Goal: Task Accomplishment & Management: Use online tool/utility

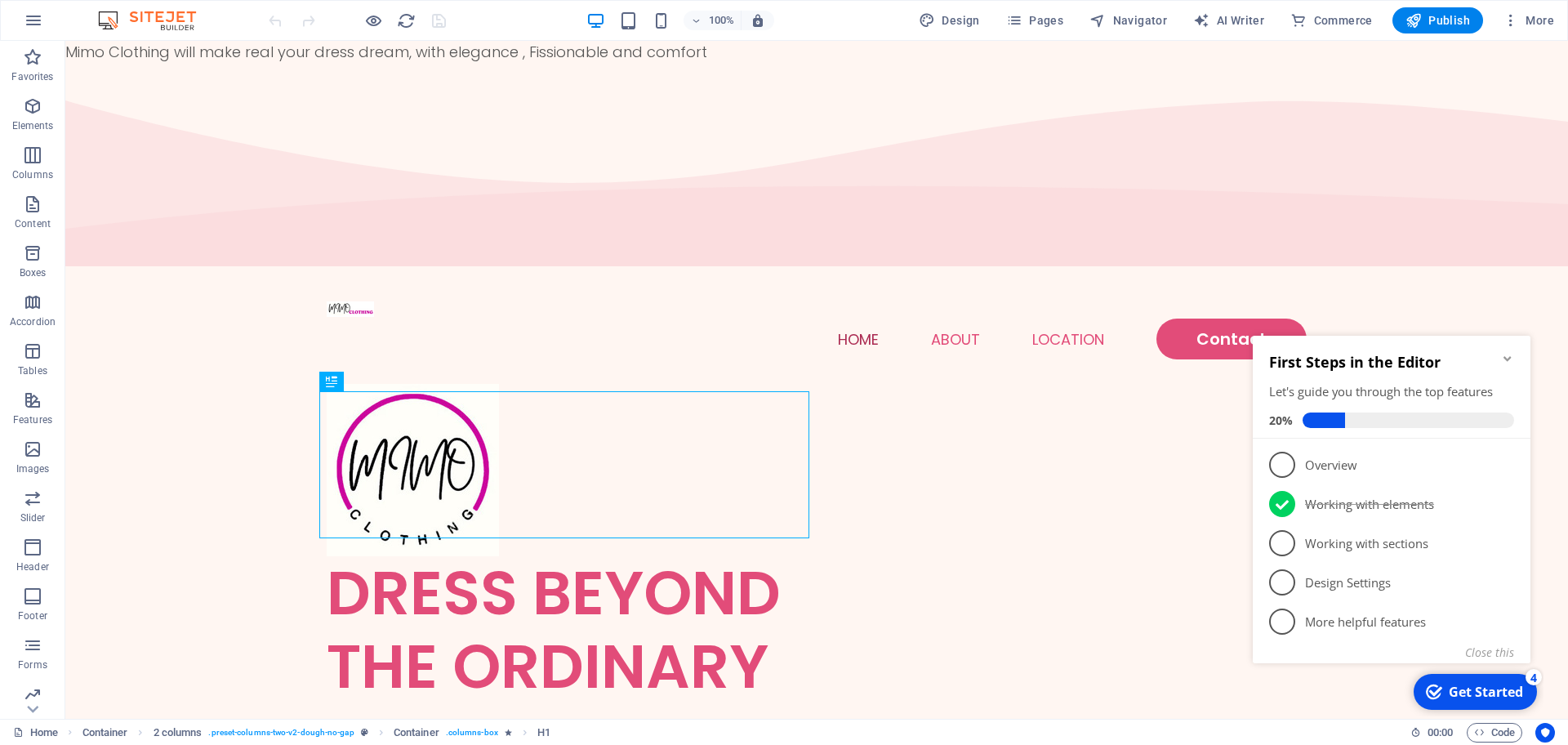
click at [1482, 692] on div "Get Started" at bounding box center [1487, 691] width 75 height 18
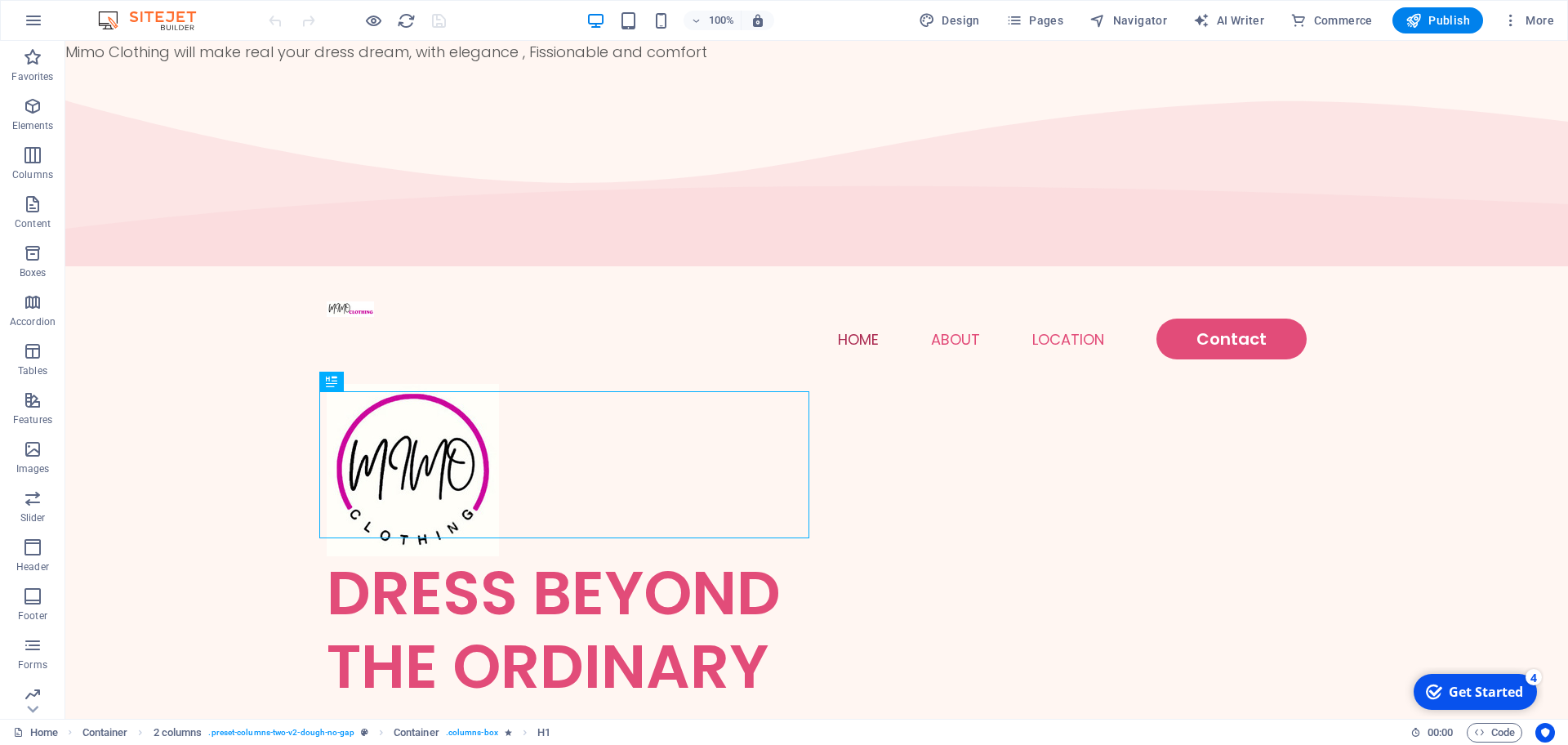
click at [1482, 692] on div "Get Started" at bounding box center [1487, 691] width 75 height 18
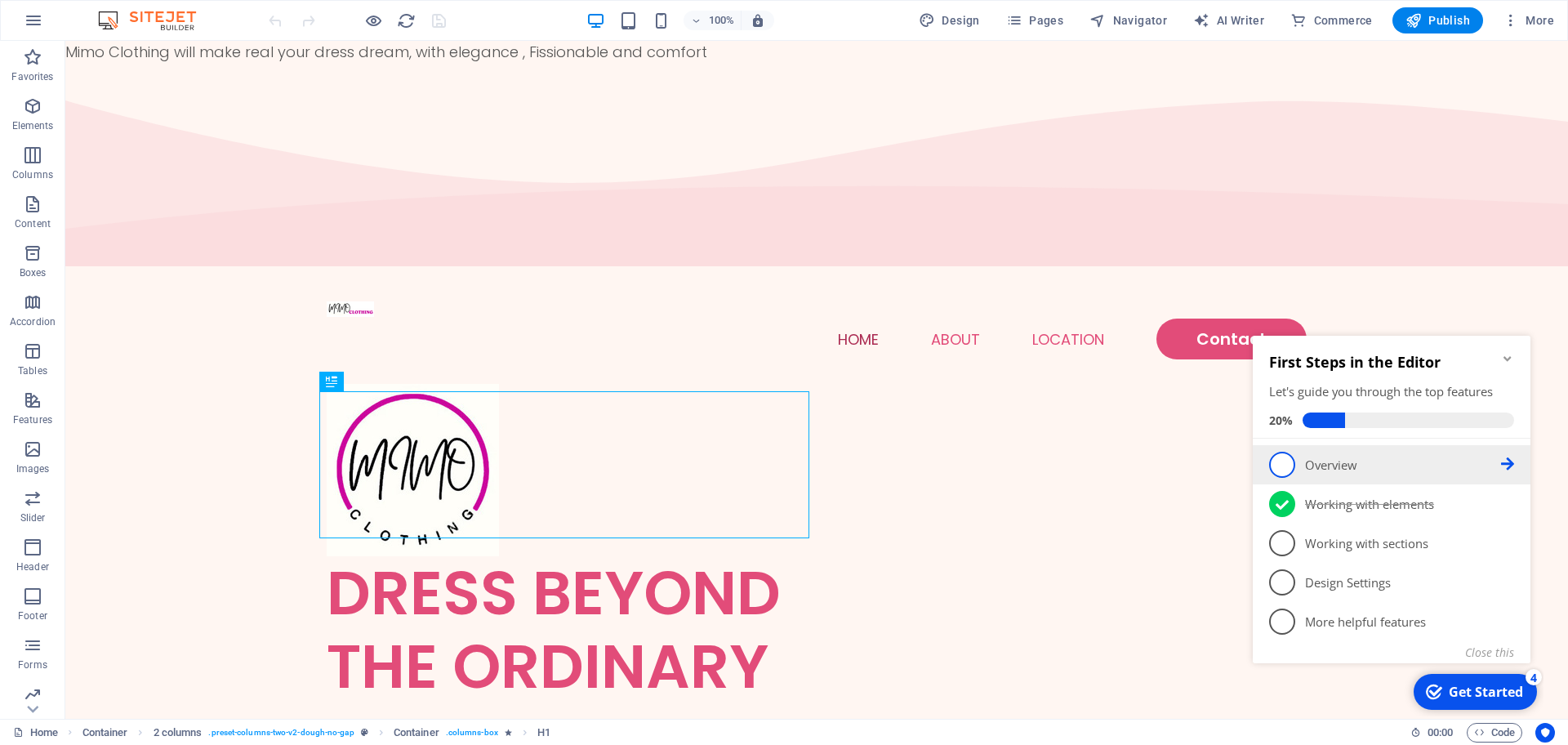
click at [1289, 472] on span "1" at bounding box center [1283, 465] width 26 height 26
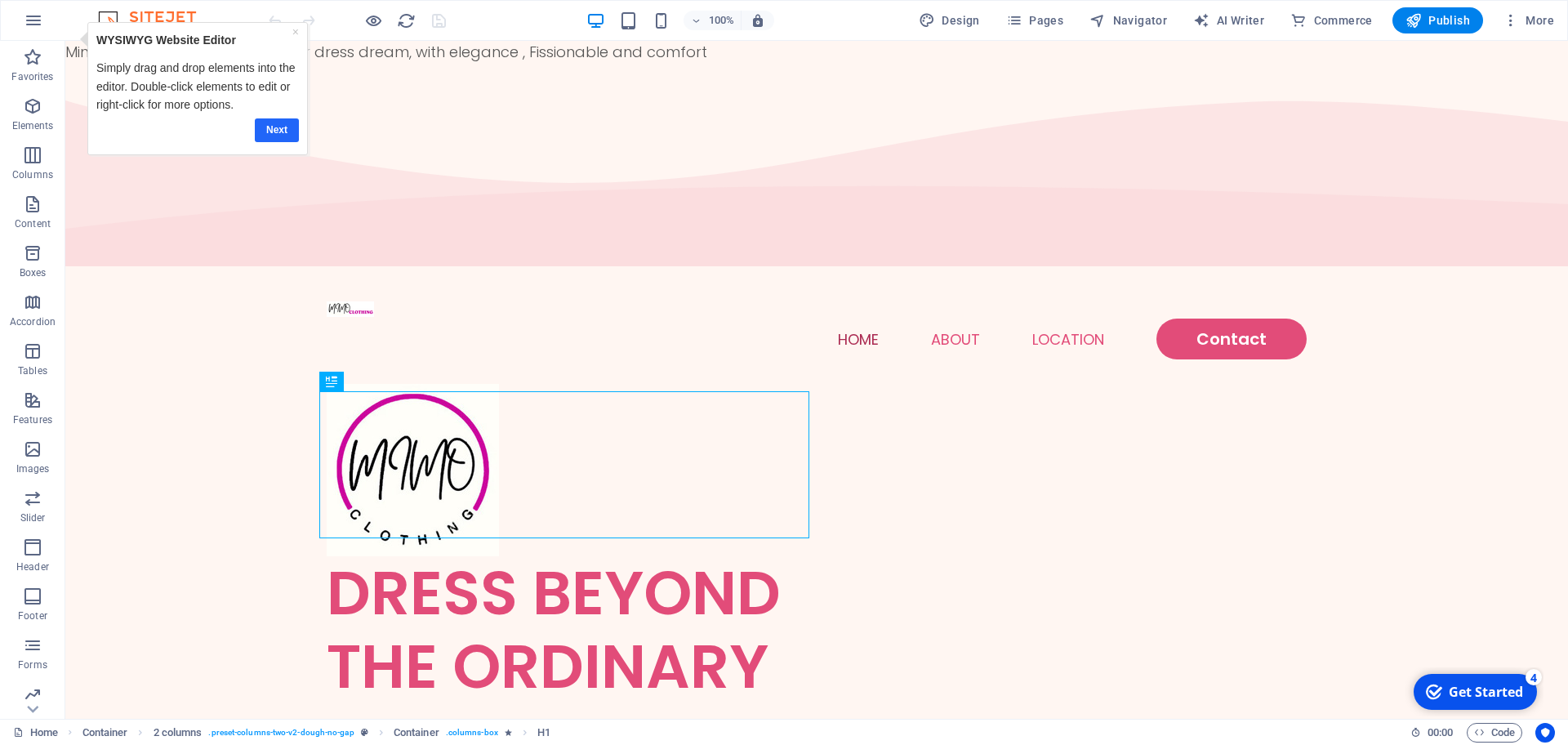
click at [277, 129] on link "Next" at bounding box center [277, 130] width 44 height 24
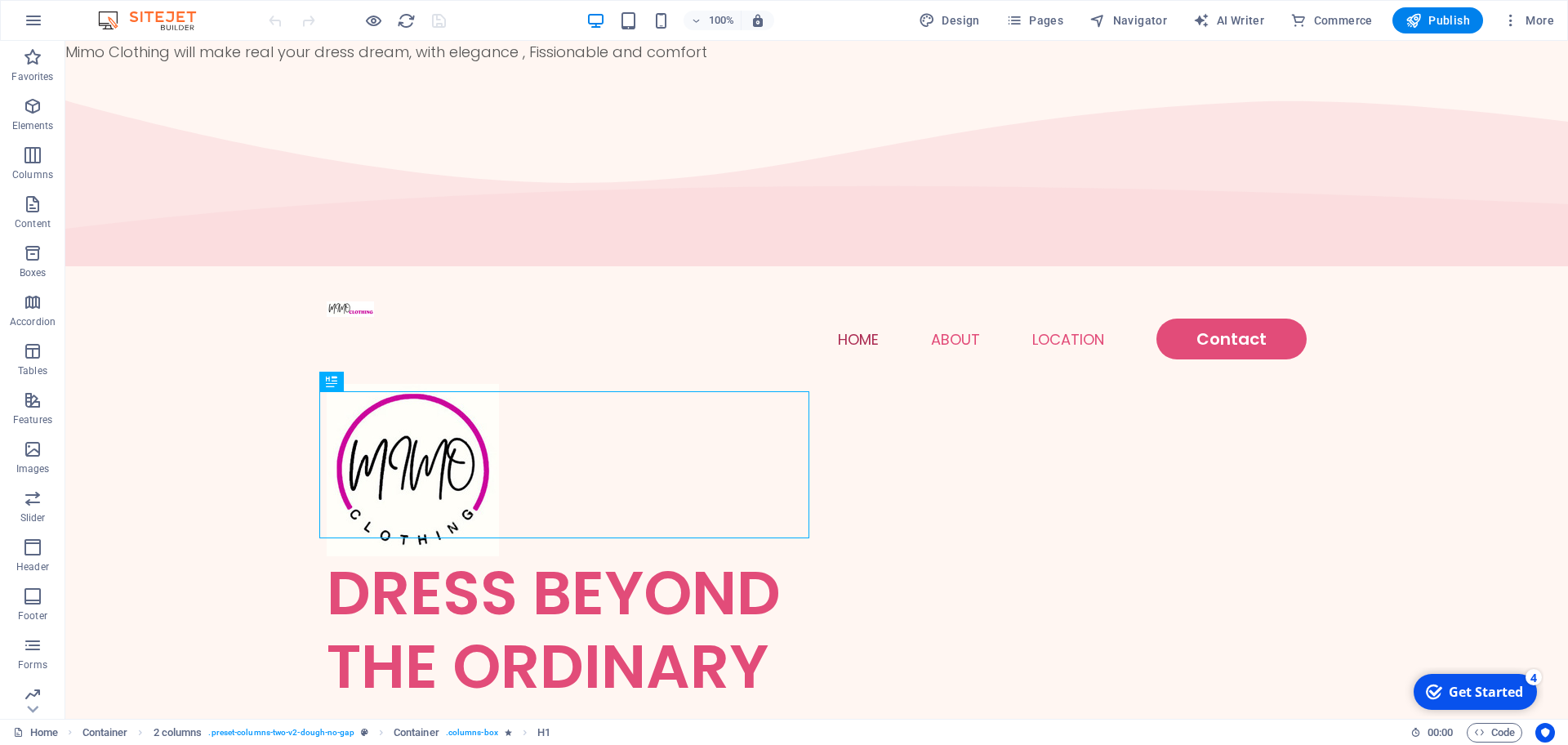
click at [1494, 688] on div "Get Started" at bounding box center [1487, 691] width 75 height 18
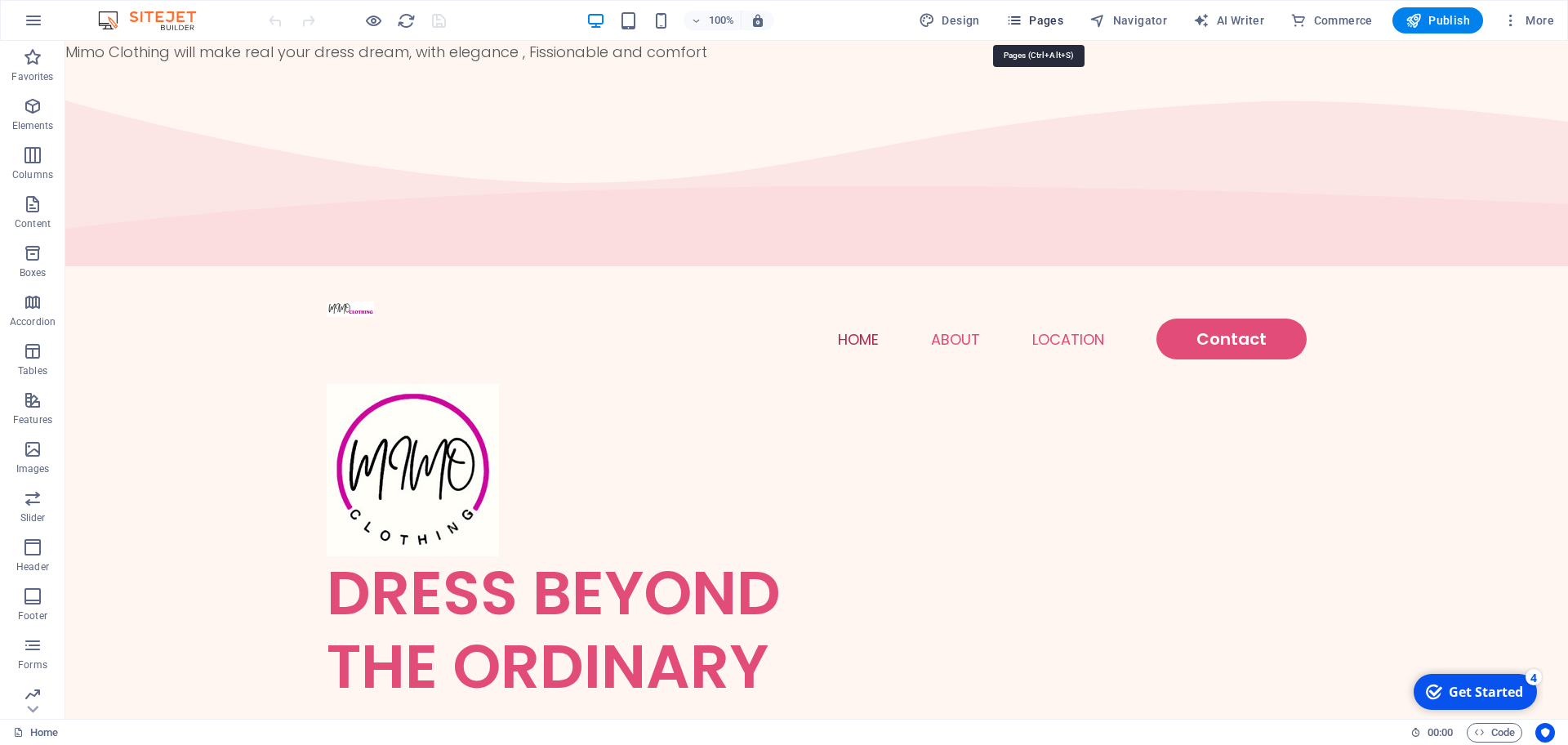
click at [1059, 19] on span "Pages" at bounding box center [1035, 20] width 57 height 17
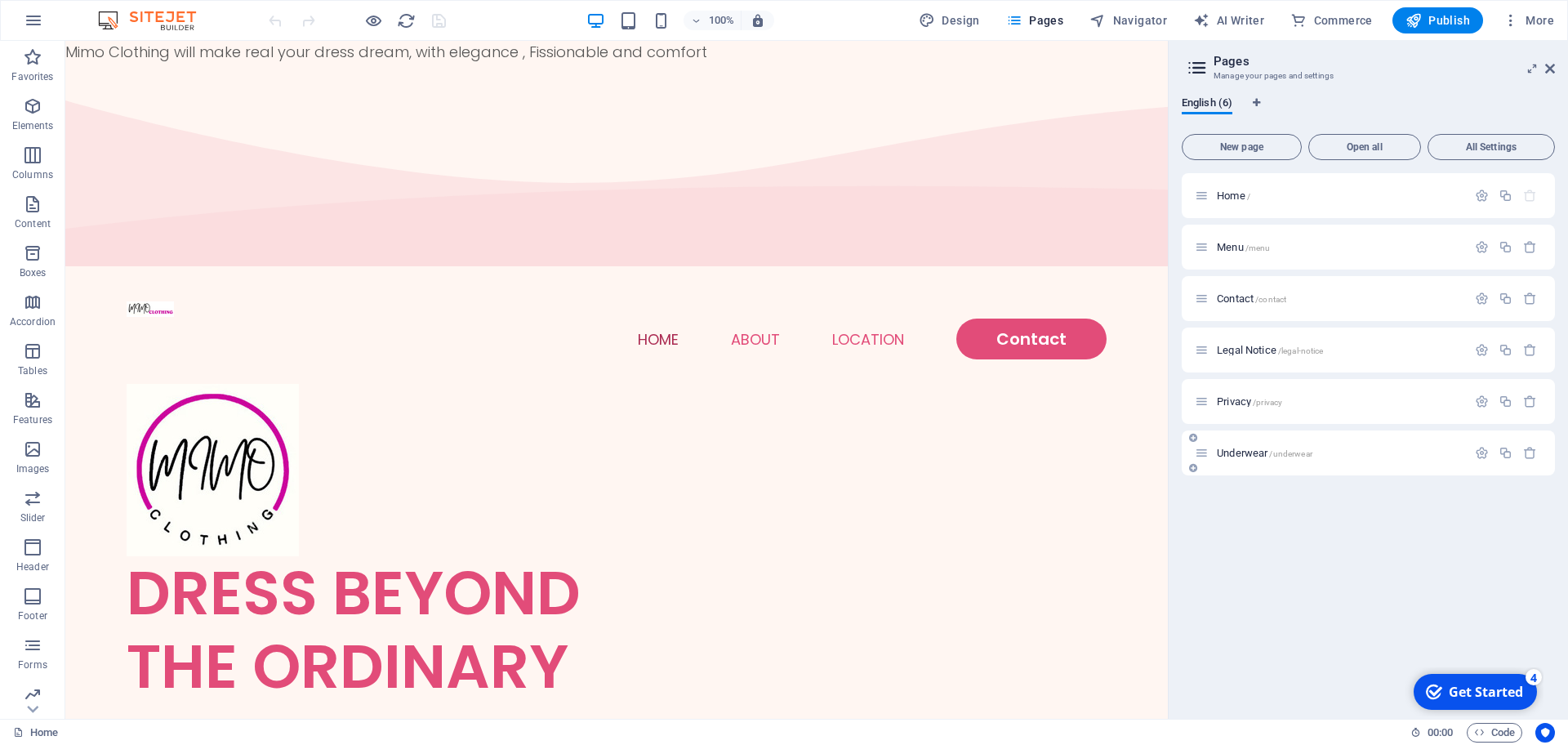
click at [1299, 449] on span "/underwear" at bounding box center [1290, 453] width 42 height 9
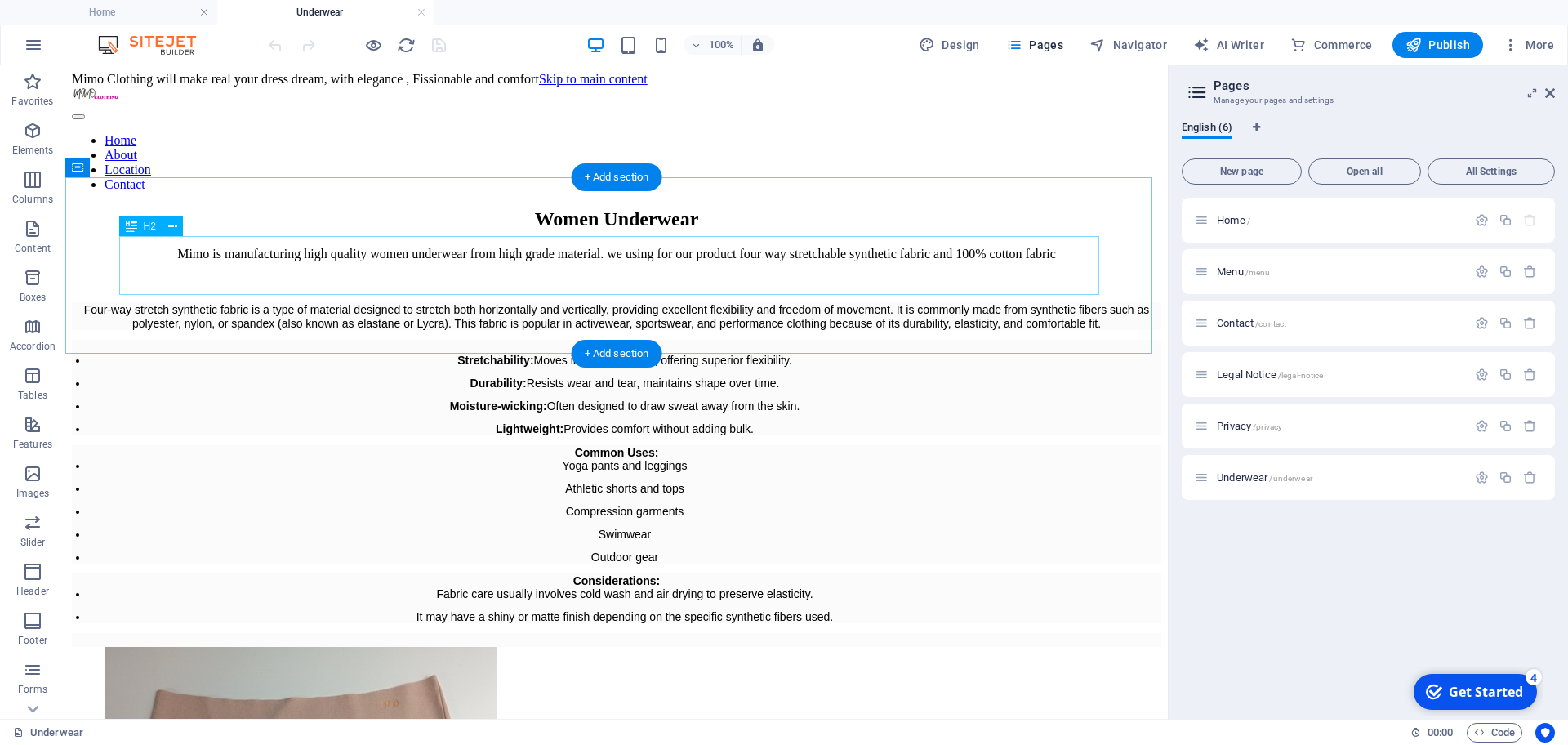
click at [655, 230] on div "Women Underwear" at bounding box center [616, 219] width 1089 height 22
click at [89, 230] on div "Women Underwear" at bounding box center [616, 219] width 1089 height 22
click at [323, 208] on div "Women Underwear" at bounding box center [616, 219] width 1089 height 22
click at [586, 187] on div "+ Add section" at bounding box center [617, 177] width 90 height 27
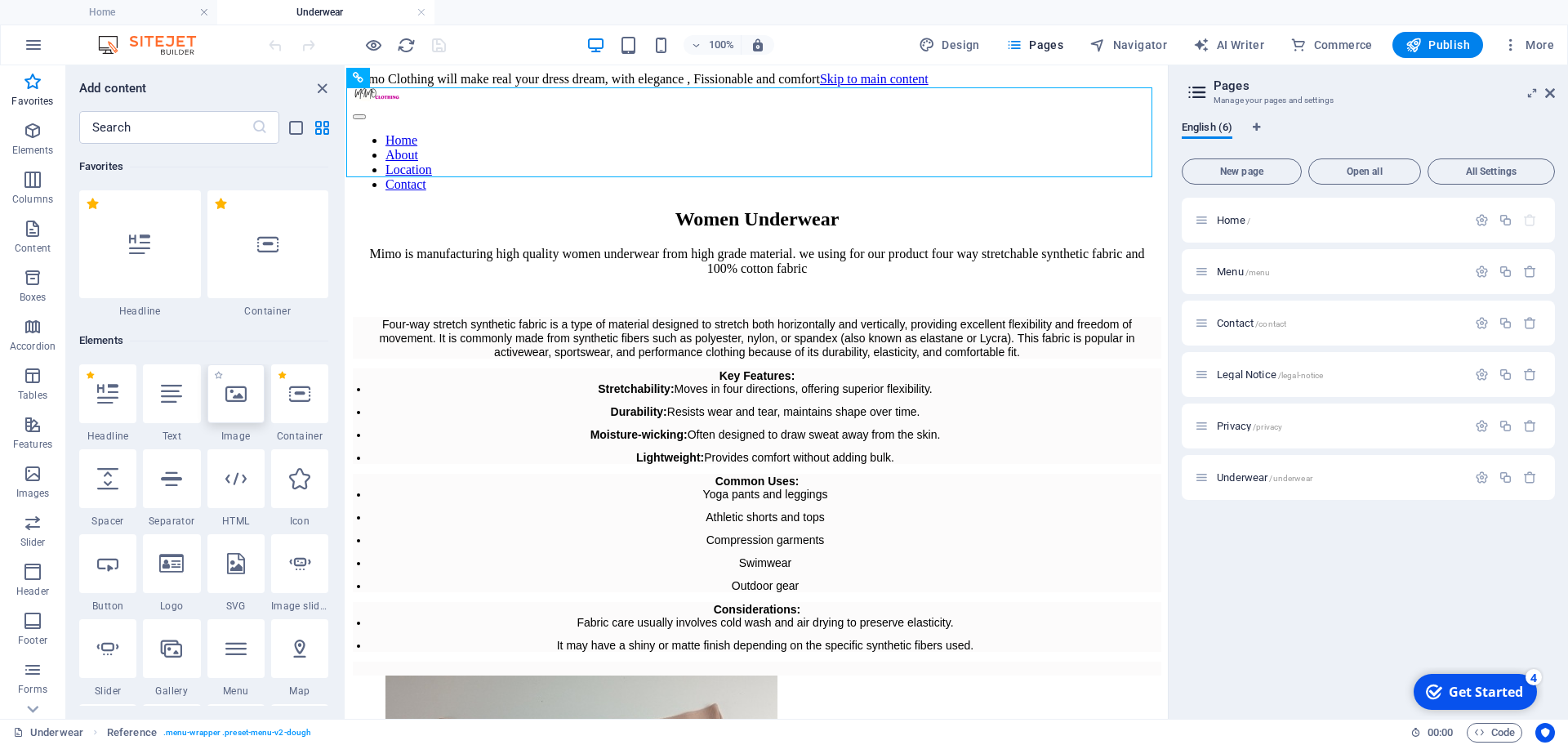
click at [228, 408] on div at bounding box center [236, 394] width 57 height 59
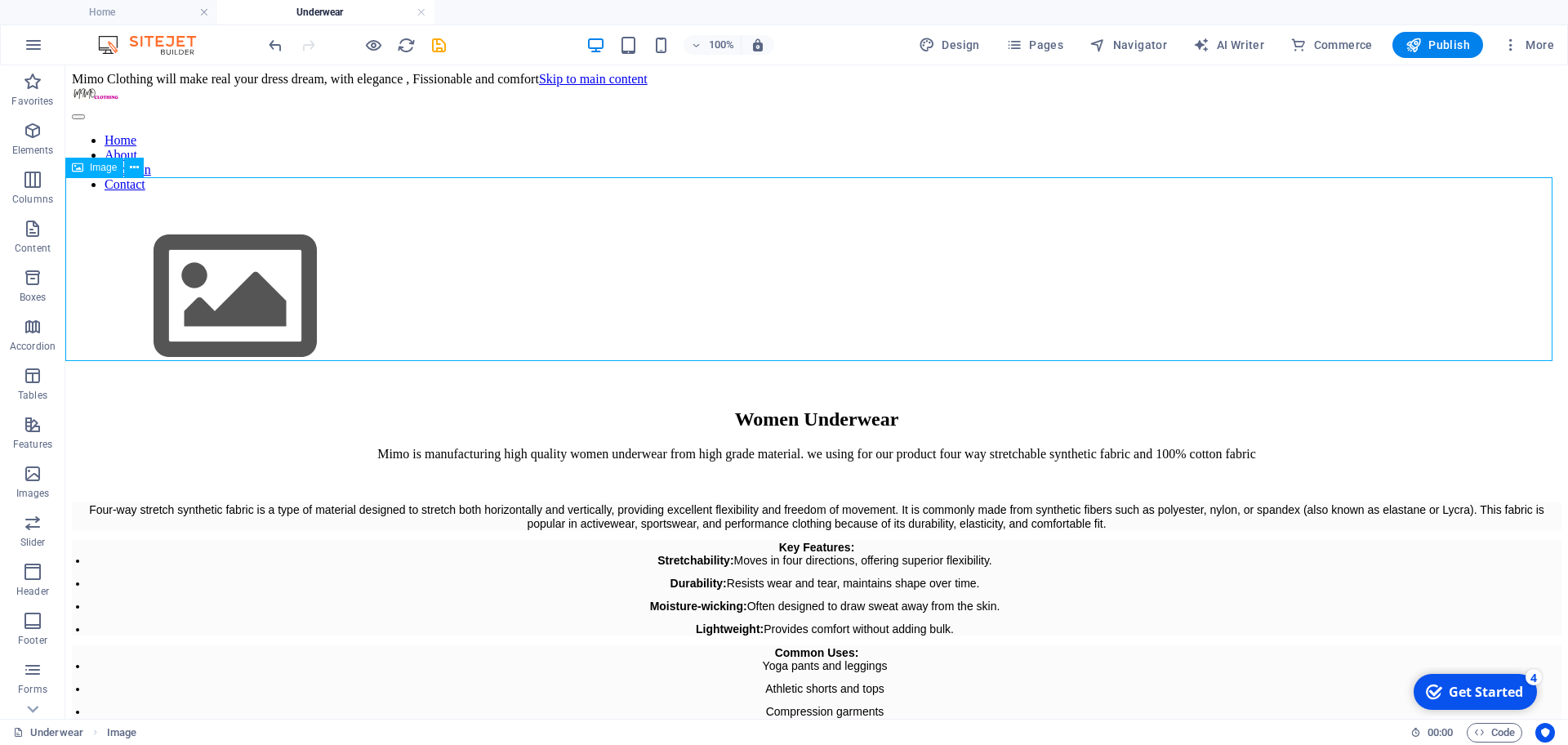
click at [420, 261] on figure at bounding box center [816, 298] width 1490 height 187
click at [134, 156] on div "Home About Location Contact" at bounding box center [816, 138] width 1490 height 105
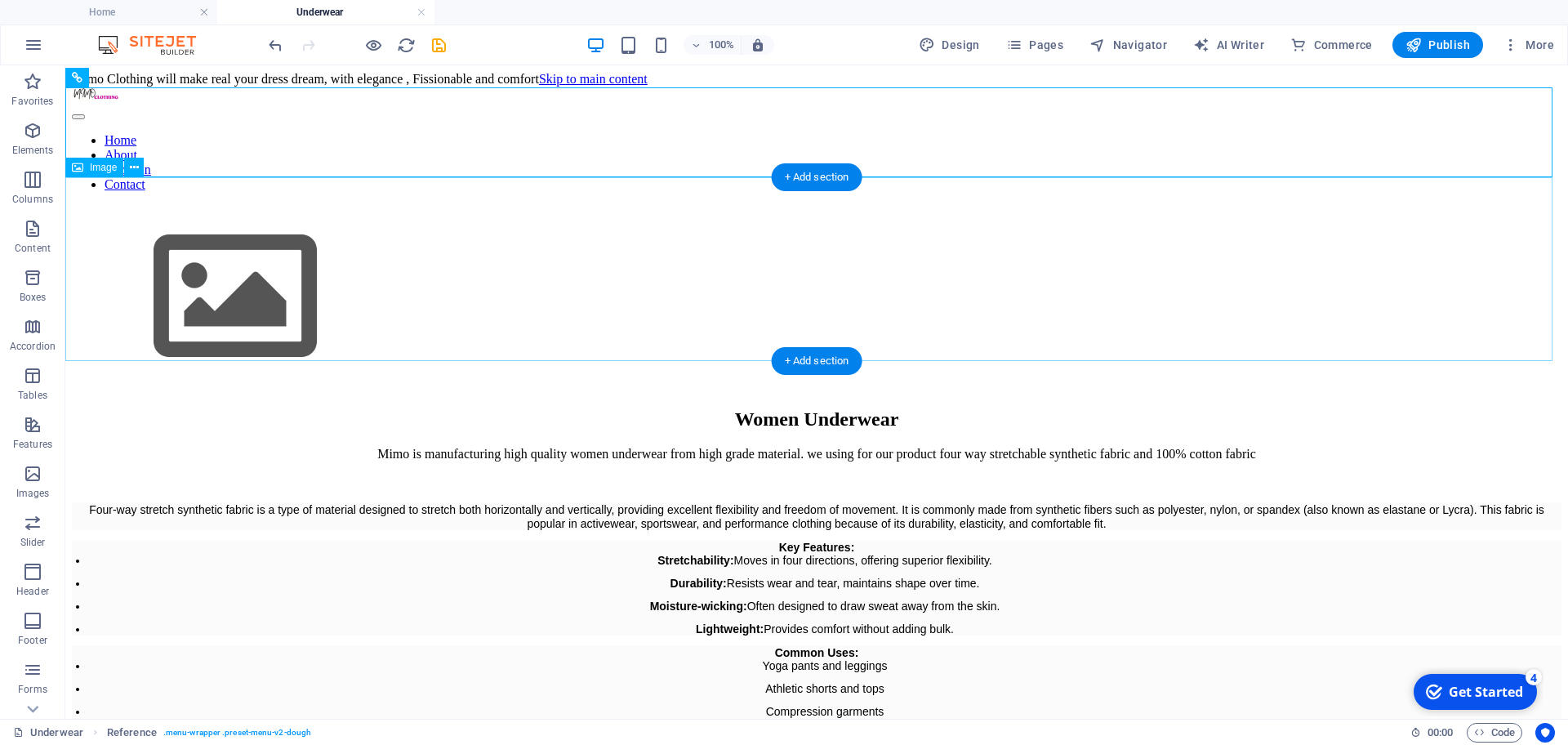
click at [155, 227] on figure at bounding box center [816, 298] width 1490 height 187
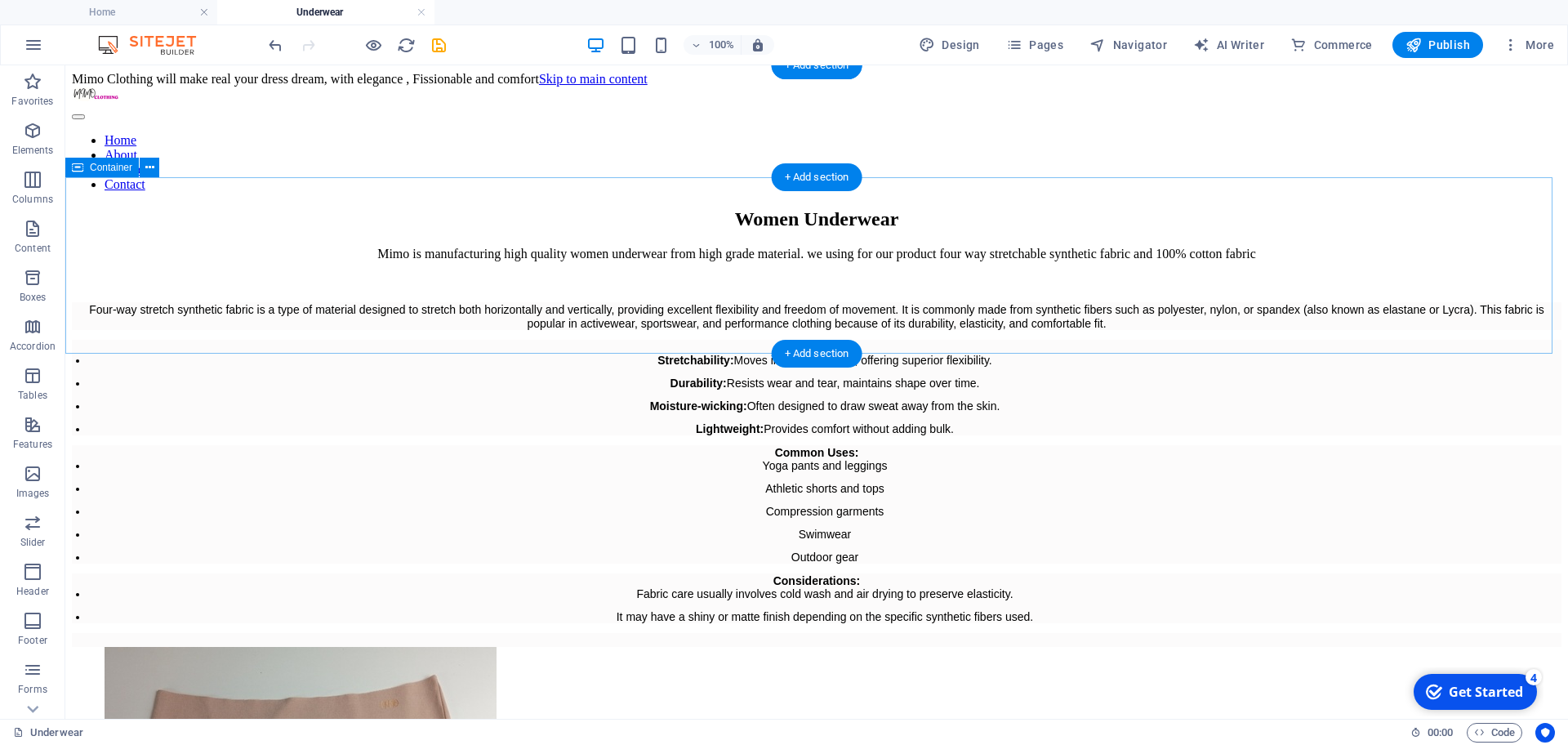
click at [235, 227] on div "Women Underwear" at bounding box center [816, 219] width 1490 height 22
click at [267, 230] on div "Women Underwear" at bounding box center [816, 219] width 1490 height 22
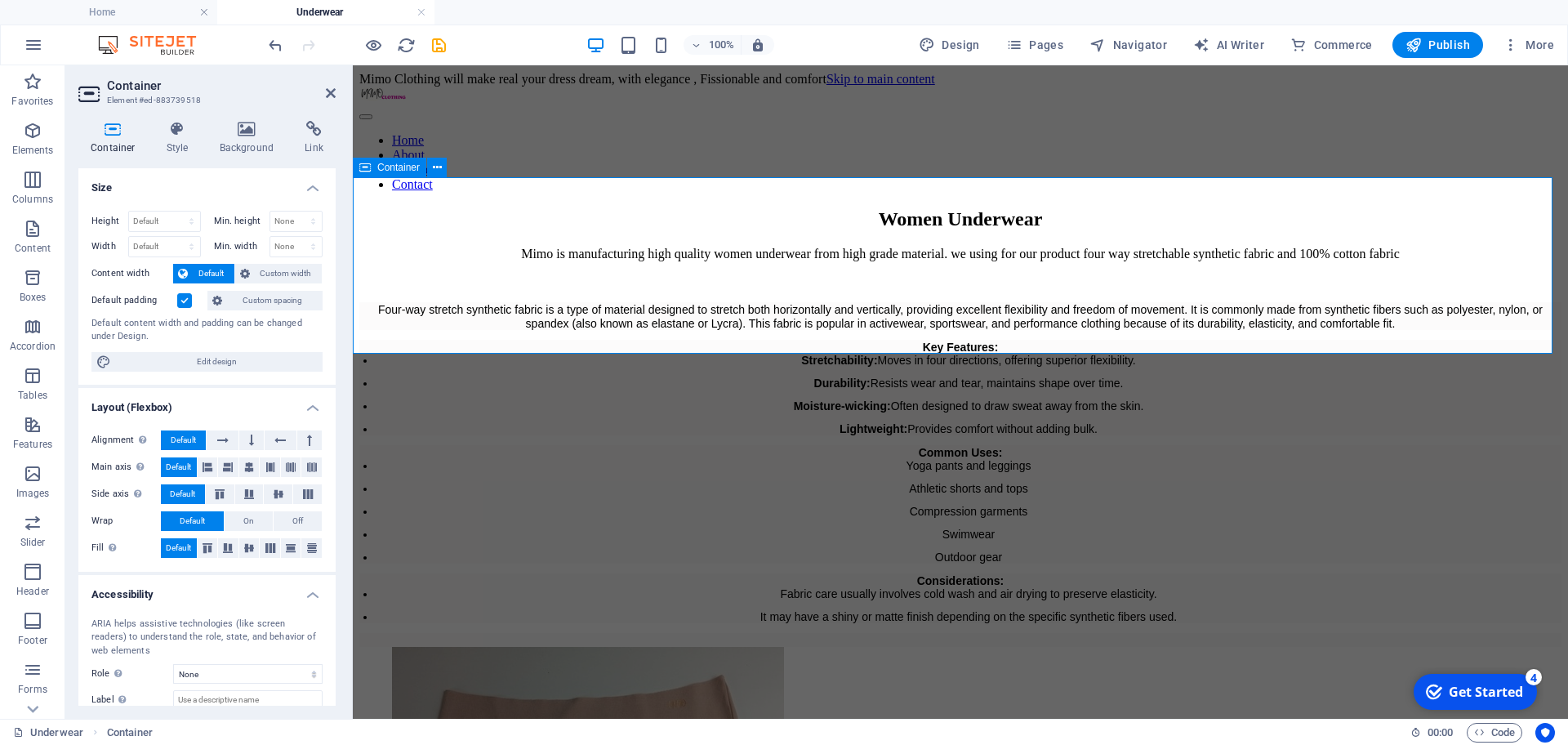
click at [452, 211] on div "Women Underwear" at bounding box center [961, 219] width 1202 height 22
click at [492, 173] on div "Home About Location Contact" at bounding box center [961, 138] width 1202 height 105
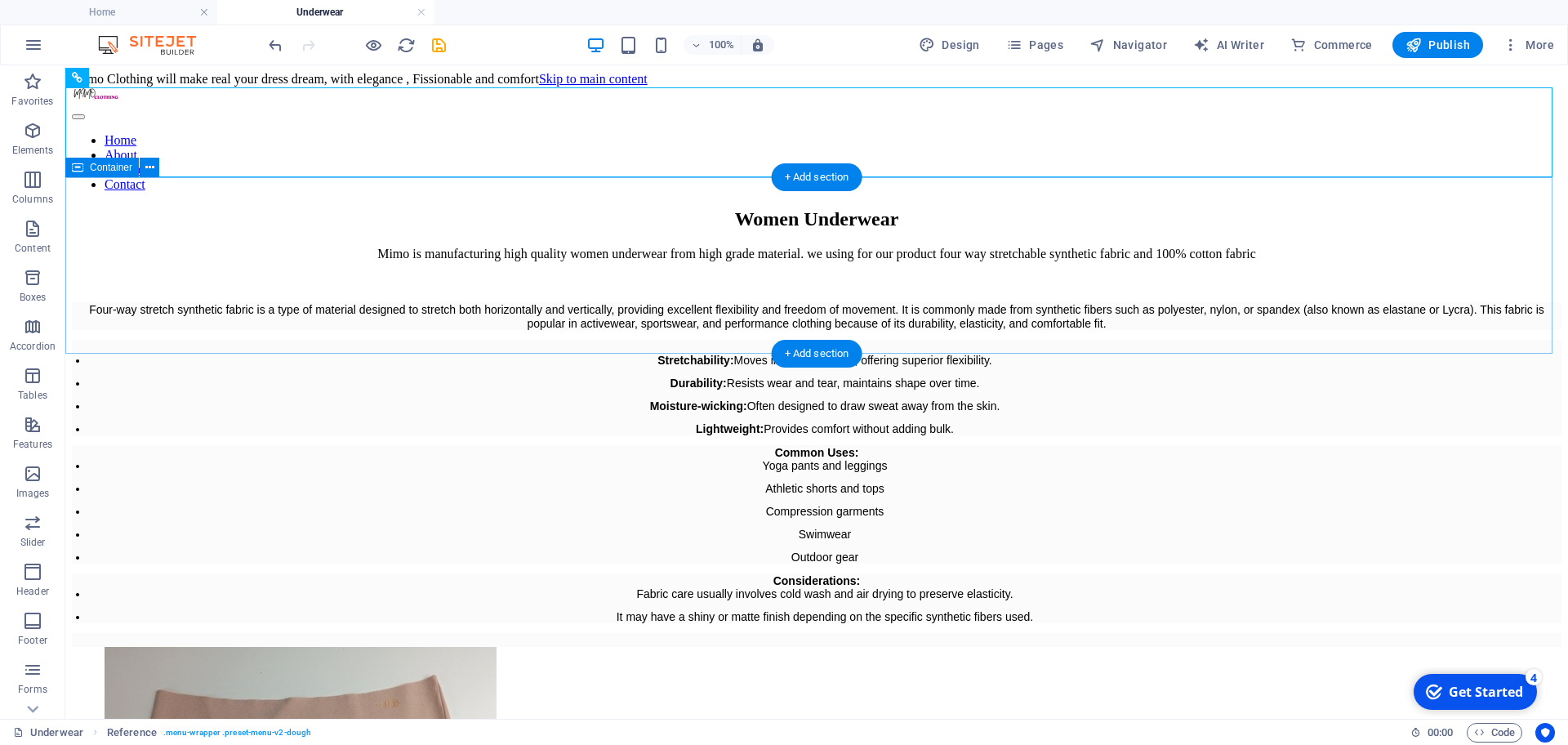
click at [306, 230] on div "Women Underwear" at bounding box center [816, 219] width 1490 height 22
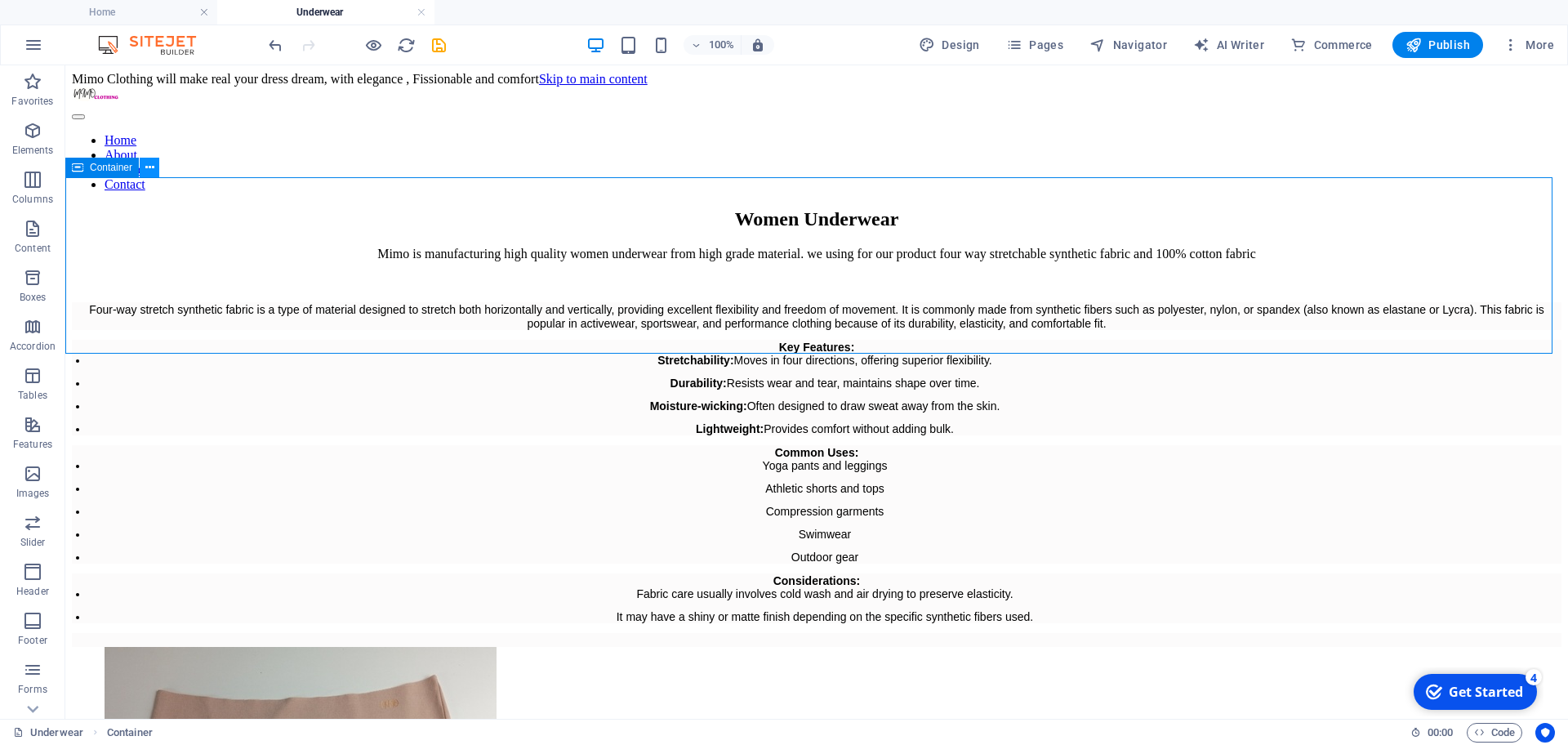
click at [144, 169] on button at bounding box center [149, 168] width 20 height 20
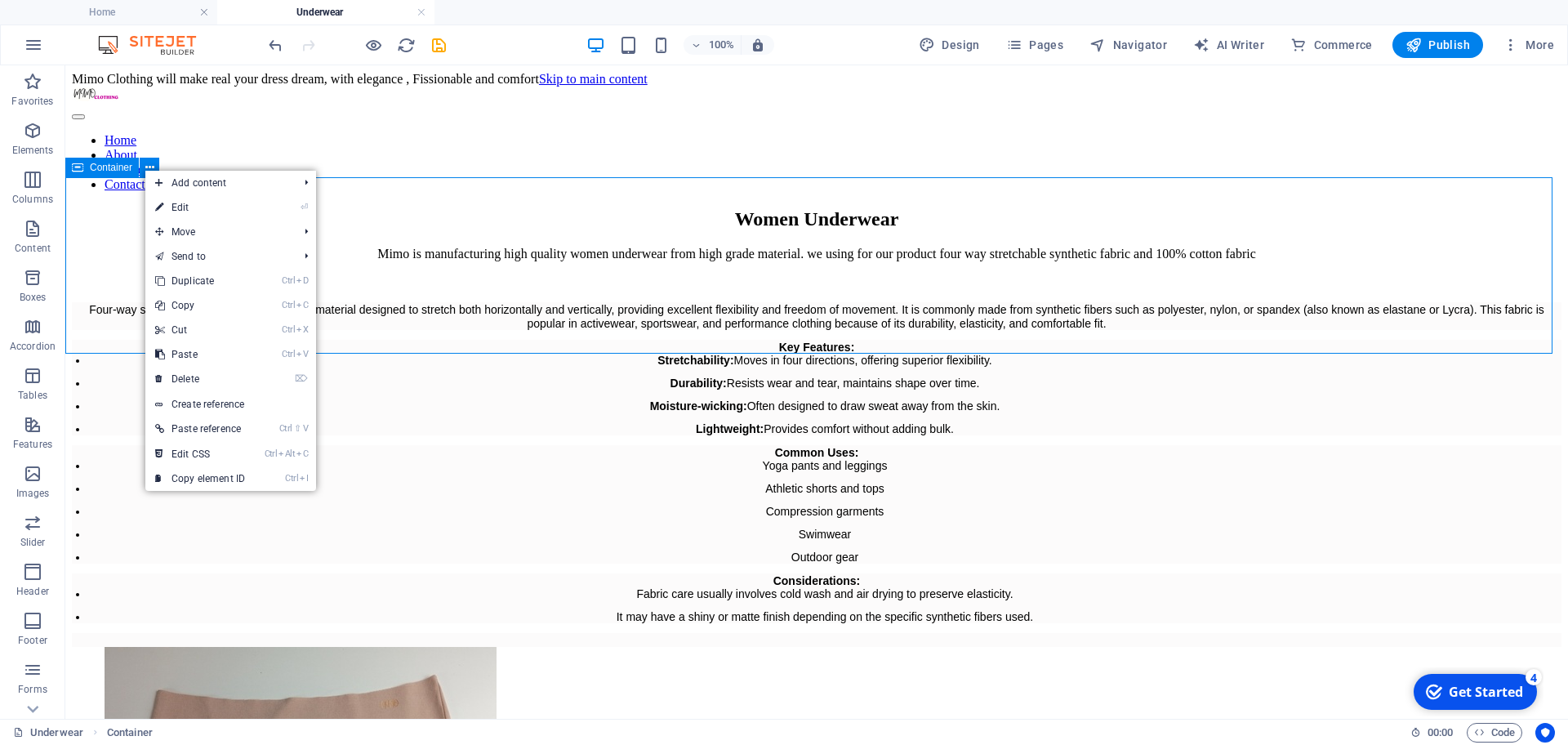
click at [97, 174] on div "Container" at bounding box center [102, 168] width 74 height 20
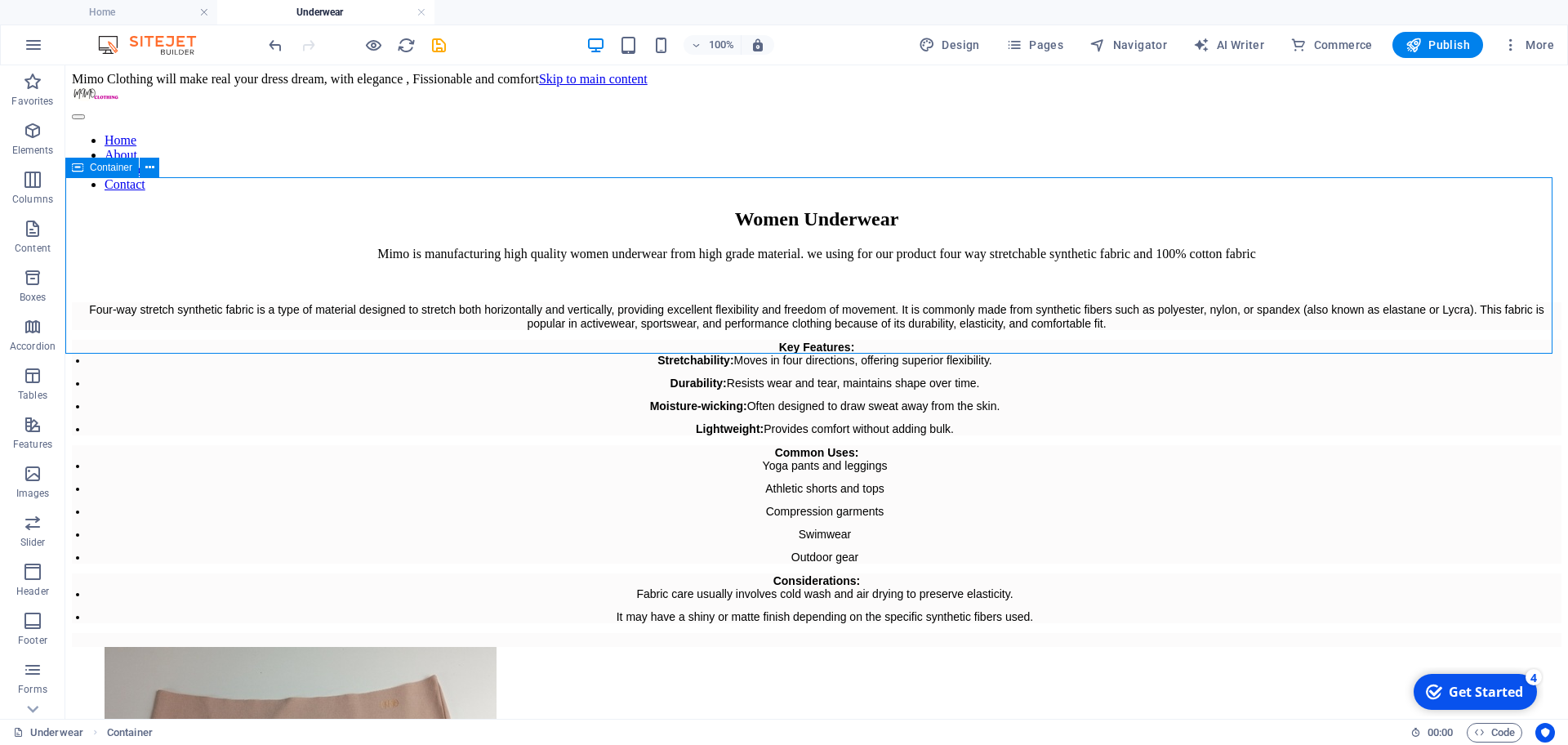
click at [97, 164] on span "Container" at bounding box center [111, 168] width 42 height 10
click at [80, 168] on icon at bounding box center [77, 168] width 12 height 20
click at [183, 227] on div "Women Underwear" at bounding box center [816, 219] width 1490 height 22
click at [148, 174] on icon at bounding box center [149, 167] width 9 height 17
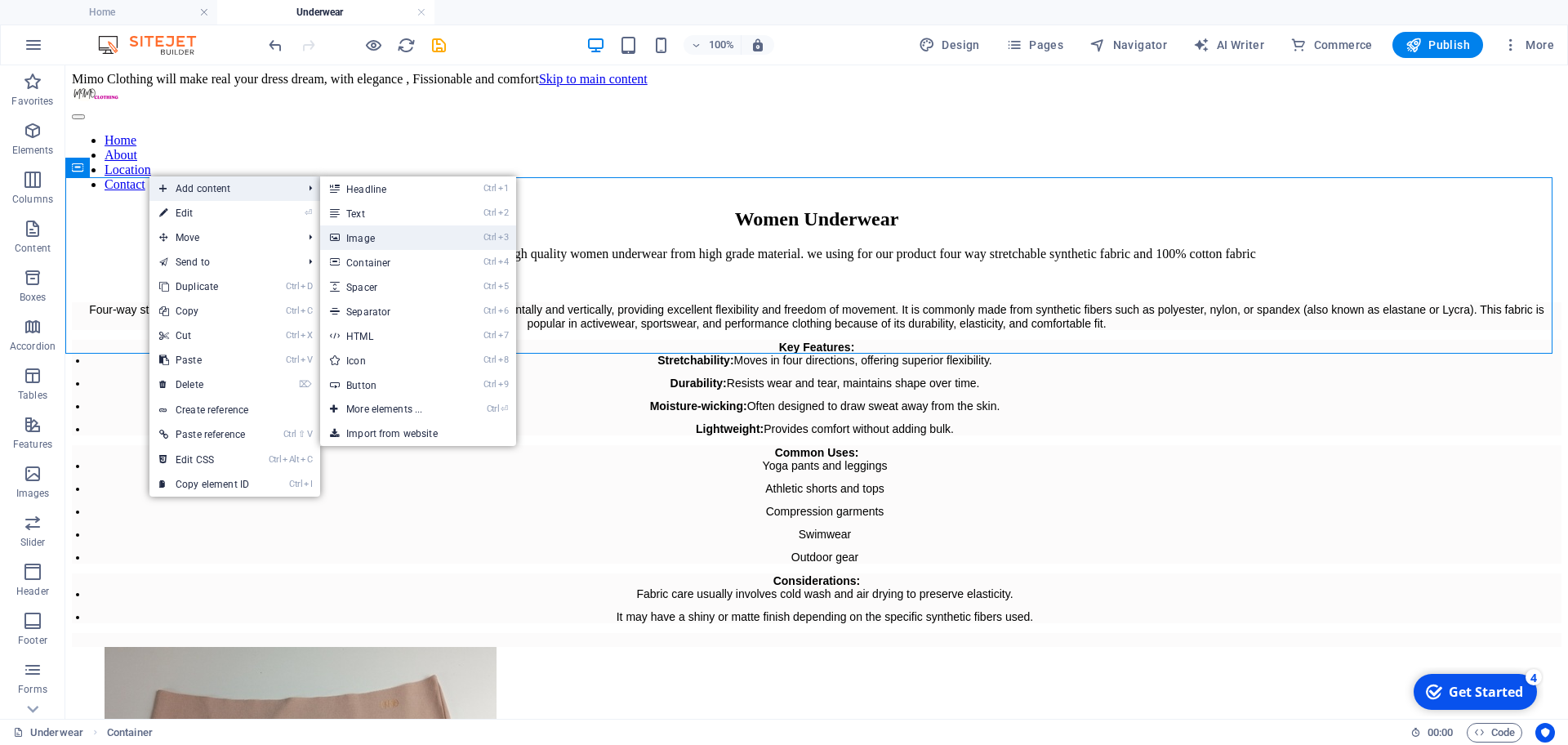
click at [365, 243] on link "Ctrl 3 Image" at bounding box center [387, 237] width 134 height 25
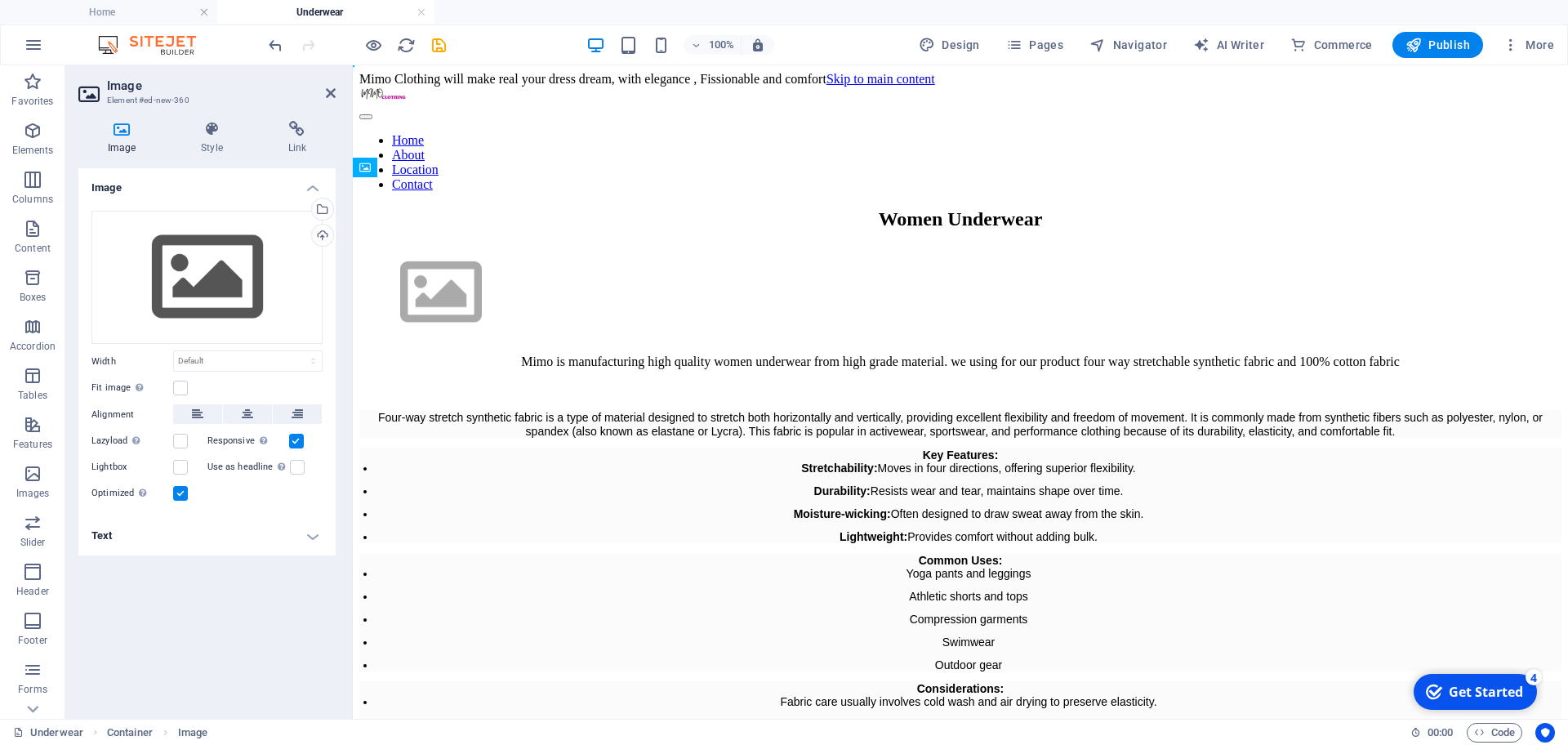
drag, startPoint x: 709, startPoint y: 285, endPoint x: 474, endPoint y: 291, distance: 235.1
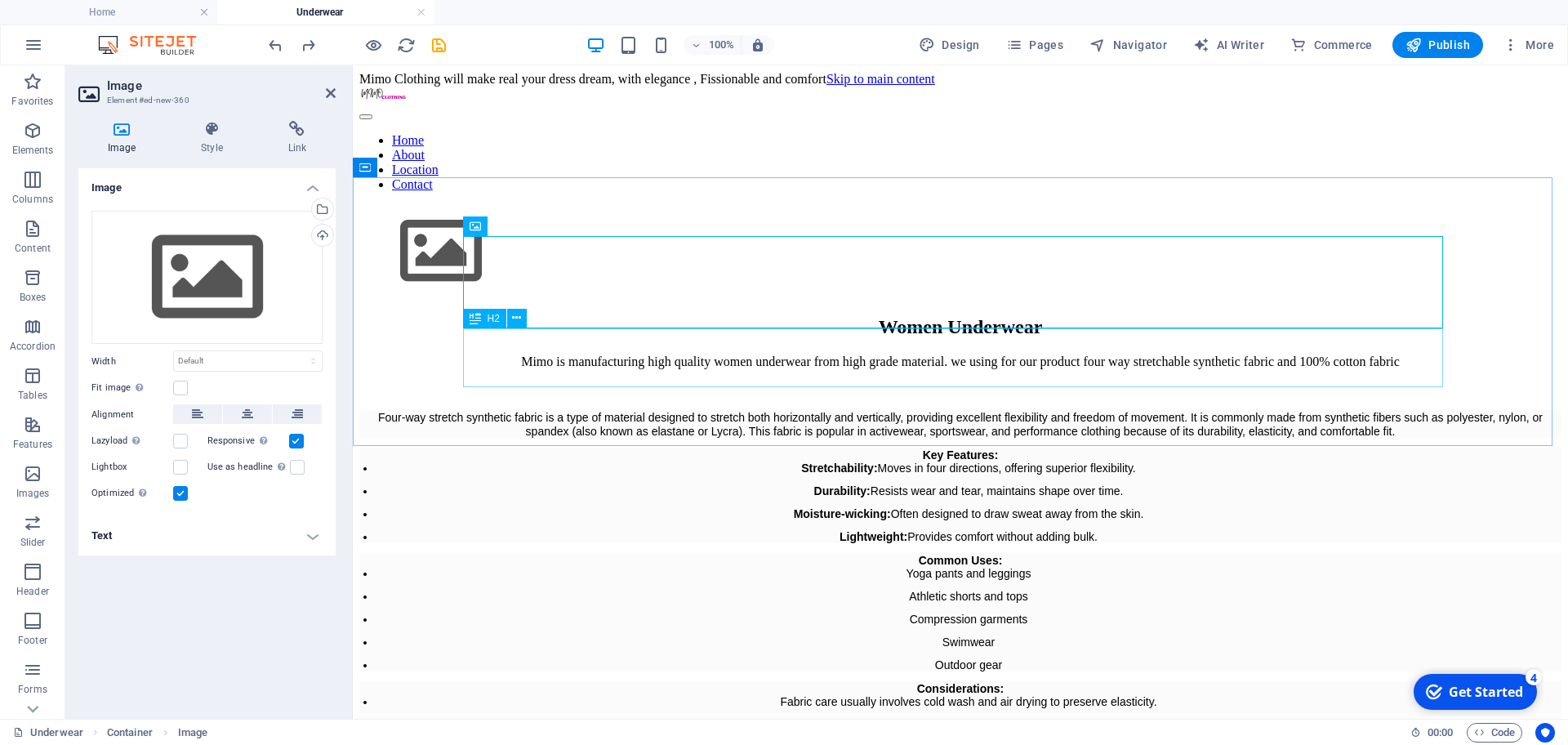
click at [776, 338] on div "Women Underwear" at bounding box center [961, 326] width 1202 height 22
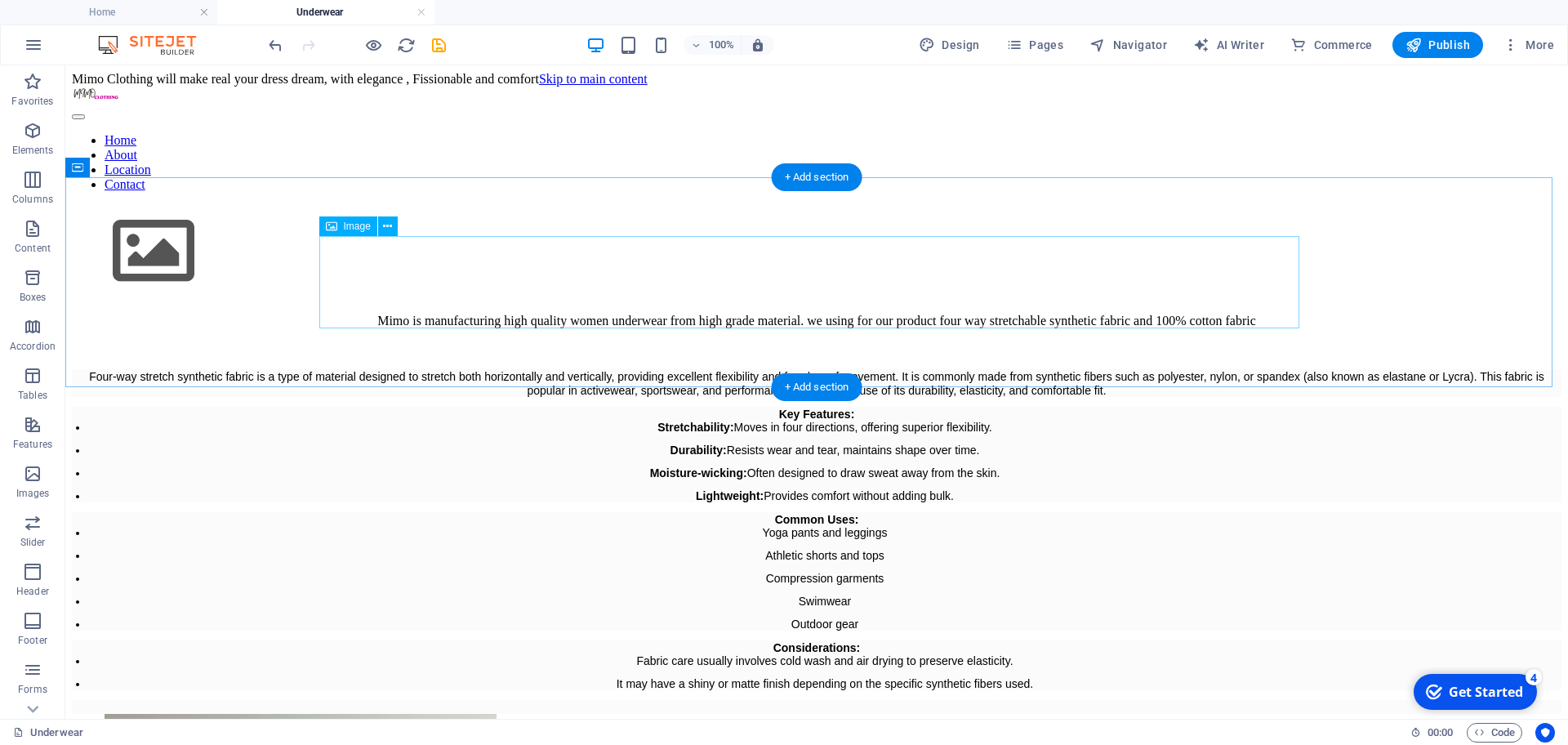
click at [399, 253] on figure at bounding box center [816, 252] width 1490 height 95
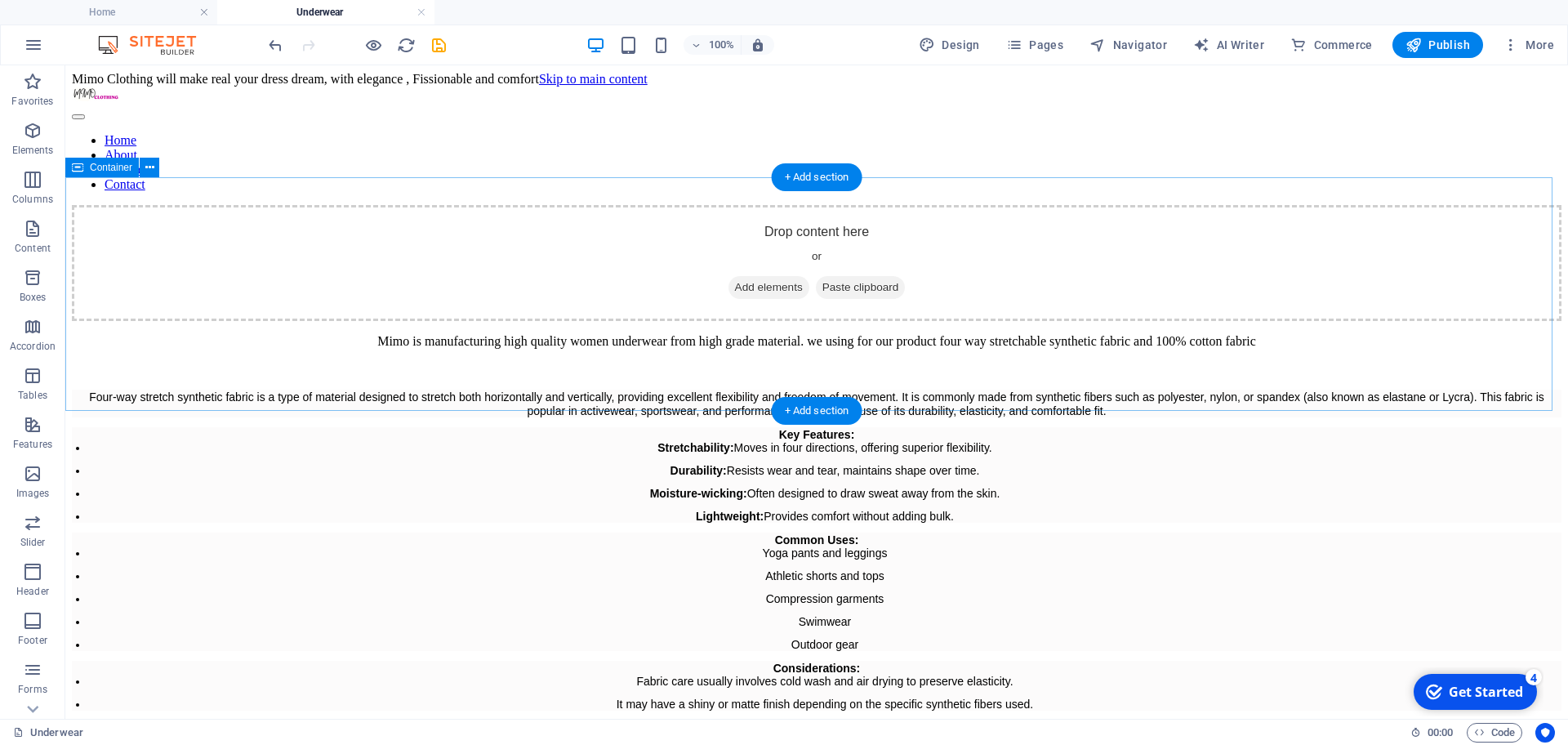
click at [730, 299] on span "Add elements" at bounding box center [769, 287] width 80 height 23
click at [149, 171] on icon at bounding box center [149, 167] width 9 height 17
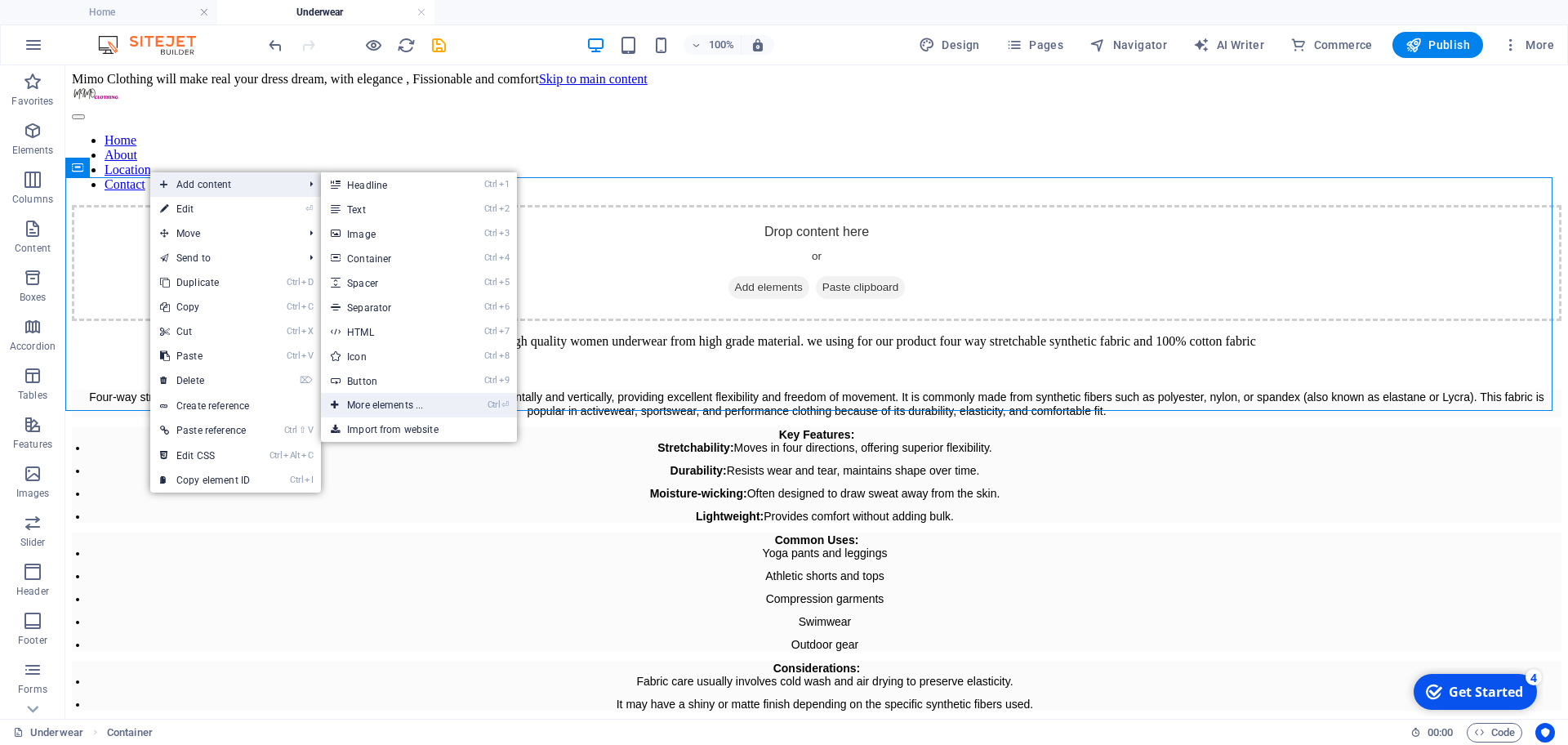
click at [449, 397] on link "Ctrl ⏎ More elements ..." at bounding box center [387, 405] width 134 height 25
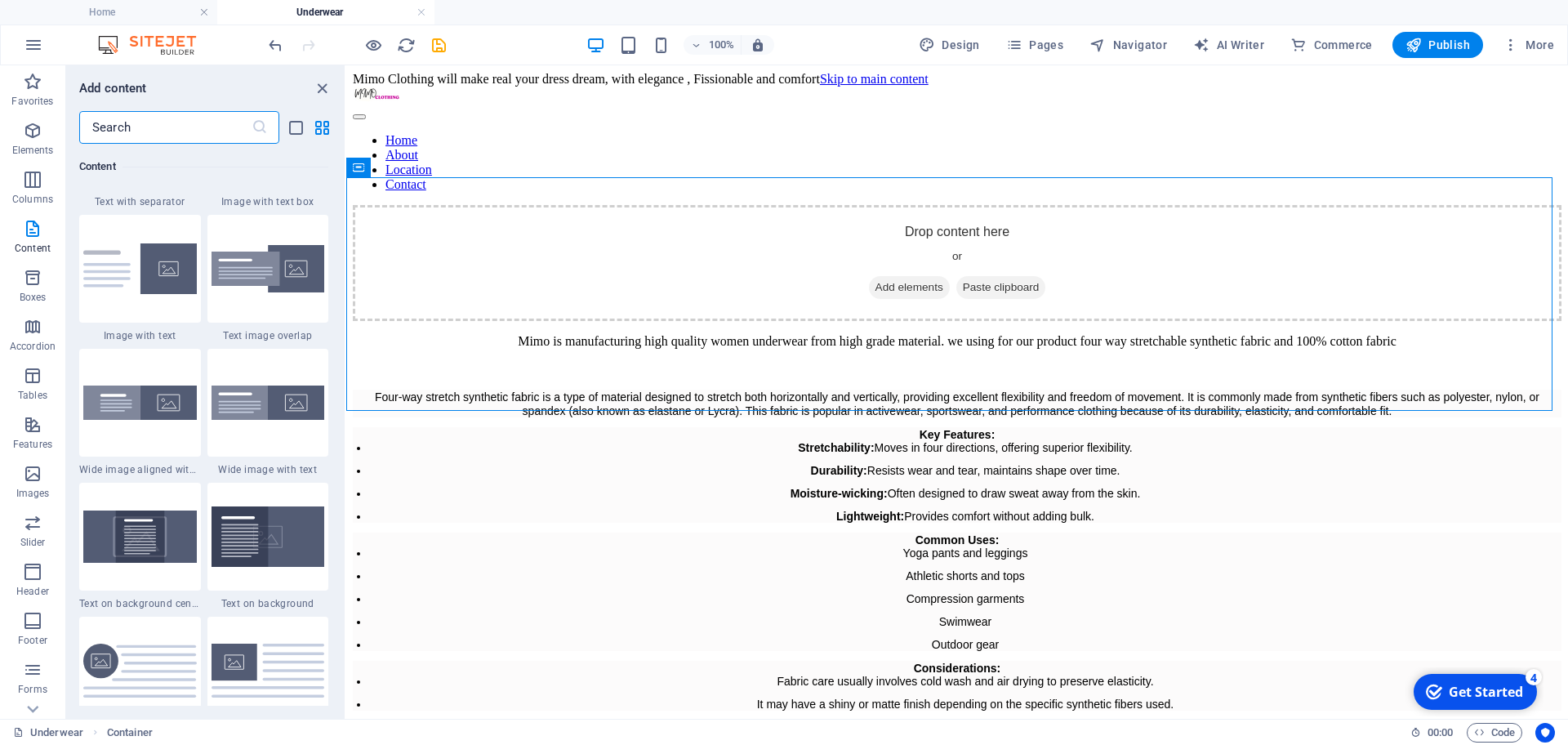
scroll to position [3134, 0]
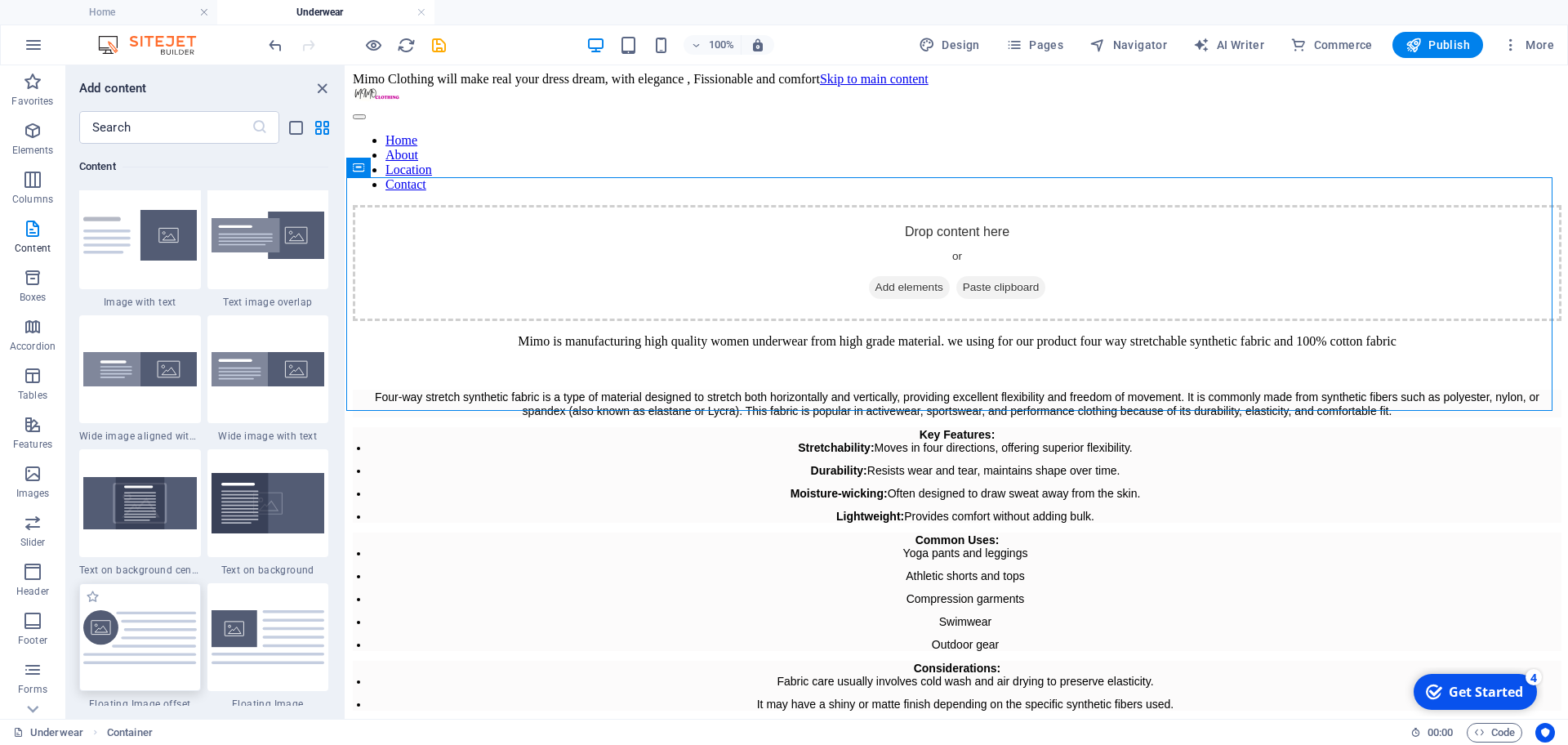
click at [122, 647] on img at bounding box center [140, 637] width 114 height 55
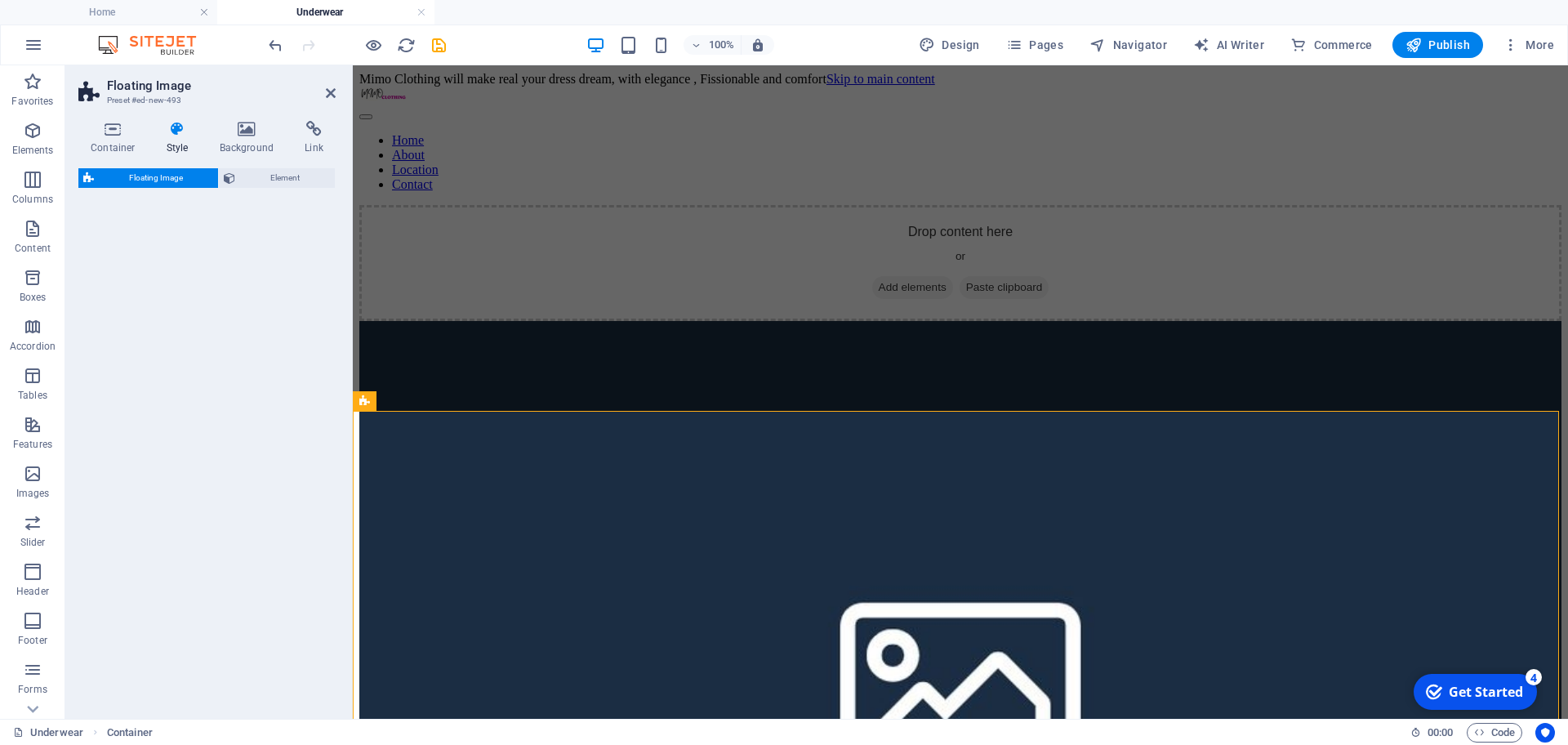
select select "%"
select select "rem"
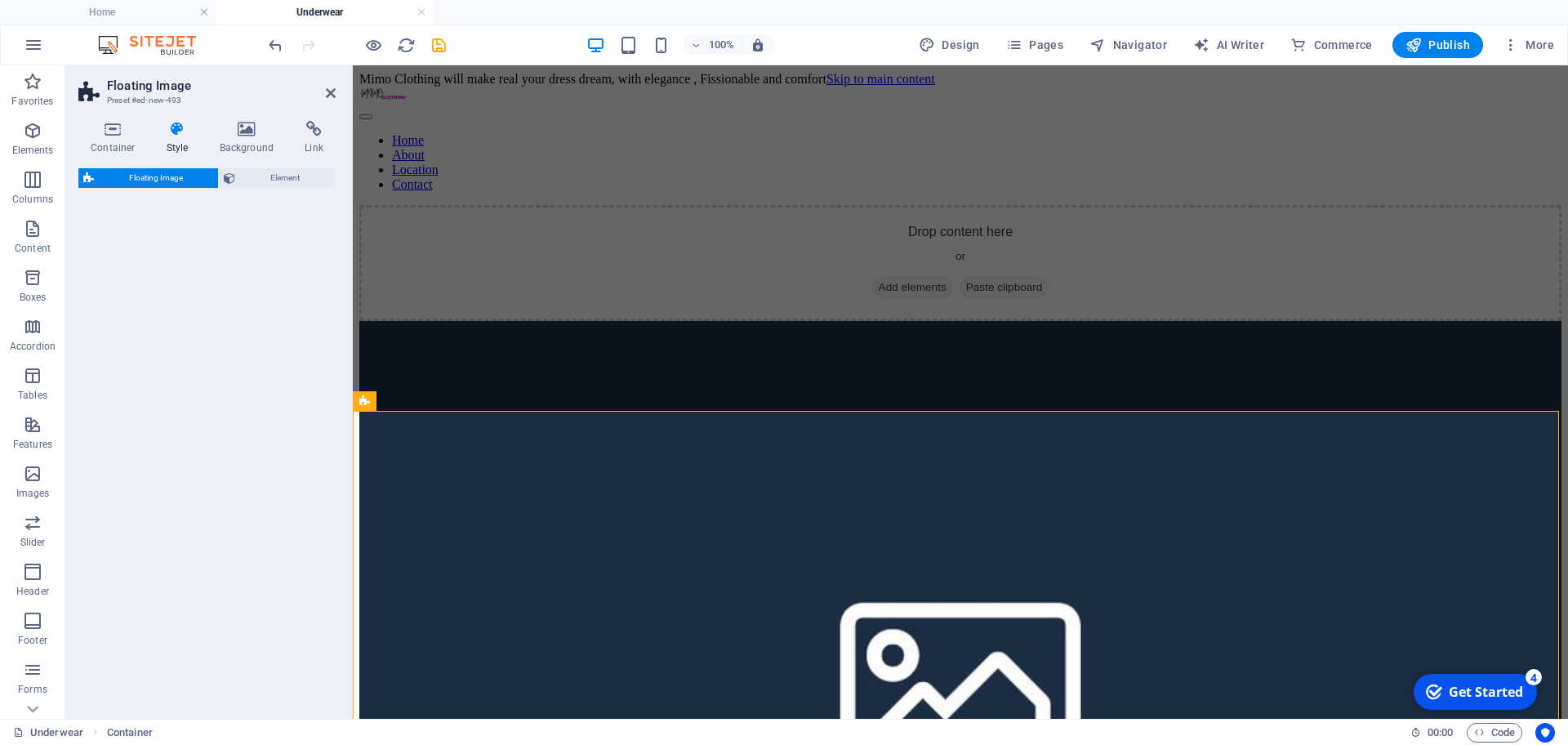
select select "%"
select select "preset-float-container-v3-custom"
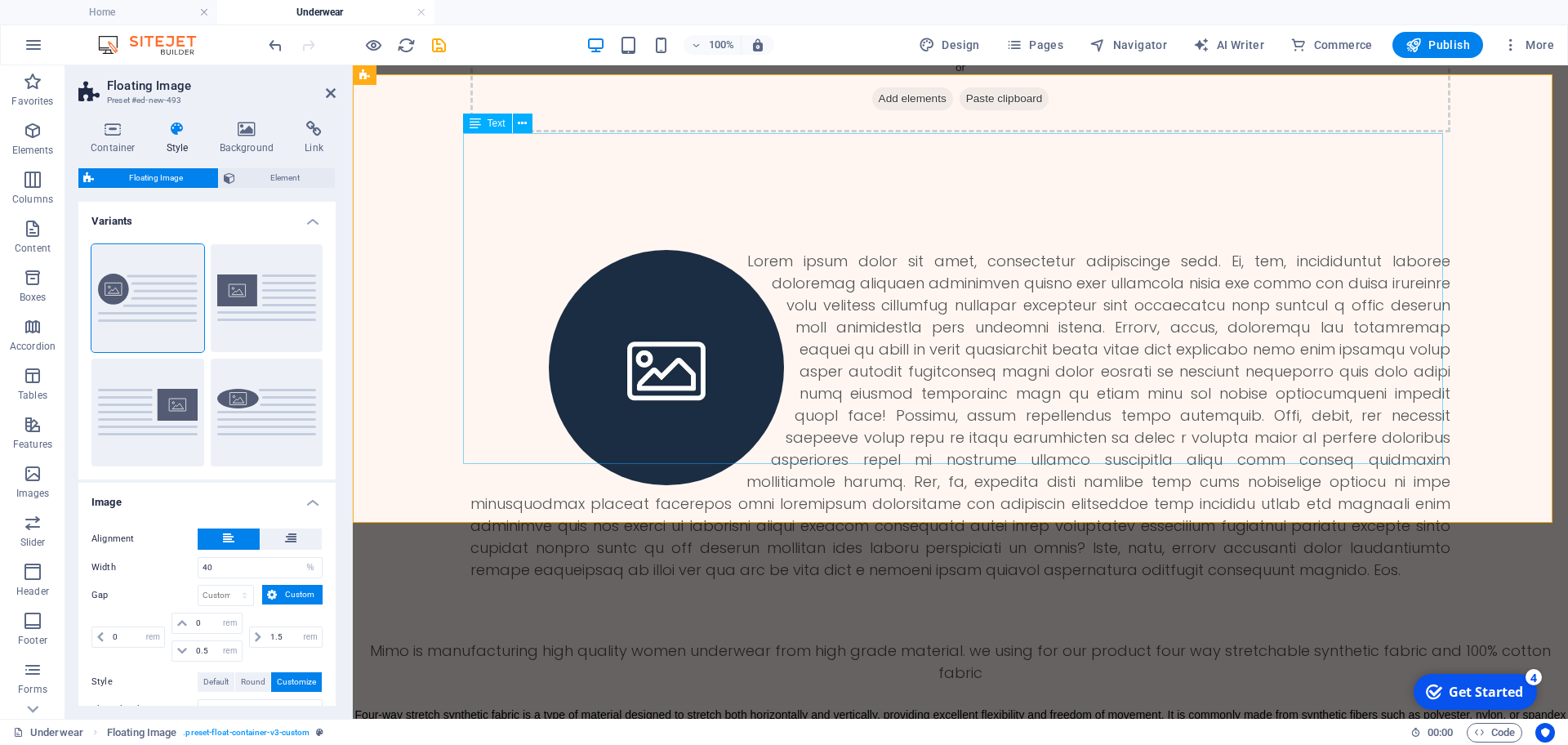
scroll to position [102, 0]
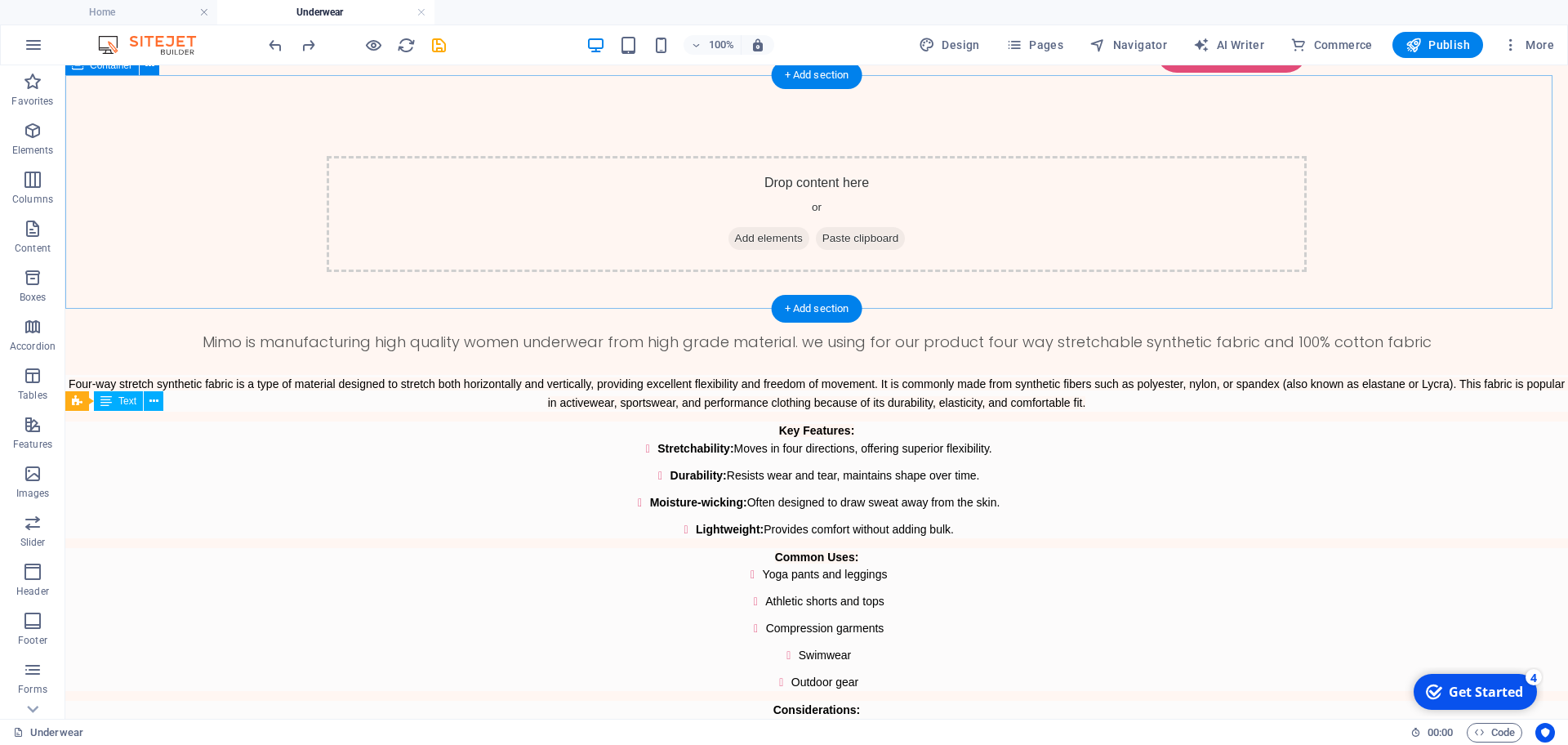
click at [729, 227] on span "Add elements" at bounding box center [769, 238] width 80 height 23
click at [733, 227] on span "Add elements" at bounding box center [769, 238] width 80 height 23
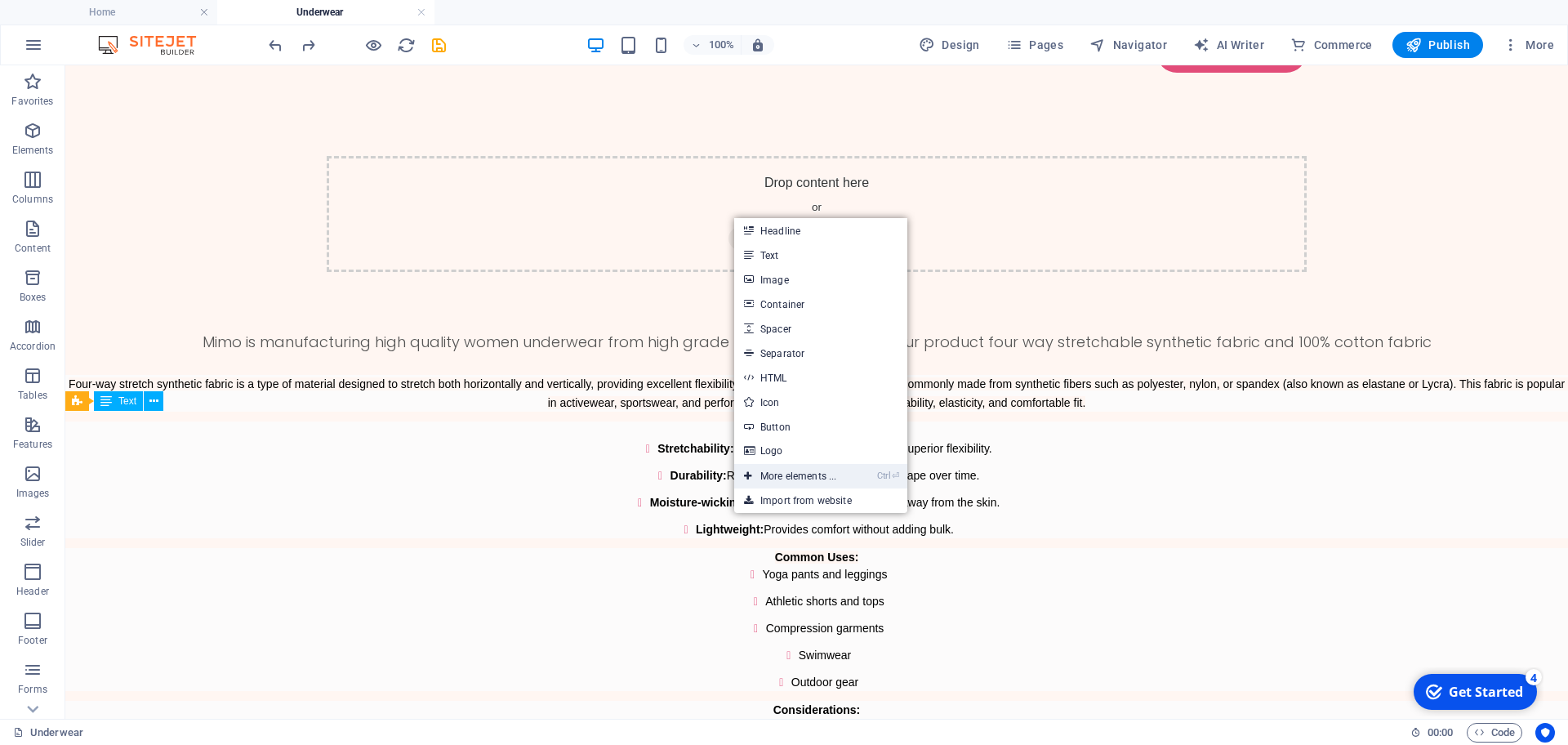
click at [809, 481] on link "Ctrl ⏎ More elements ..." at bounding box center [790, 475] width 112 height 25
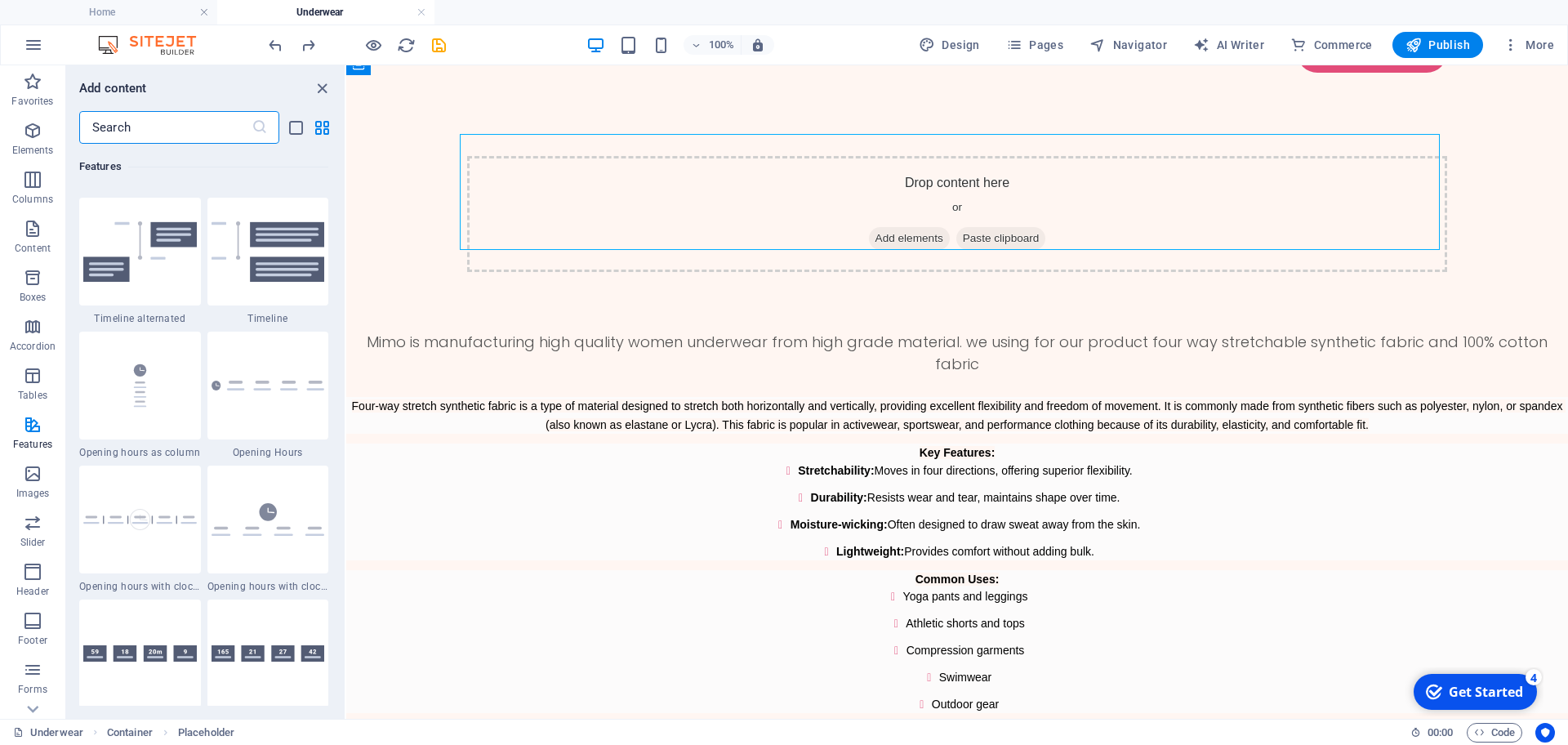
scroll to position [6707, 0]
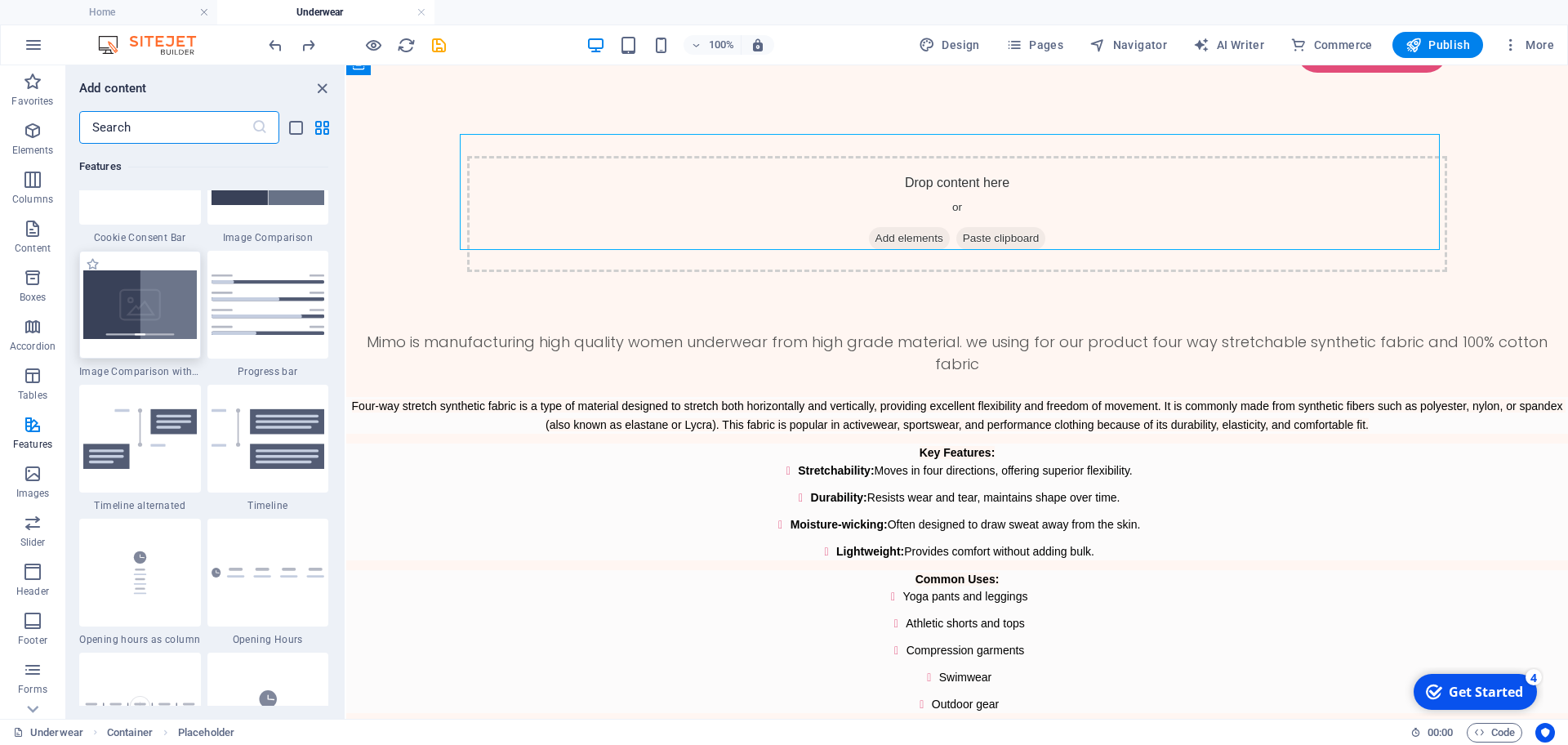
click at [159, 311] on img at bounding box center [140, 305] width 114 height 69
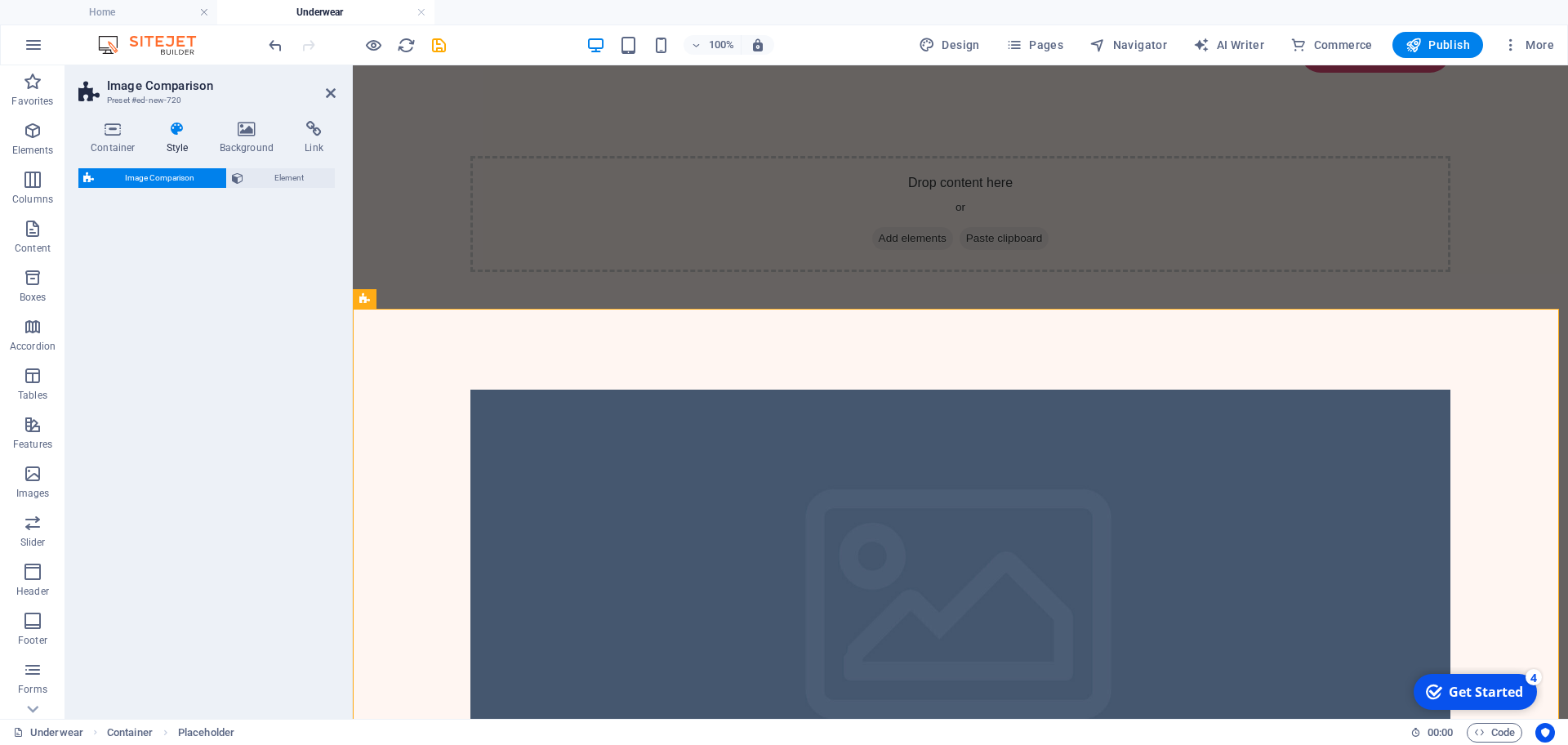
select select "rem"
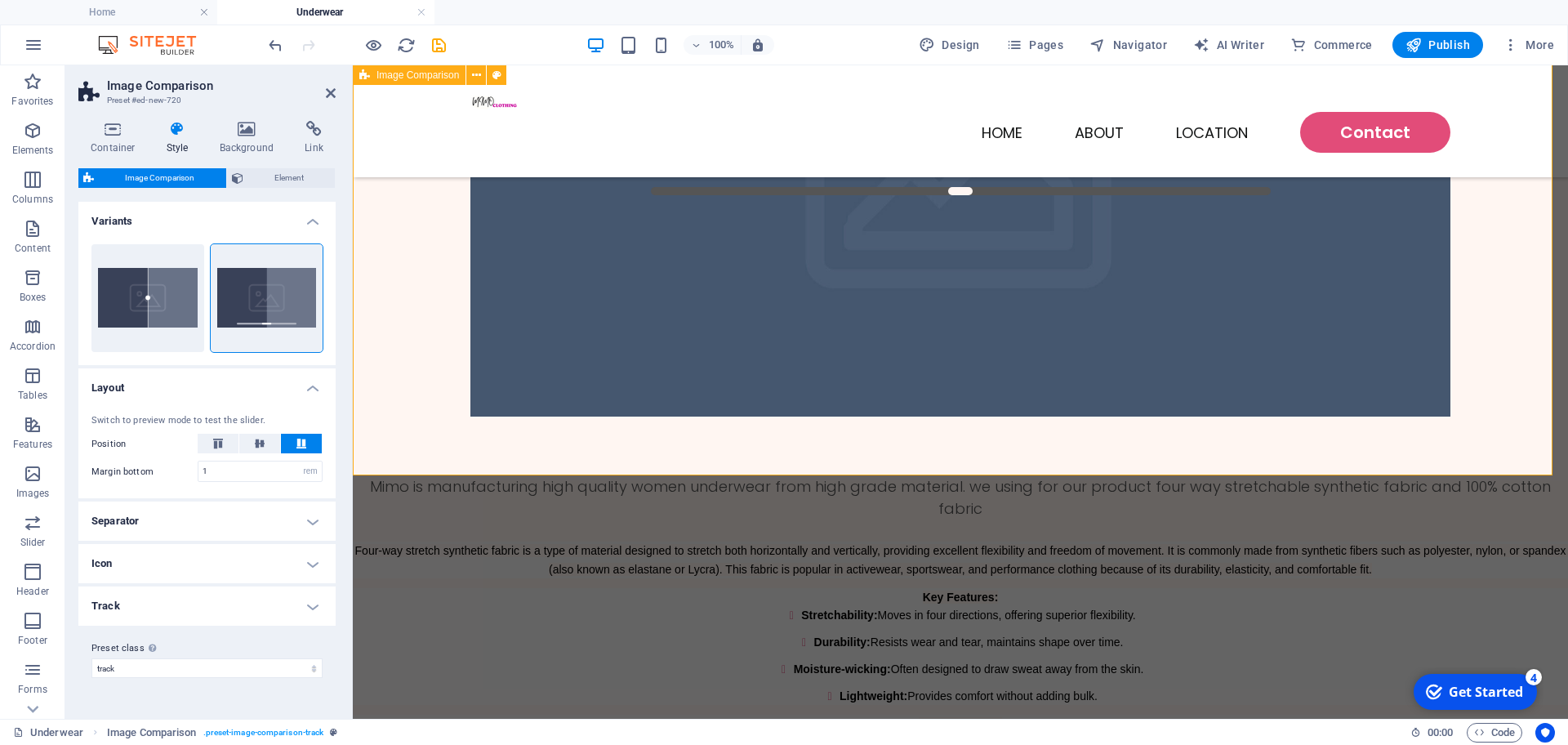
scroll to position [306, 0]
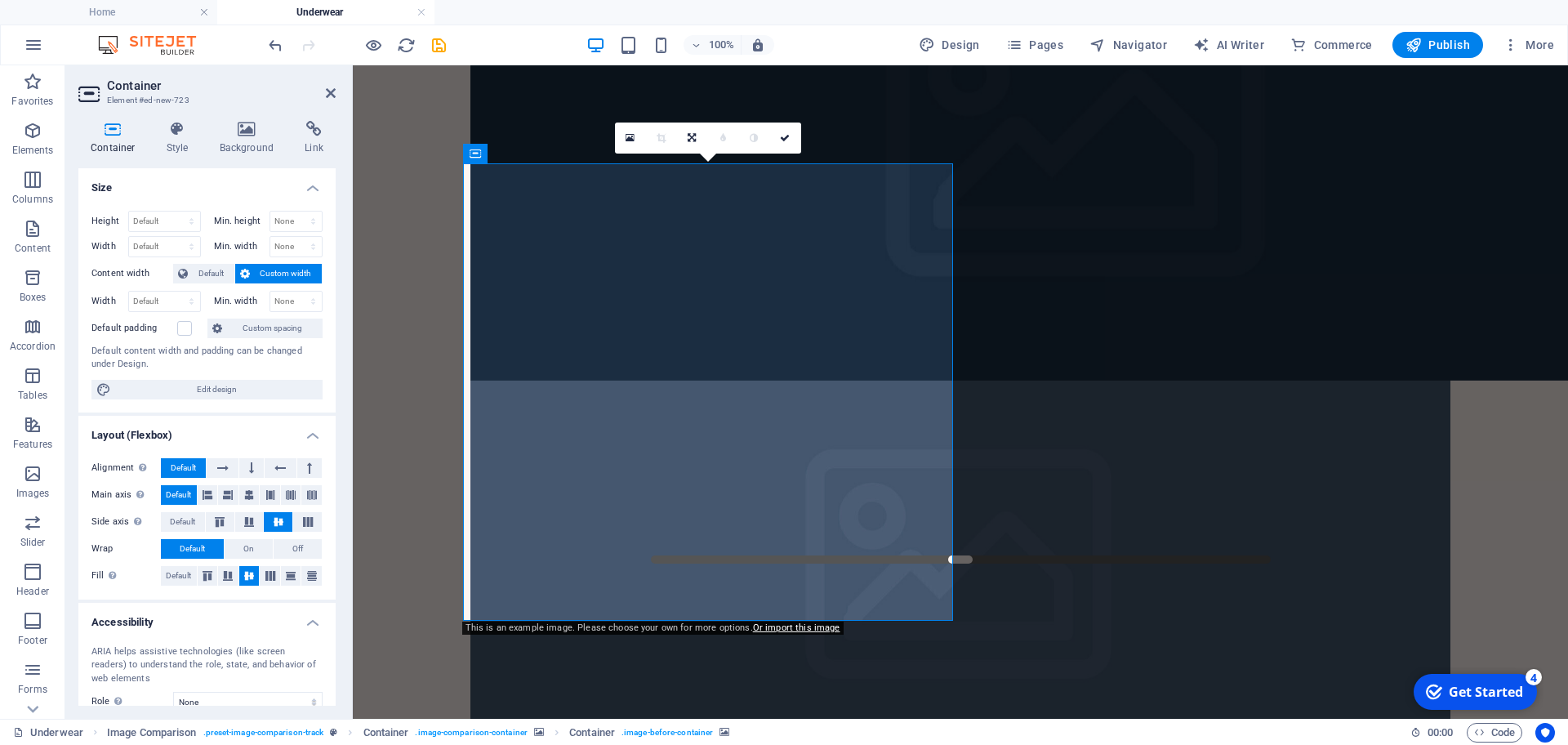
scroll to position [0, 0]
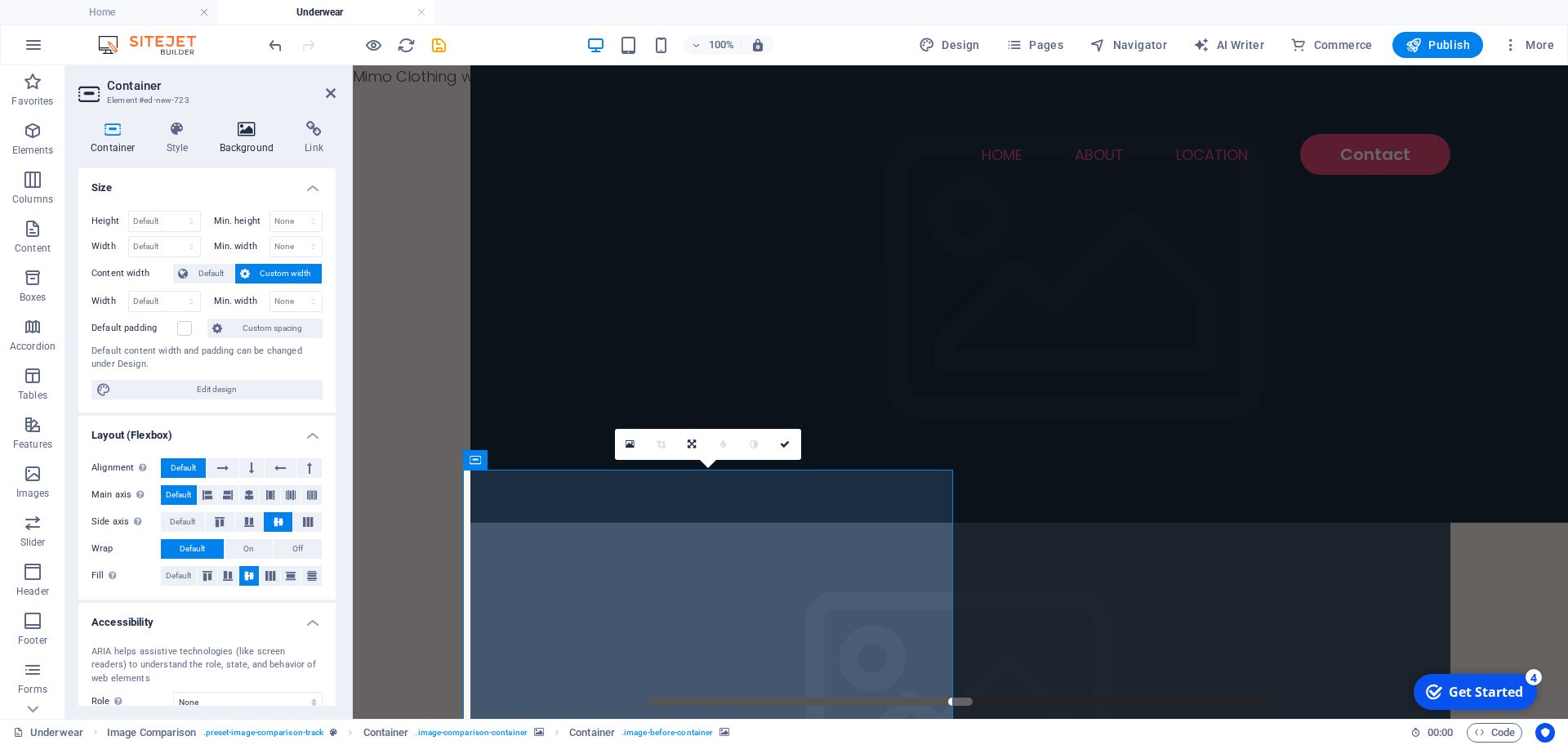
click at [244, 137] on h4 "Background" at bounding box center [250, 137] width 85 height 34
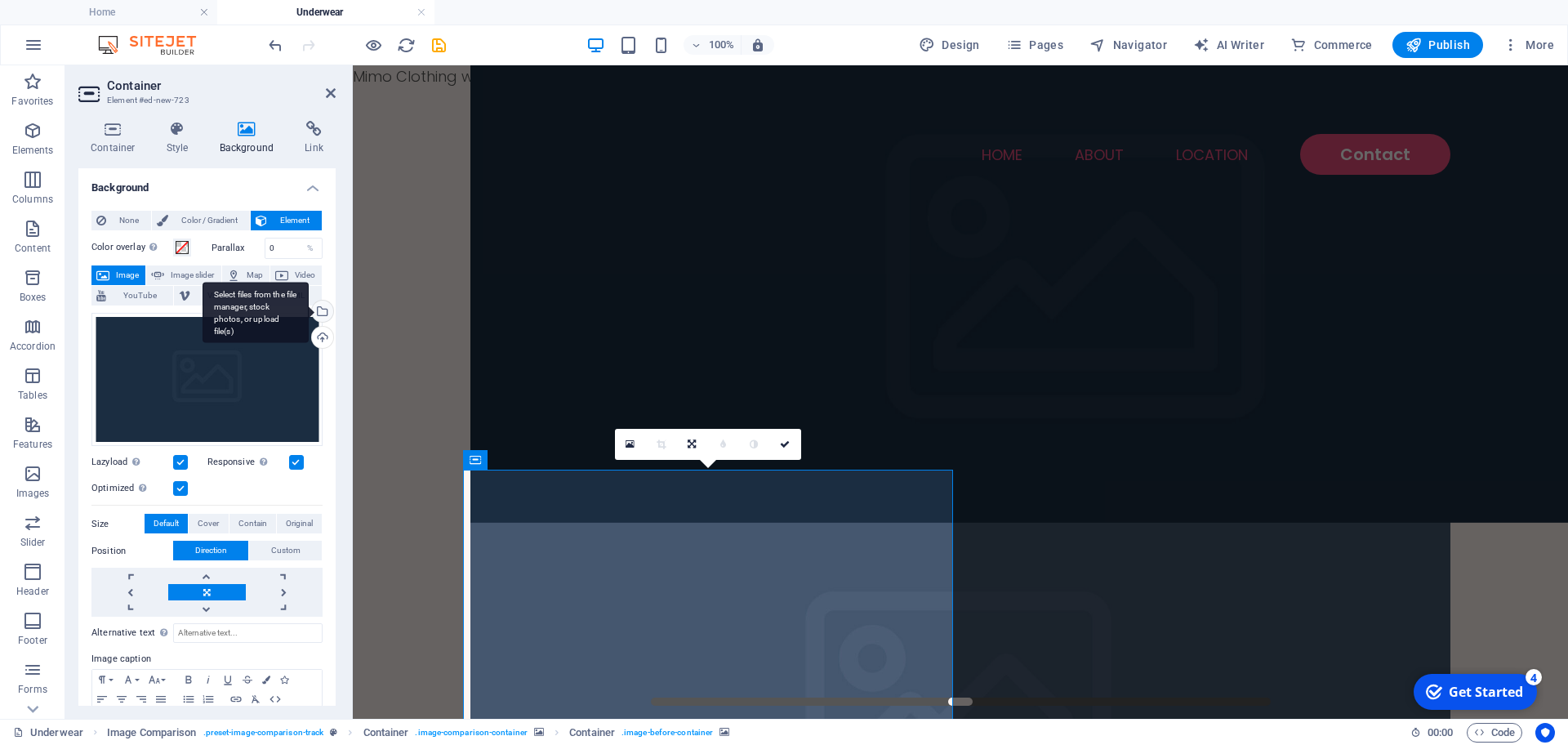
click at [320, 309] on div "Select files from the file manager, stock photos, or upload file(s)" at bounding box center [321, 313] width 25 height 25
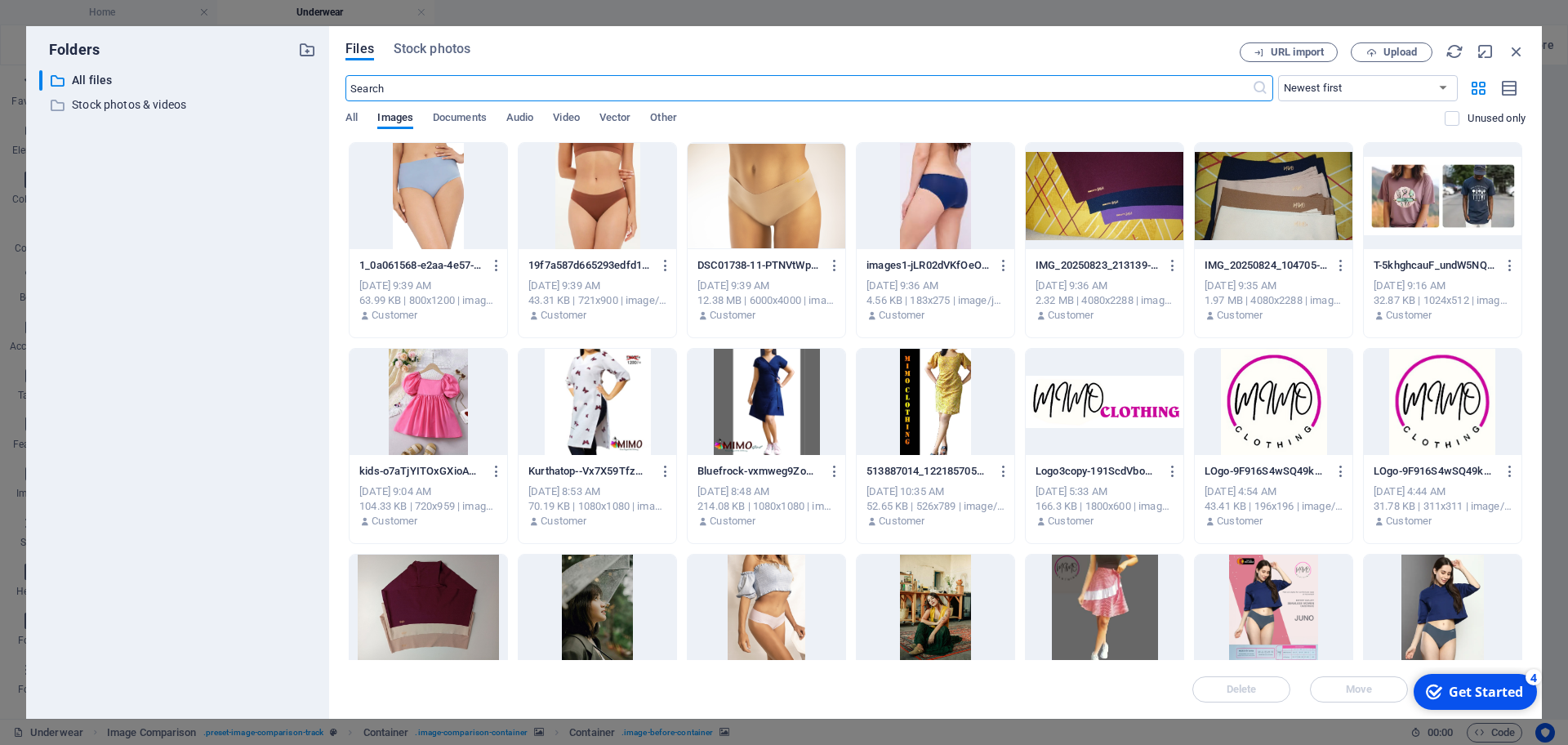
click at [1443, 600] on div at bounding box center [1442, 608] width 158 height 106
click at [1443, 600] on div "1" at bounding box center [1442, 608] width 158 height 106
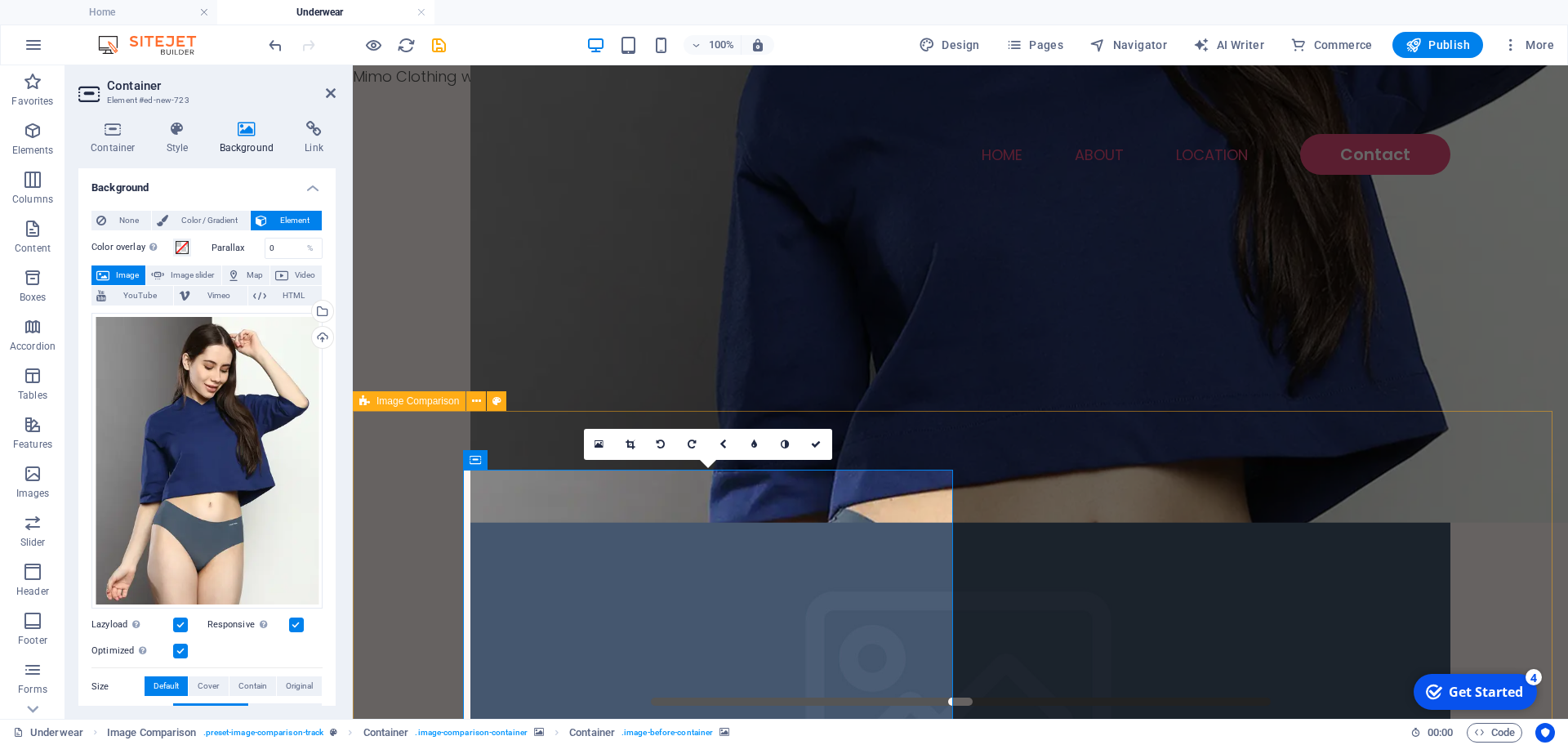
drag, startPoint x: 819, startPoint y: 568, endPoint x: 792, endPoint y: 381, distance: 188.9
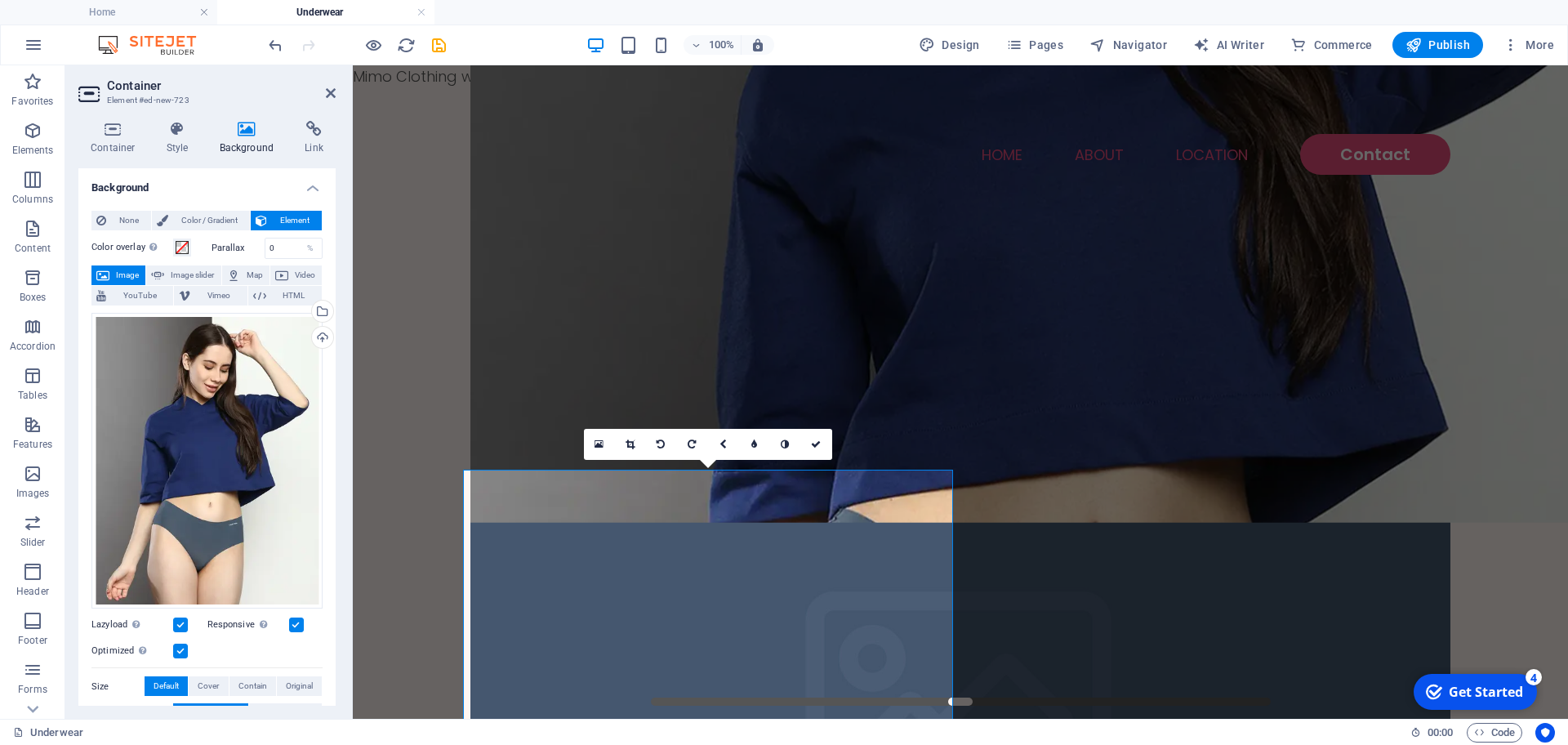
scroll to position [306, 0]
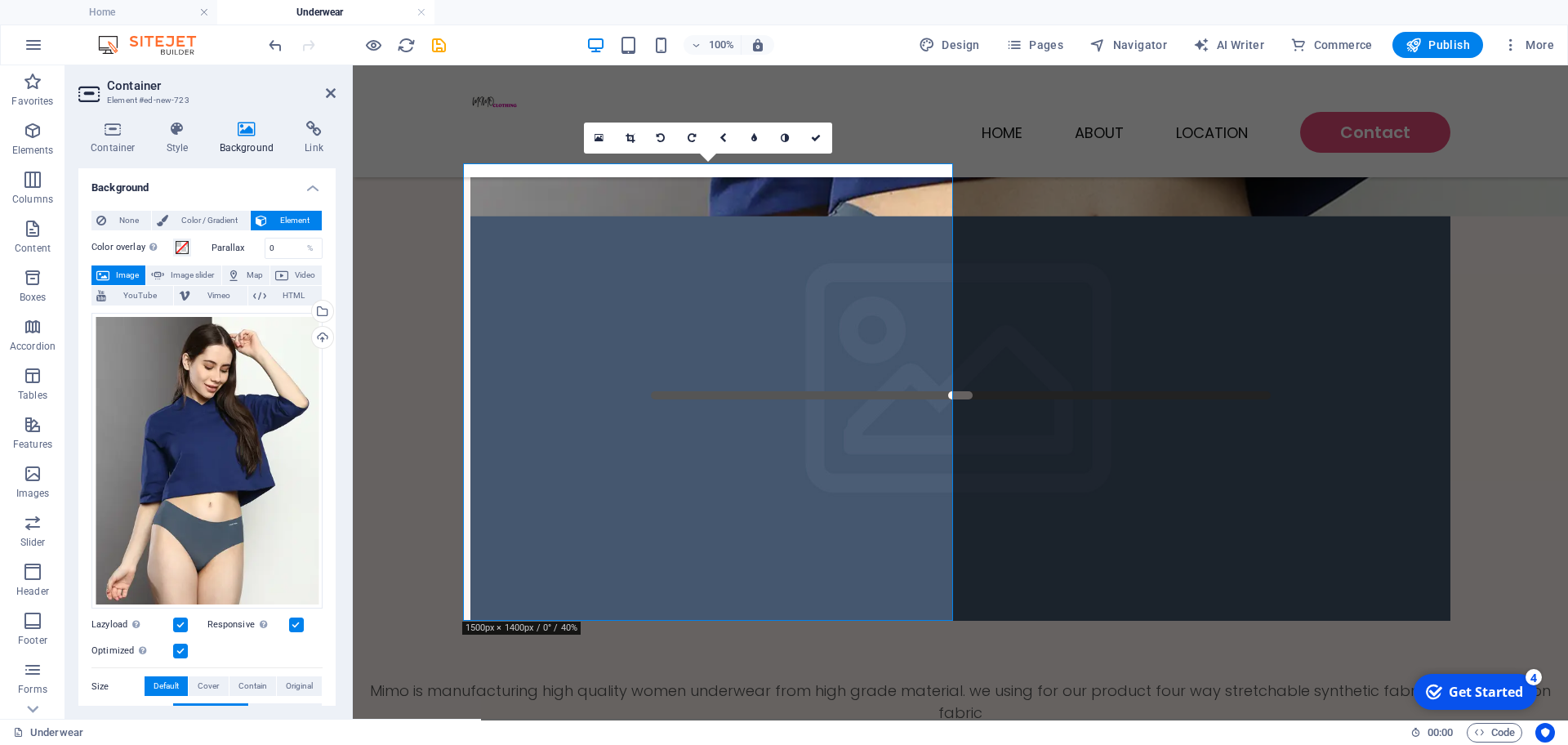
drag, startPoint x: 853, startPoint y: 385, endPoint x: 717, endPoint y: 240, distance: 198.8
click at [717, 240] on div at bounding box center [775, 85] width 608 height 653
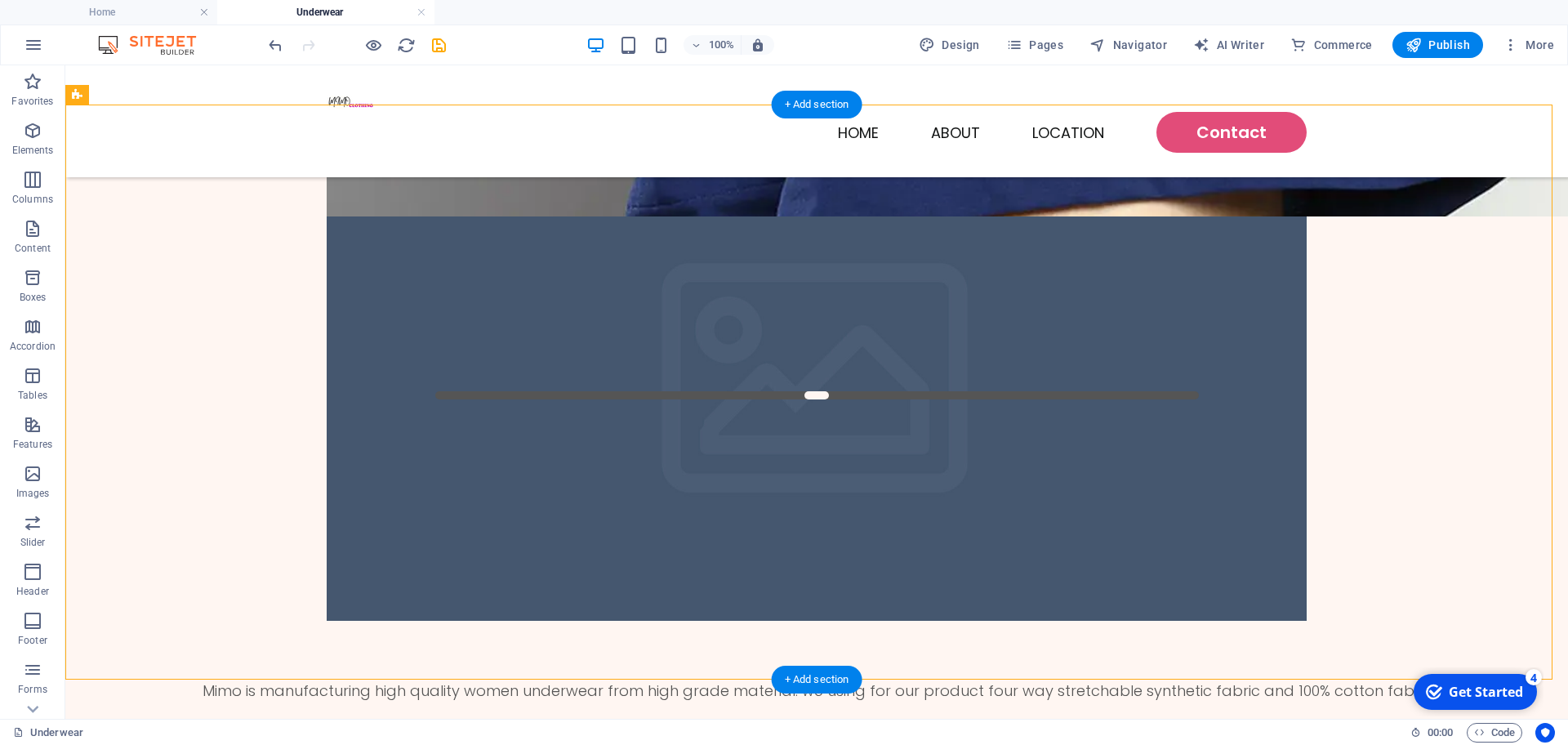
drag, startPoint x: 510, startPoint y: 391, endPoint x: 655, endPoint y: 303, distance: 169.6
click at [655, 303] on div at bounding box center [702, 85] width 751 height 653
drag, startPoint x: 813, startPoint y: 605, endPoint x: 764, endPoint y: 605, distance: 49.0
click at [764, 605] on div at bounding box center [817, 392] width 981 height 457
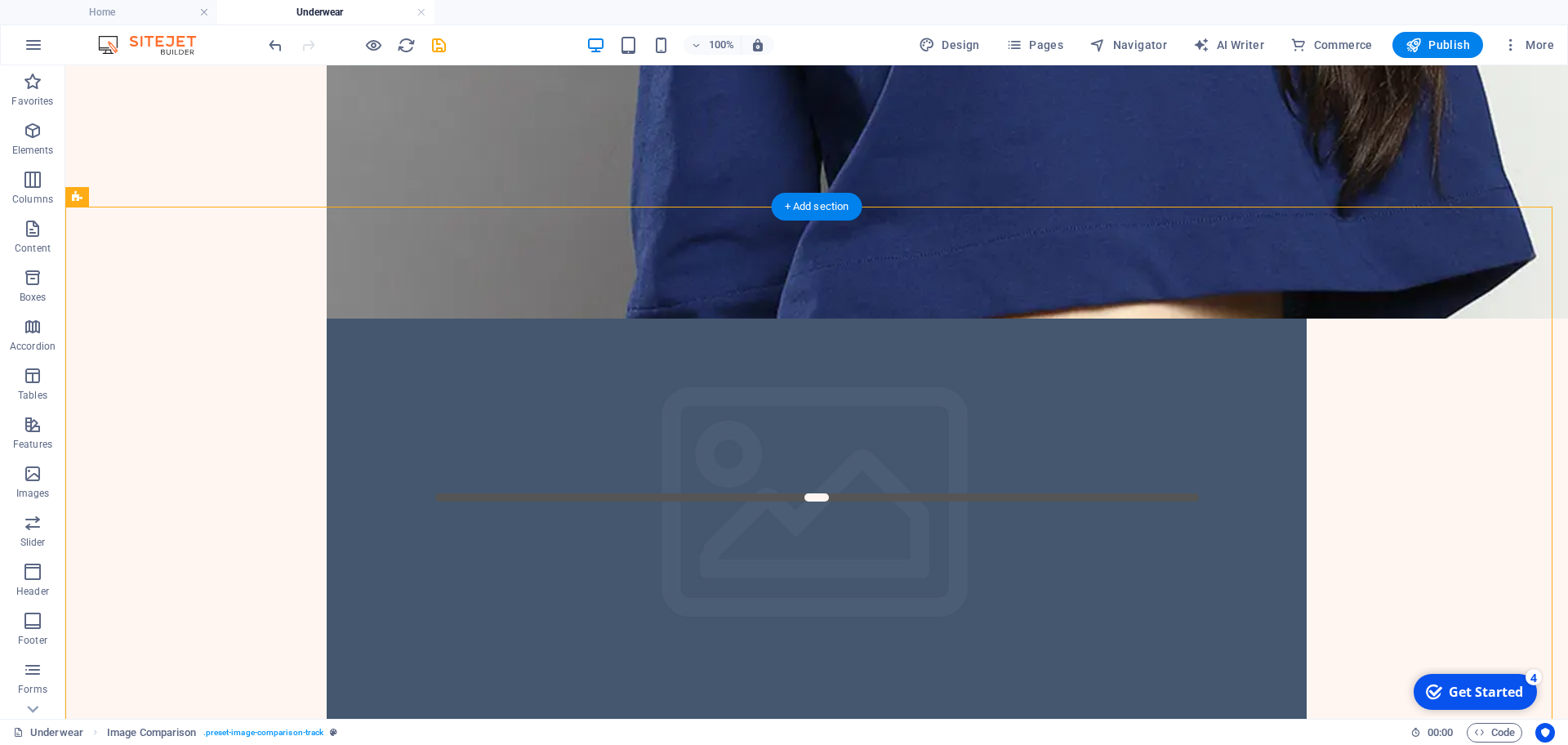
scroll to position [0, 0]
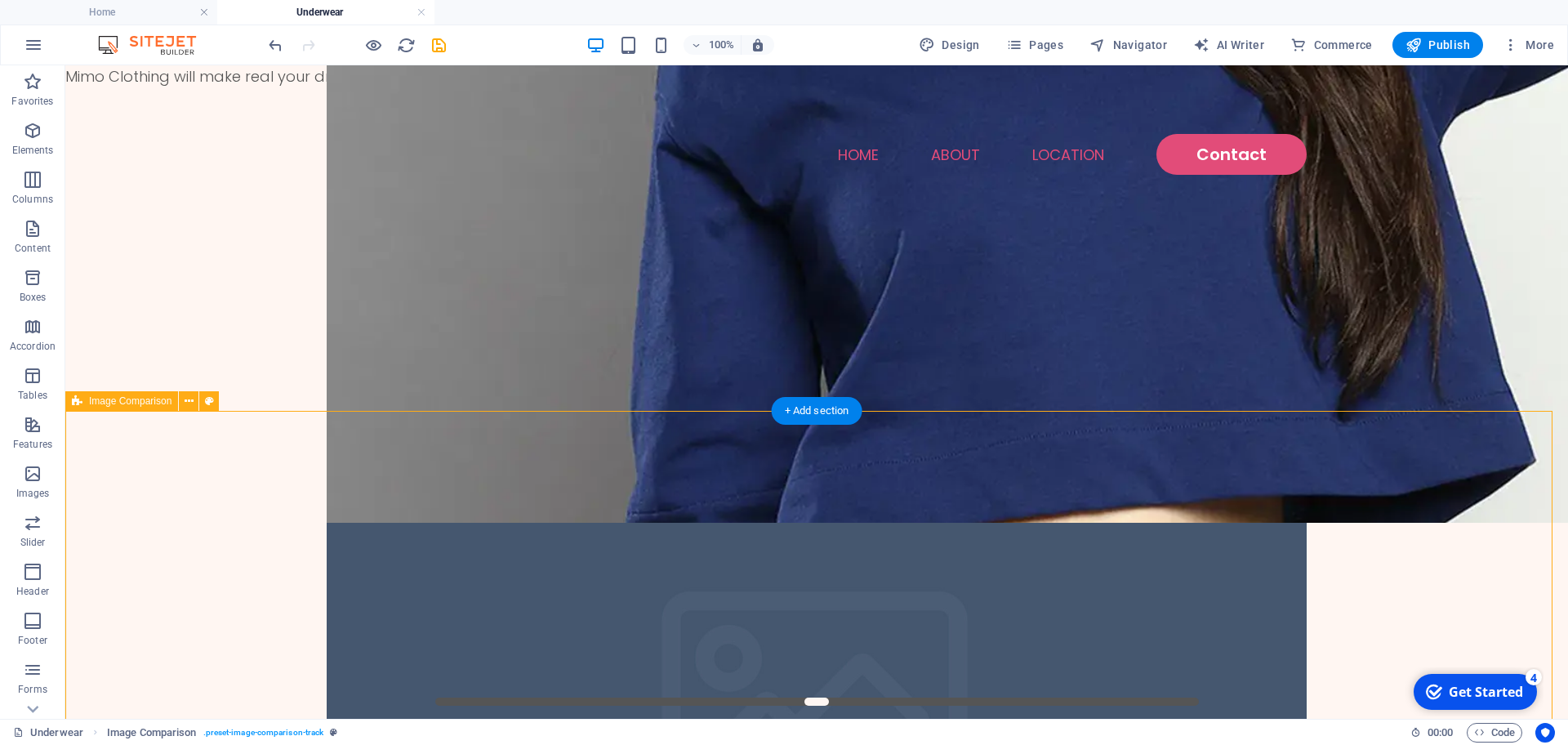
click at [615, 522] on figure at bounding box center [1078, 294] width 1503 height 457
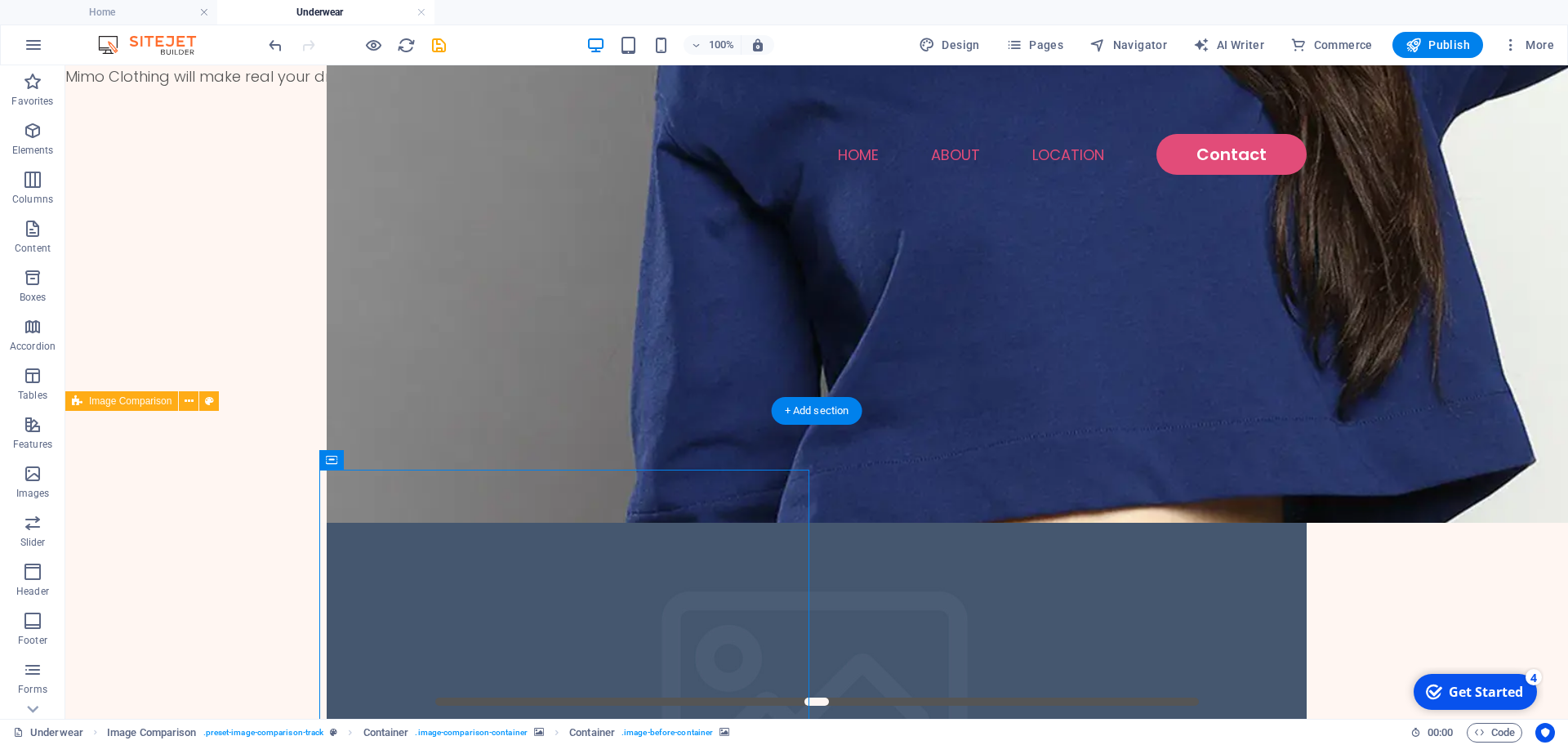
click at [615, 522] on figure at bounding box center [1078, 294] width 1503 height 457
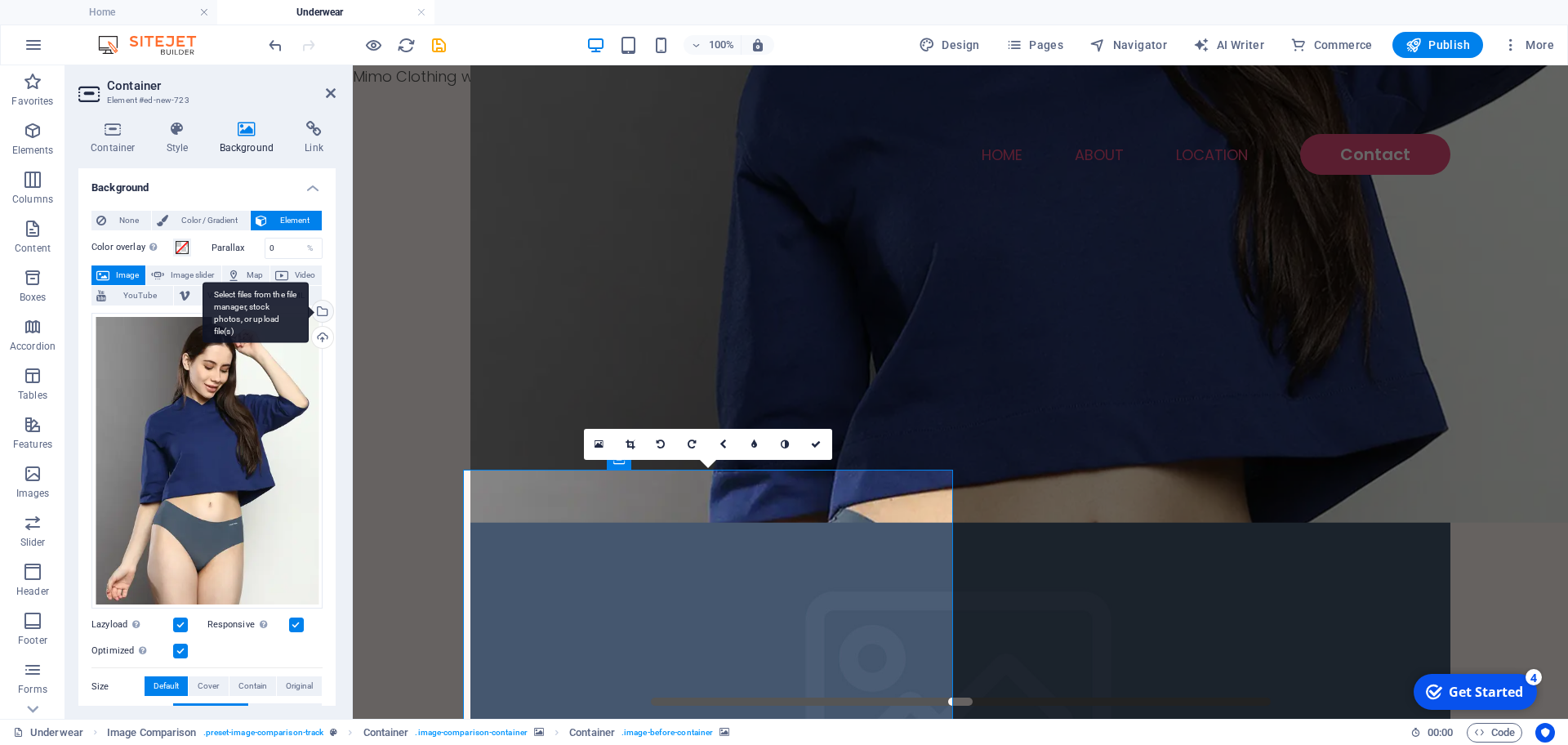
click at [326, 305] on div "Select files from the file manager, stock photos, or upload file(s)" at bounding box center [321, 313] width 25 height 25
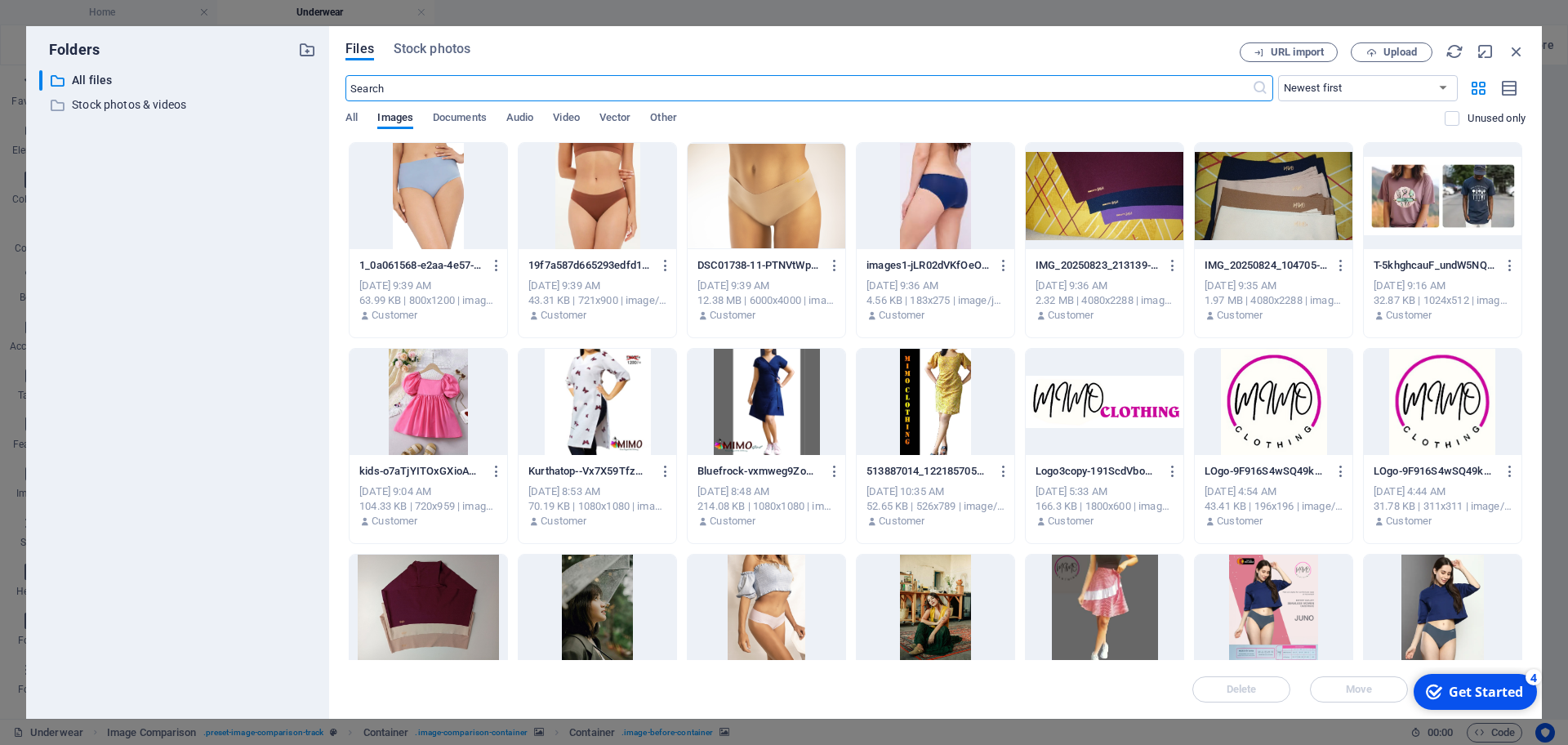
click at [416, 188] on div at bounding box center [429, 196] width 158 height 106
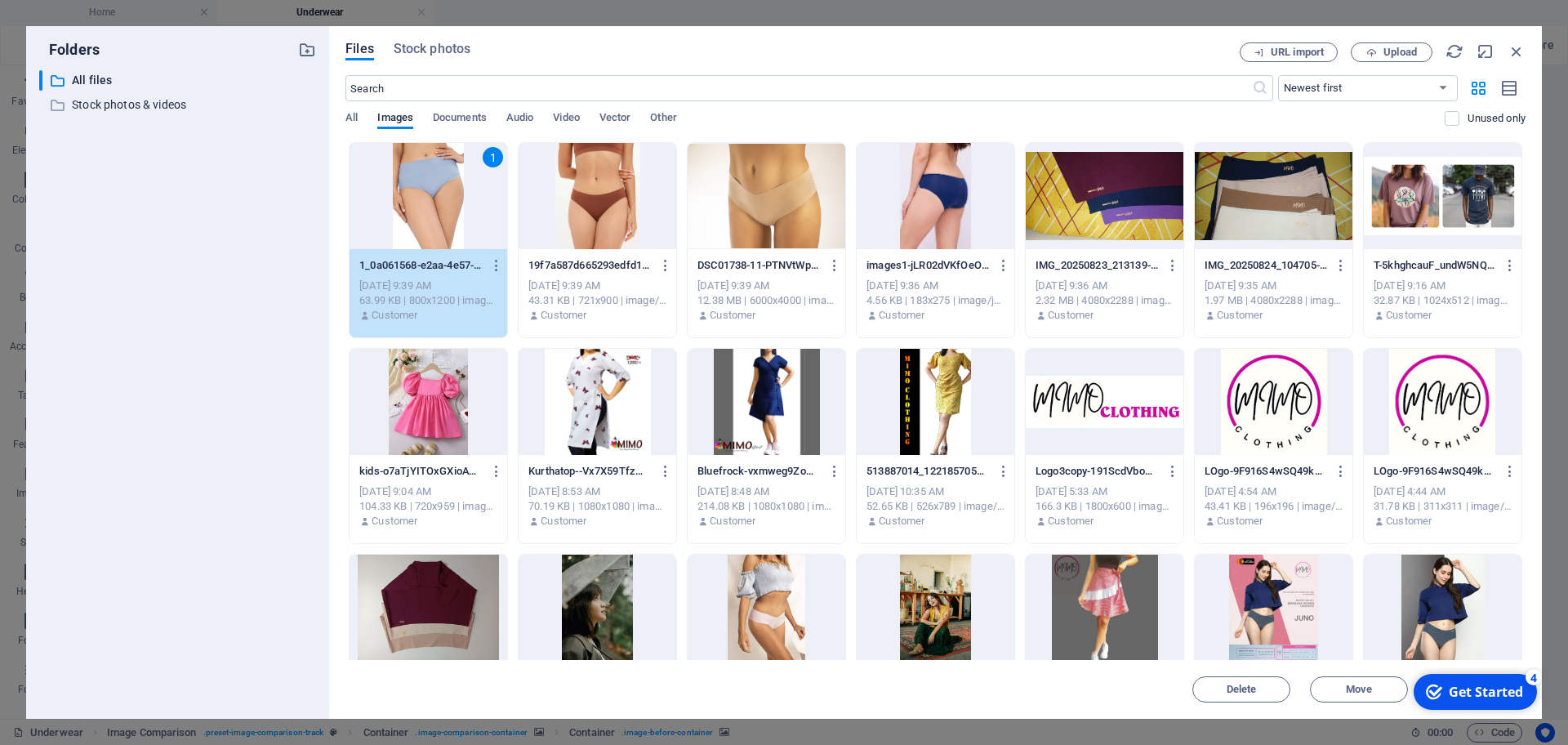
click at [416, 188] on div "1" at bounding box center [429, 196] width 158 height 106
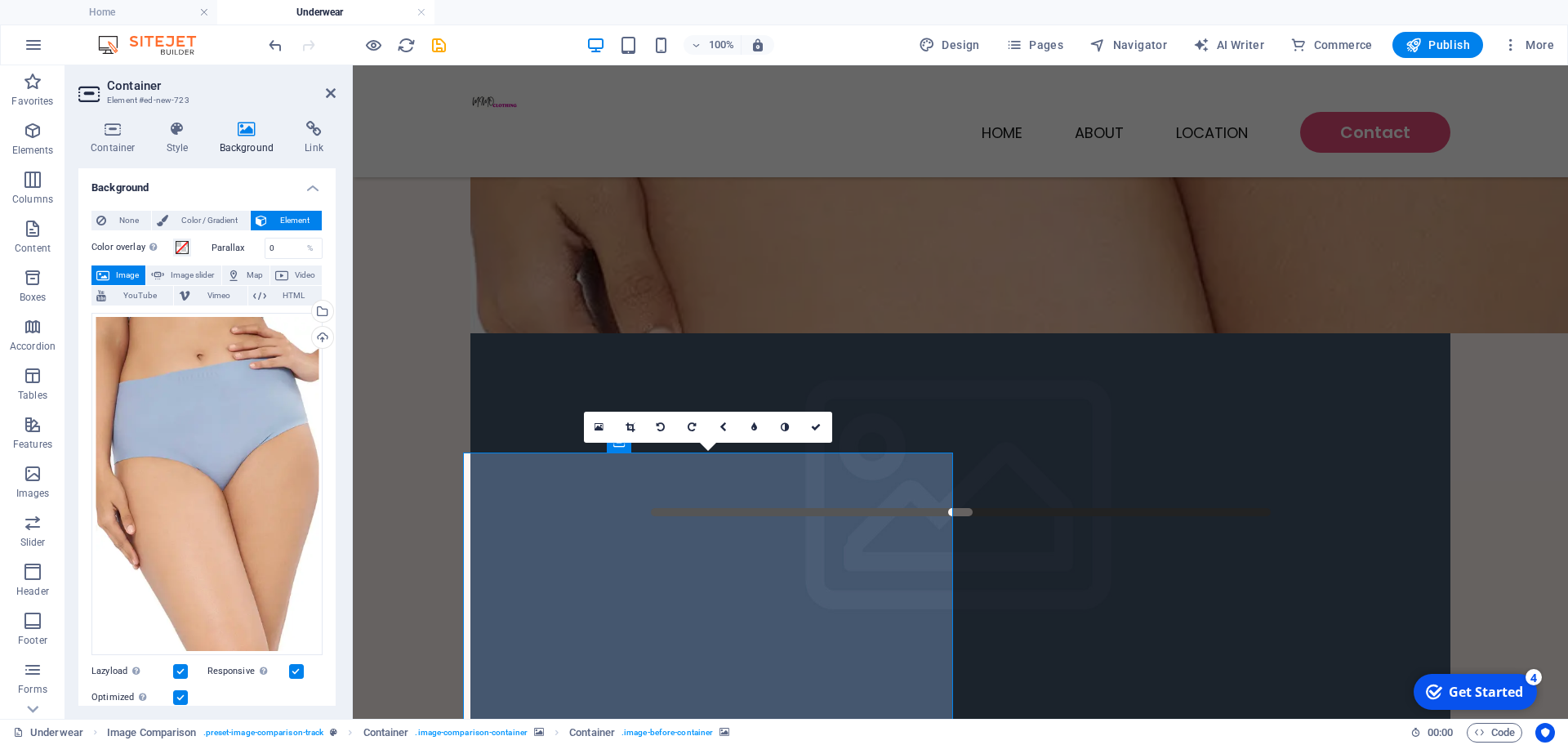
scroll to position [306, 0]
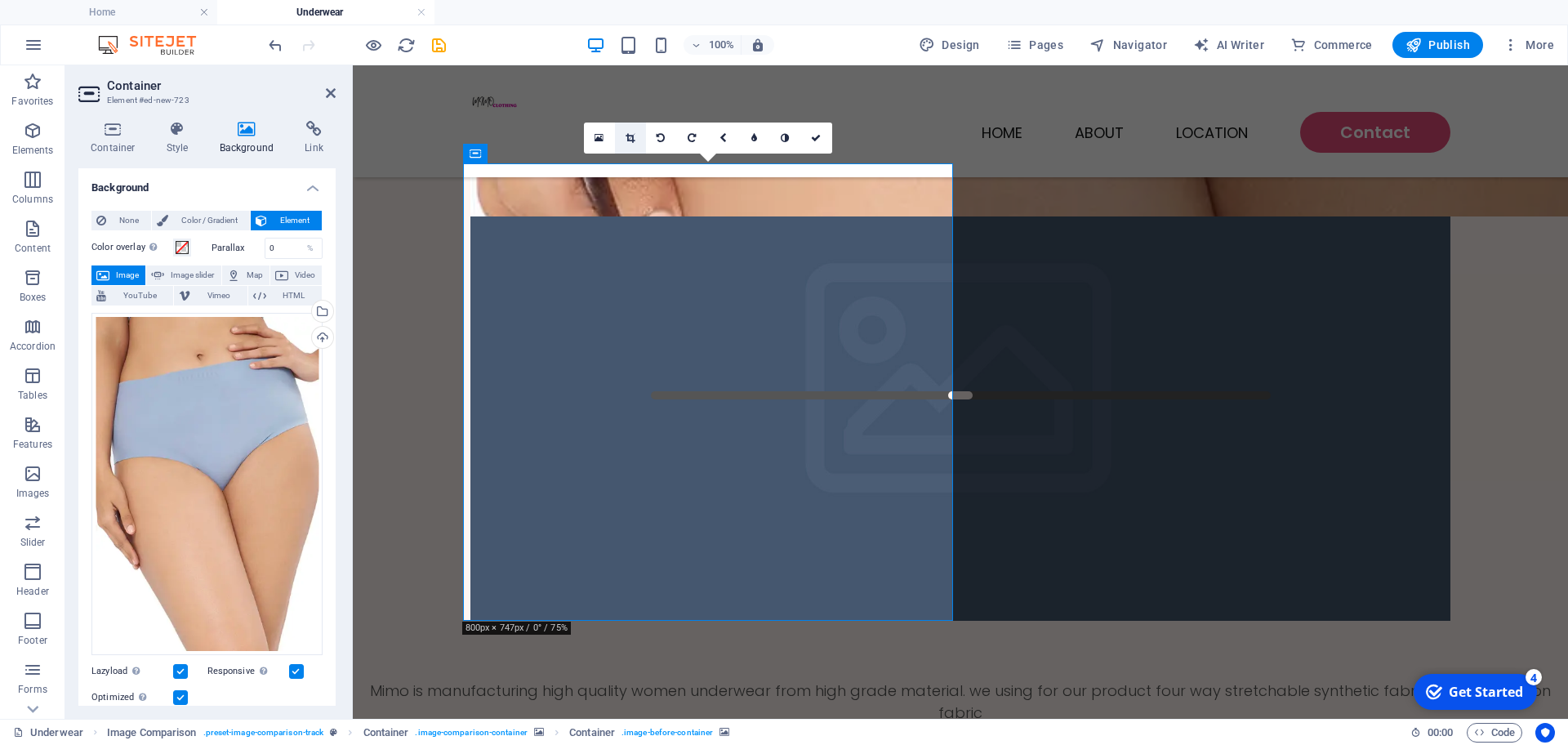
click at [635, 139] on link at bounding box center [631, 138] width 31 height 31
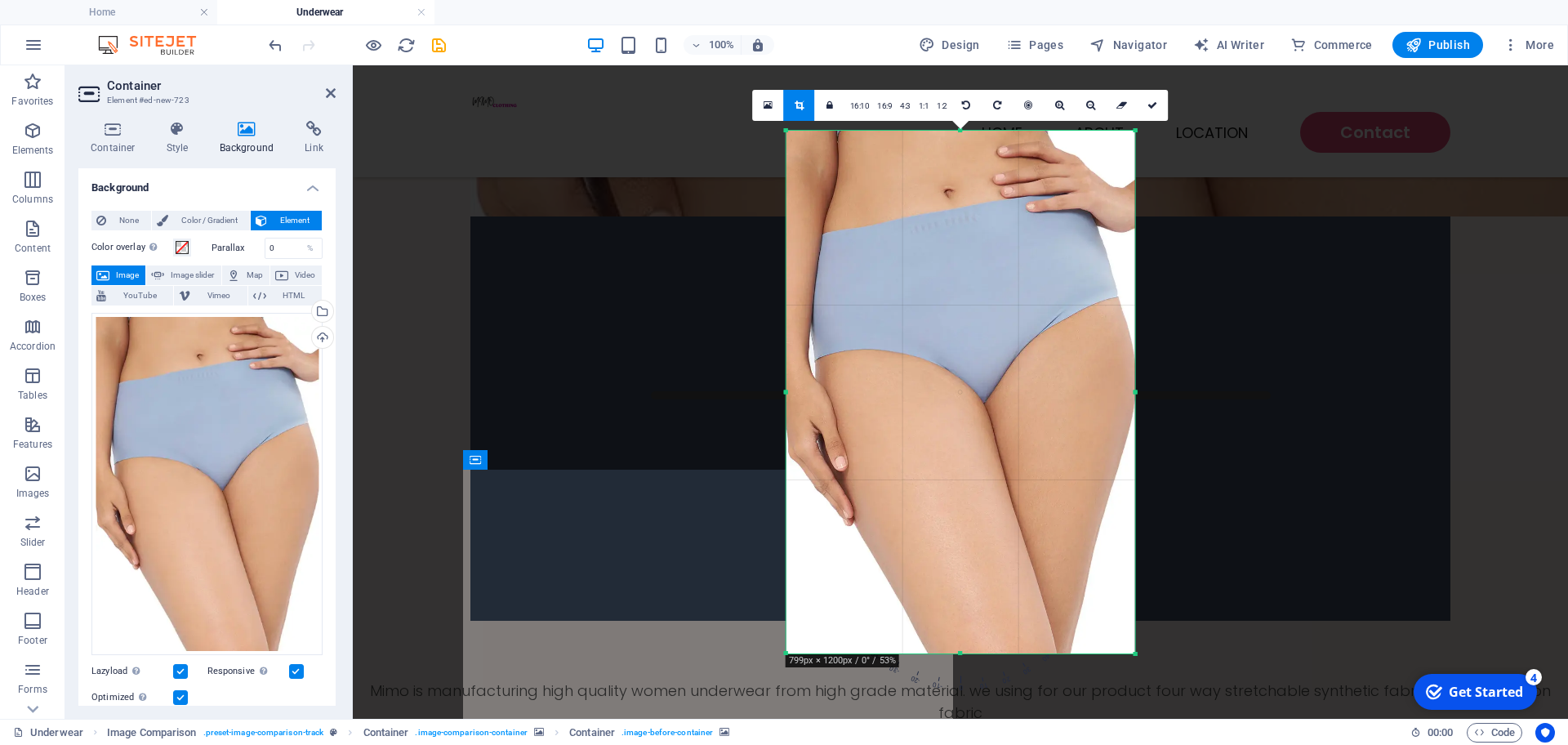
click at [1015, 356] on div at bounding box center [960, 391] width 349 height 522
drag, startPoint x: 961, startPoint y: 125, endPoint x: 961, endPoint y: 138, distance: 13.0
click at [961, 138] on div "180 170 160 150 140 130 120 110 100 90 80 70 60 50 40 30 20 10 0 -10 -20 -30 -4…" at bounding box center [961, 391] width 349 height 522
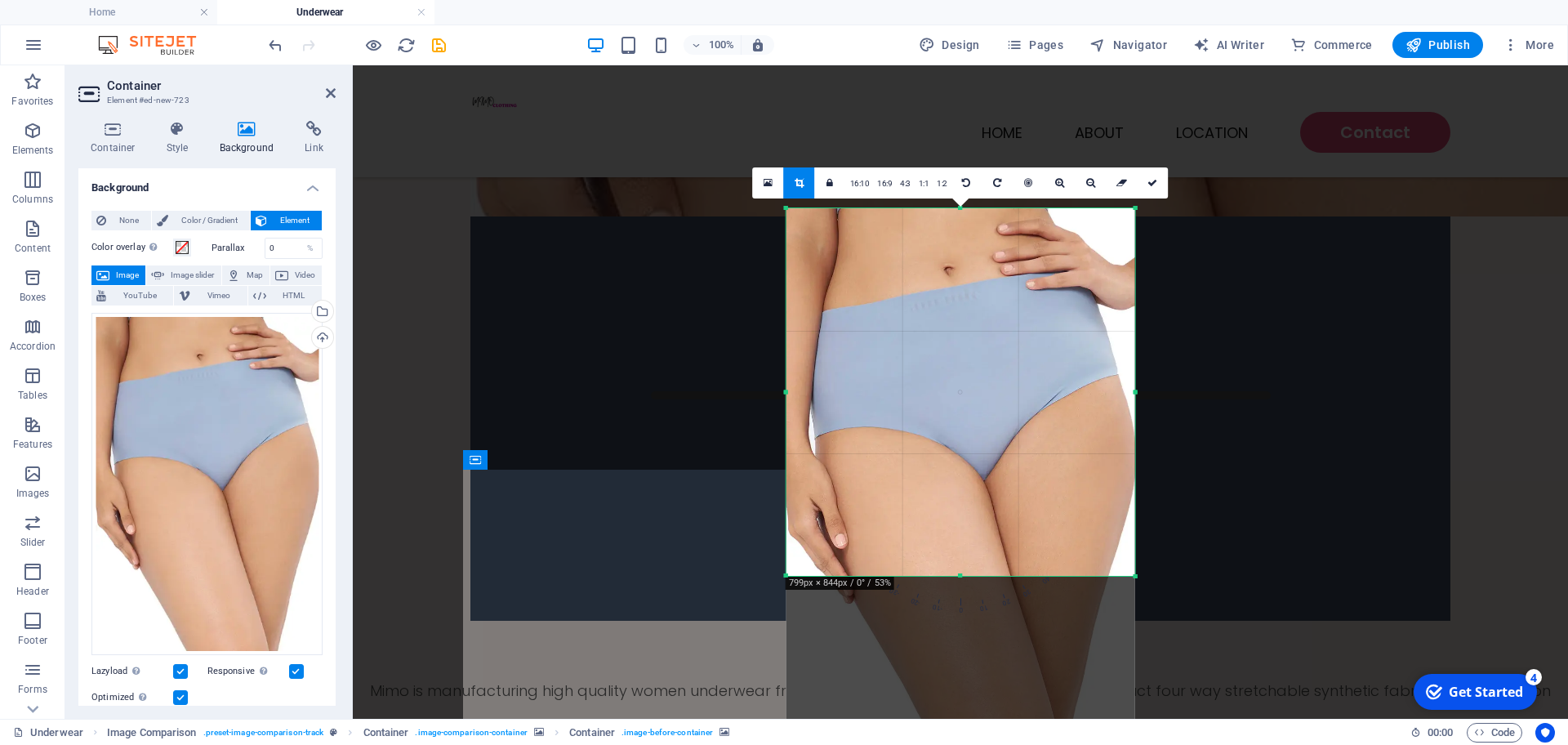
drag, startPoint x: 958, startPoint y: 651, endPoint x: 979, endPoint y: 496, distance: 156.4
click at [979, 496] on div "180 170 160 150 140 130 120 110 100 90 80 70 60 50 40 30 20 10 0 -10 -20 -30 -4…" at bounding box center [961, 391] width 349 height 368
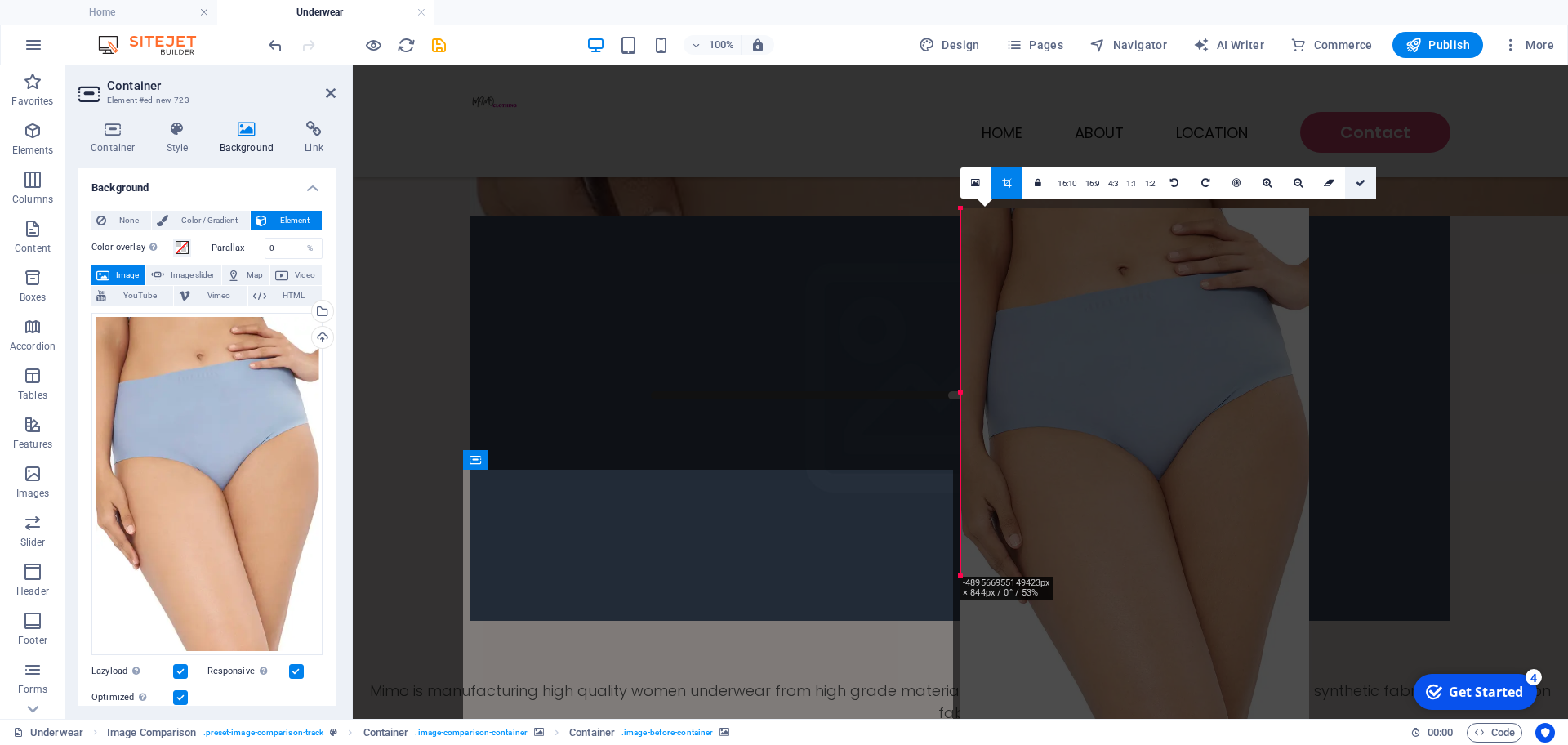
click at [1356, 186] on icon at bounding box center [1361, 183] width 10 height 10
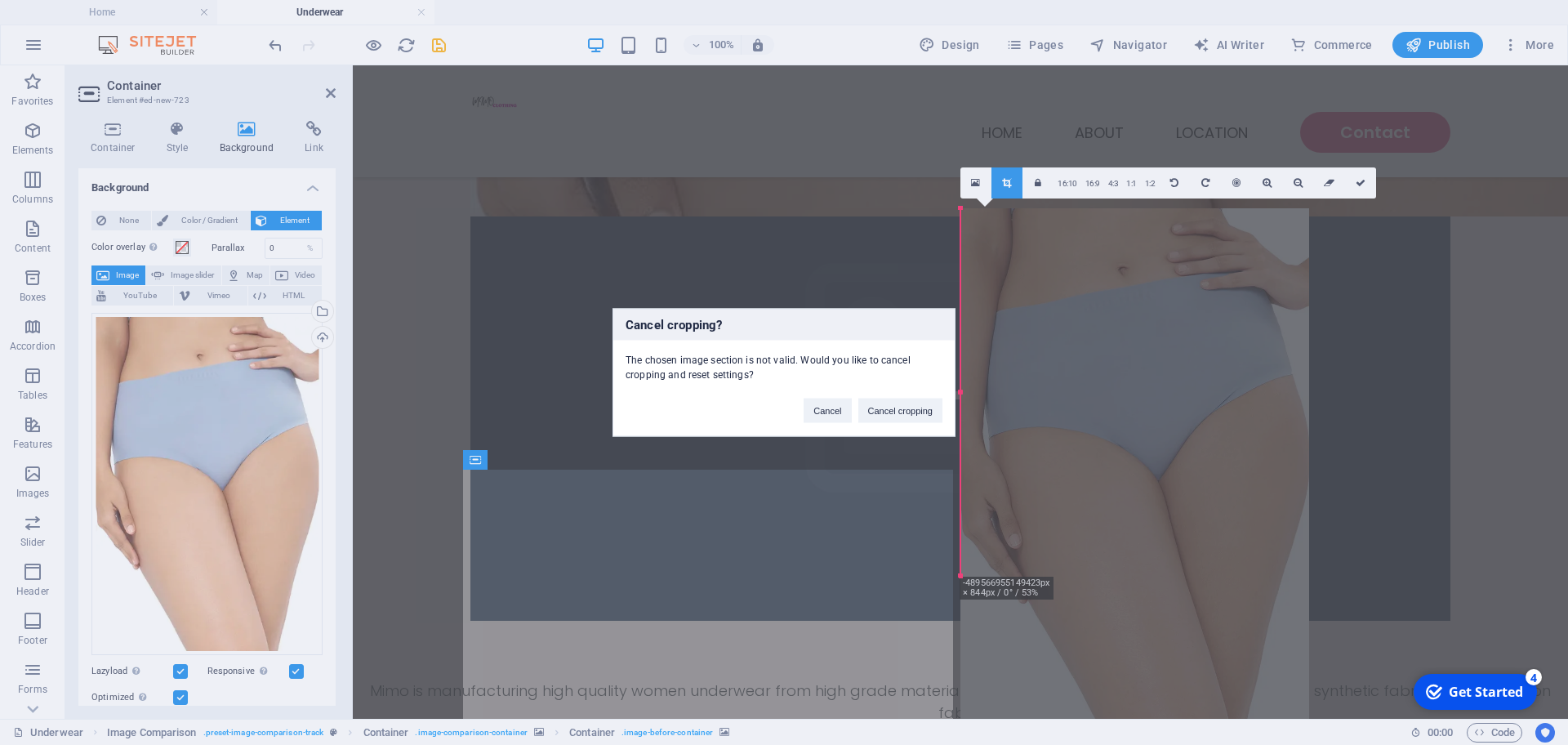
click at [1016, 305] on div "Cancel cropping? The chosen image section is not valid. Would you like to cance…" at bounding box center [784, 372] width 1568 height 745
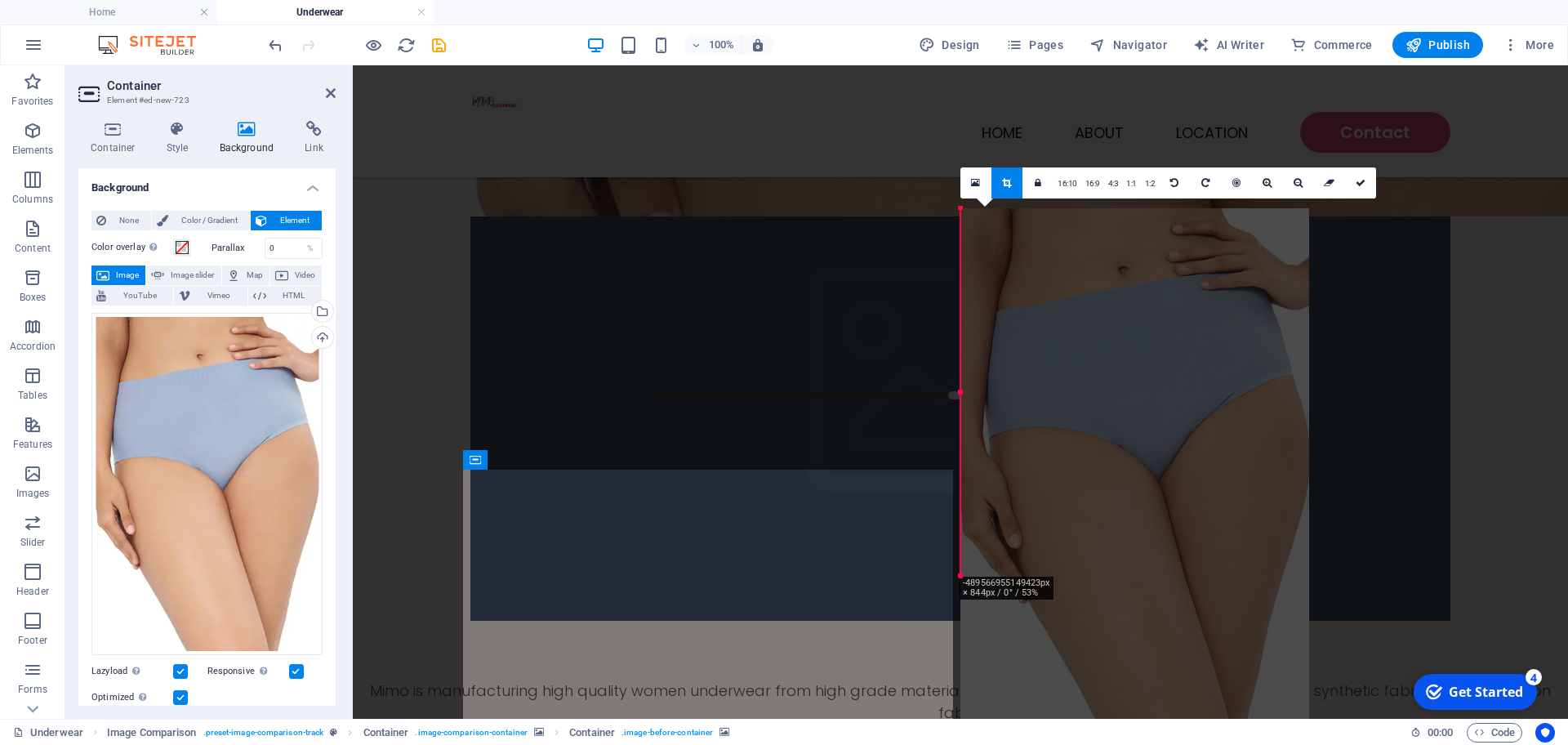
click at [1142, 442] on div at bounding box center [1136, 469] width 349 height 522
click at [1125, 398] on div at bounding box center [1136, 469] width 349 height 522
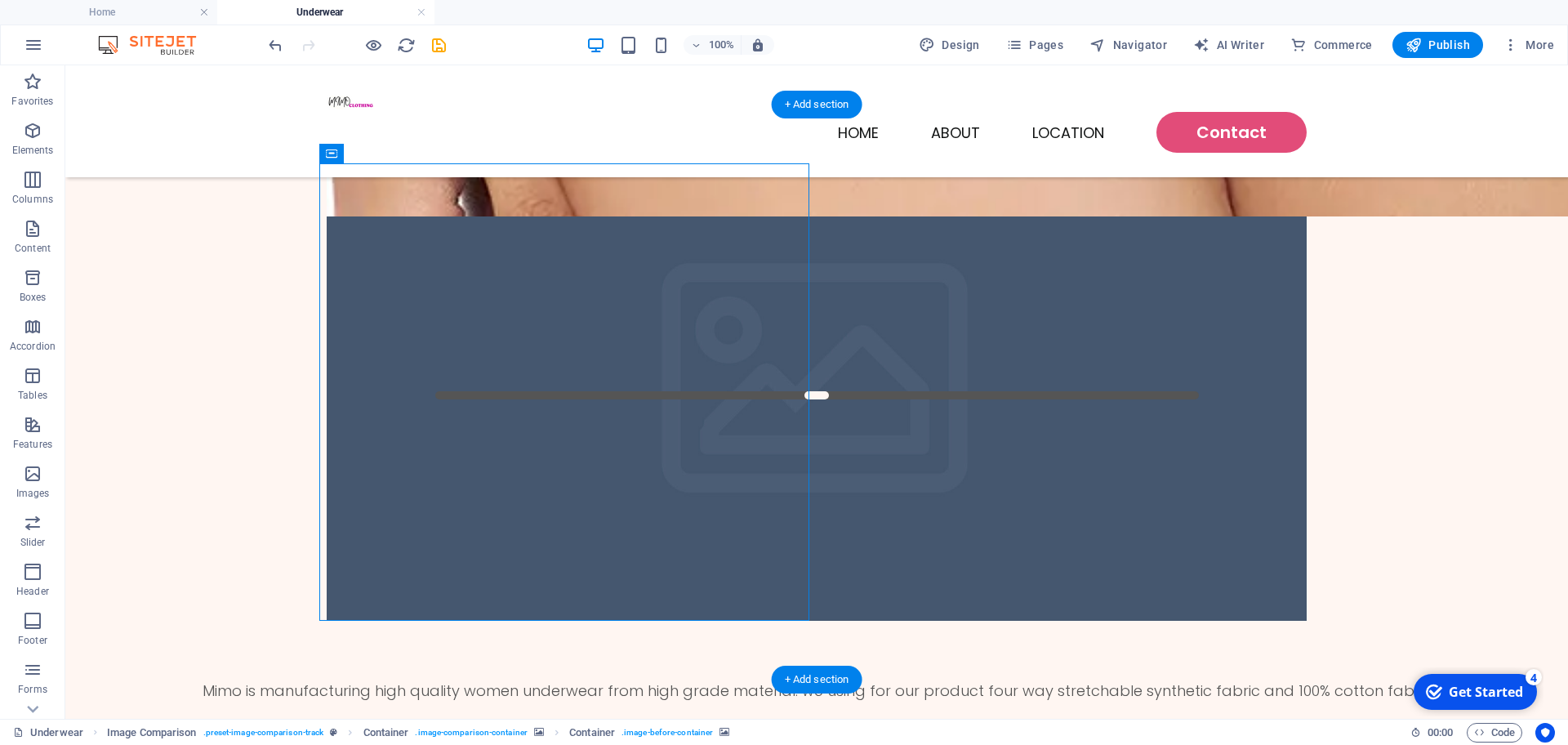
drag, startPoint x: 674, startPoint y: 317, endPoint x: 526, endPoint y: 442, distance: 193.7
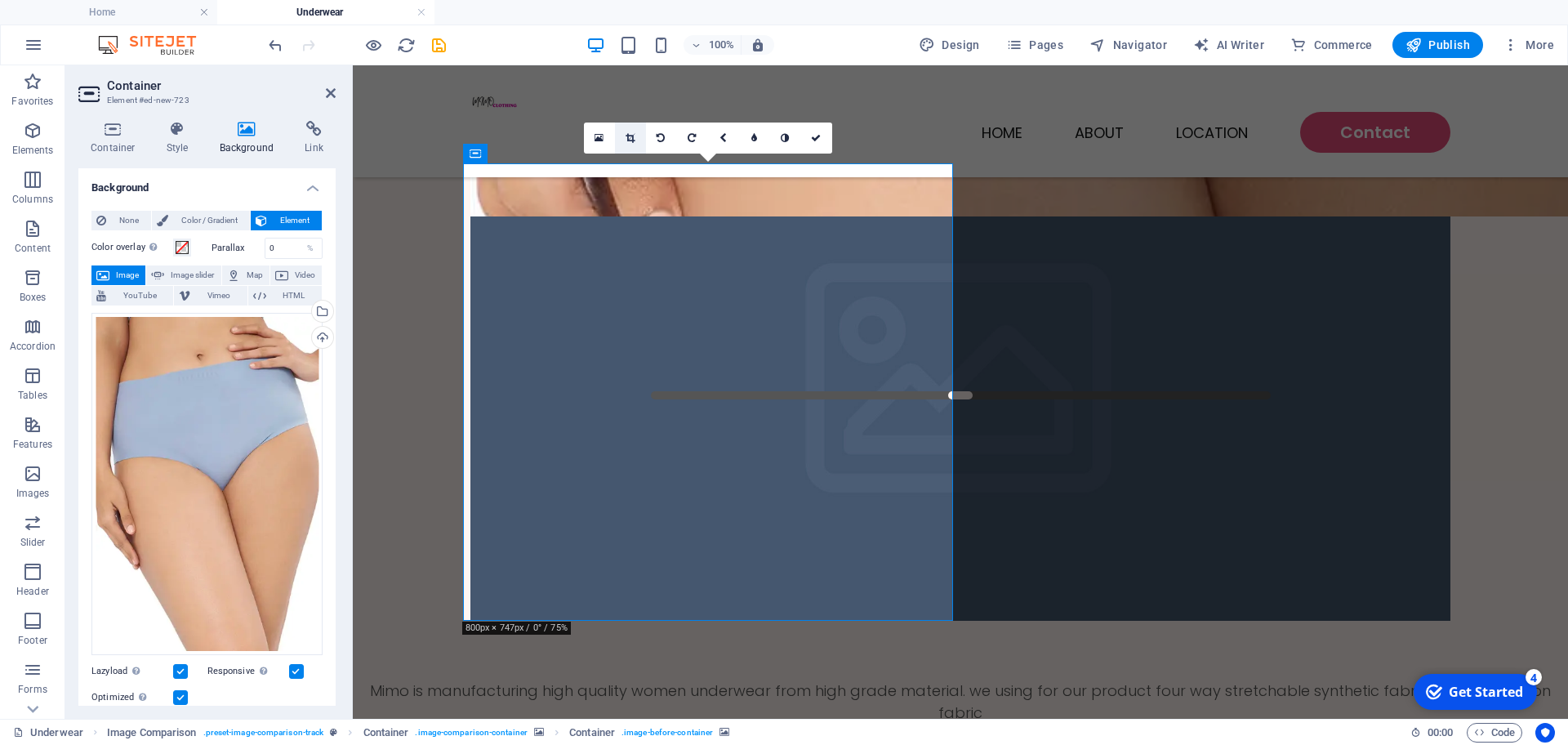
click at [626, 139] on icon at bounding box center [630, 138] width 9 height 10
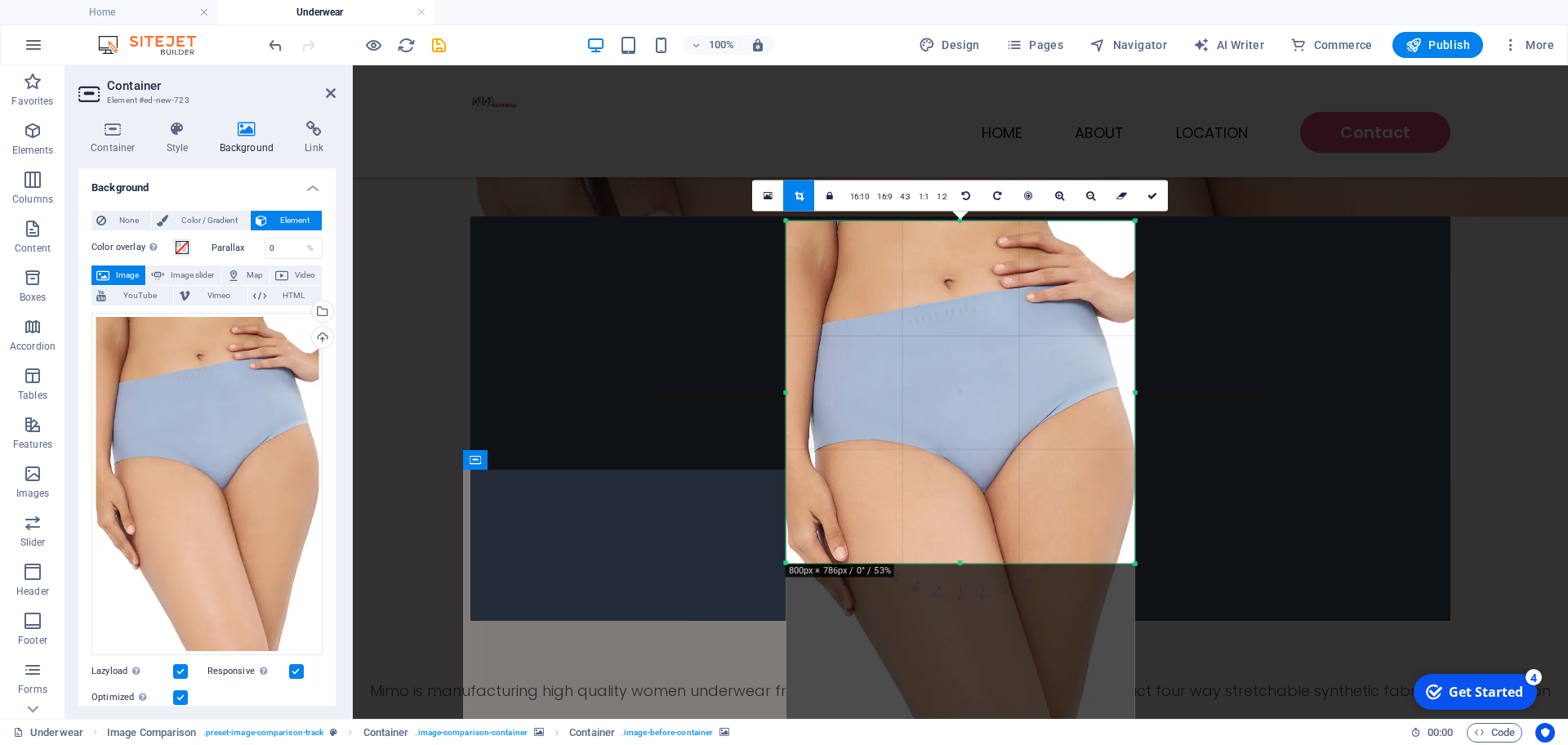
drag, startPoint x: 957, startPoint y: 656, endPoint x: 972, endPoint y: 475, distance: 181.6
click at [972, 475] on div "180 170 160 150 140 130 120 110 100 90 80 70 60 50 40 30 20 10 0 -10 -20 -30 -4…" at bounding box center [961, 392] width 349 height 342
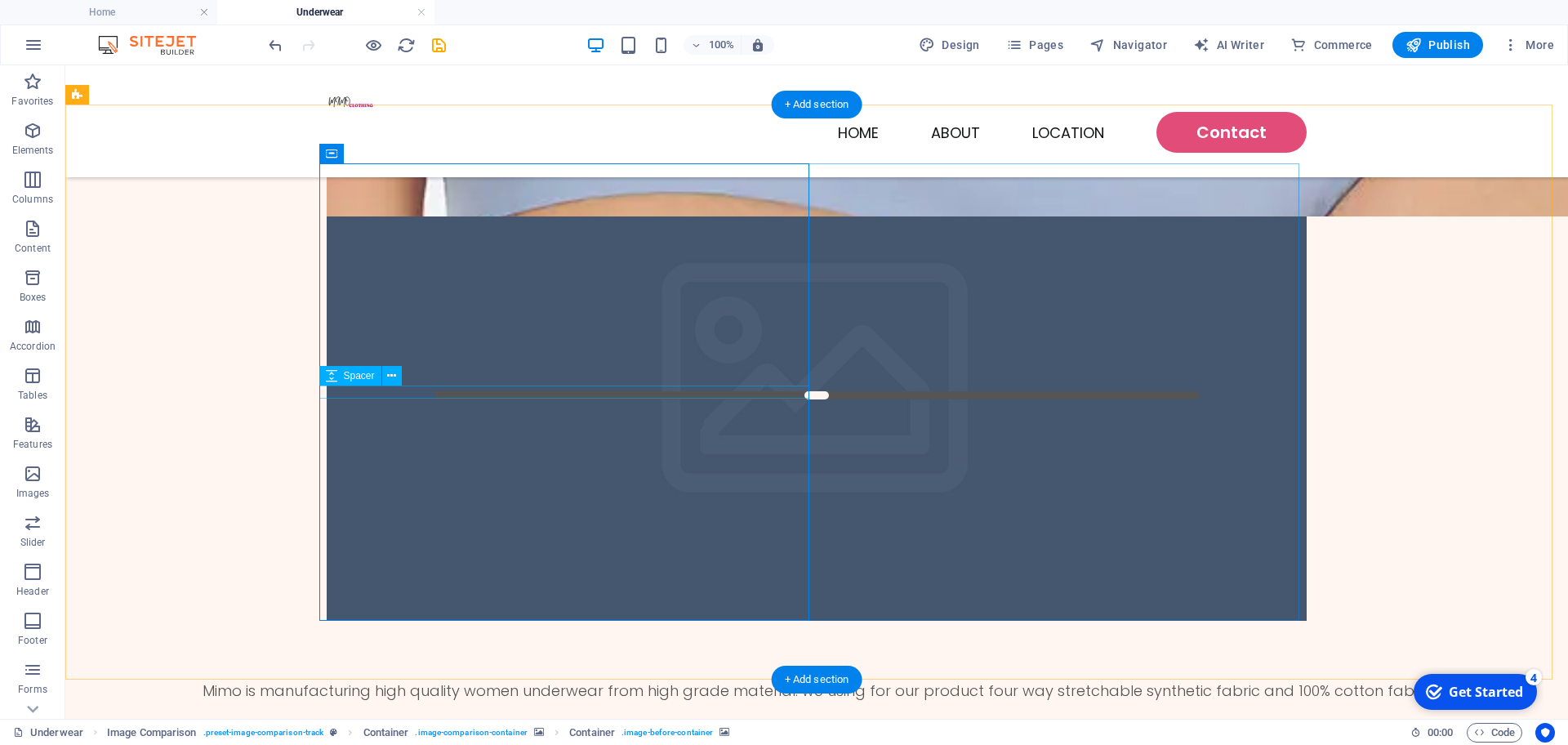
drag, startPoint x: 632, startPoint y: 356, endPoint x: 484, endPoint y: 415, distance: 159.3
drag, startPoint x: 678, startPoint y: 315, endPoint x: 585, endPoint y: 422, distance: 141.8
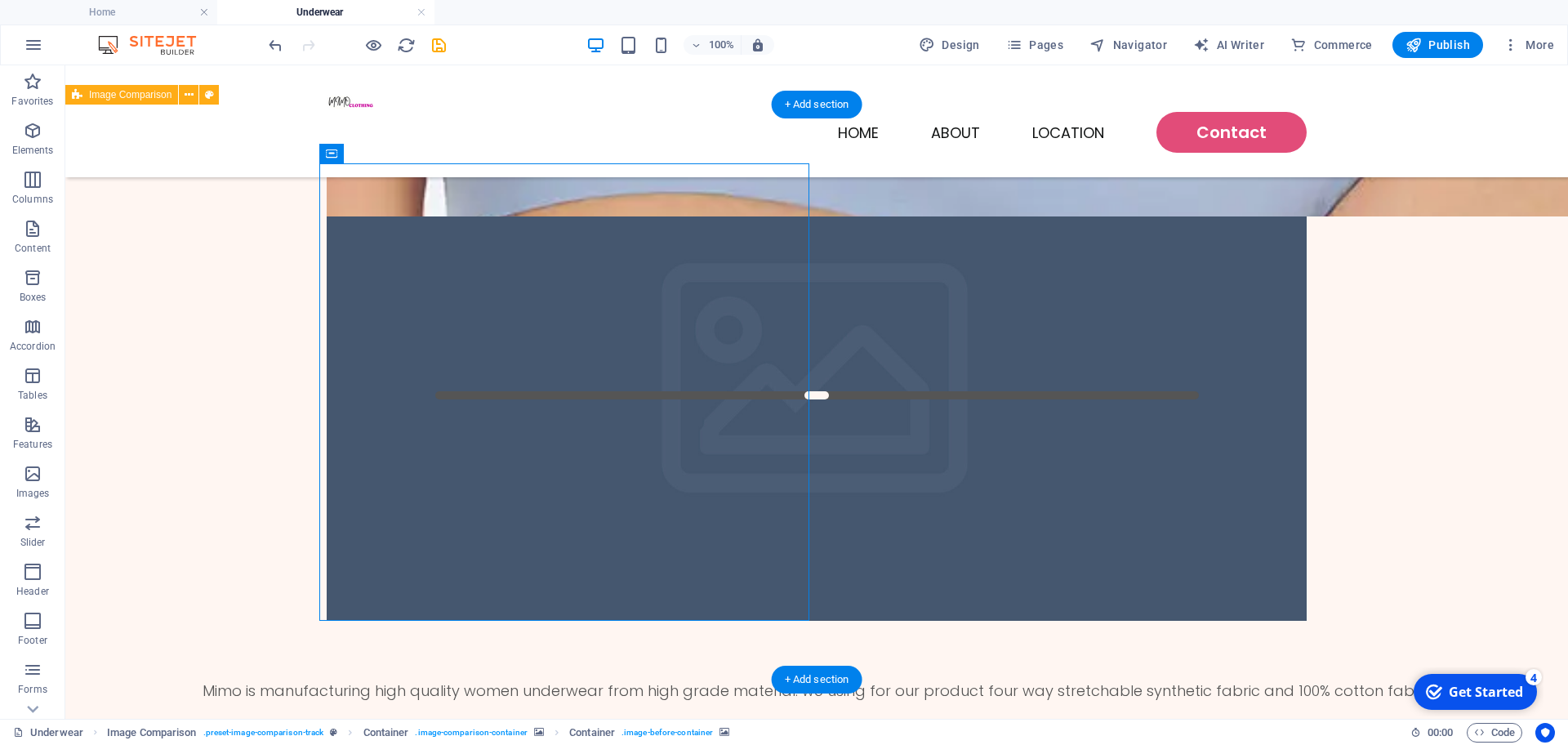
drag, startPoint x: 813, startPoint y: 603, endPoint x: 869, endPoint y: 600, distance: 56.1
click at [869, 600] on figure at bounding box center [817, 392] width 981 height 457
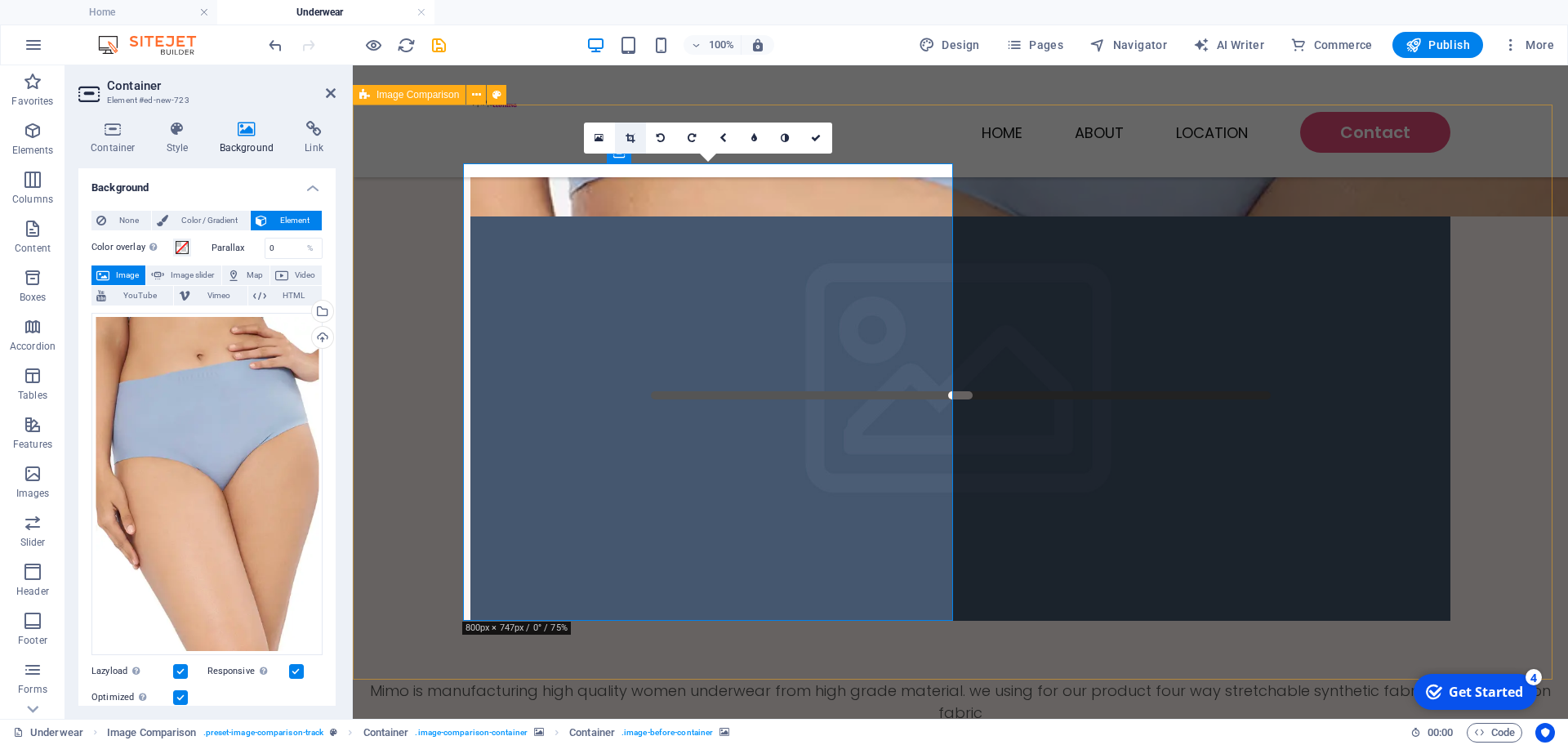
click at [635, 137] on link at bounding box center [631, 138] width 31 height 31
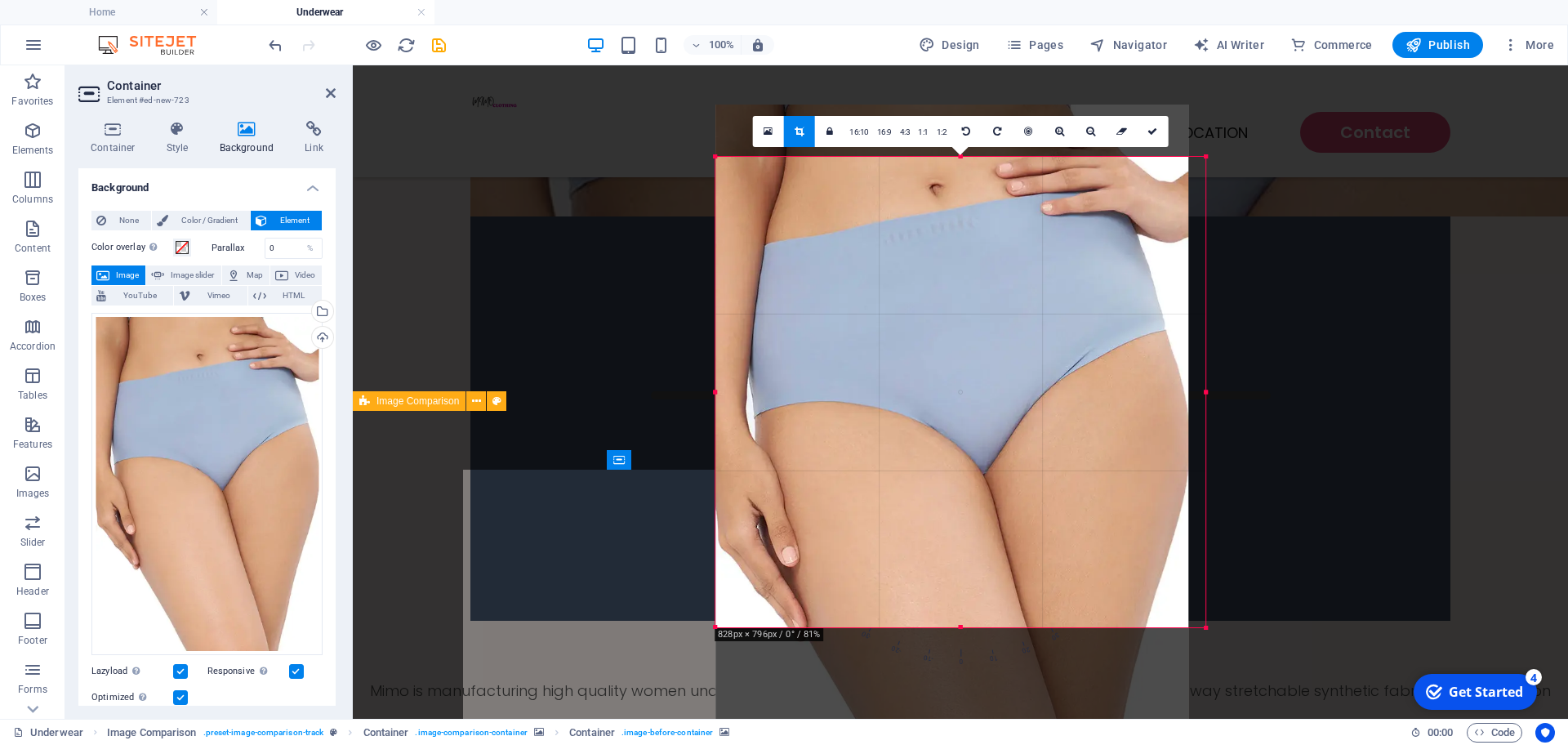
drag, startPoint x: 1229, startPoint y: 129, endPoint x: 1187, endPoint y: 181, distance: 66.8
click at [1187, 181] on div "180 170 160 150 140 130 120 110 100 90 80 70 60 50 40 30 20 10 0 -10 -20 -30 -4…" at bounding box center [961, 392] width 490 height 471
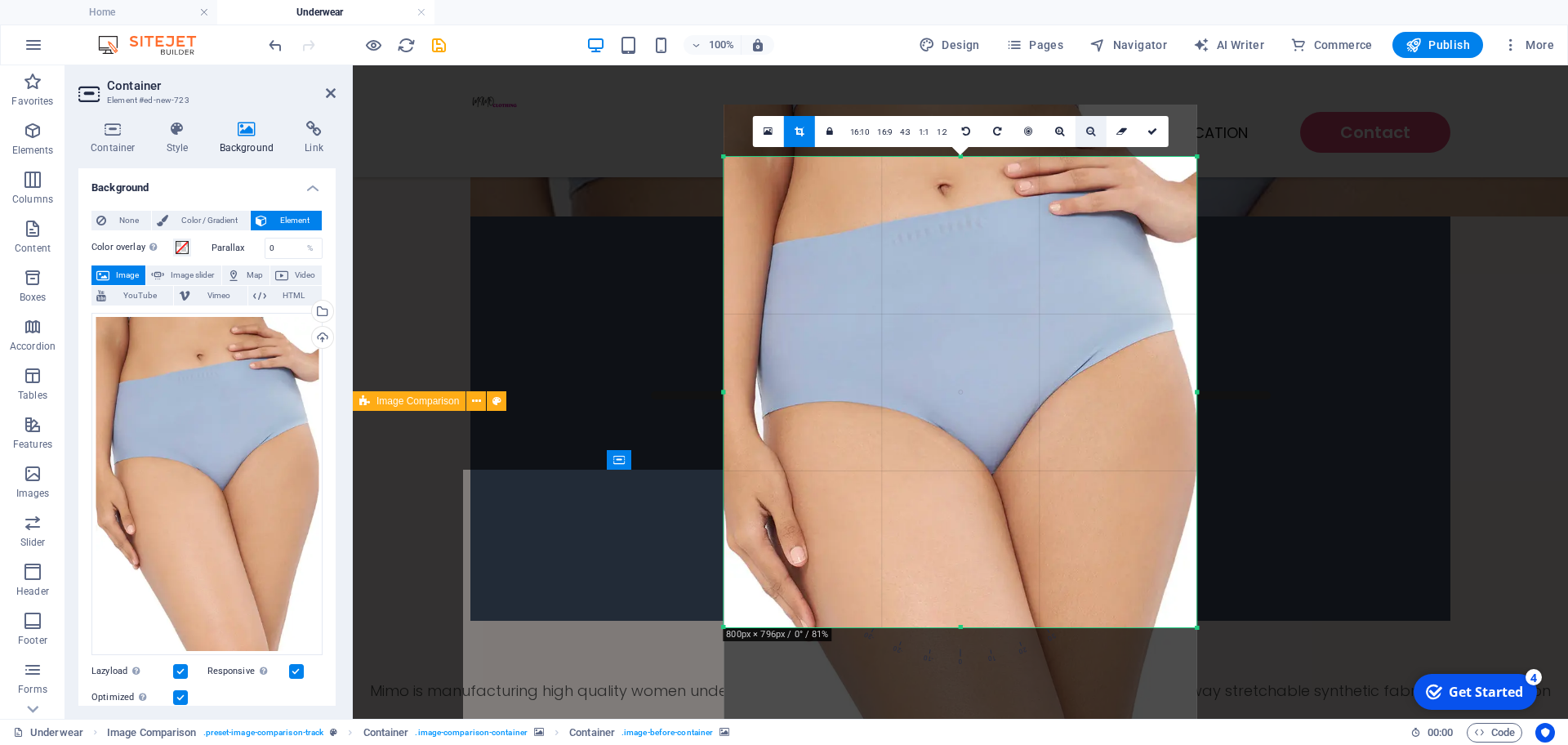
click at [1087, 131] on icon at bounding box center [1090, 131] width 9 height 10
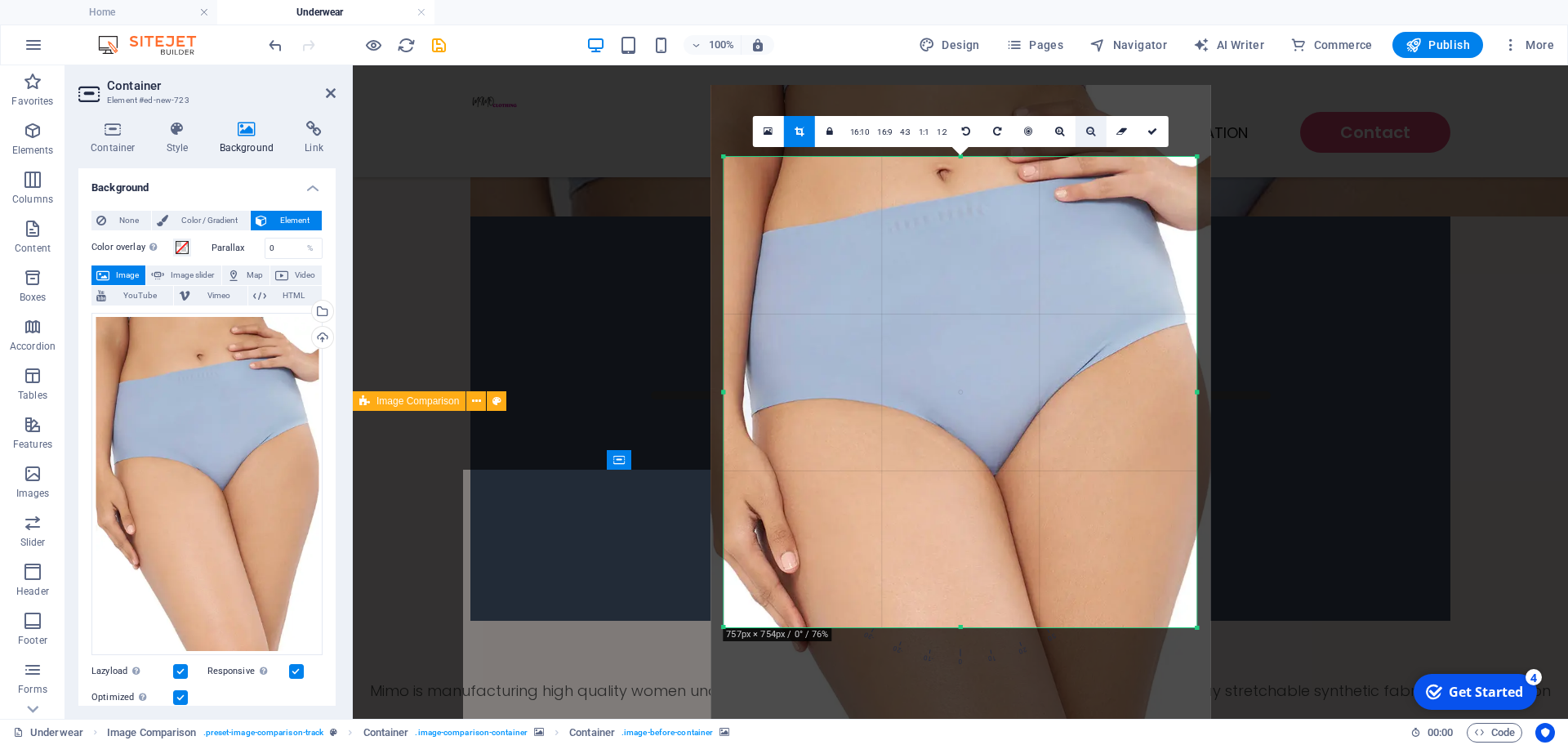
click at [1087, 131] on icon at bounding box center [1090, 131] width 9 height 10
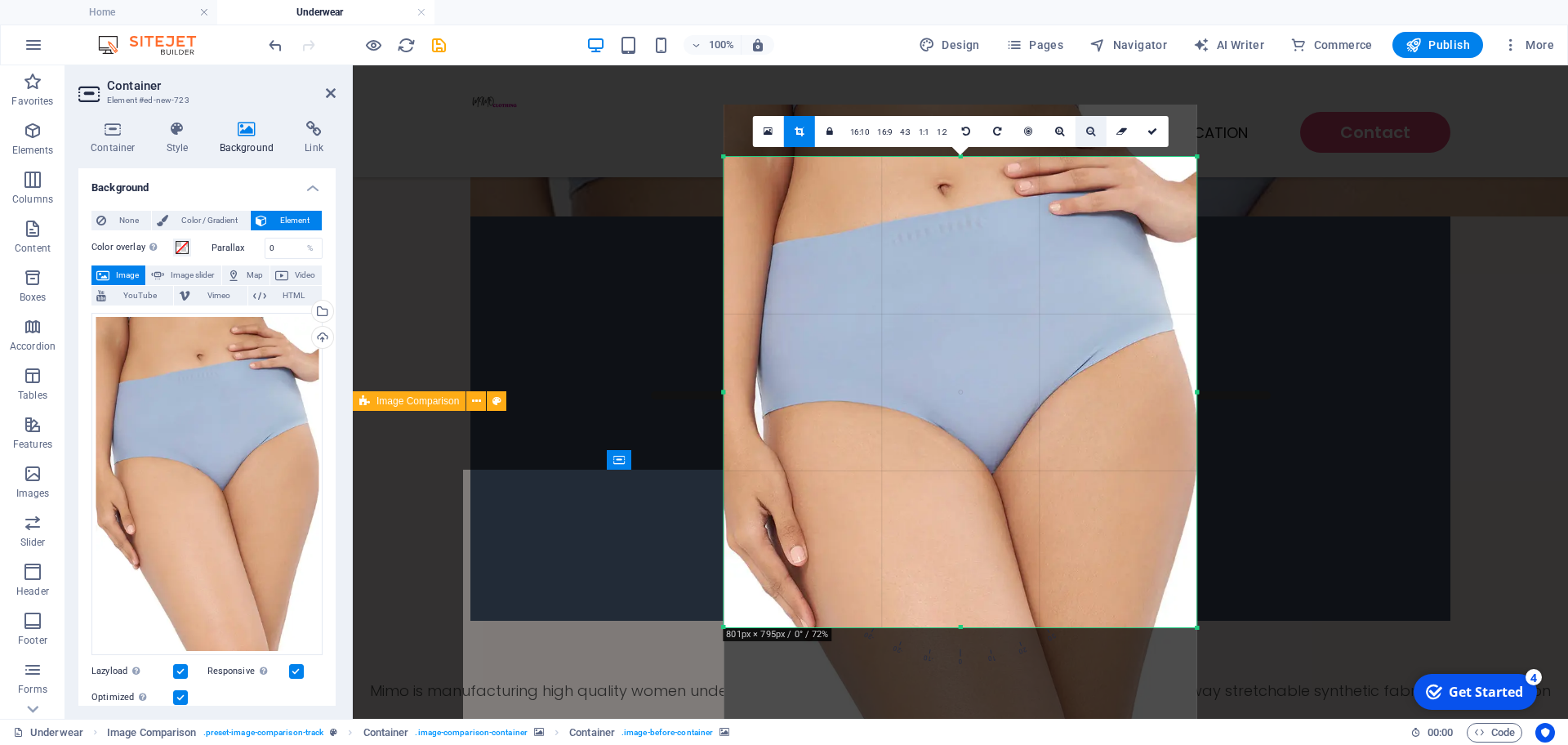
click at [1087, 131] on icon at bounding box center [1090, 131] width 9 height 10
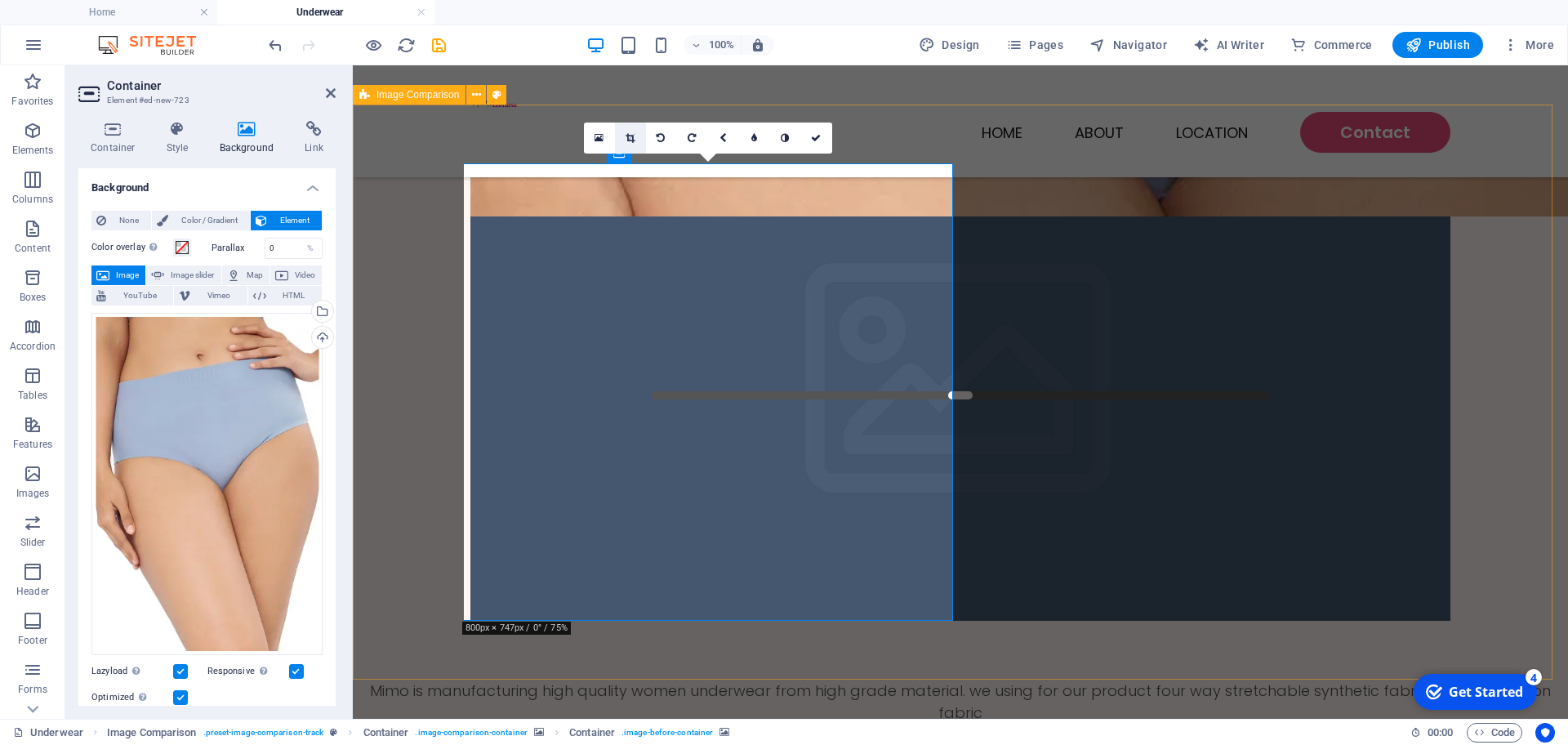
click at [632, 139] on icon at bounding box center [630, 138] width 9 height 10
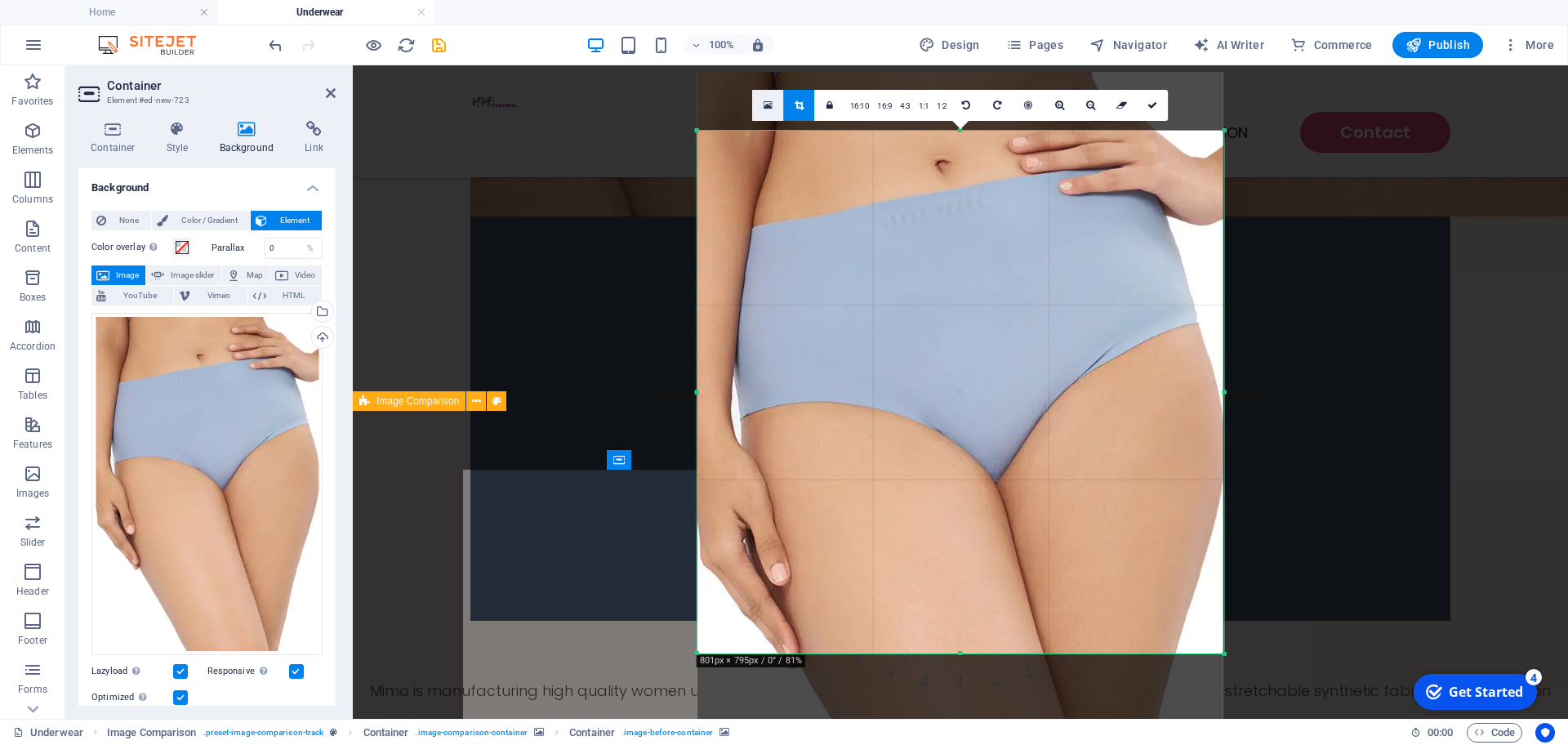
click at [765, 111] on link at bounding box center [769, 106] width 31 height 31
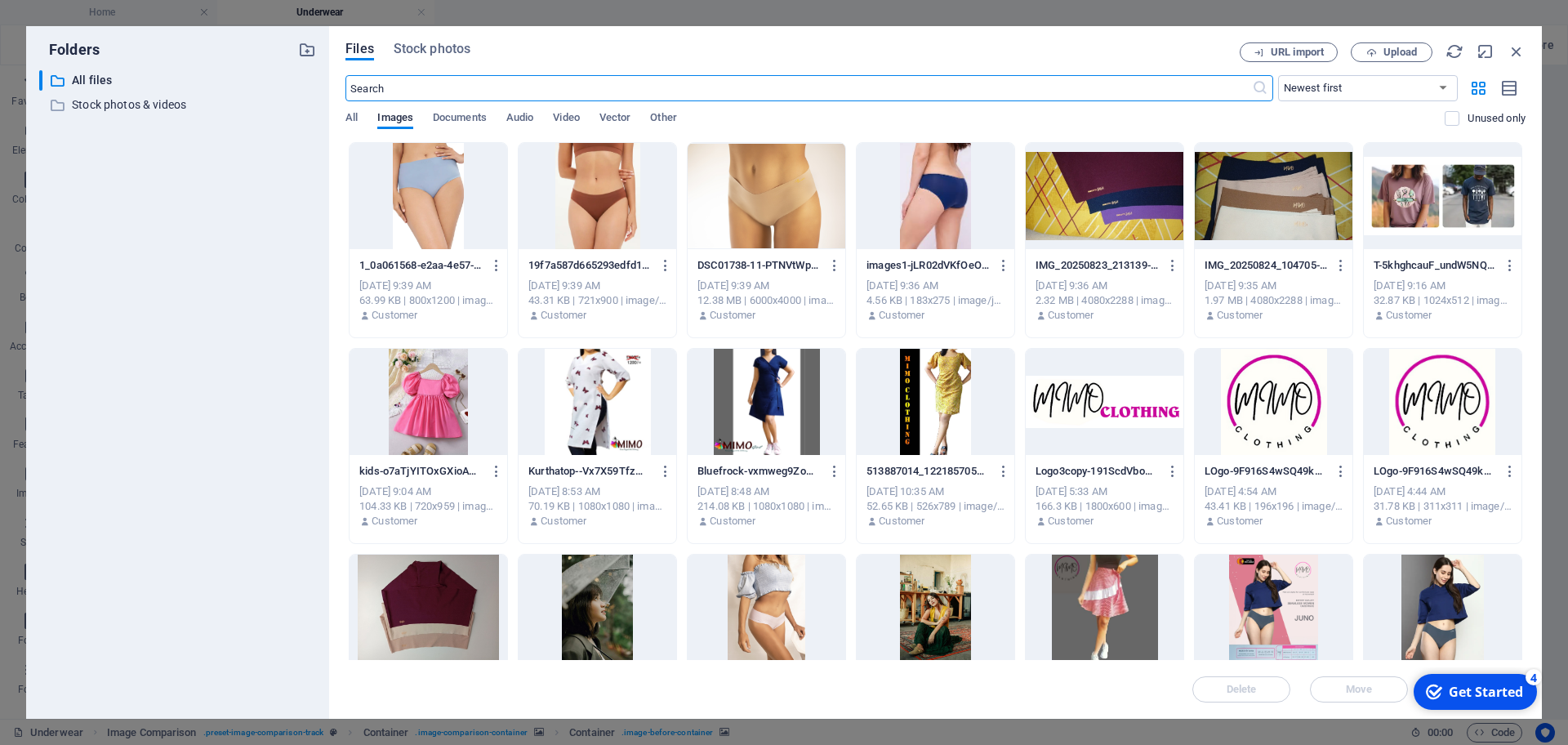
click at [1280, 234] on div at bounding box center [1274, 196] width 158 height 106
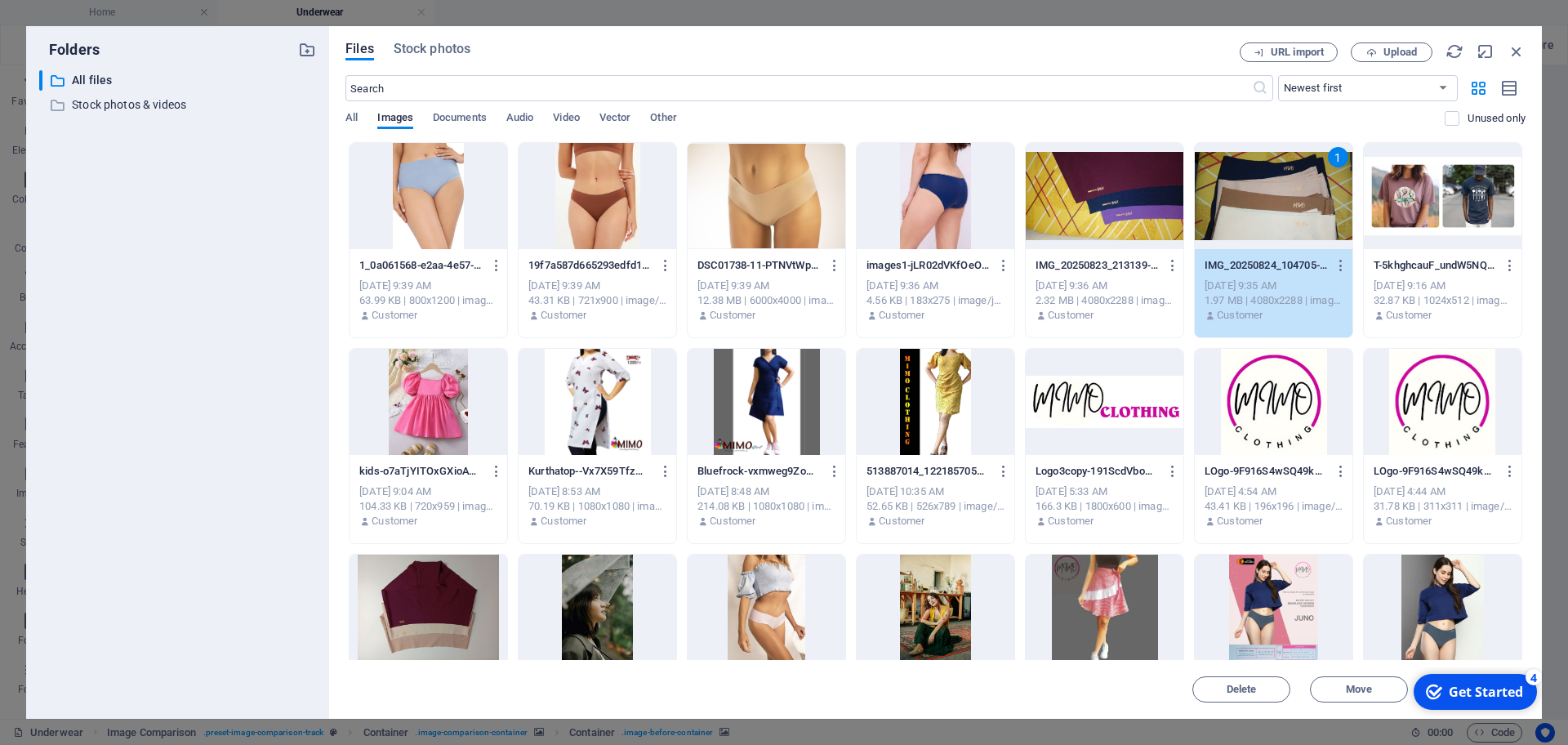
click at [1280, 234] on div "1" at bounding box center [1274, 196] width 158 height 106
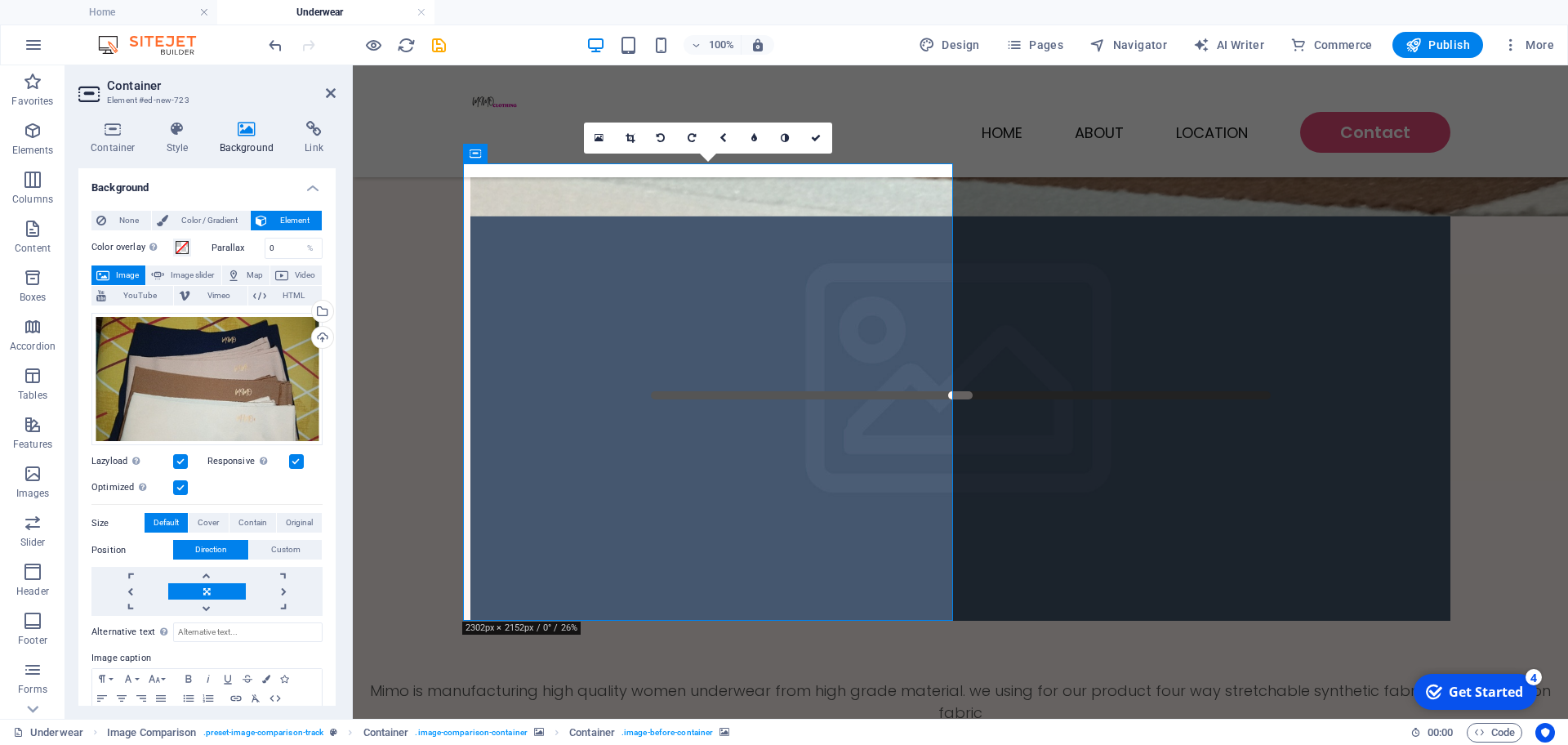
drag, startPoint x: 724, startPoint y: 426, endPoint x: 670, endPoint y: 339, distance: 102.4
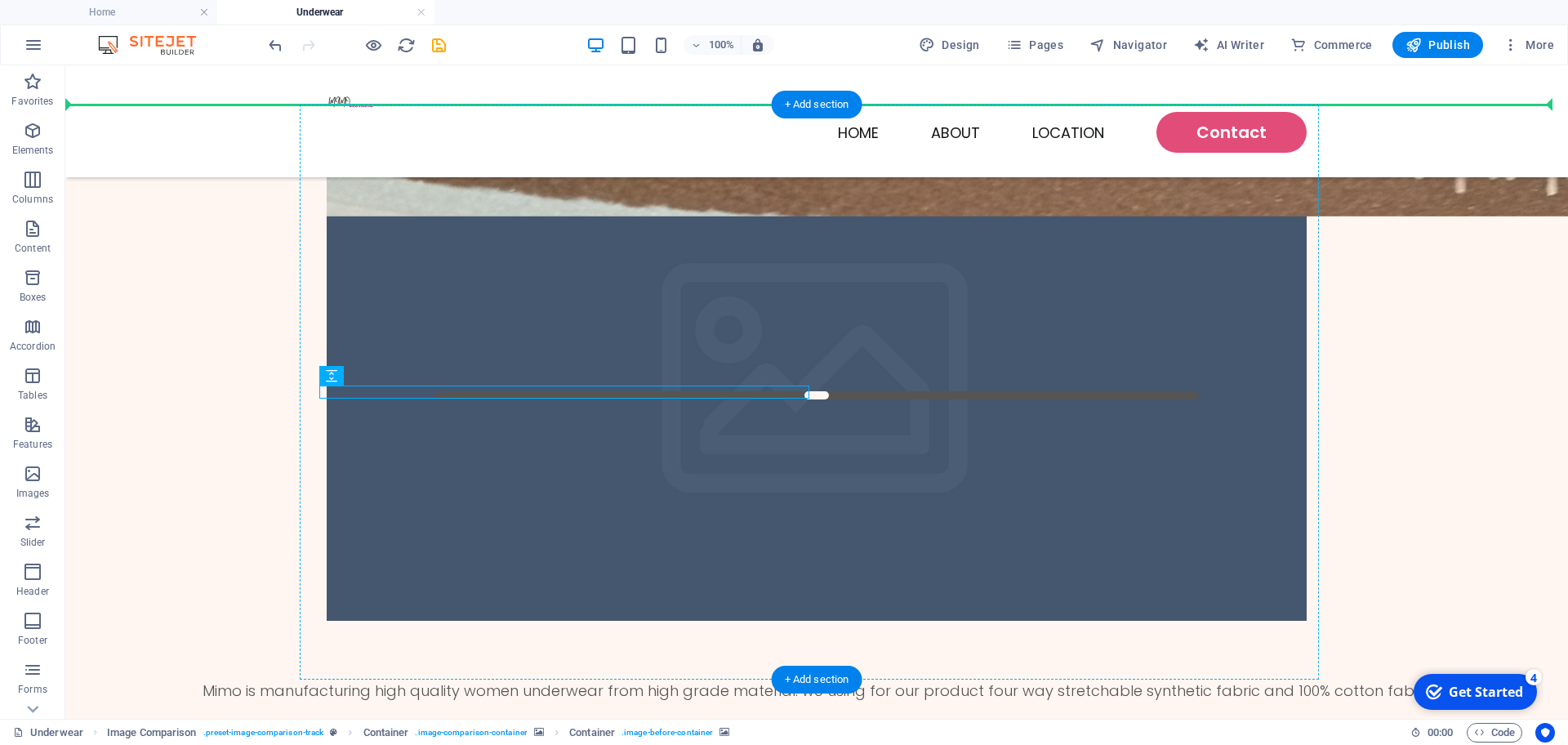
drag, startPoint x: 591, startPoint y: 395, endPoint x: 1076, endPoint y: 382, distance: 485.2
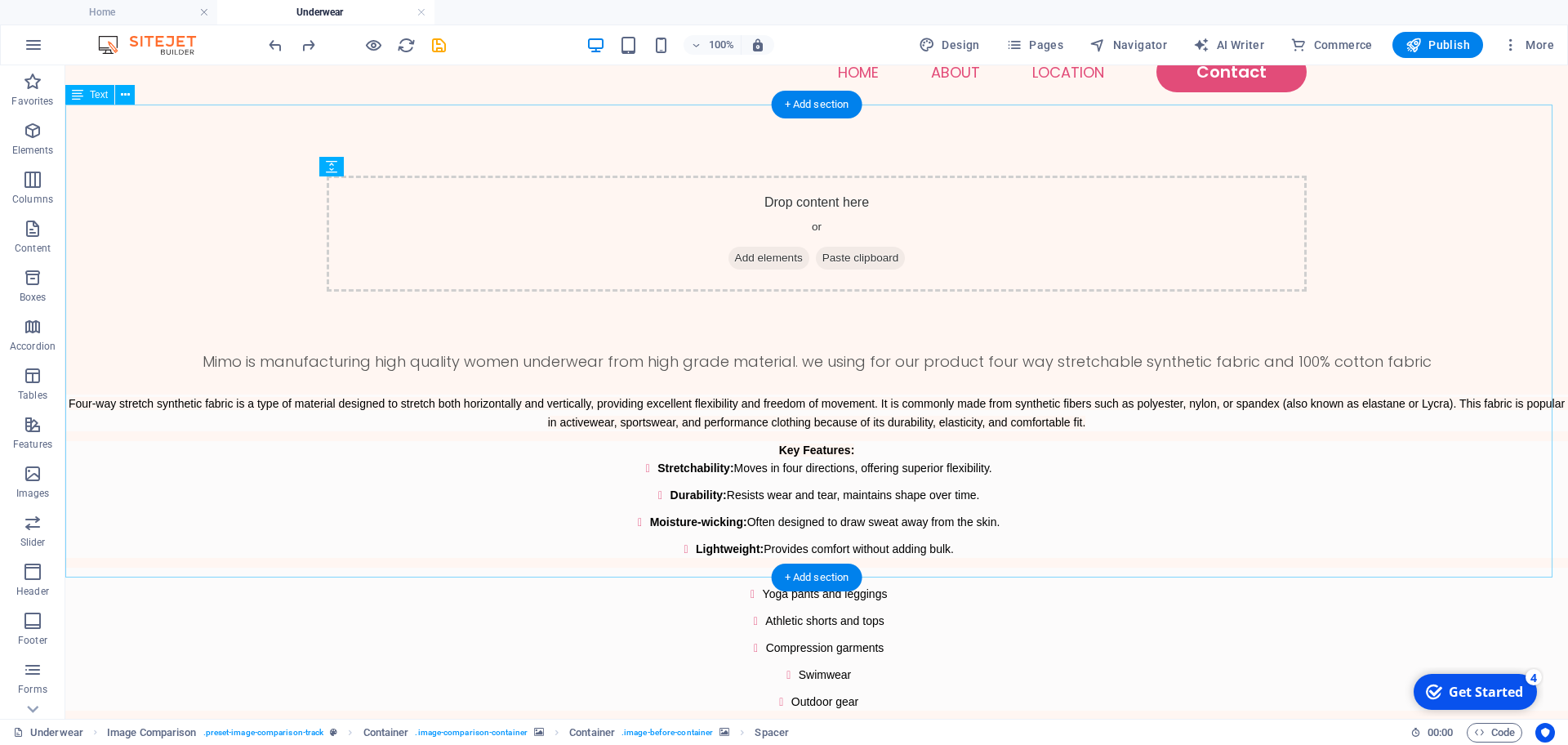
scroll to position [0, 0]
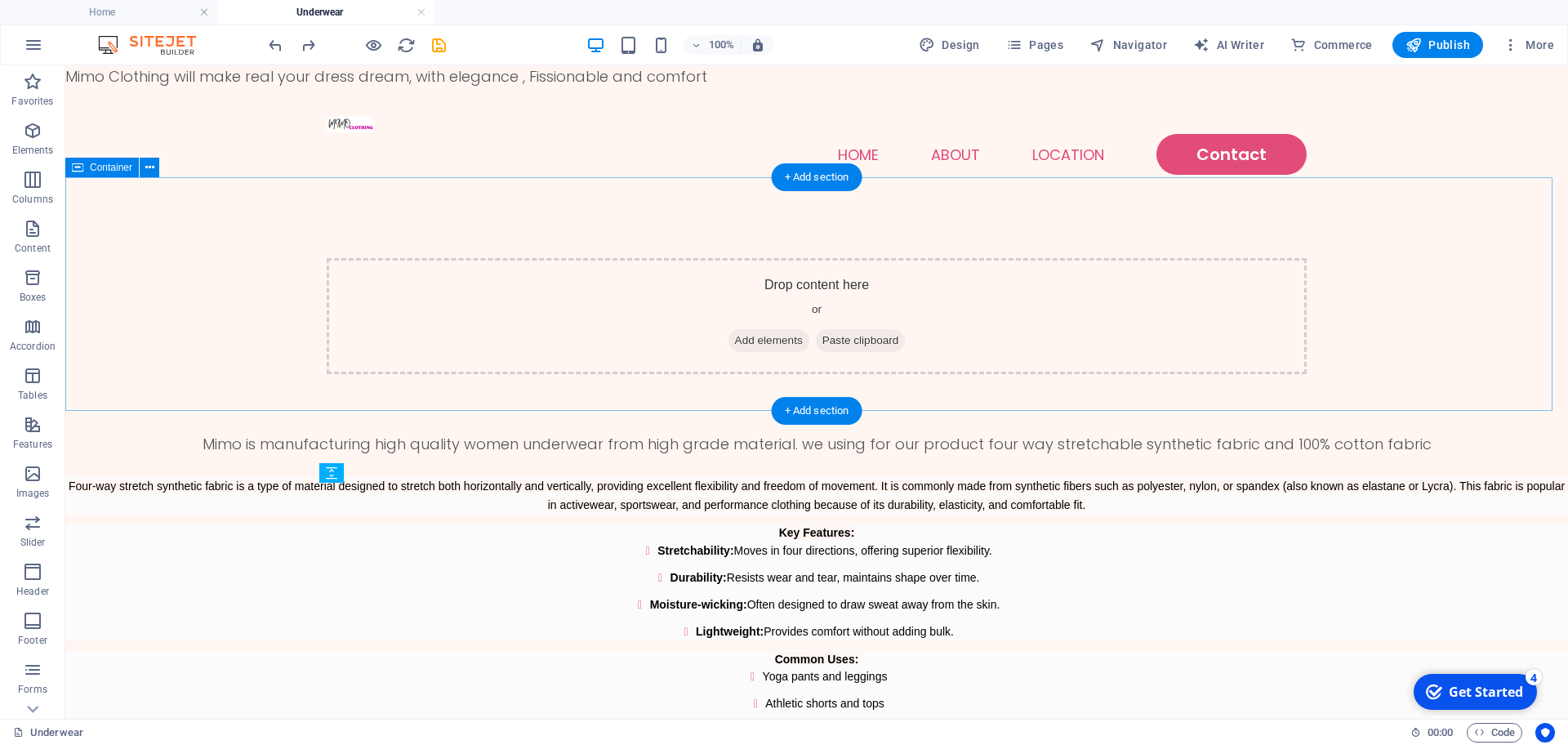
click at [738, 329] on span "Add elements" at bounding box center [769, 340] width 80 height 23
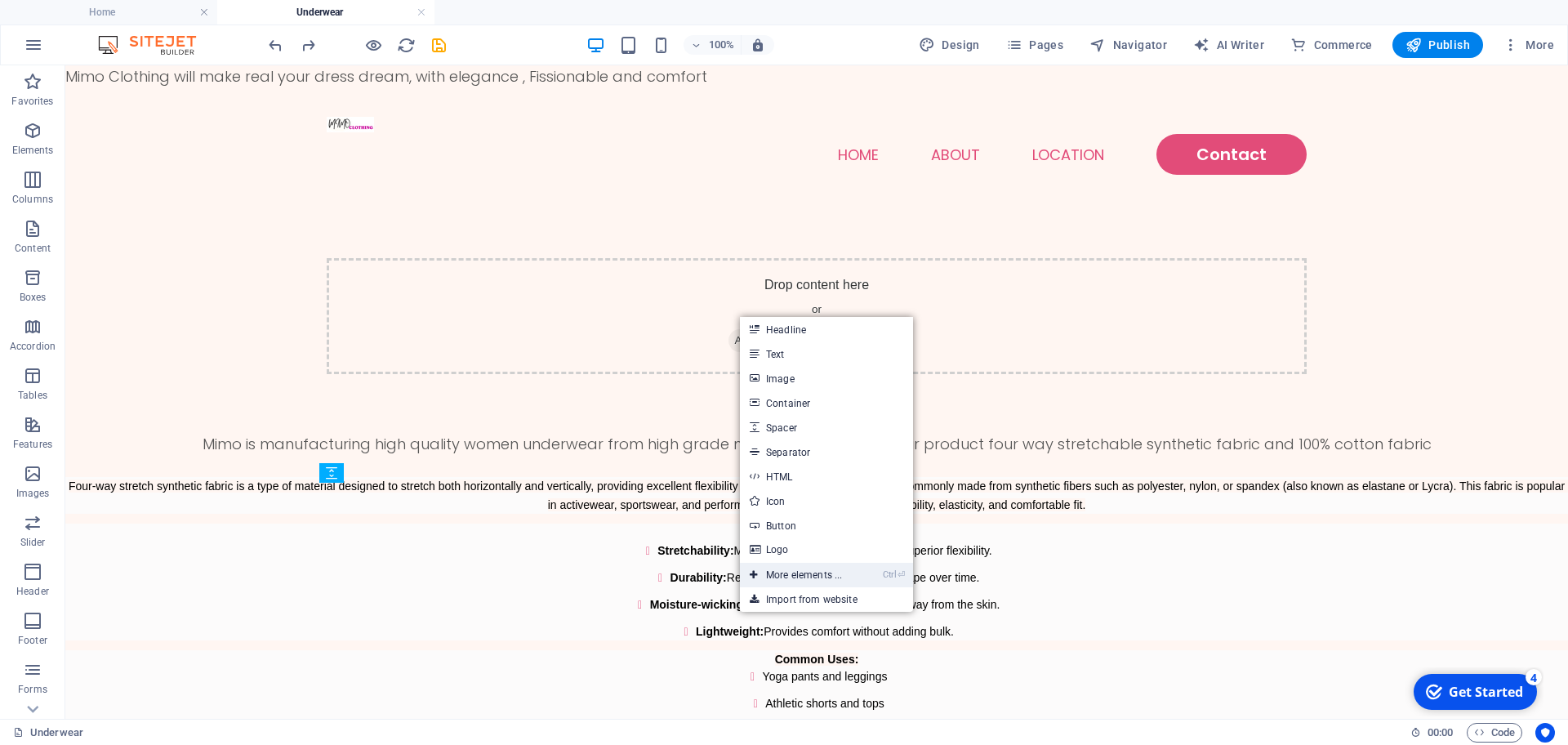
click at [816, 578] on link "Ctrl ⏎ More elements ..." at bounding box center [796, 574] width 112 height 25
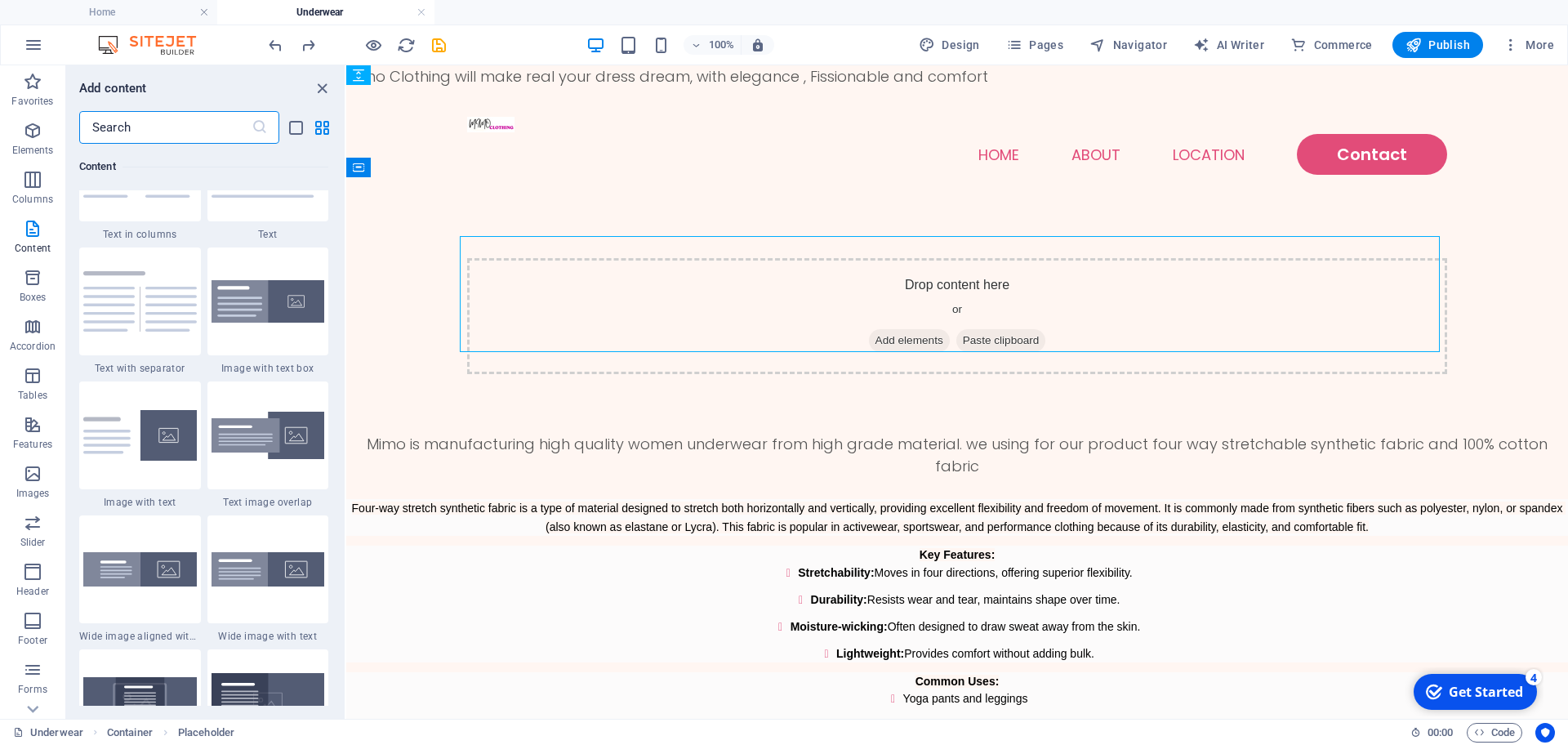
scroll to position [2930, 0]
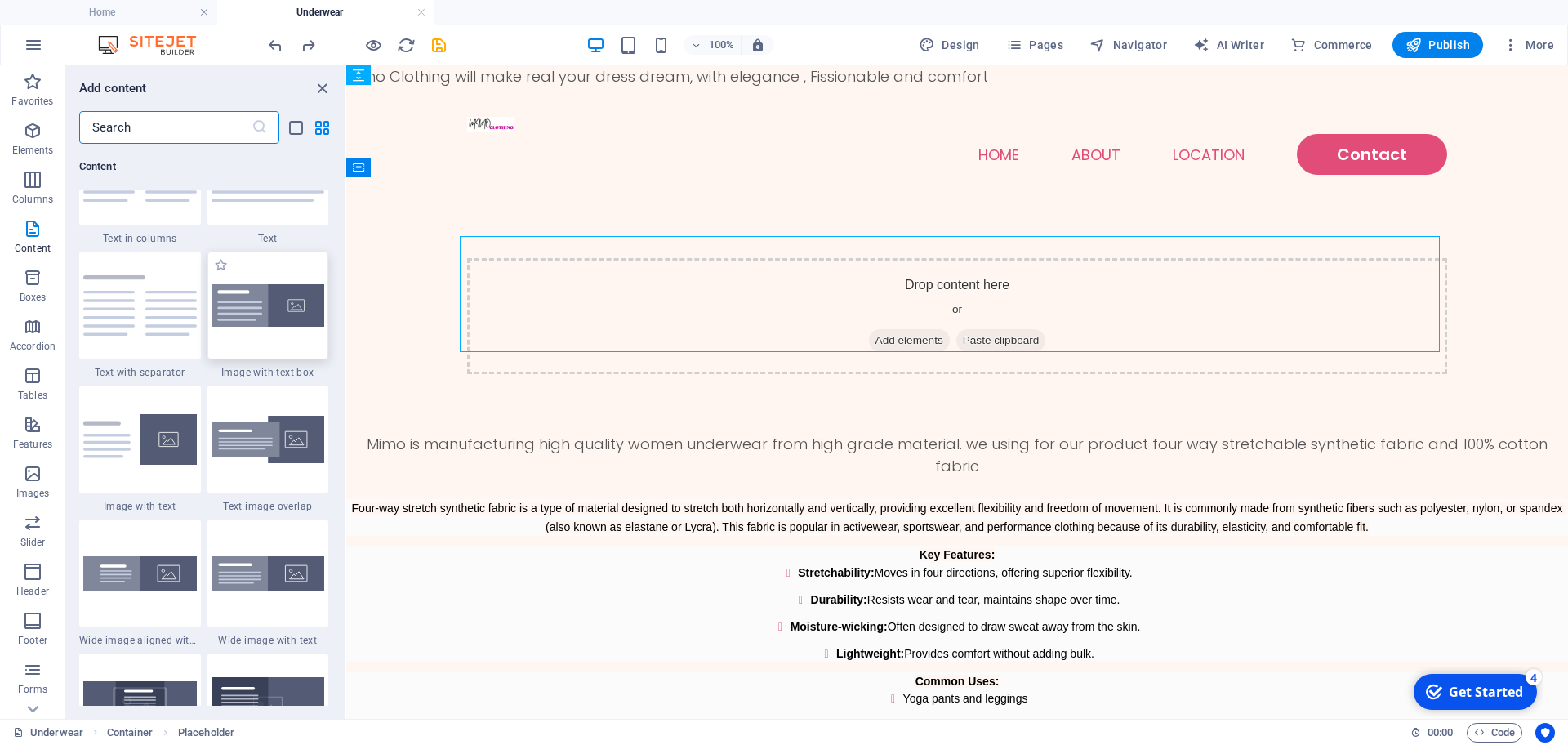
click at [289, 326] on img at bounding box center [269, 306] width 114 height 43
click at [346, 326] on div "Drag here to replace the existing content. Press “Ctrl” if you want to create a…" at bounding box center [957, 392] width 1222 height 653
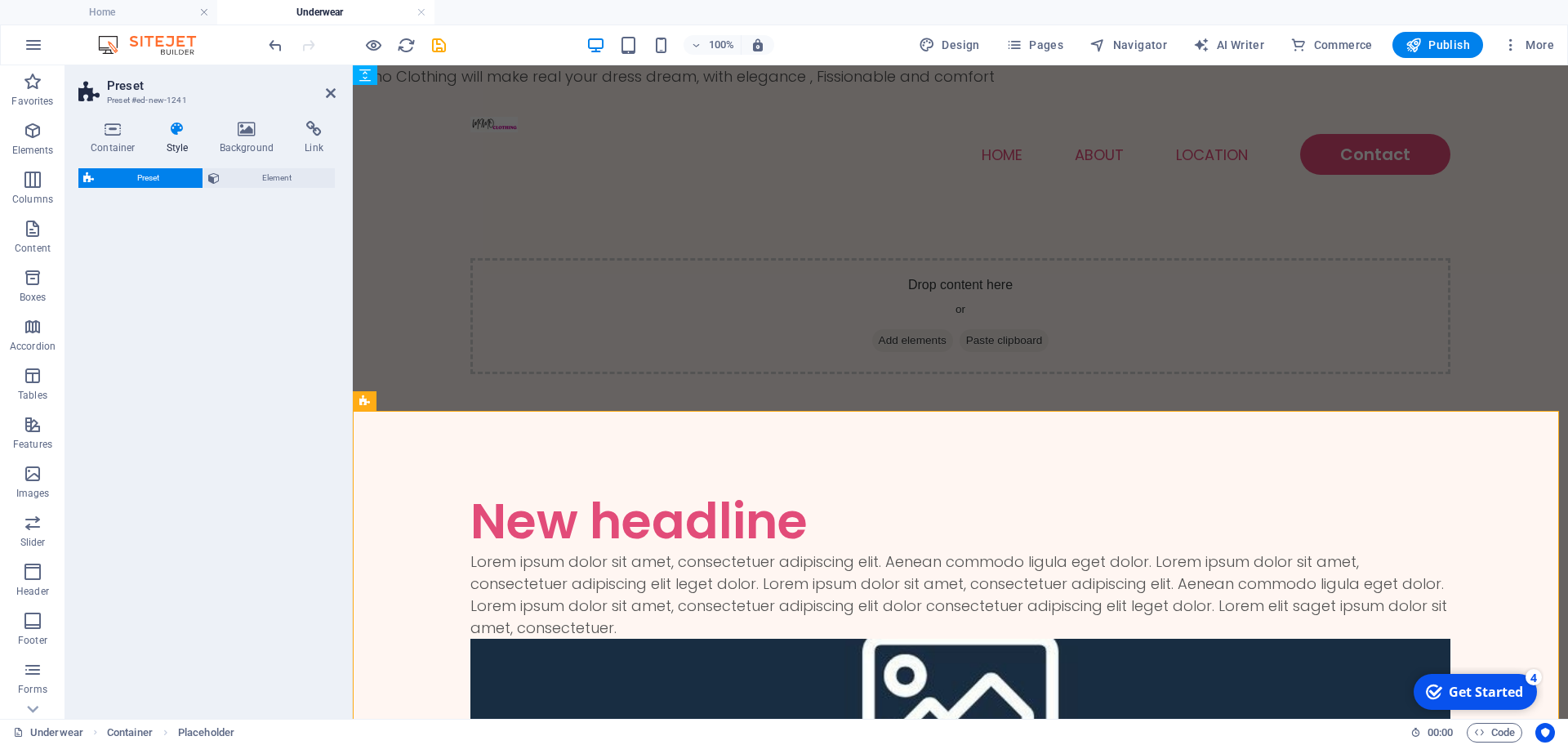
select select "rem"
select select "px"
select select "preset-text-with-image-v4-boxed"
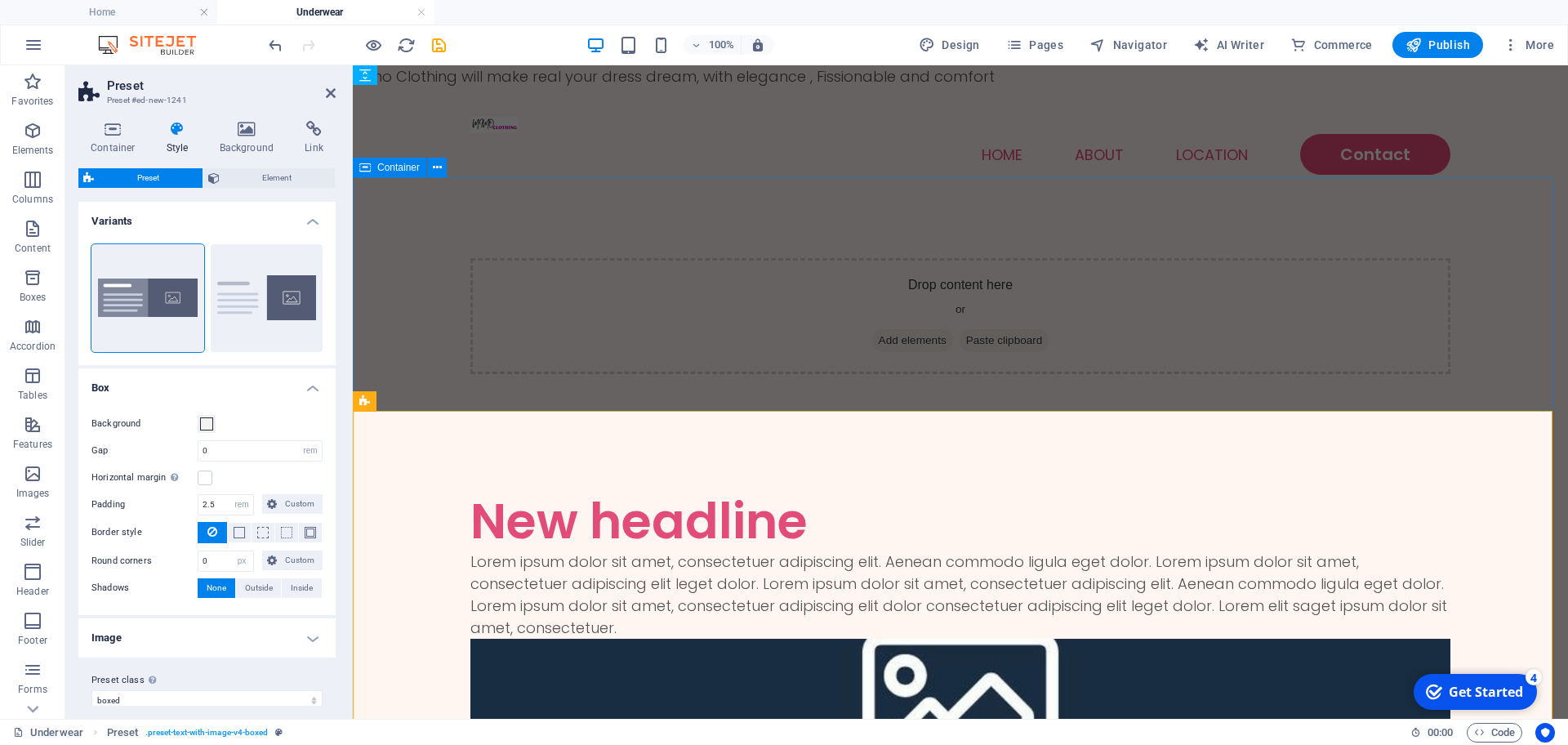
click at [796, 314] on div "Drop content here or Add elements Paste clipboard" at bounding box center [961, 316] width 981 height 116
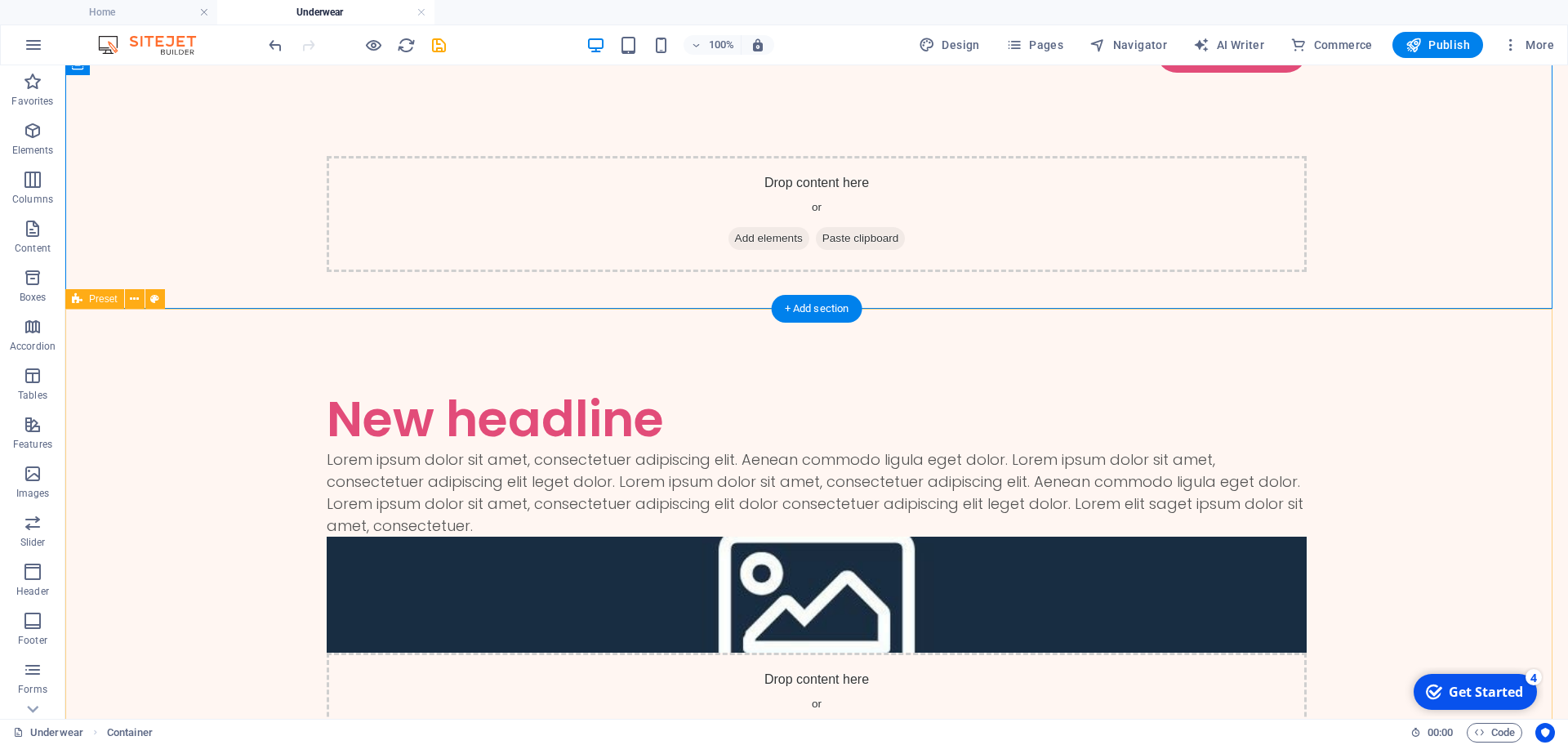
scroll to position [0, 0]
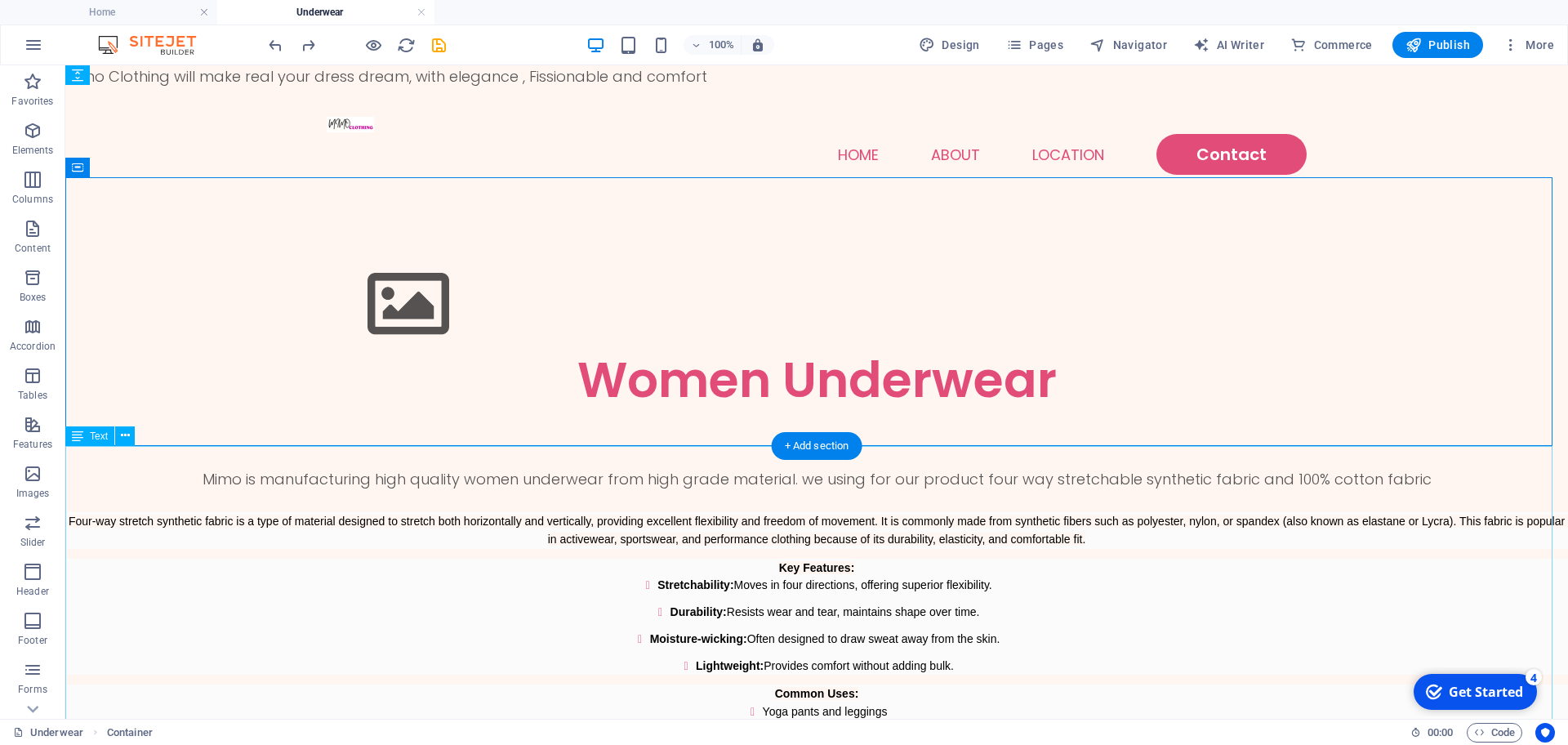
click at [345, 587] on div "Mimo is manufacturing high quality women underwear from high grade material. we…" at bounding box center [817, 698] width 1503 height 461
click at [384, 276] on figure at bounding box center [817, 304] width 981 height 92
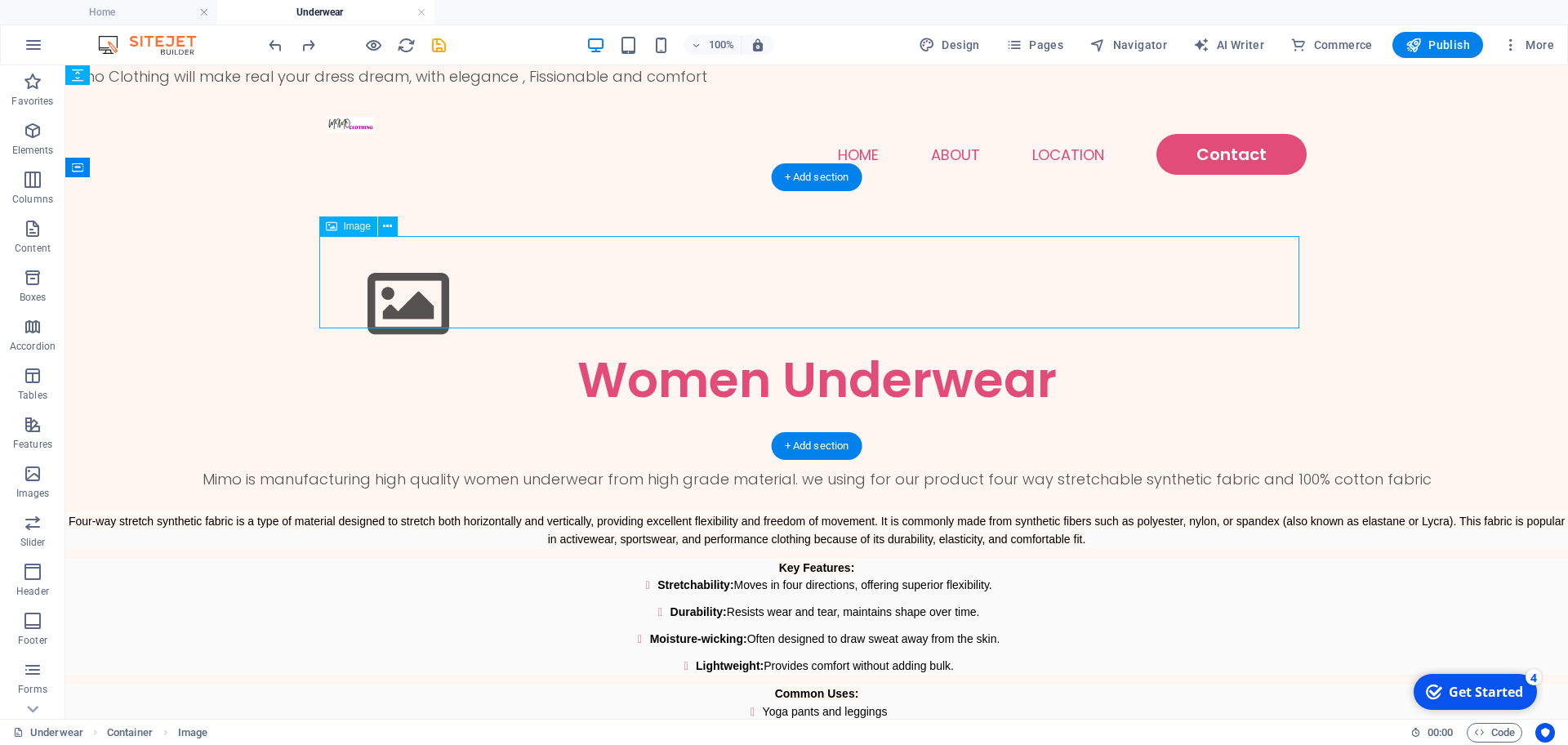
click at [384, 276] on figure at bounding box center [817, 304] width 981 height 92
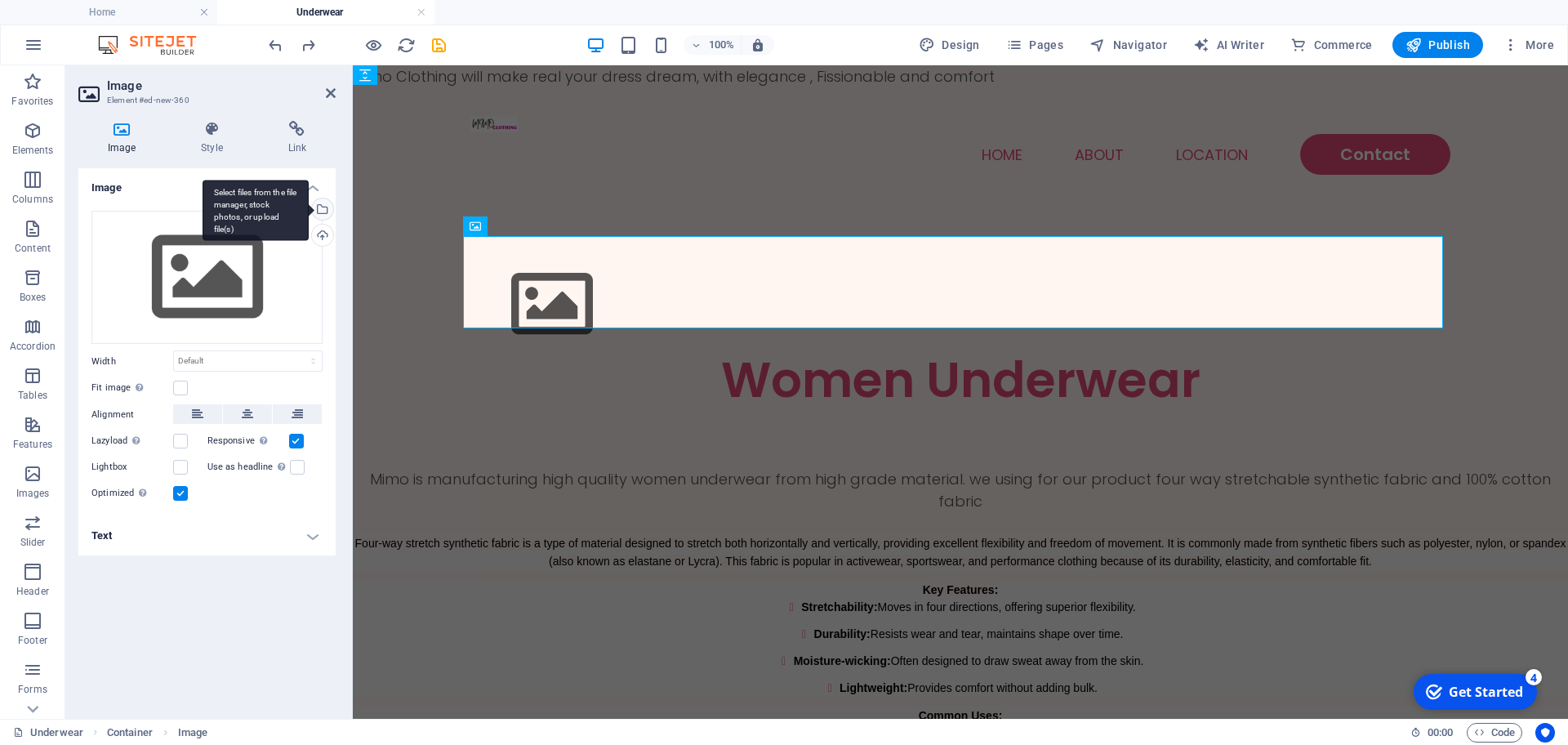
click at [324, 208] on div "Select files from the file manager, stock photos, or upload file(s)" at bounding box center [321, 210] width 25 height 25
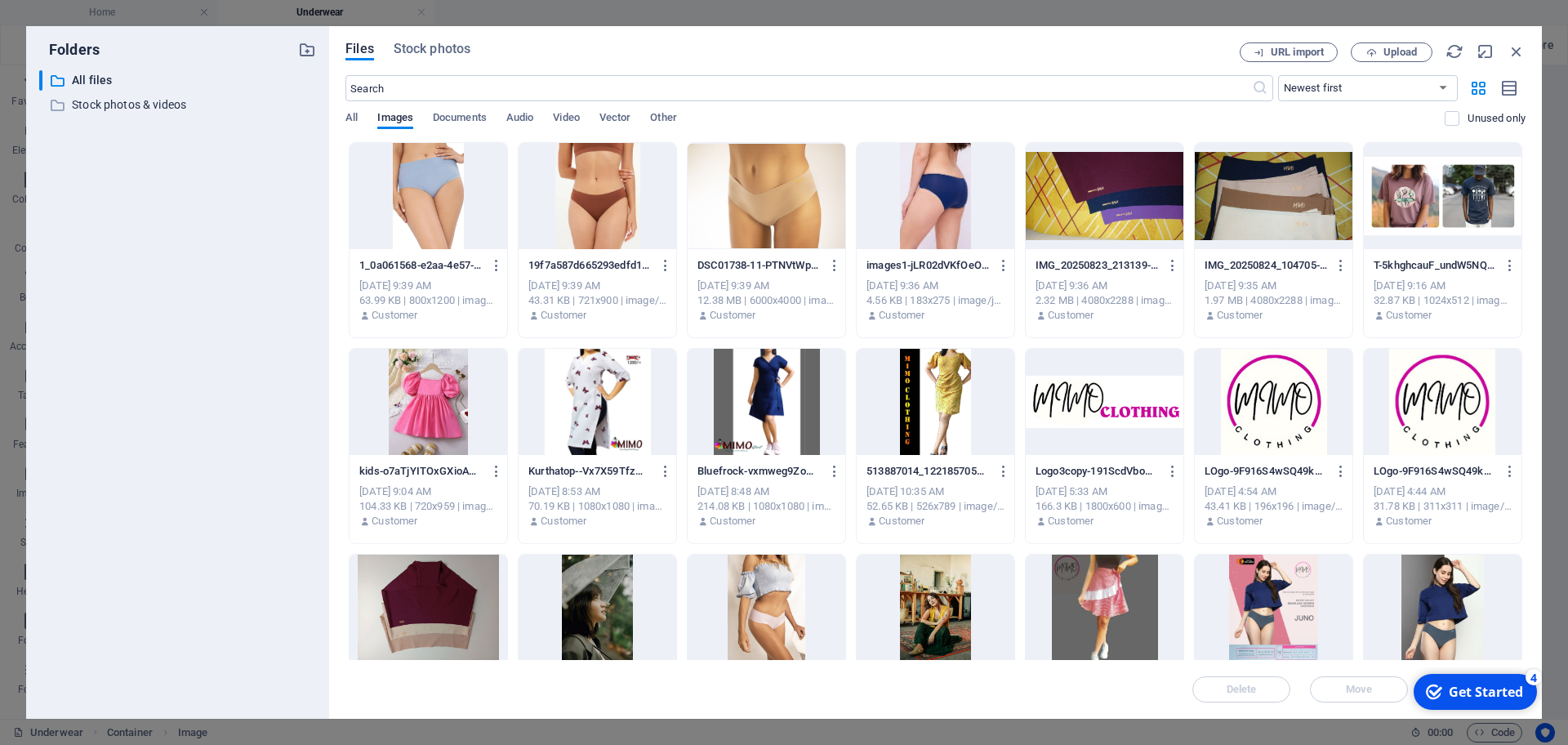
click at [1427, 628] on div at bounding box center [1442, 608] width 158 height 106
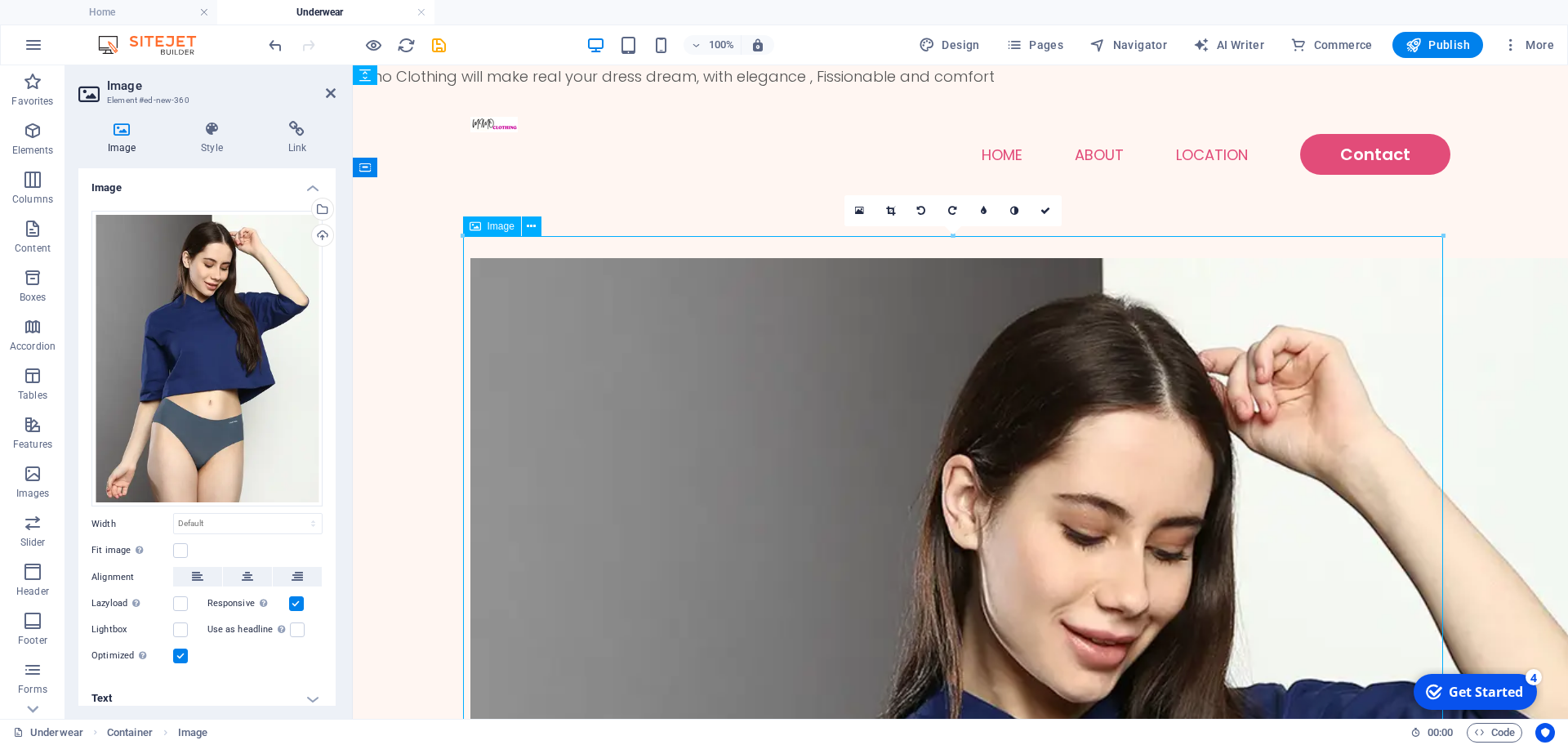
drag, startPoint x: 981, startPoint y: 483, endPoint x: 810, endPoint y: 370, distance: 205.0
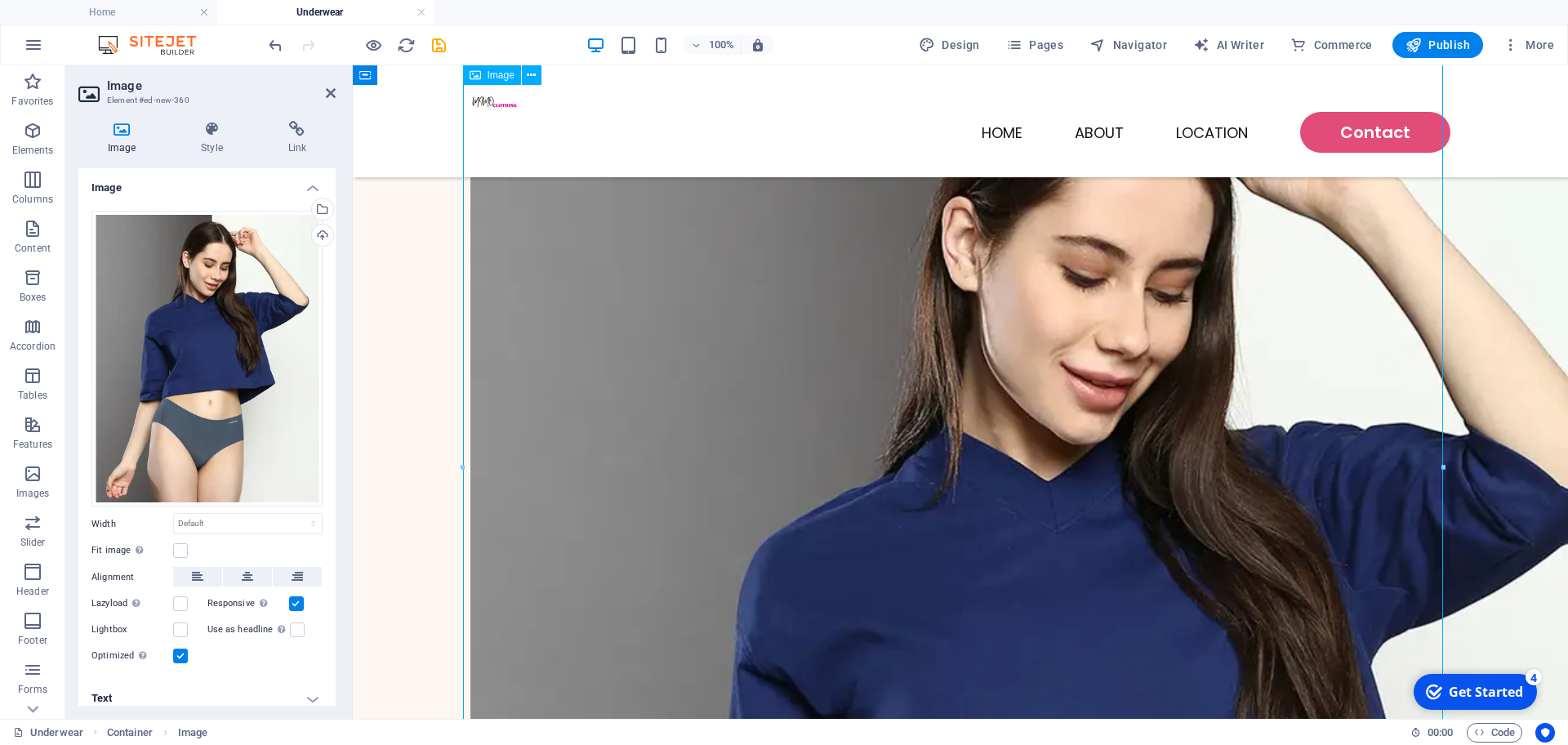
scroll to position [204, 0]
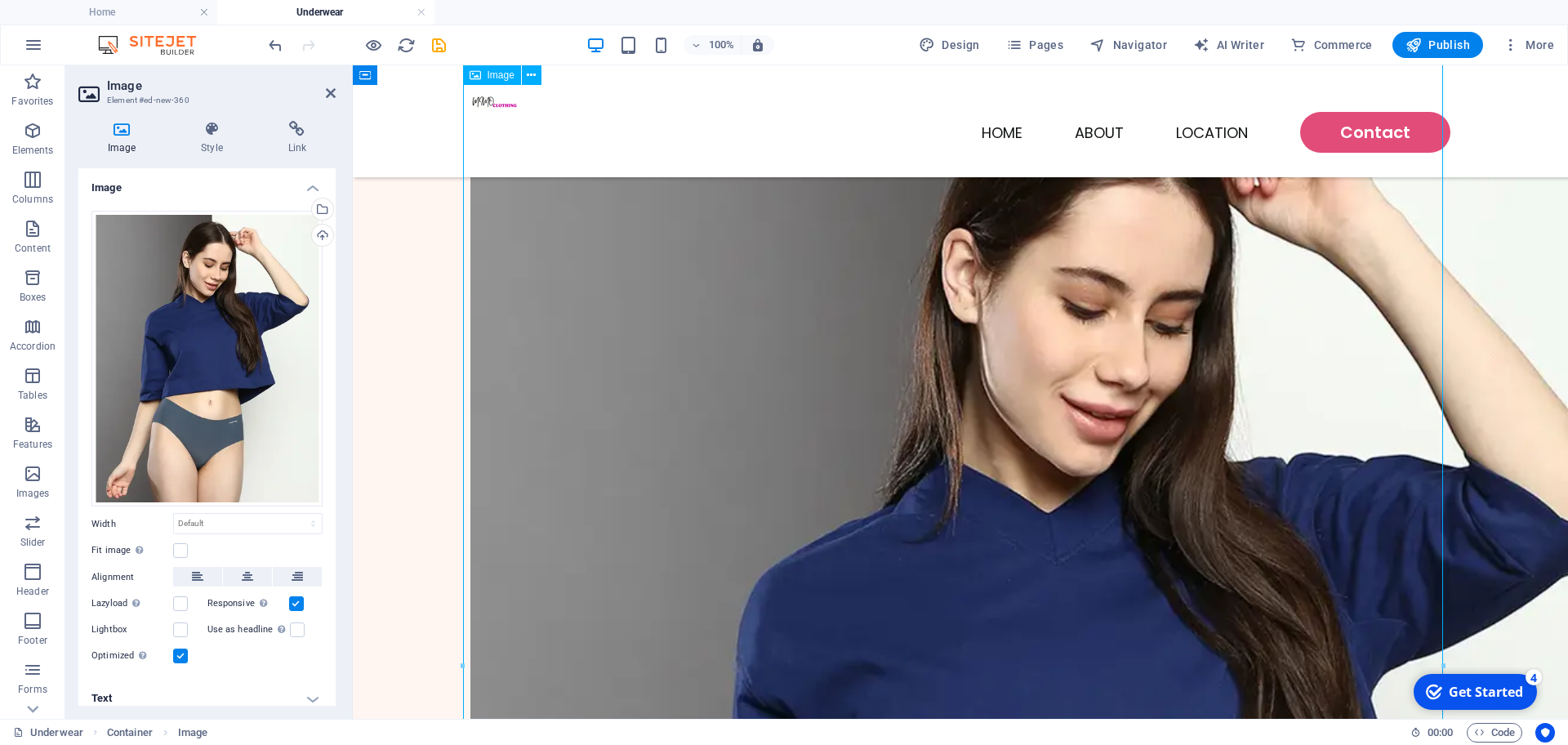
scroll to position [0, 0]
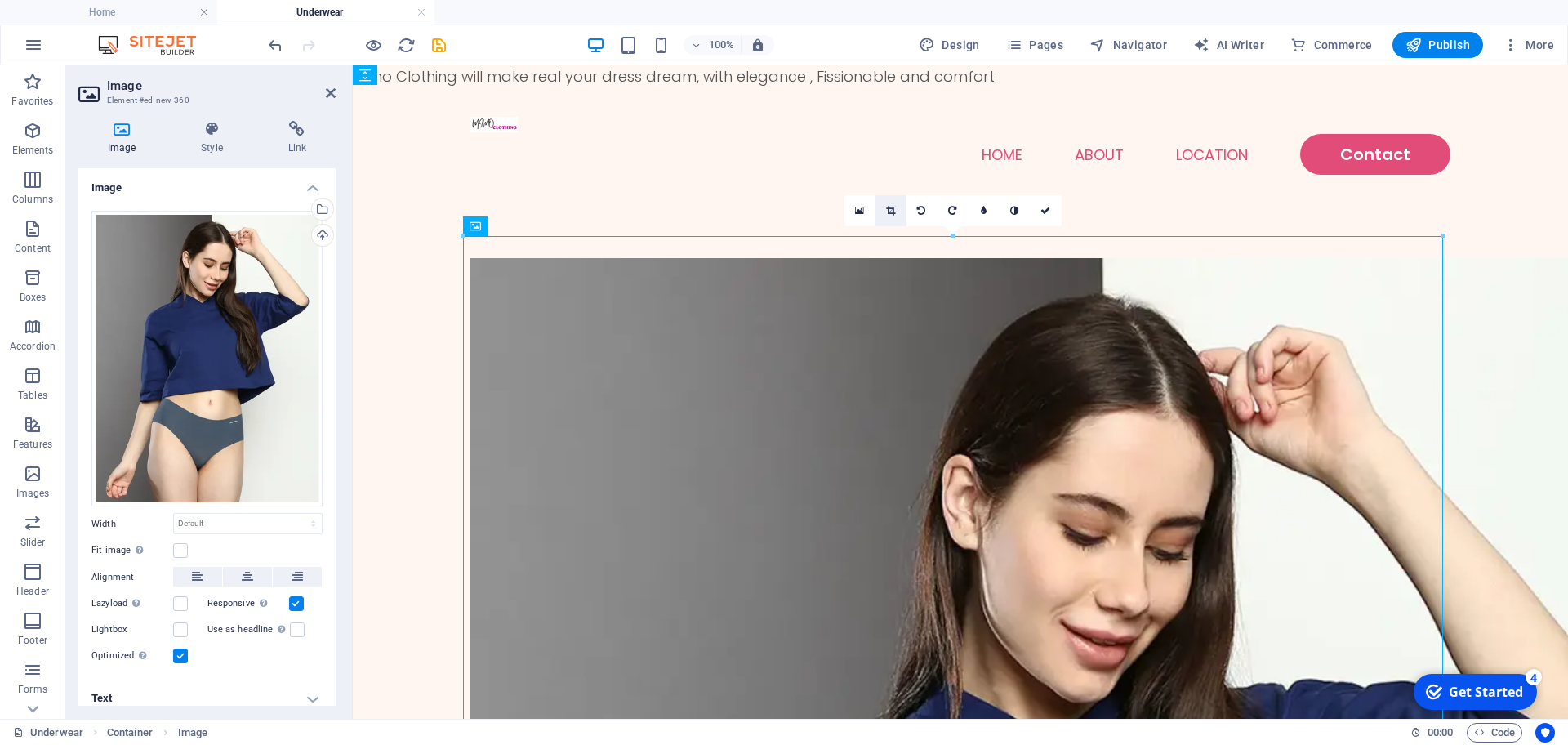
click at [897, 210] on link at bounding box center [891, 211] width 31 height 31
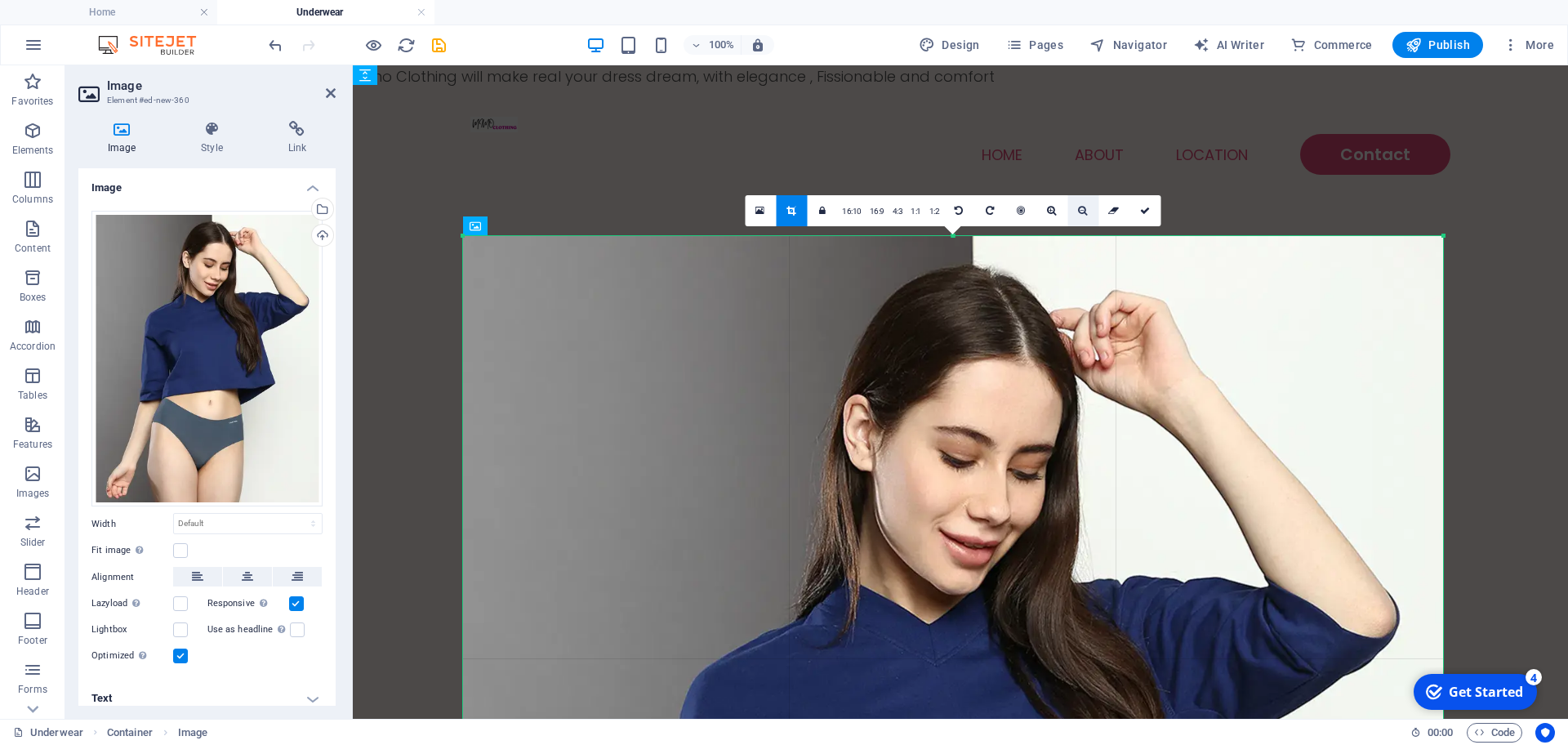
click at [1079, 212] on icon at bounding box center [1083, 211] width 9 height 10
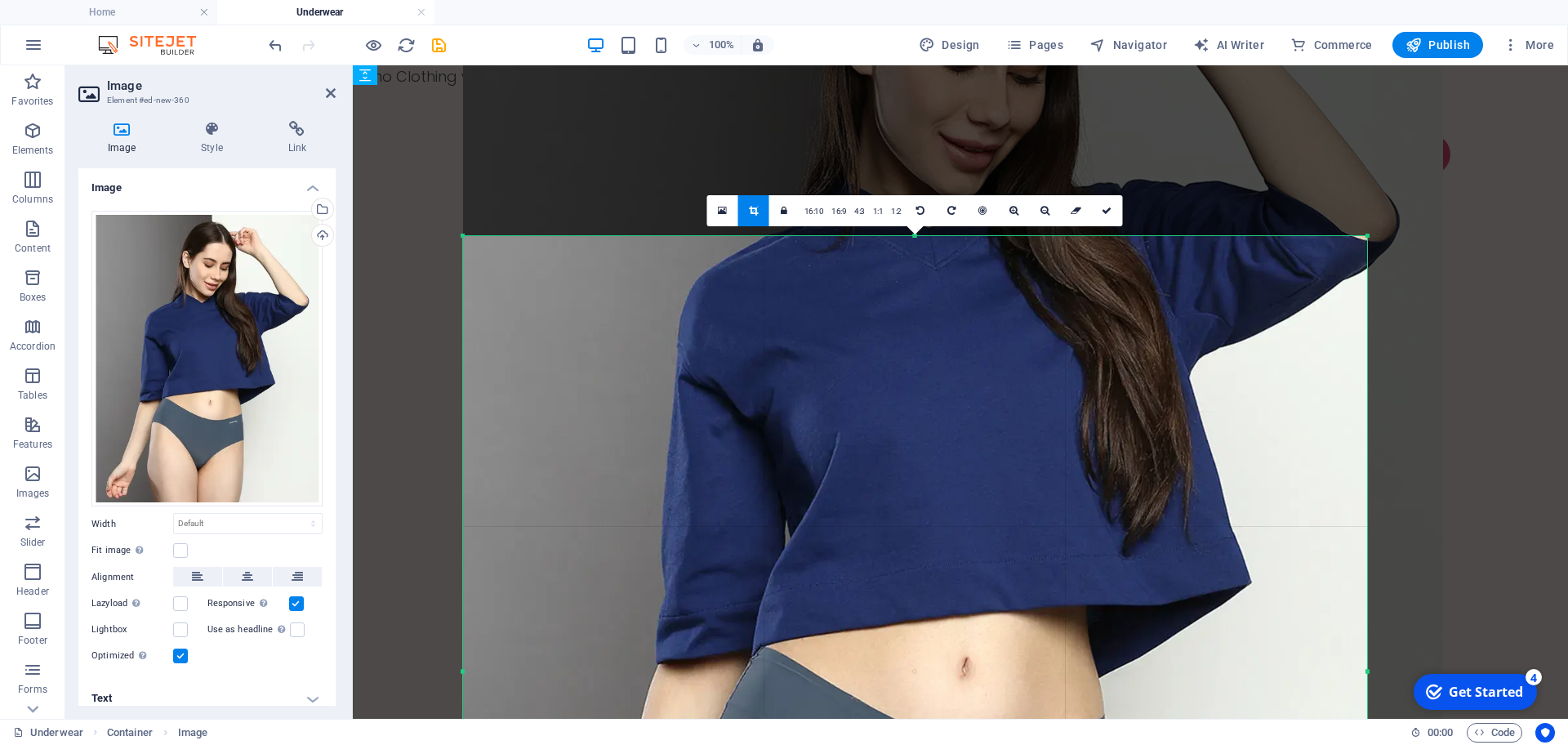
drag, startPoint x: 1443, startPoint y: 238, endPoint x: 1367, endPoint y: 634, distance: 403.2
click at [1367, 634] on div "180 170 160 150 140 130 120 110 100 90 80 70 60 50 40 30 20 10 0 -10 -20 -30 -4…" at bounding box center [915, 671] width 904 height 870
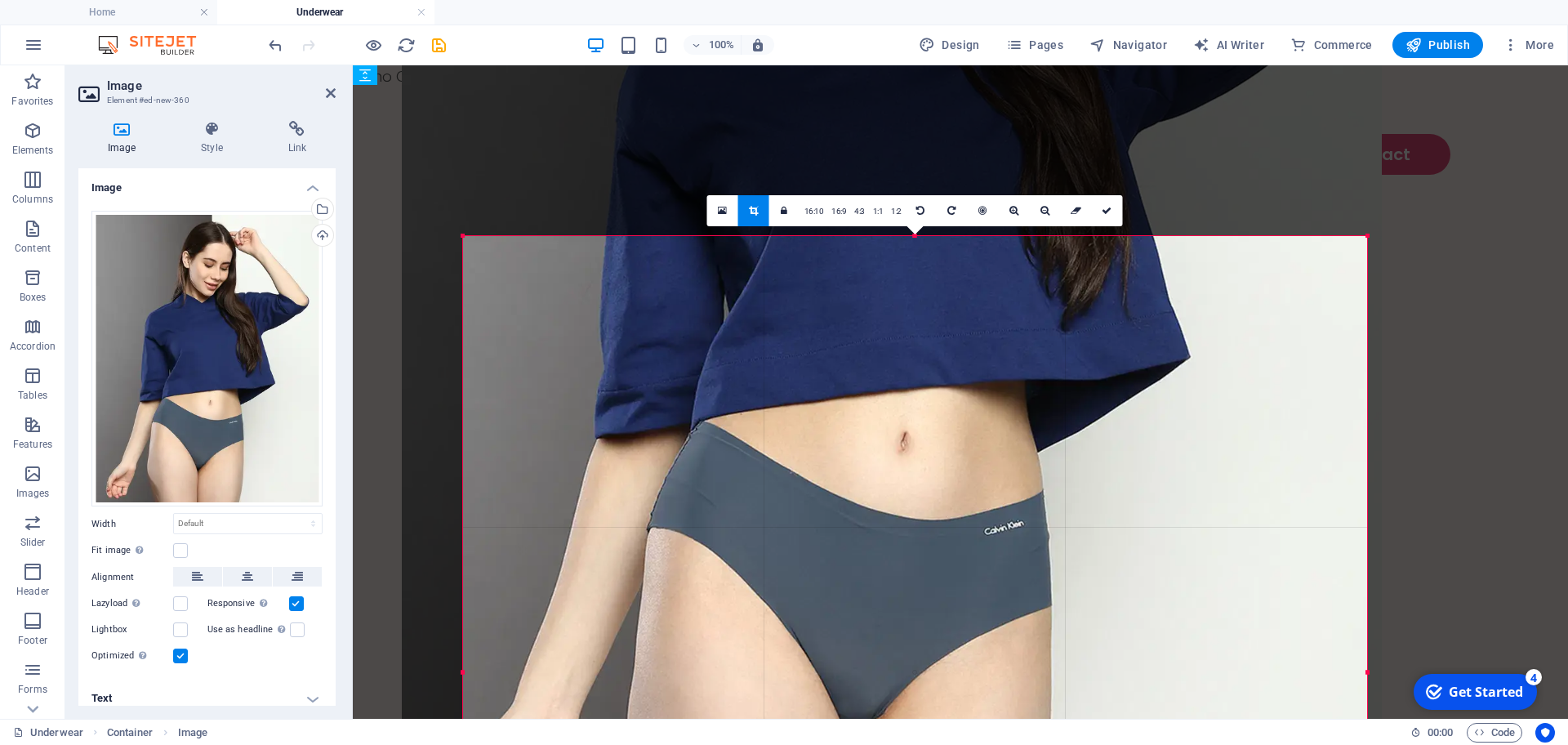
drag, startPoint x: 1101, startPoint y: 555, endPoint x: 1039, endPoint y: 329, distance: 234.4
click at [1039, 329] on div at bounding box center [892, 248] width 981 height 1267
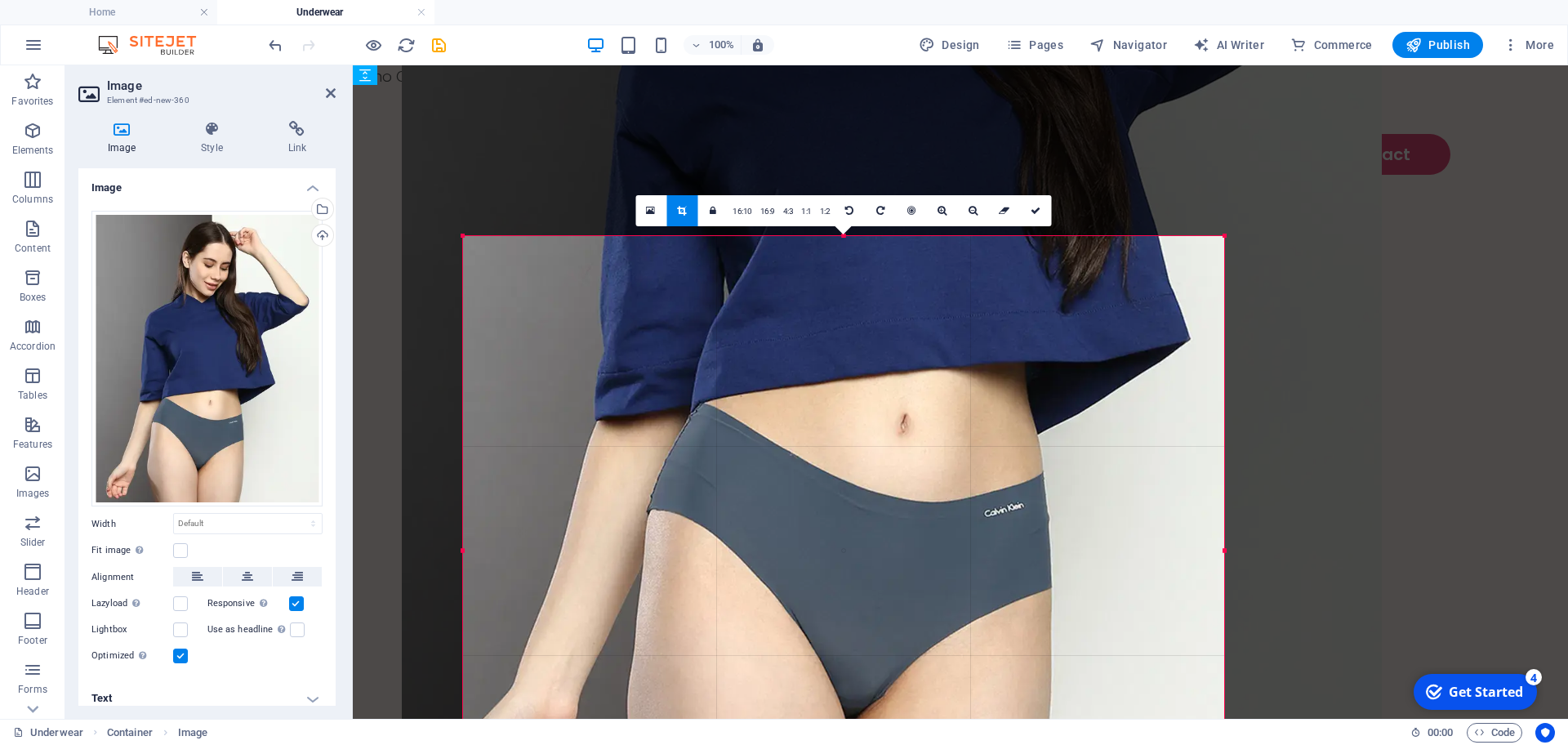
drag, startPoint x: 1365, startPoint y: 235, endPoint x: 1222, endPoint y: 478, distance: 282.0
click at [1222, 478] on div "180 170 160 150 140 130 120 110 100 90 80 70 60 50 40 30 20 10 0 -10 -20 -30 -4…" at bounding box center [843, 550] width 761 height 628
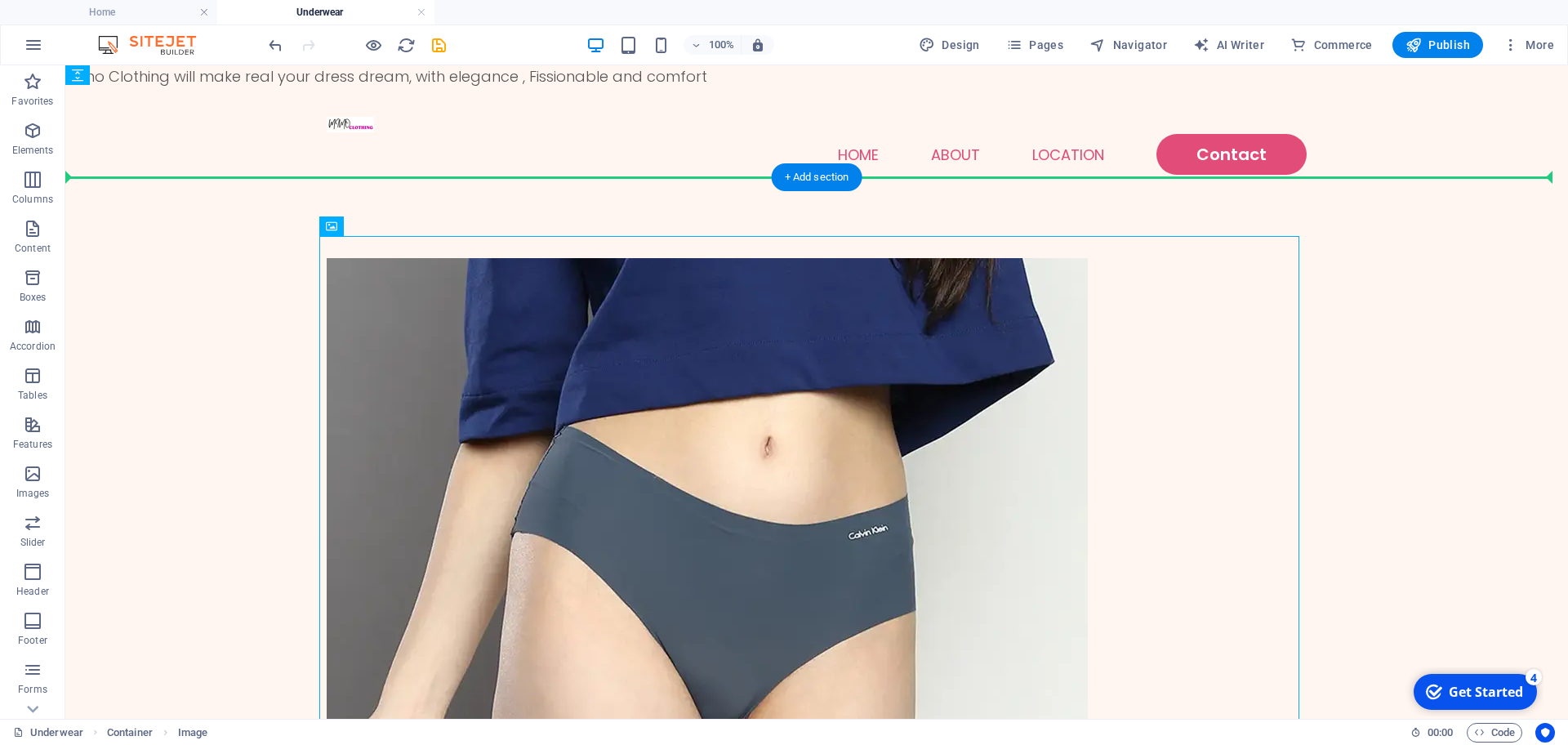
drag, startPoint x: 667, startPoint y: 432, endPoint x: 253, endPoint y: 438, distance: 414.0
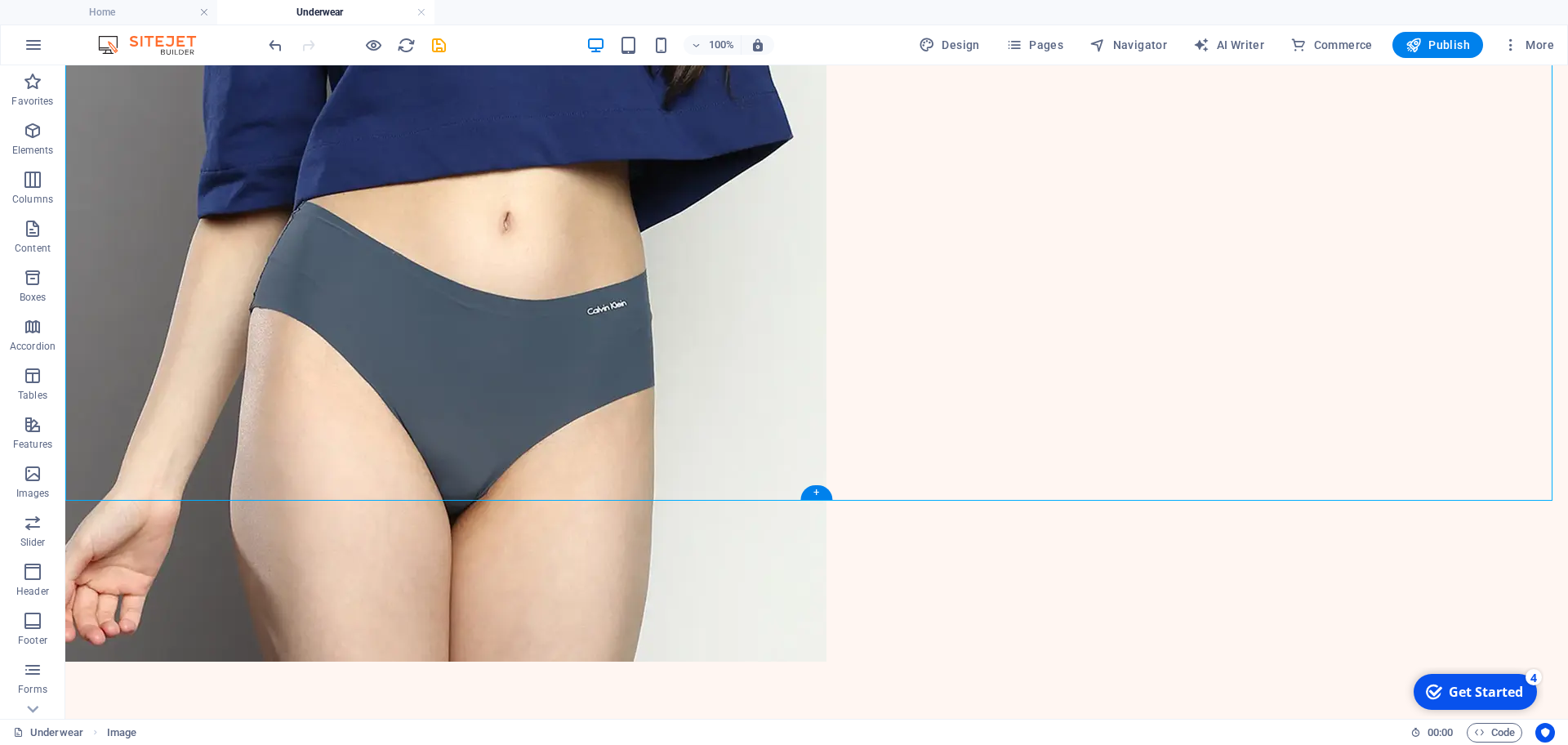
scroll to position [306, 0]
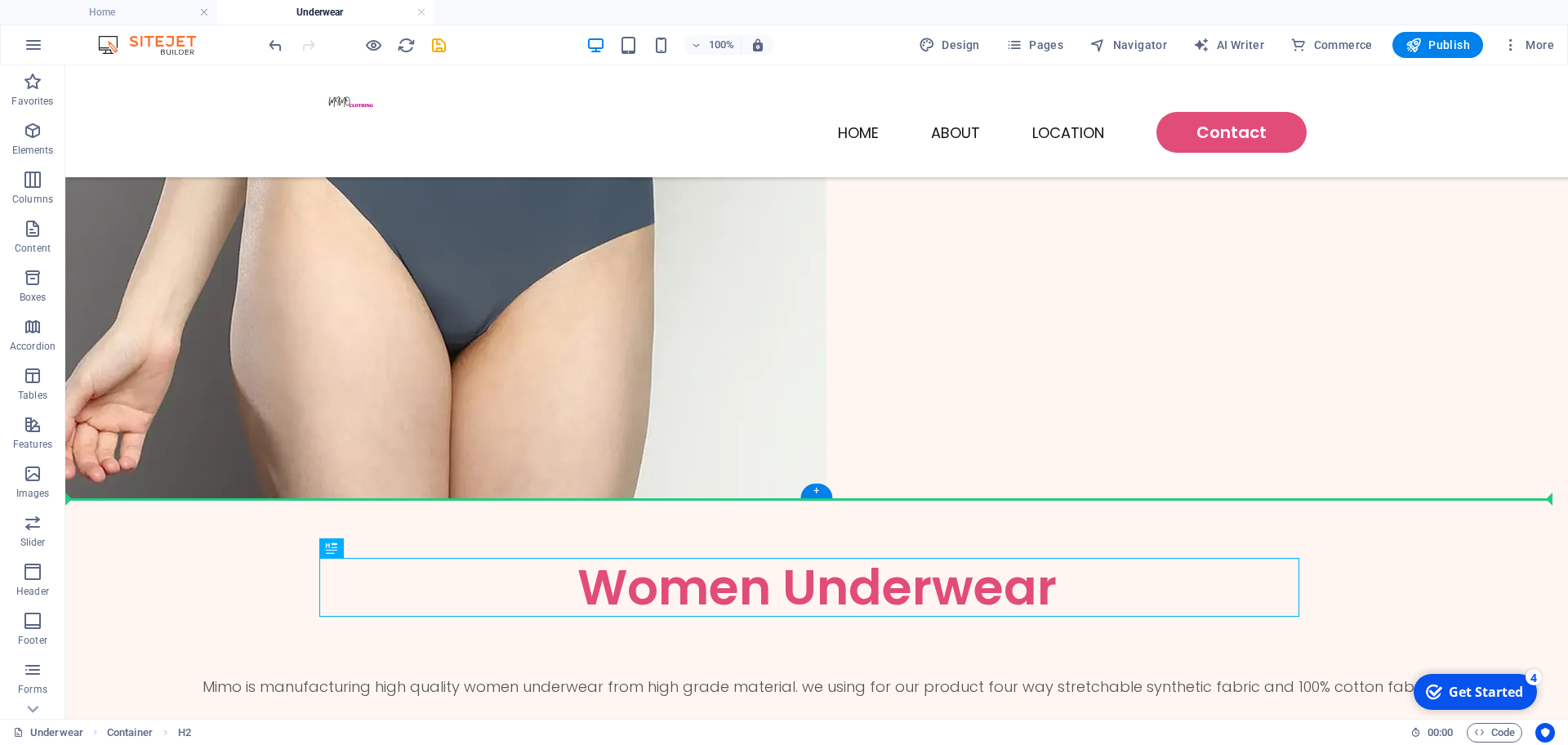
drag, startPoint x: 865, startPoint y: 589, endPoint x: 1215, endPoint y: 262, distance: 479.0
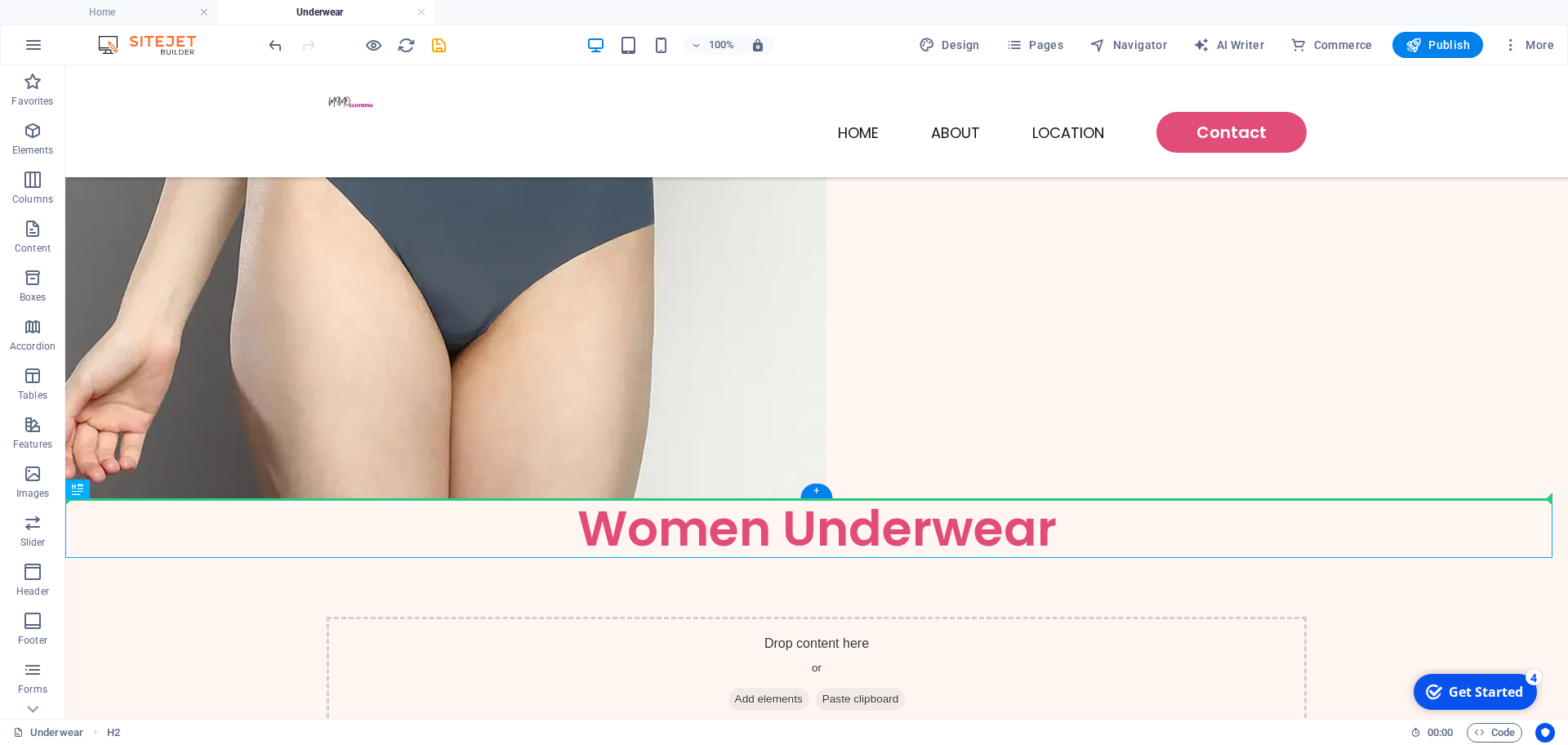
drag, startPoint x: 922, startPoint y: 527, endPoint x: 1272, endPoint y: 215, distance: 468.9
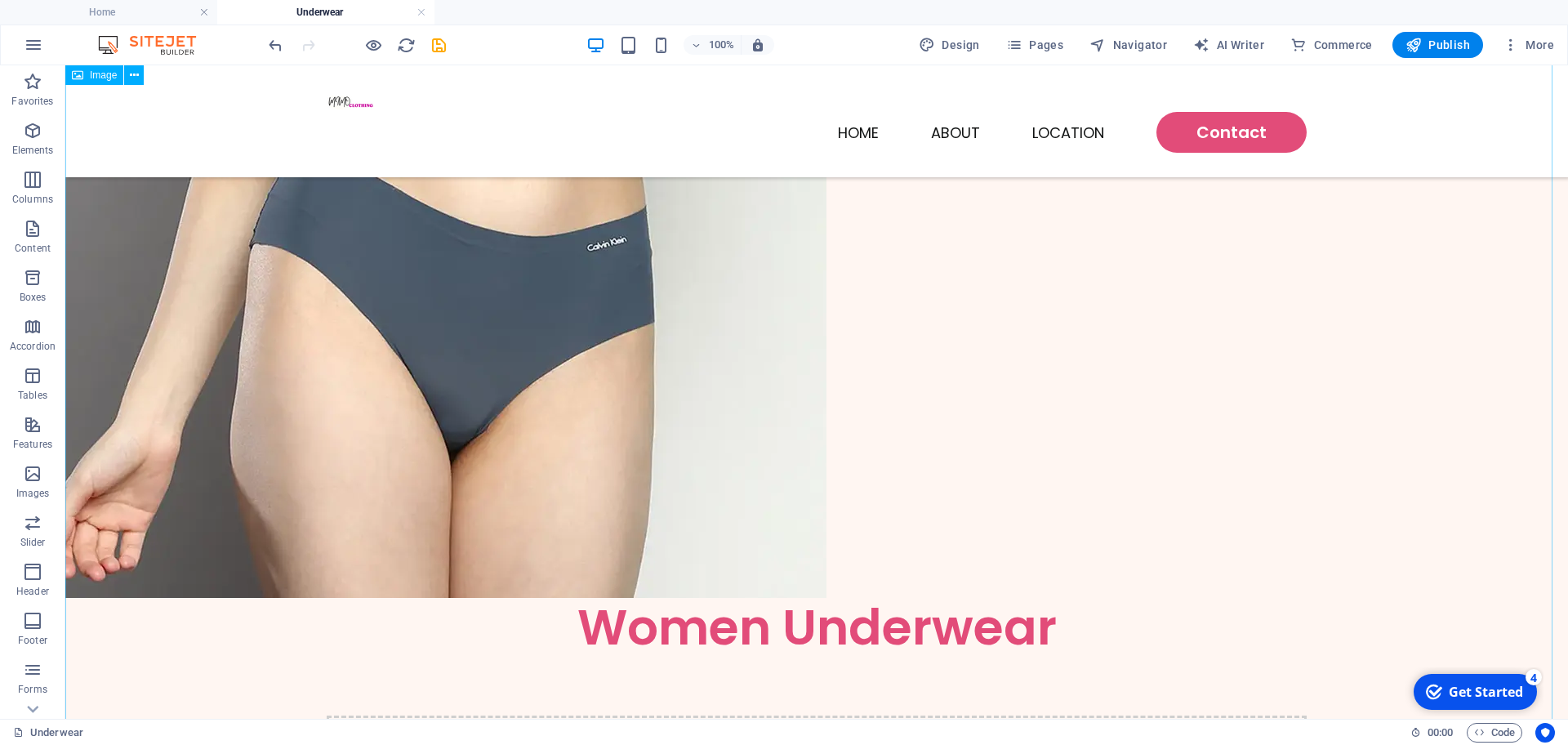
scroll to position [0, 0]
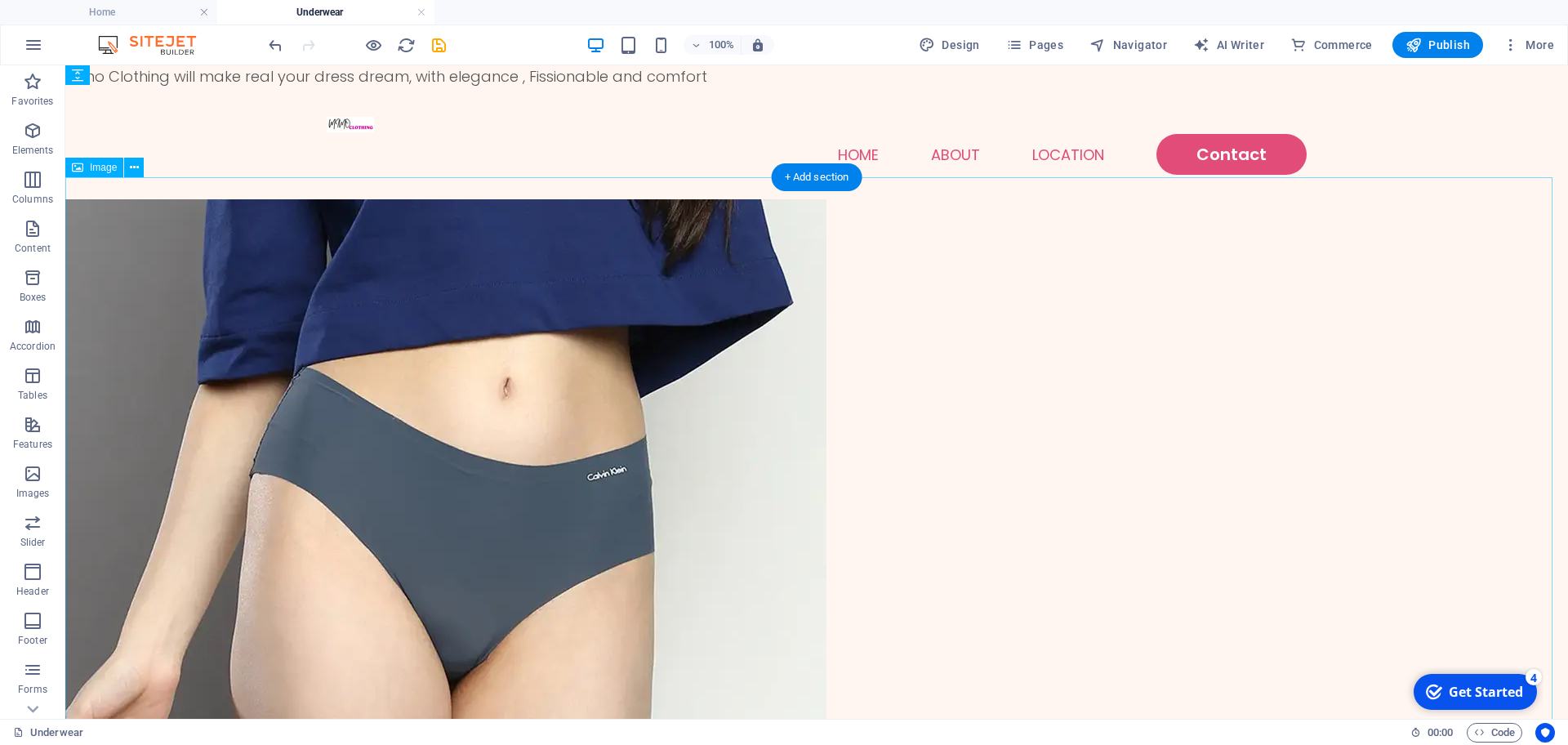
click at [873, 281] on figure at bounding box center [817, 513] width 1503 height 628
click at [140, 172] on button at bounding box center [134, 168] width 20 height 20
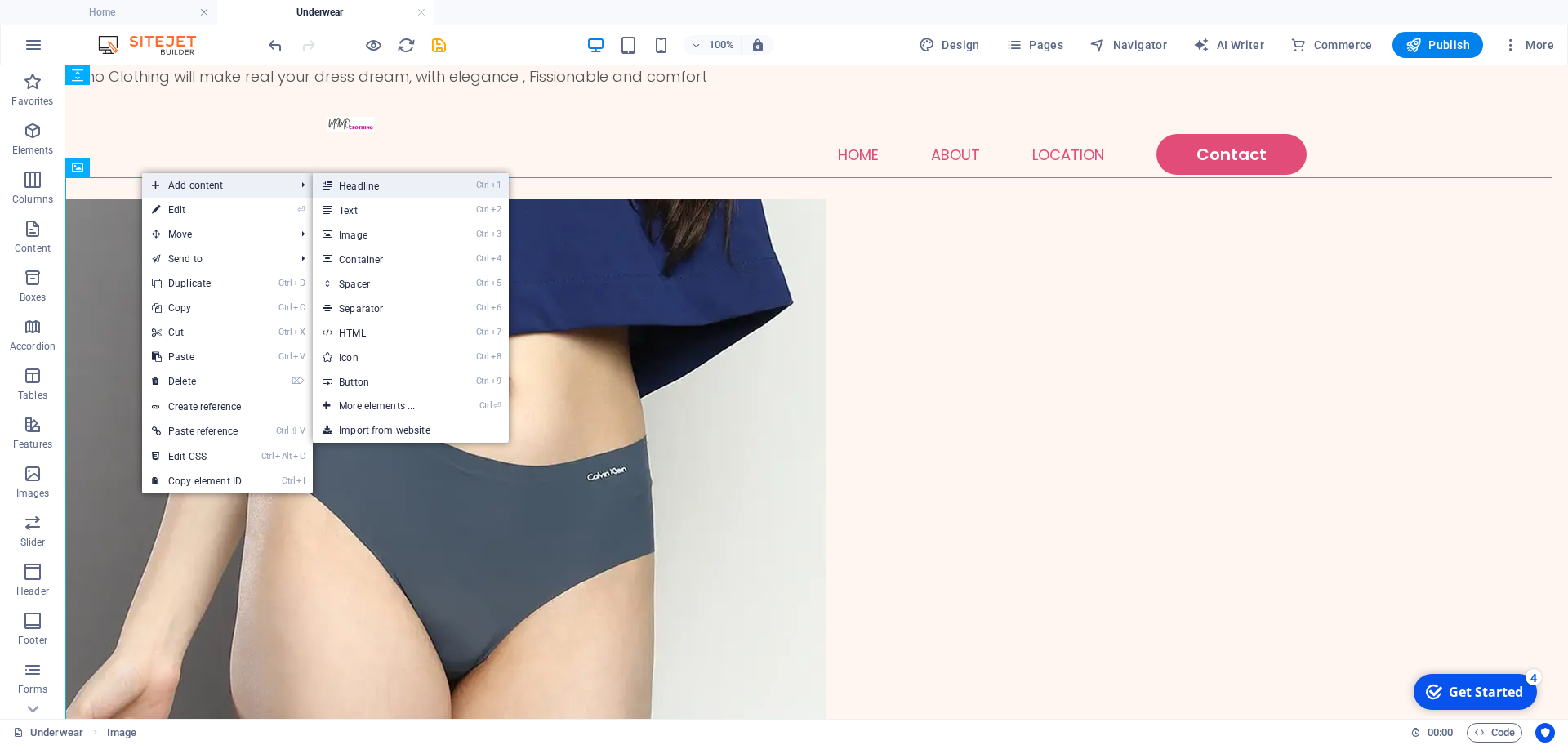
click at [371, 192] on link "Ctrl 1 Headline" at bounding box center [379, 185] width 134 height 25
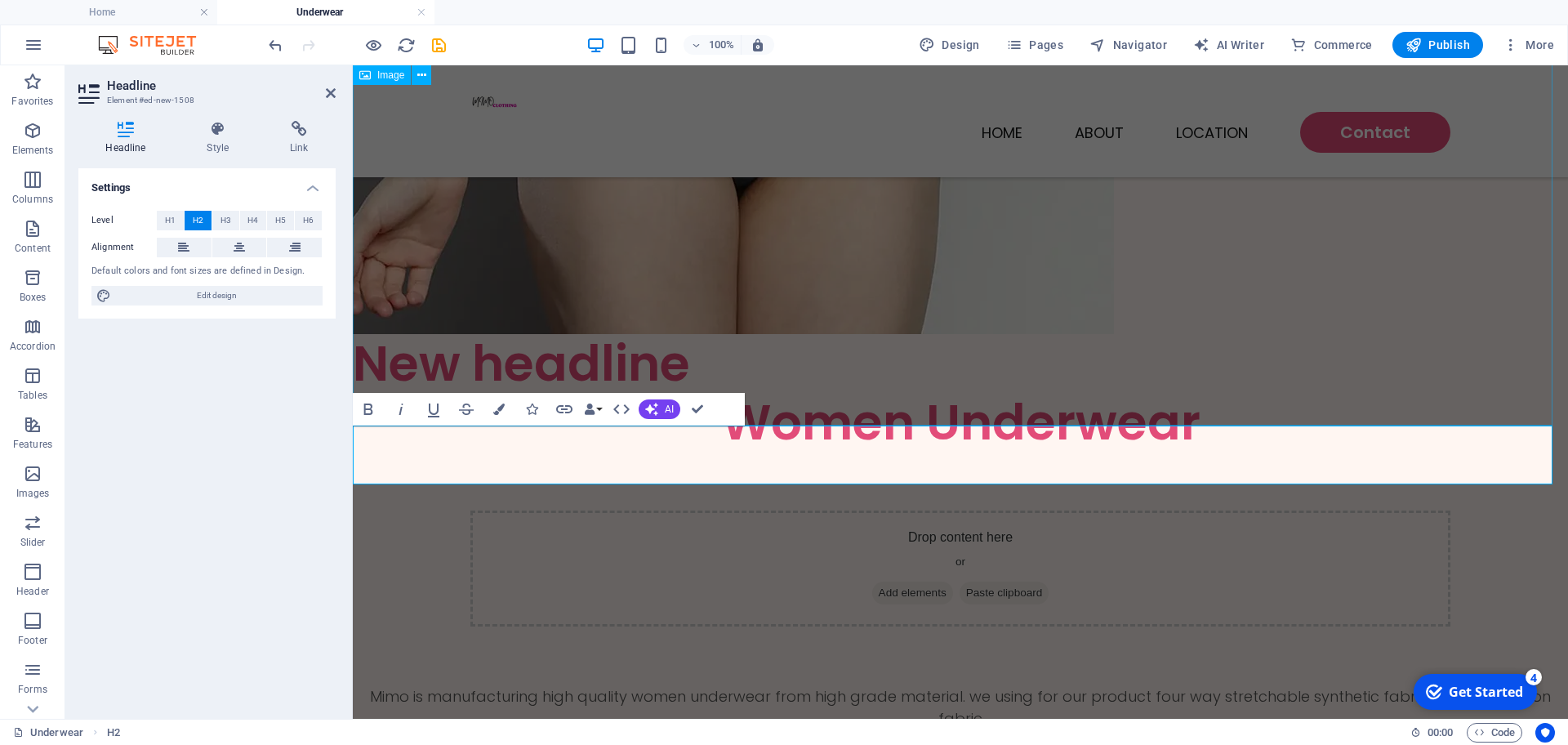
scroll to position [349, 0]
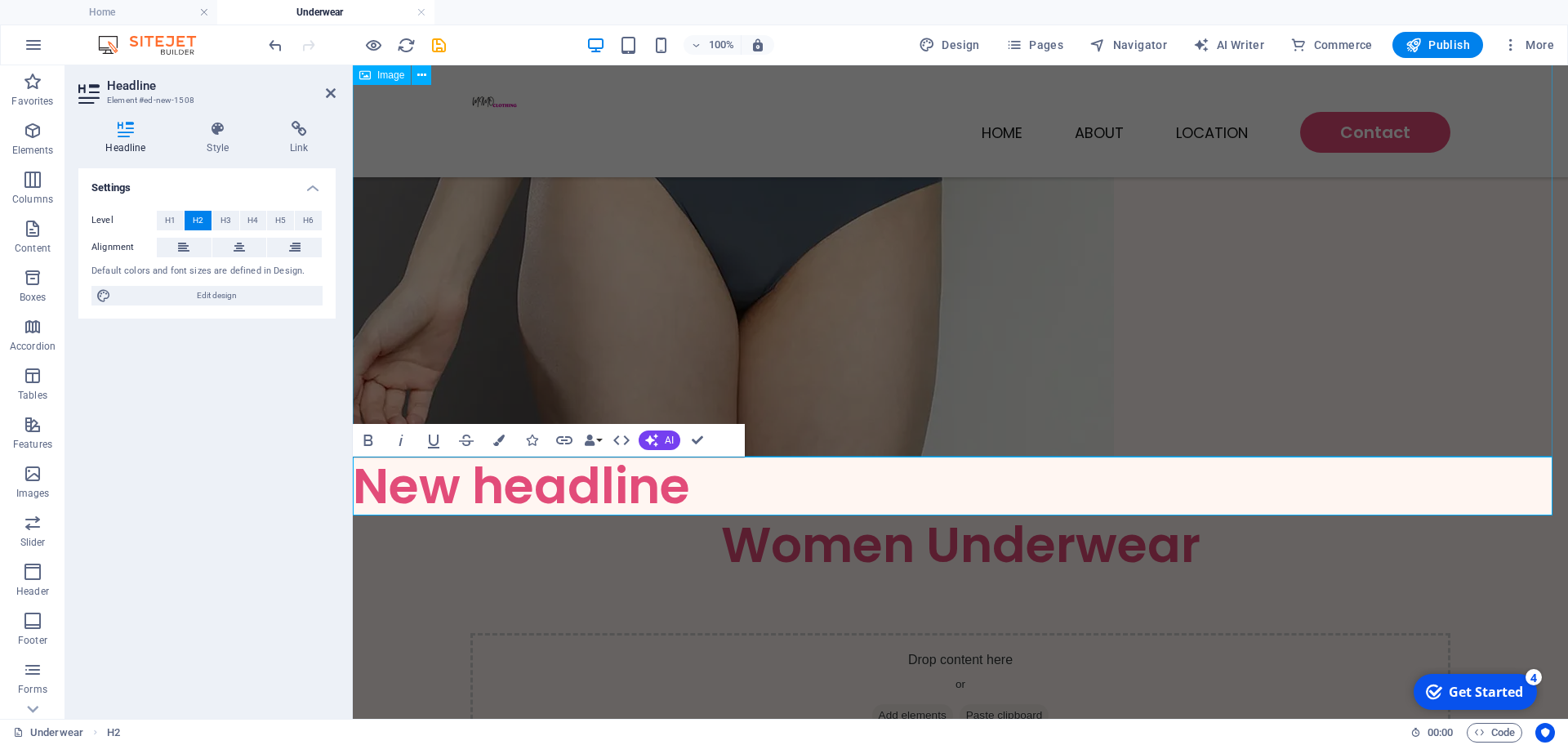
click at [811, 368] on figure at bounding box center [961, 97] width 1216 height 718
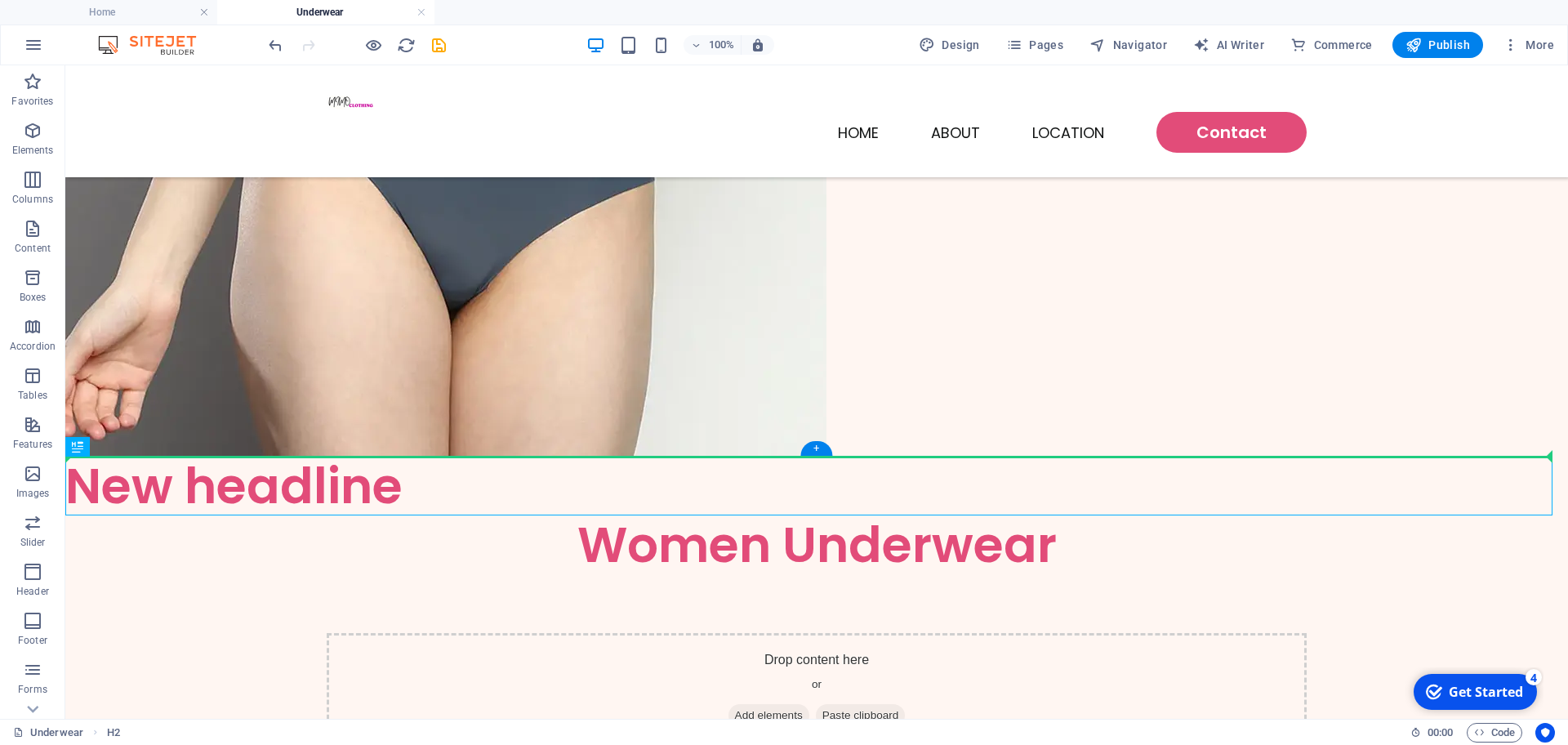
drag, startPoint x: 230, startPoint y: 481, endPoint x: 1059, endPoint y: 255, distance: 859.3
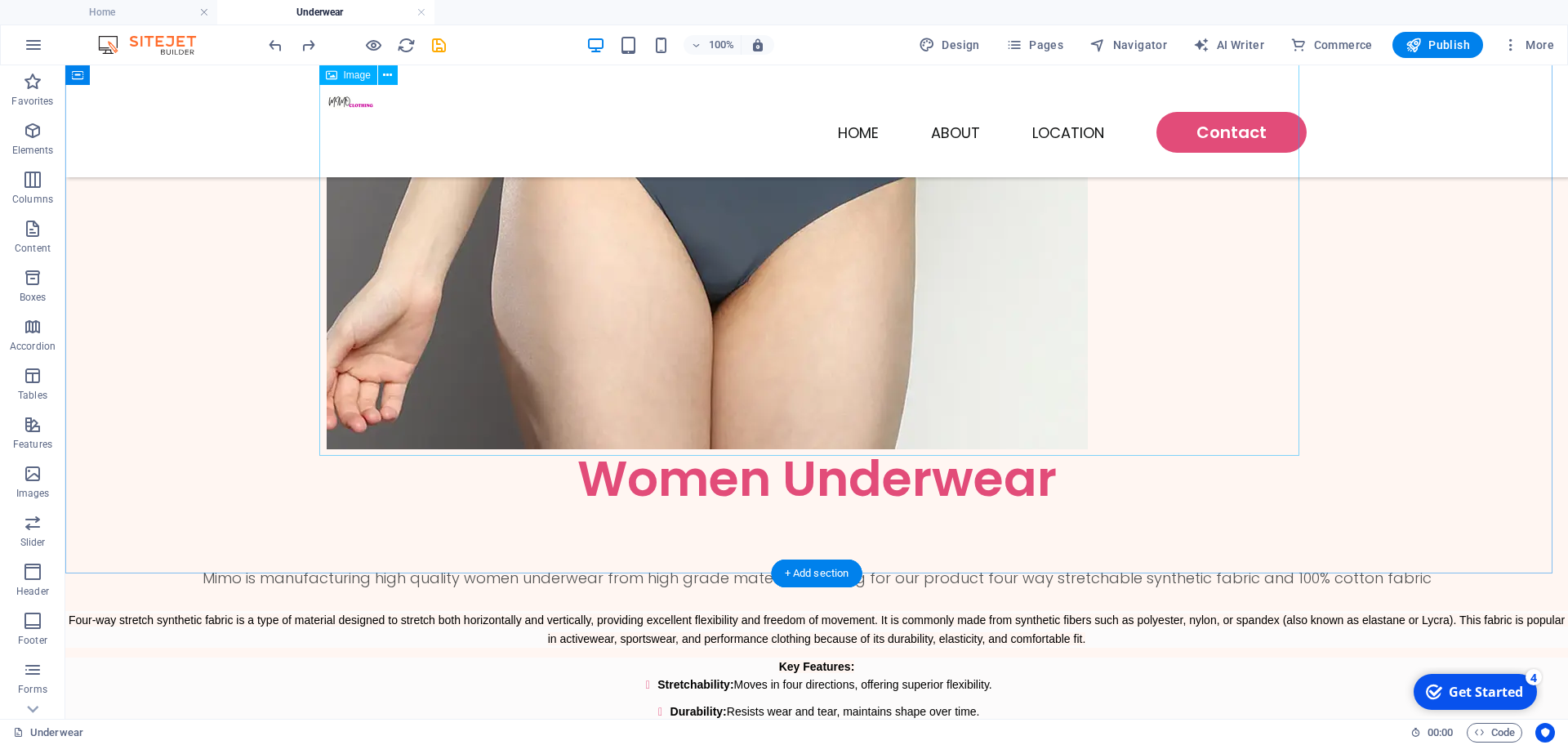
scroll to position [409, 0]
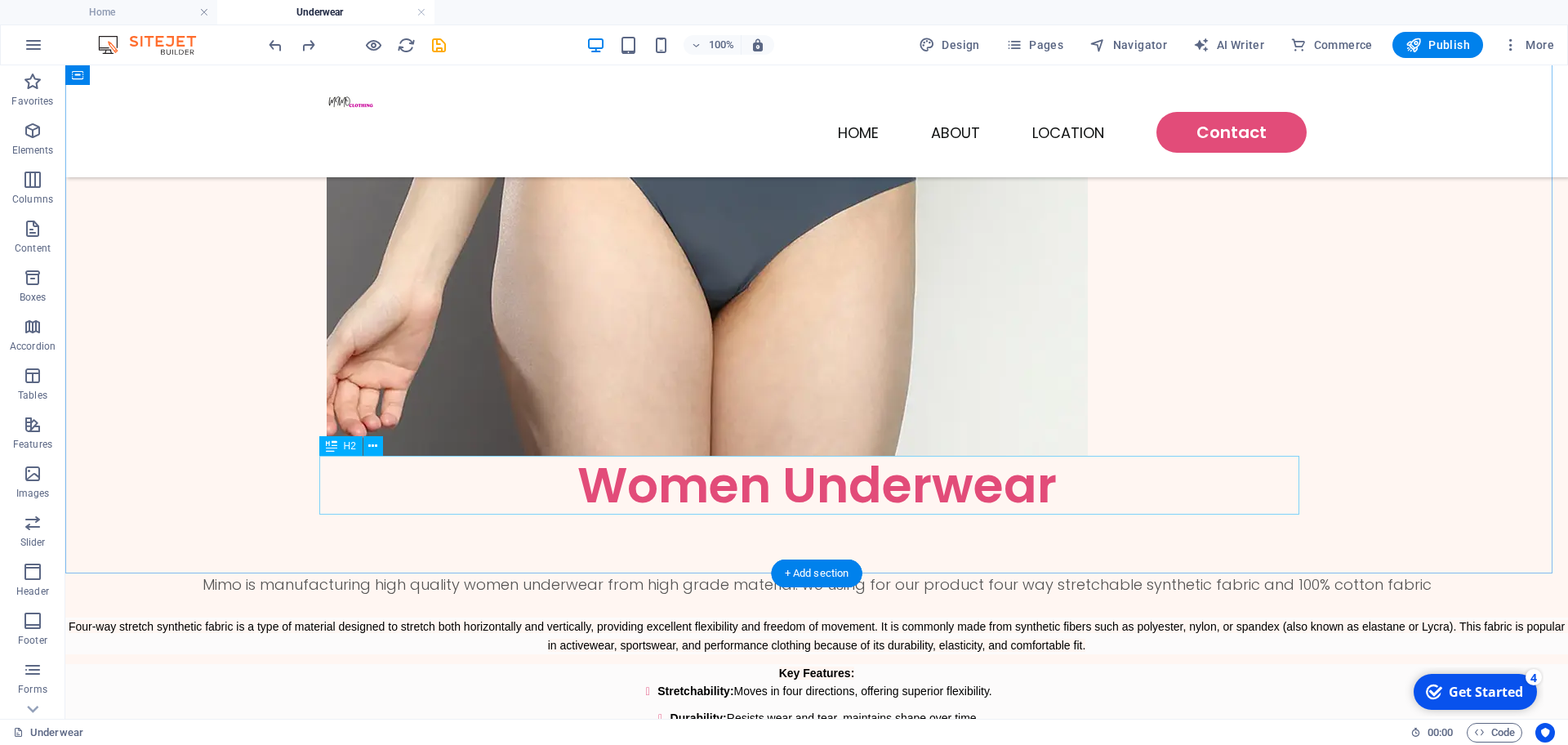
click at [910, 491] on div "Women Underwear" at bounding box center [817, 485] width 981 height 59
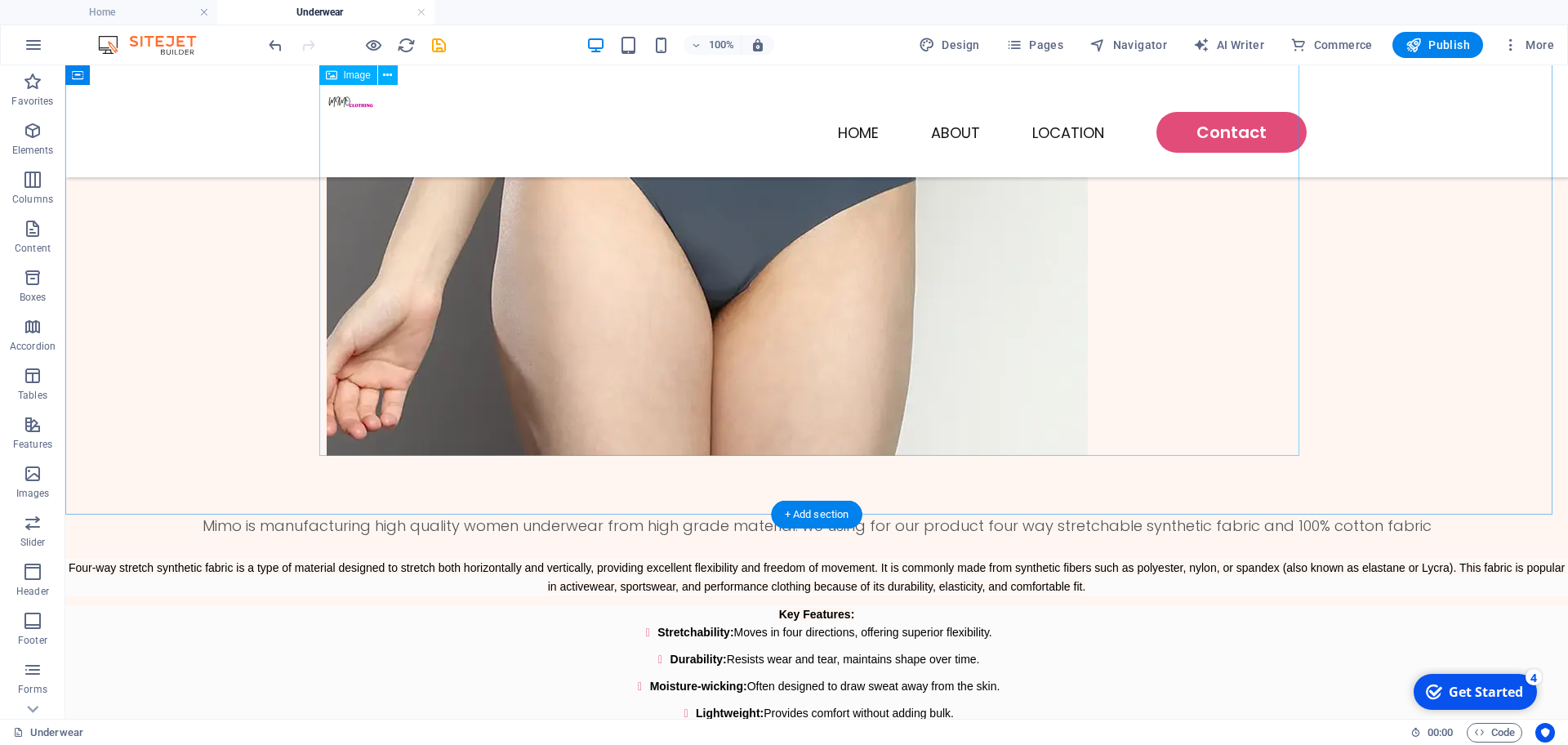
click at [853, 381] on figure at bounding box center [817, 141] width 981 height 628
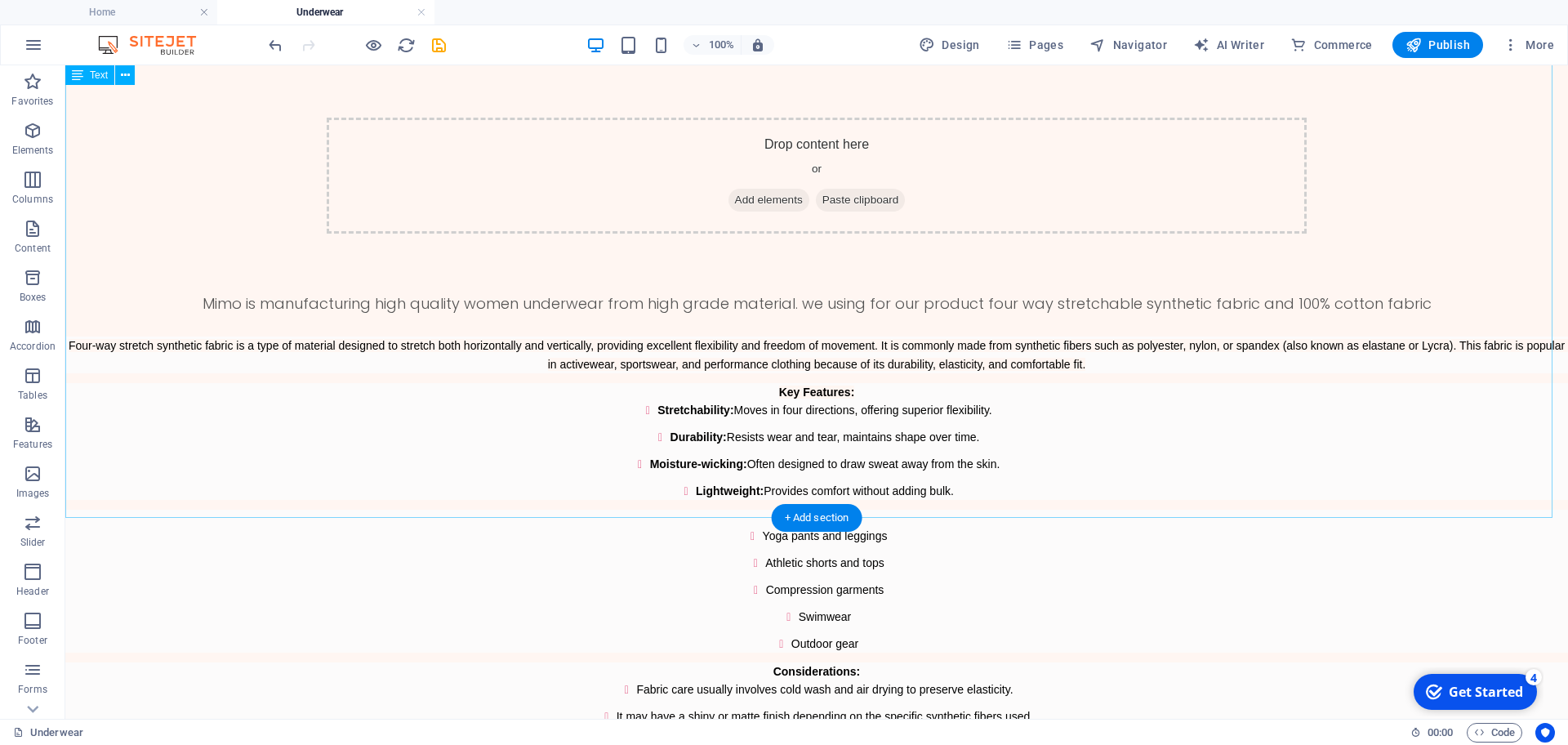
scroll to position [0, 0]
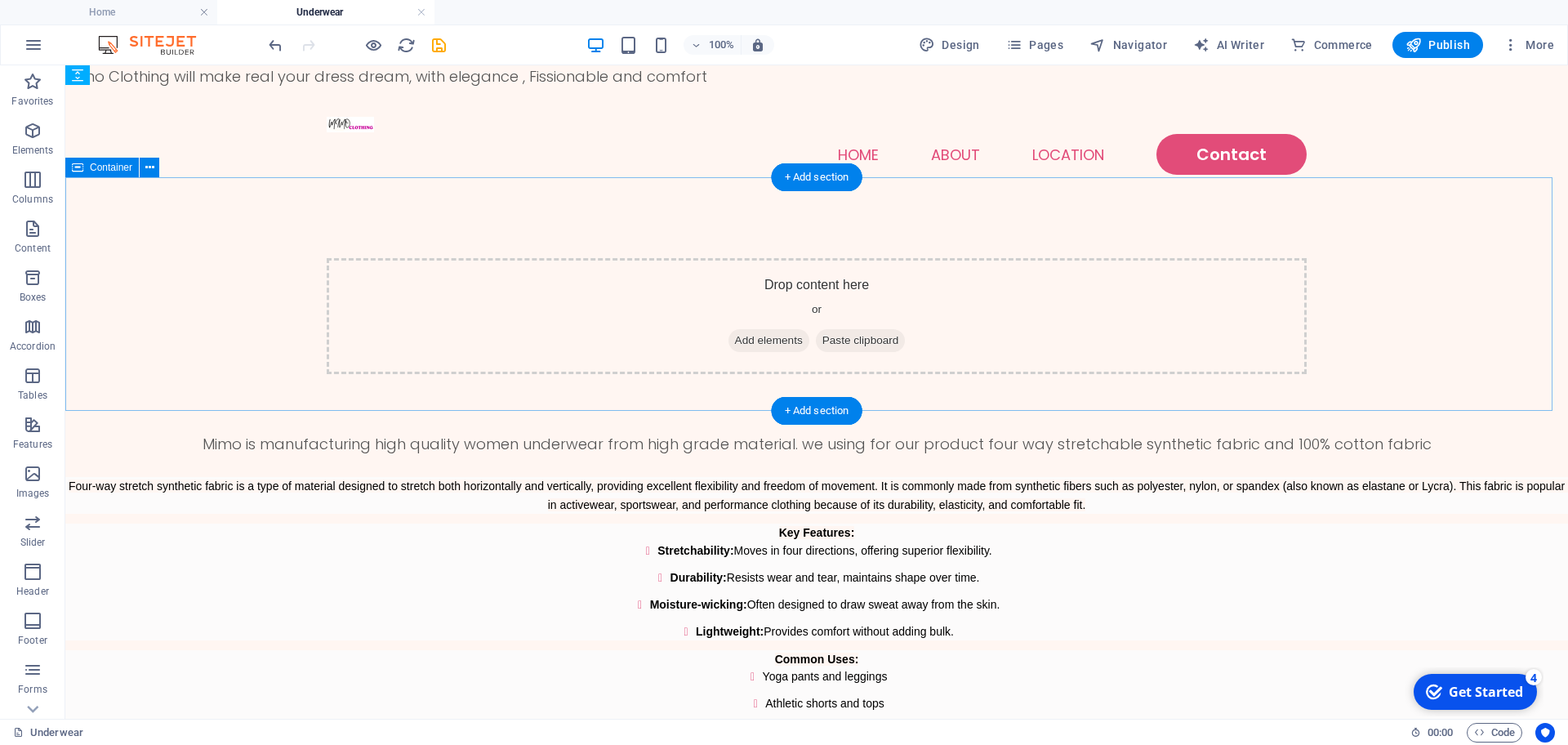
click at [880, 301] on div "Drop content here or Add elements Paste clipboard" at bounding box center [817, 316] width 981 height 116
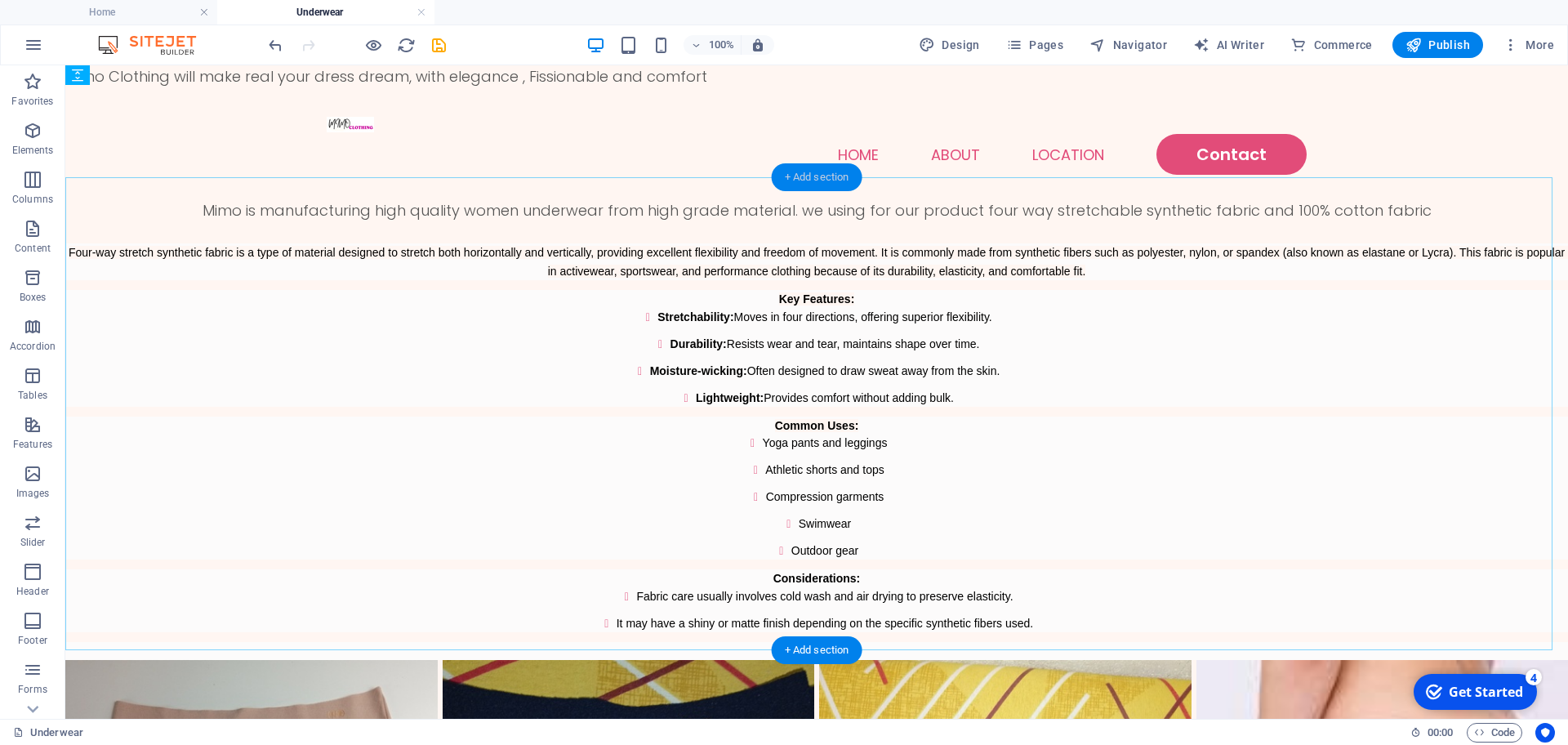
click at [818, 178] on div "+ Add section" at bounding box center [817, 177] width 90 height 27
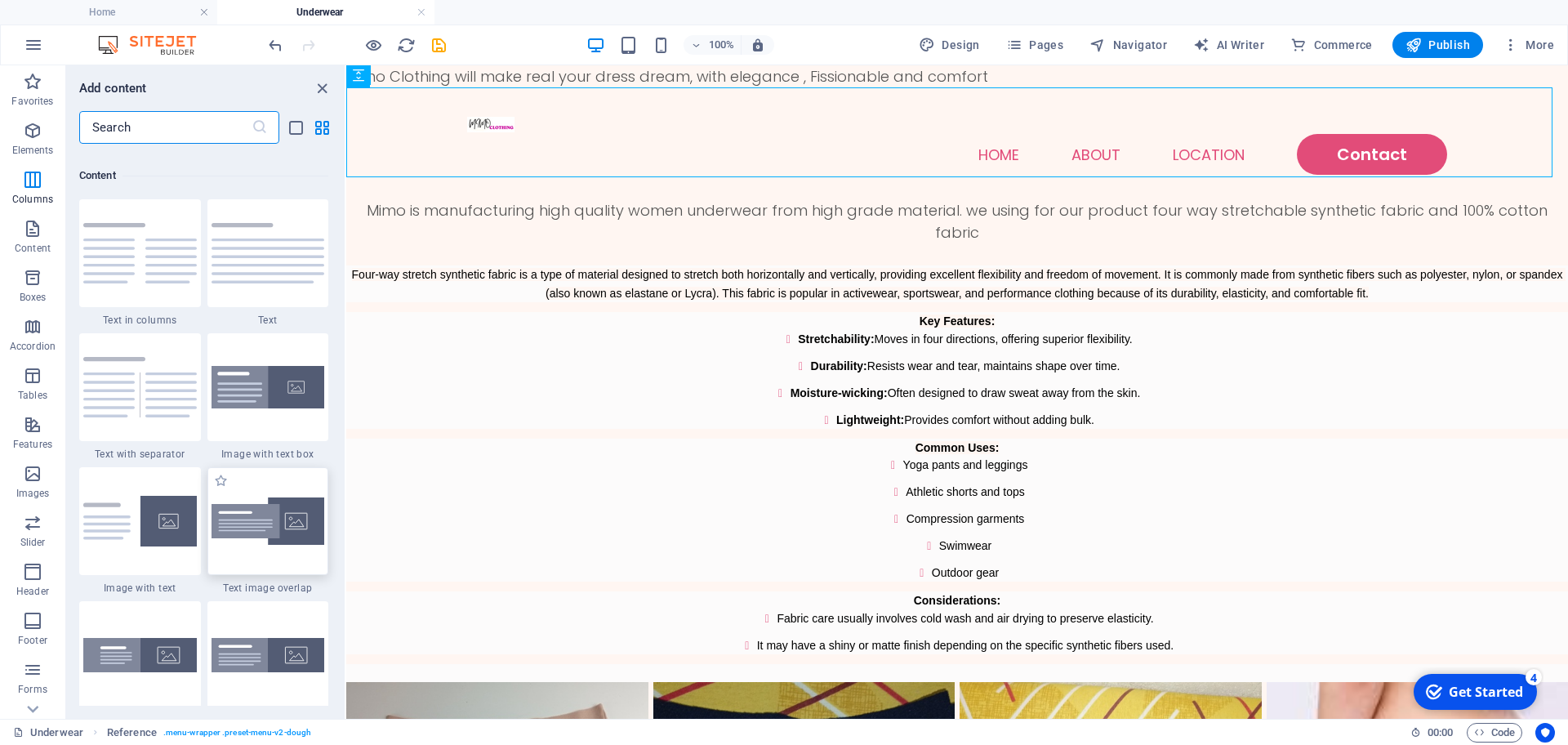
scroll to position [2756, 0]
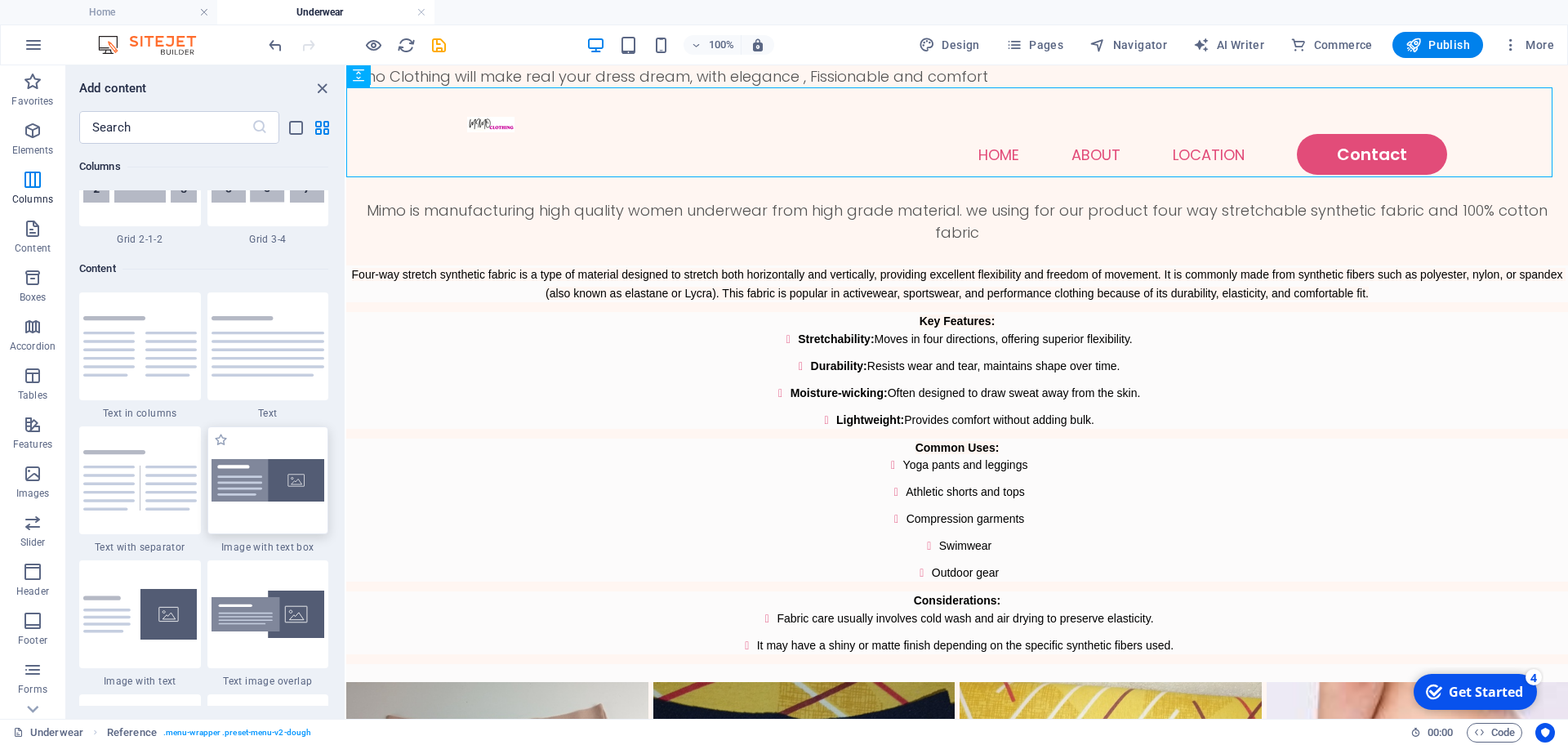
click at [279, 467] on img at bounding box center [269, 480] width 114 height 43
click at [346, 467] on div "H2 Container Text Gallery Reference Reference Image Image Placeholder Floating …" at bounding box center [957, 392] width 1222 height 653
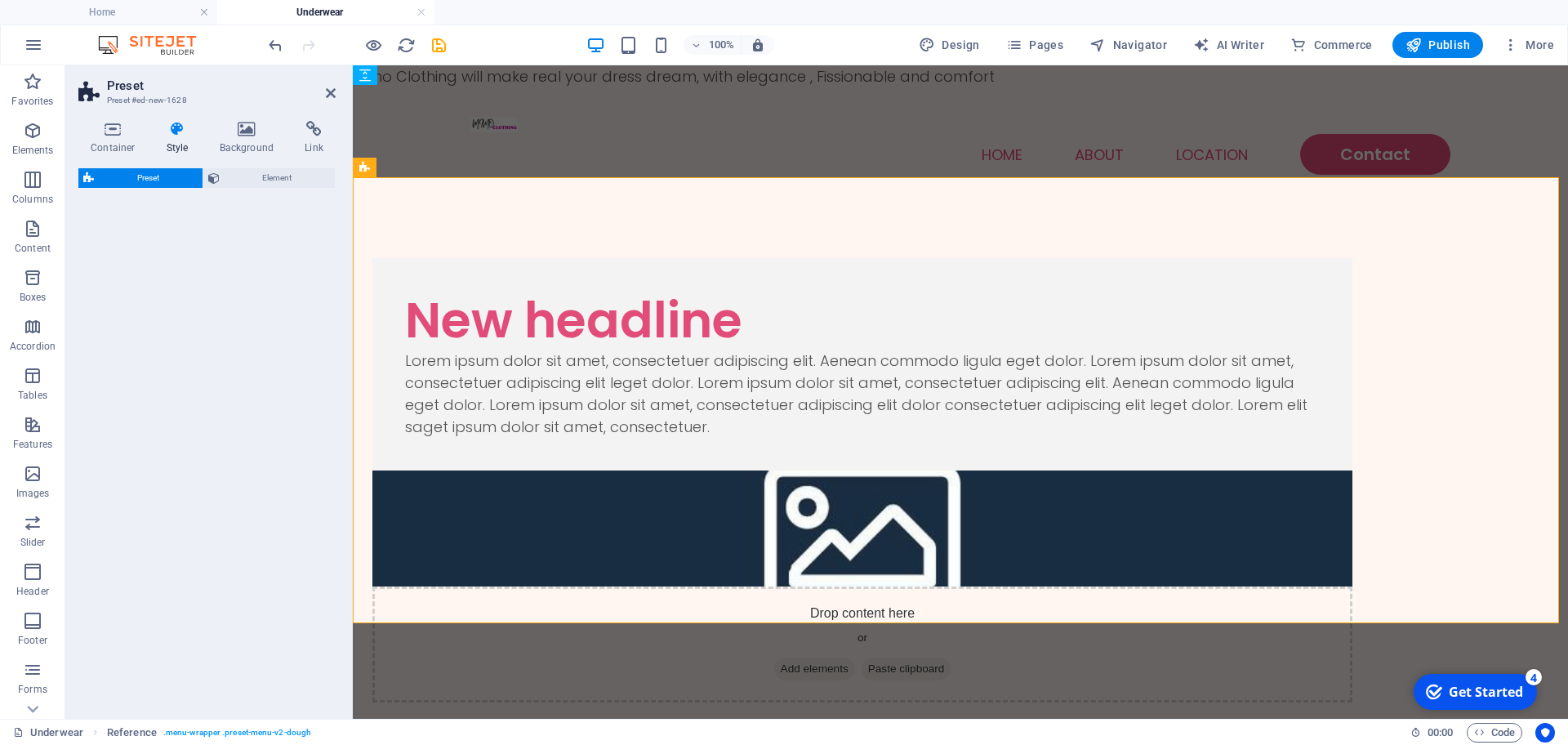
select select "rem"
select select "px"
select select "preset-text-with-image-v4-boxed"
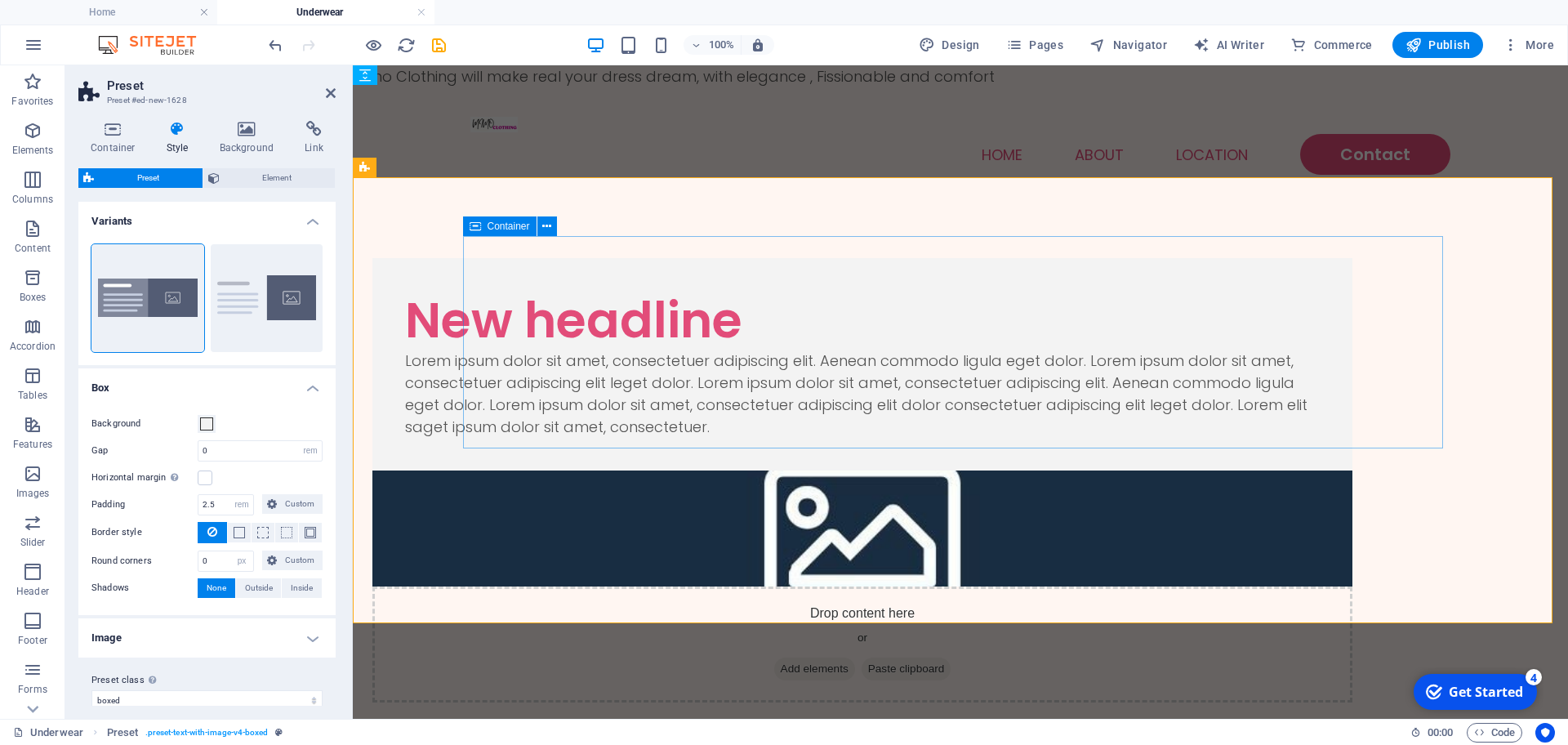
click at [912, 431] on div "New headline Lorem ipsum dolor sit amet, consectetuer adipiscing elit. Aenean c…" at bounding box center [863, 364] width 981 height 213
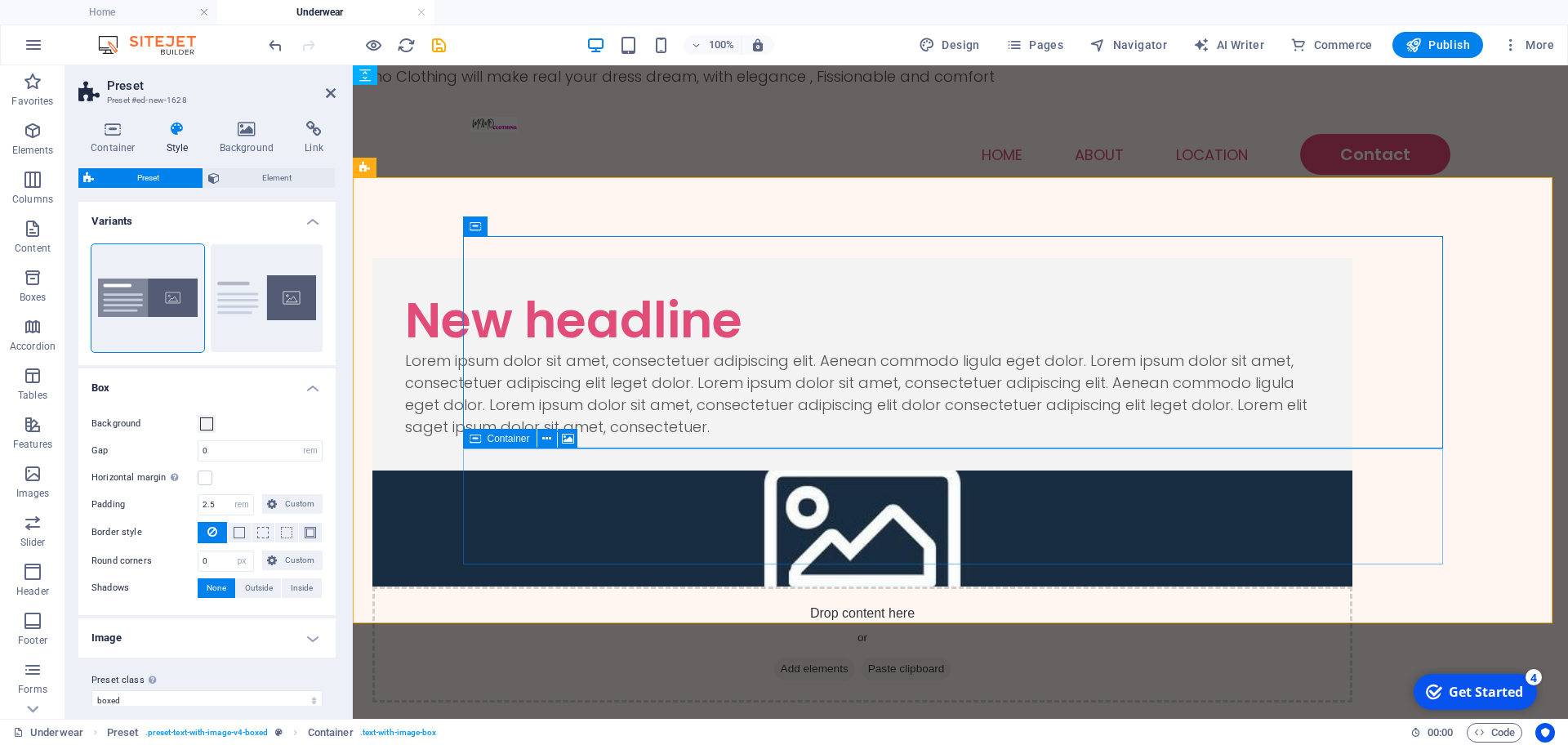
click at [719, 586] on div "Drop content here or Add elements Paste clipboard" at bounding box center [863, 644] width 981 height 116
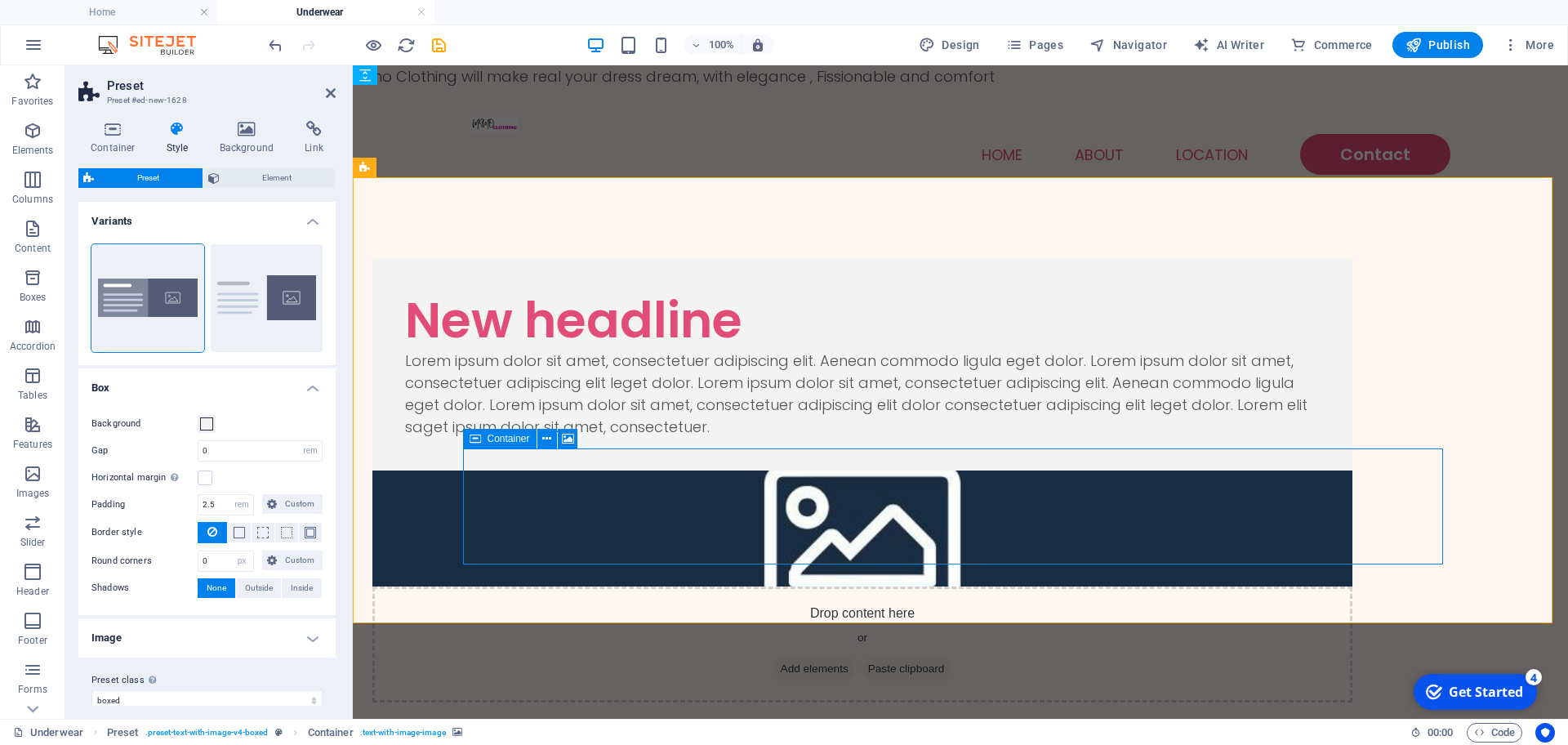
click at [719, 586] on div "Drop content here or Add elements Paste clipboard" at bounding box center [863, 644] width 981 height 116
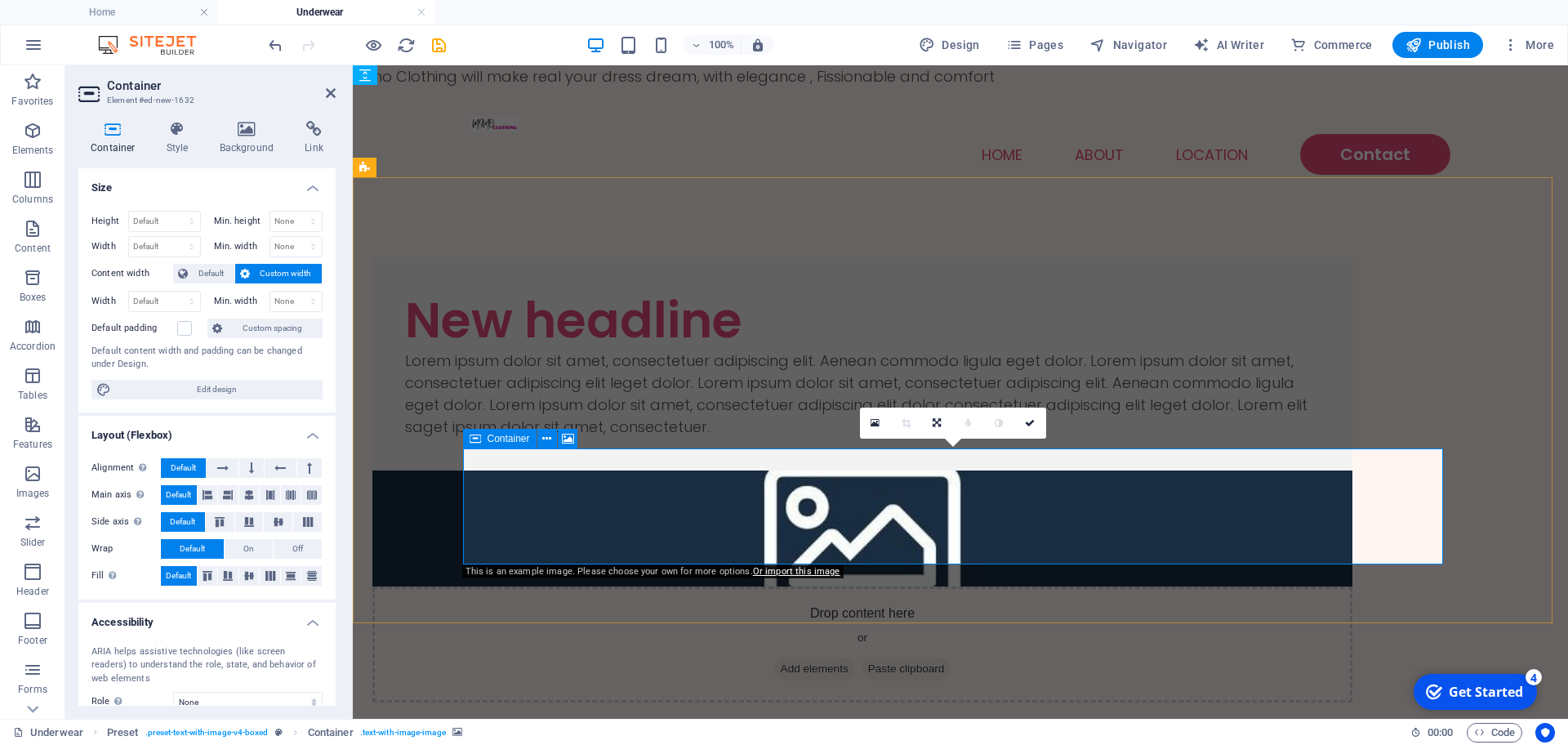
click at [542, 586] on div "Drop content here or Add elements Paste clipboard" at bounding box center [863, 644] width 981 height 116
click at [522, 586] on div "Drop content here or Add elements Paste clipboard" at bounding box center [863, 644] width 981 height 116
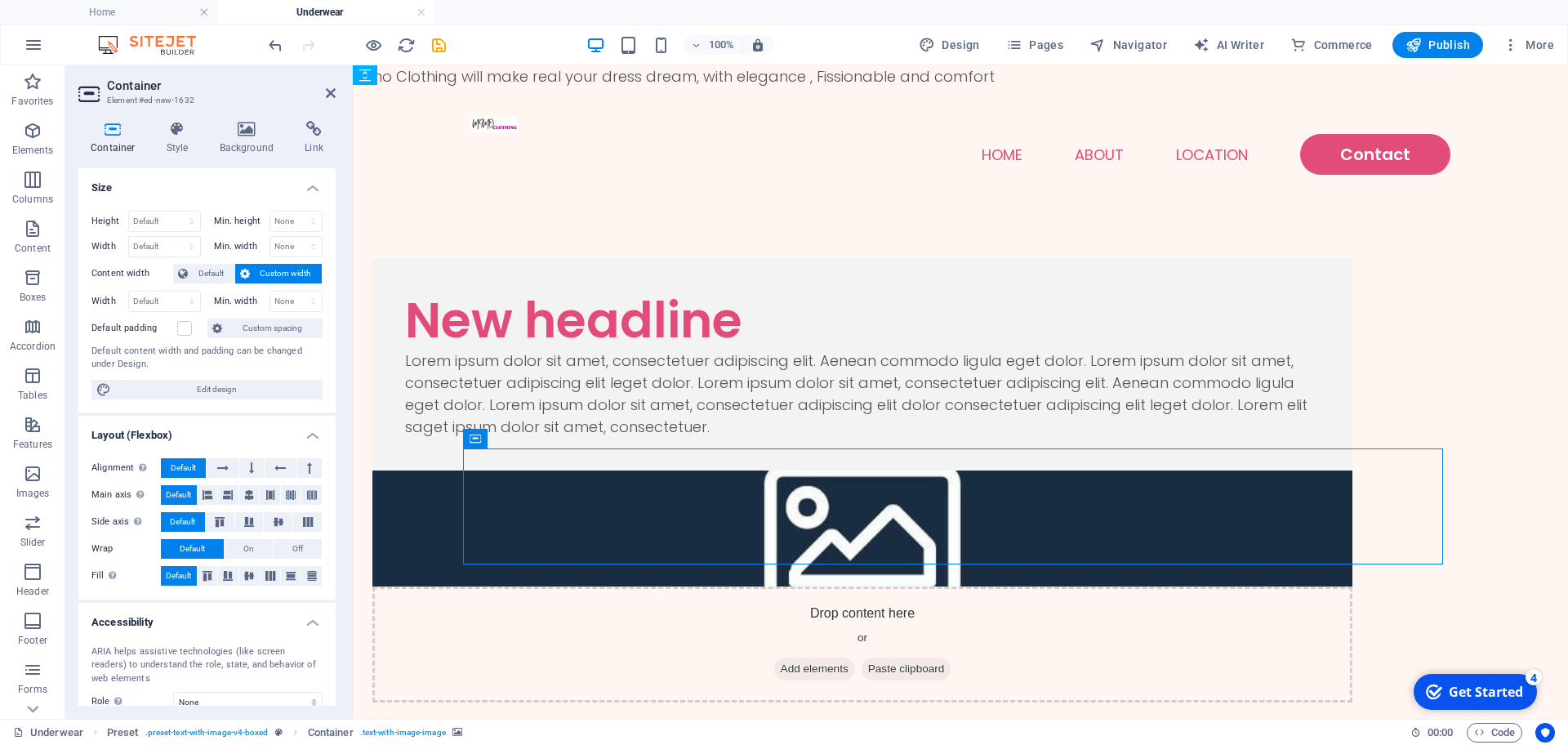
drag, startPoint x: 773, startPoint y: 516, endPoint x: 435, endPoint y: 308, distance: 396.9
click at [435, 308] on div "New headline Lorem ipsum dolor sit amet, consectetuer adipiscing elit. Aenean c…" at bounding box center [961, 479] width 1216 height 562
click at [762, 365] on div "Lorem ipsum dolor sit amet, consectetuer adipiscing elit. Aenean commodo ligula…" at bounding box center [862, 394] width 915 height 88
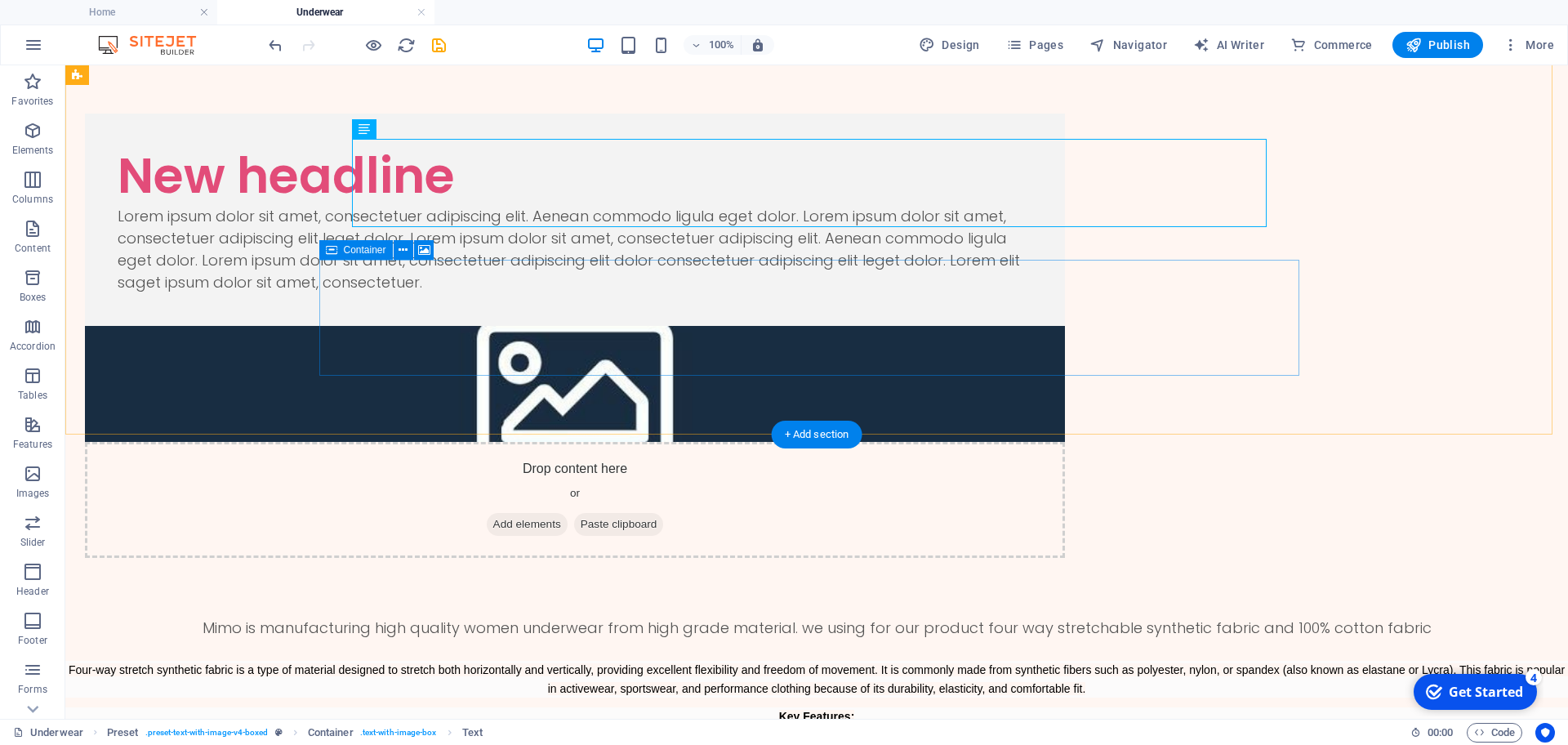
scroll to position [102, 0]
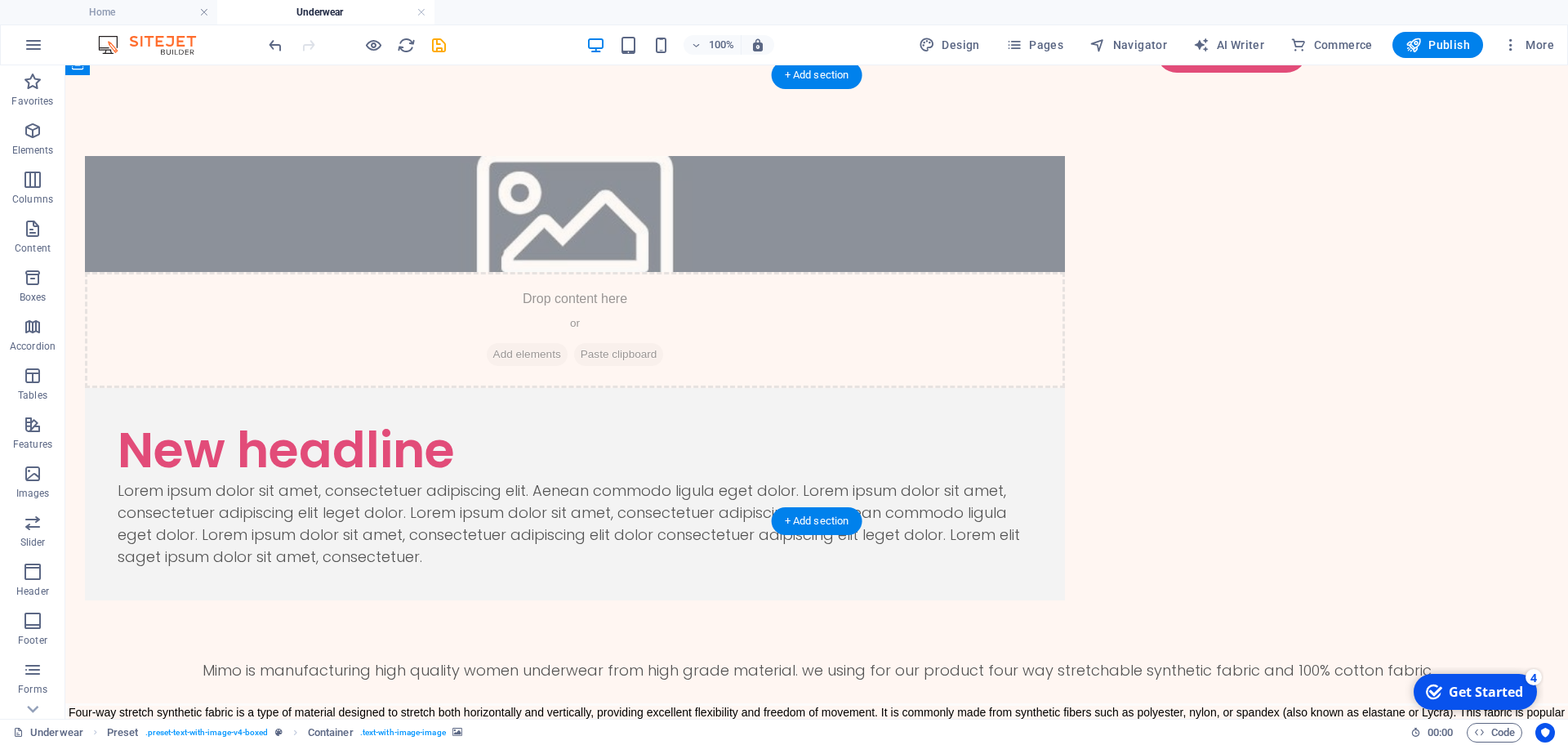
drag, startPoint x: 926, startPoint y: 389, endPoint x: 287, endPoint y: 223, distance: 660.2
click at [287, 223] on div "Drop content here or Add elements Paste clipboard New headline Lorem ipsum dolo…" at bounding box center [817, 377] width 1503 height 562
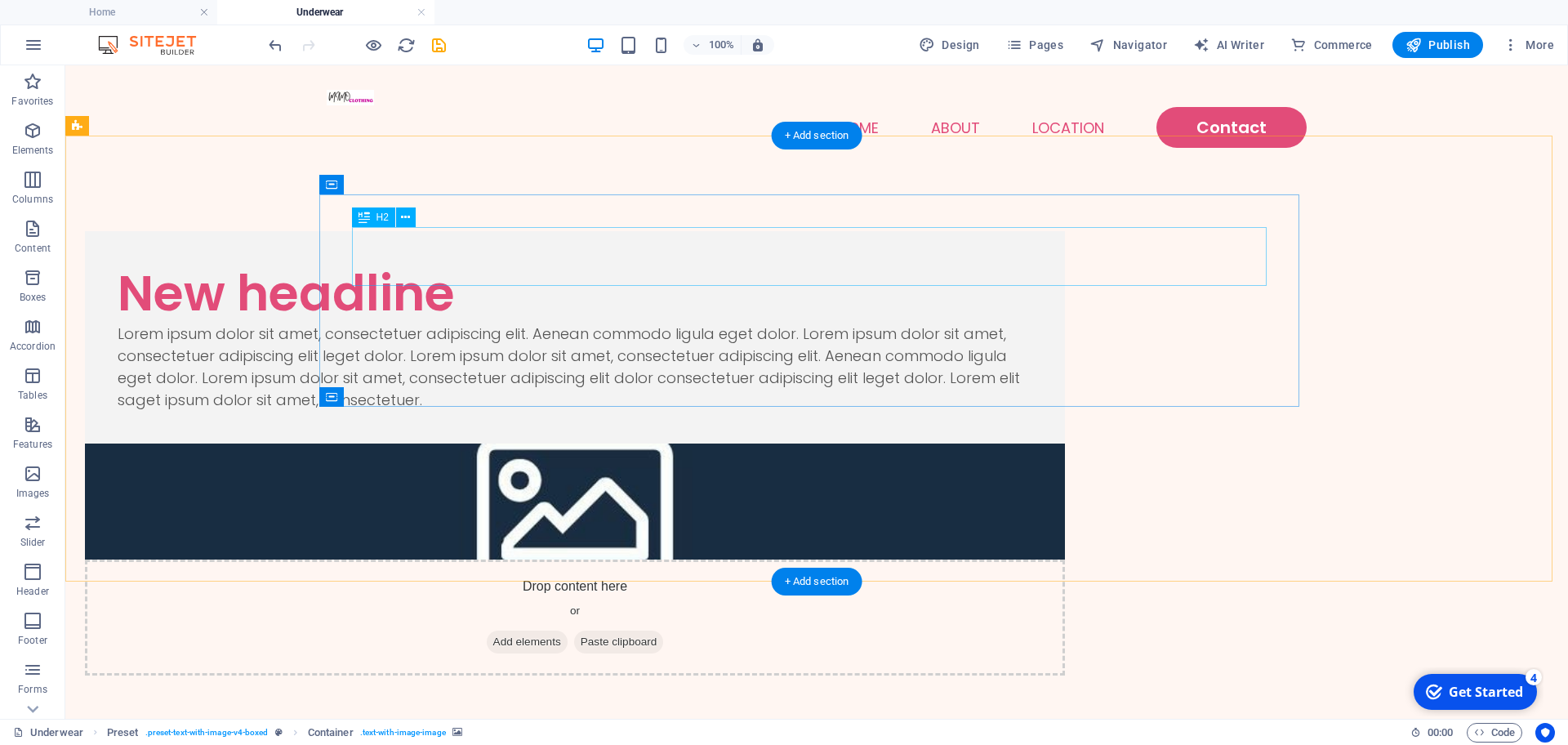
scroll to position [0, 0]
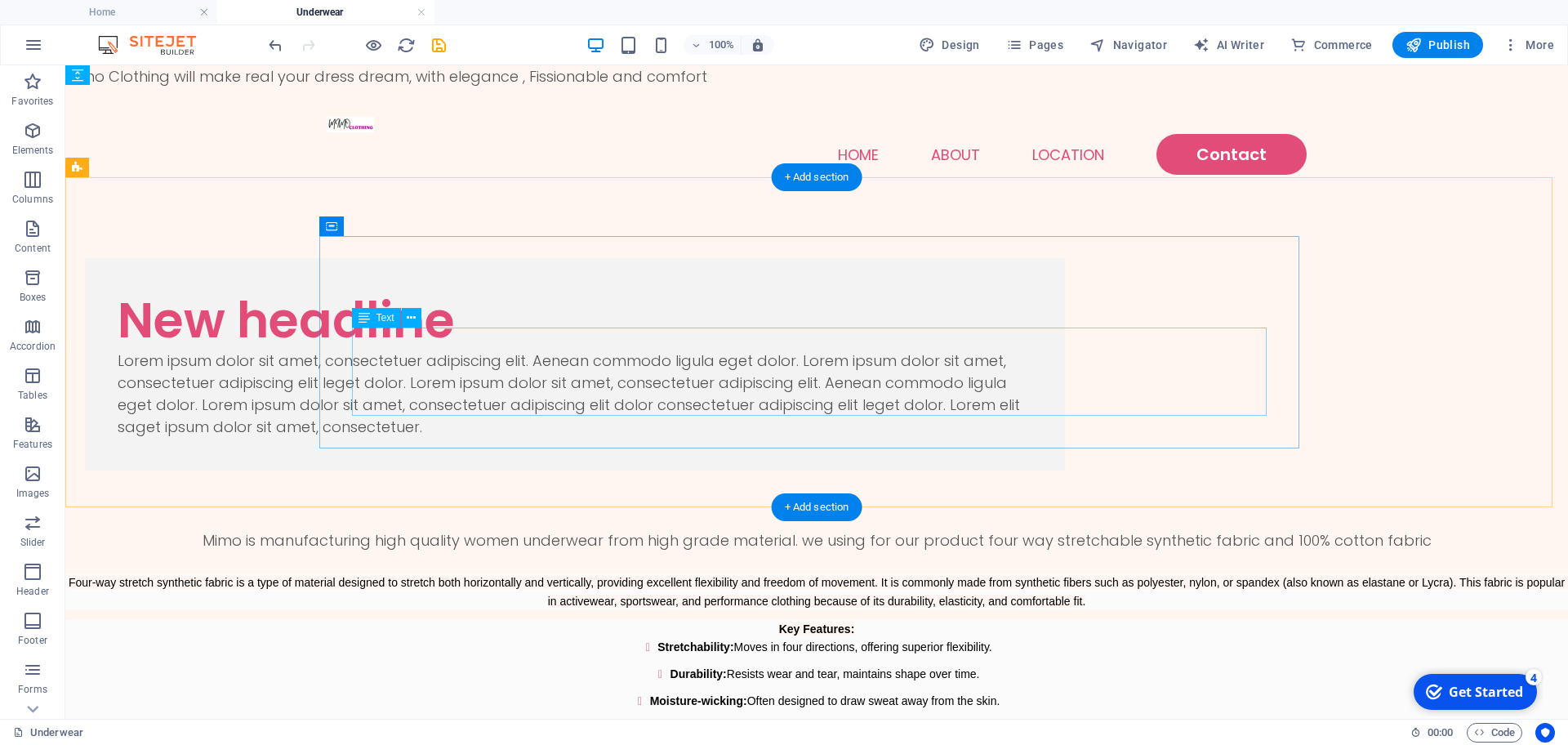
click at [662, 358] on div "Lorem ipsum dolor sit amet, consectetuer adipiscing elit. Aenean commodo ligula…" at bounding box center [575, 394] width 915 height 88
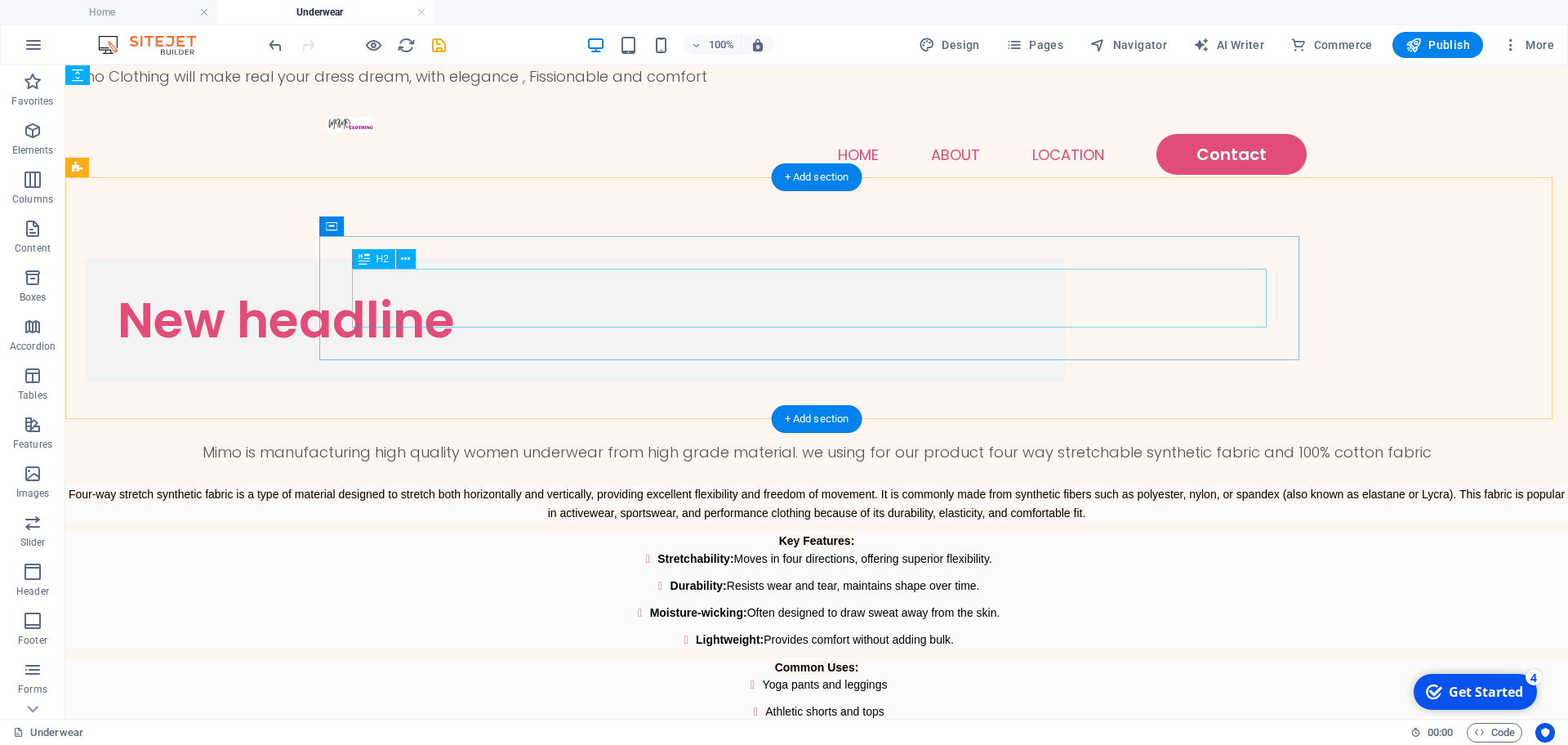
click at [586, 297] on div "New headline" at bounding box center [575, 321] width 915 height 59
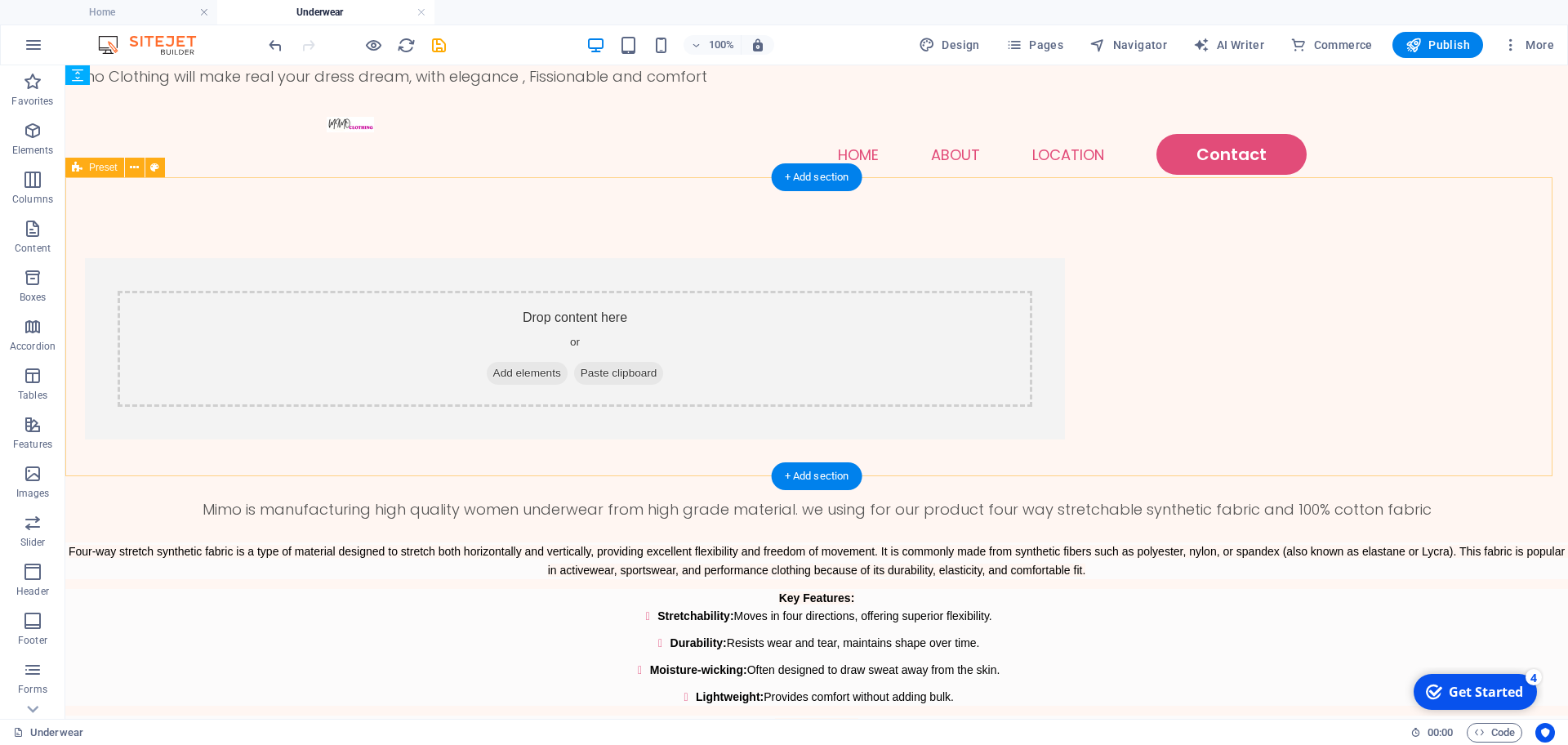
click at [203, 241] on div "Drop content here or Add elements Paste clipboard" at bounding box center [817, 348] width 1503 height 299
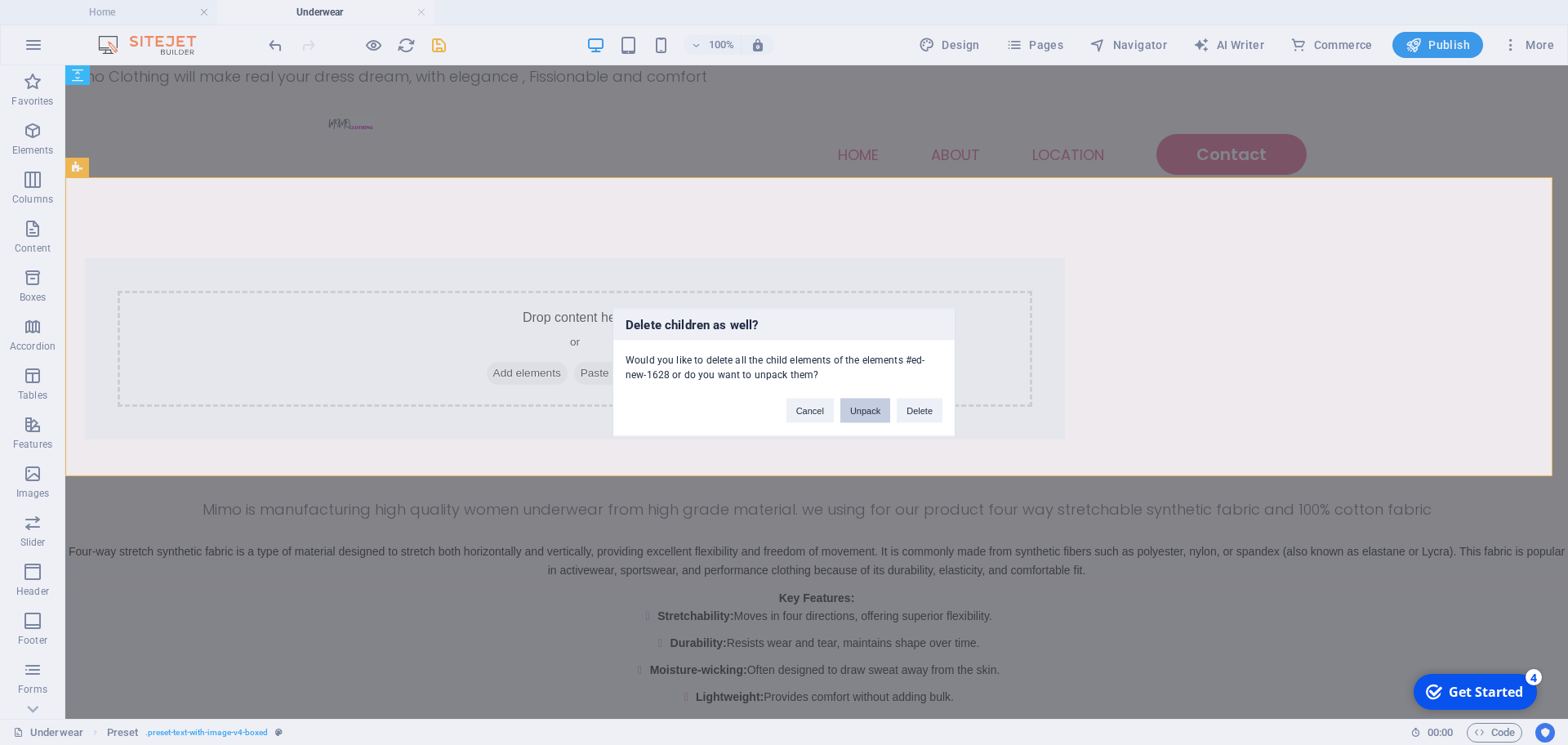
click at [844, 414] on button "Unpack" at bounding box center [865, 411] width 50 height 25
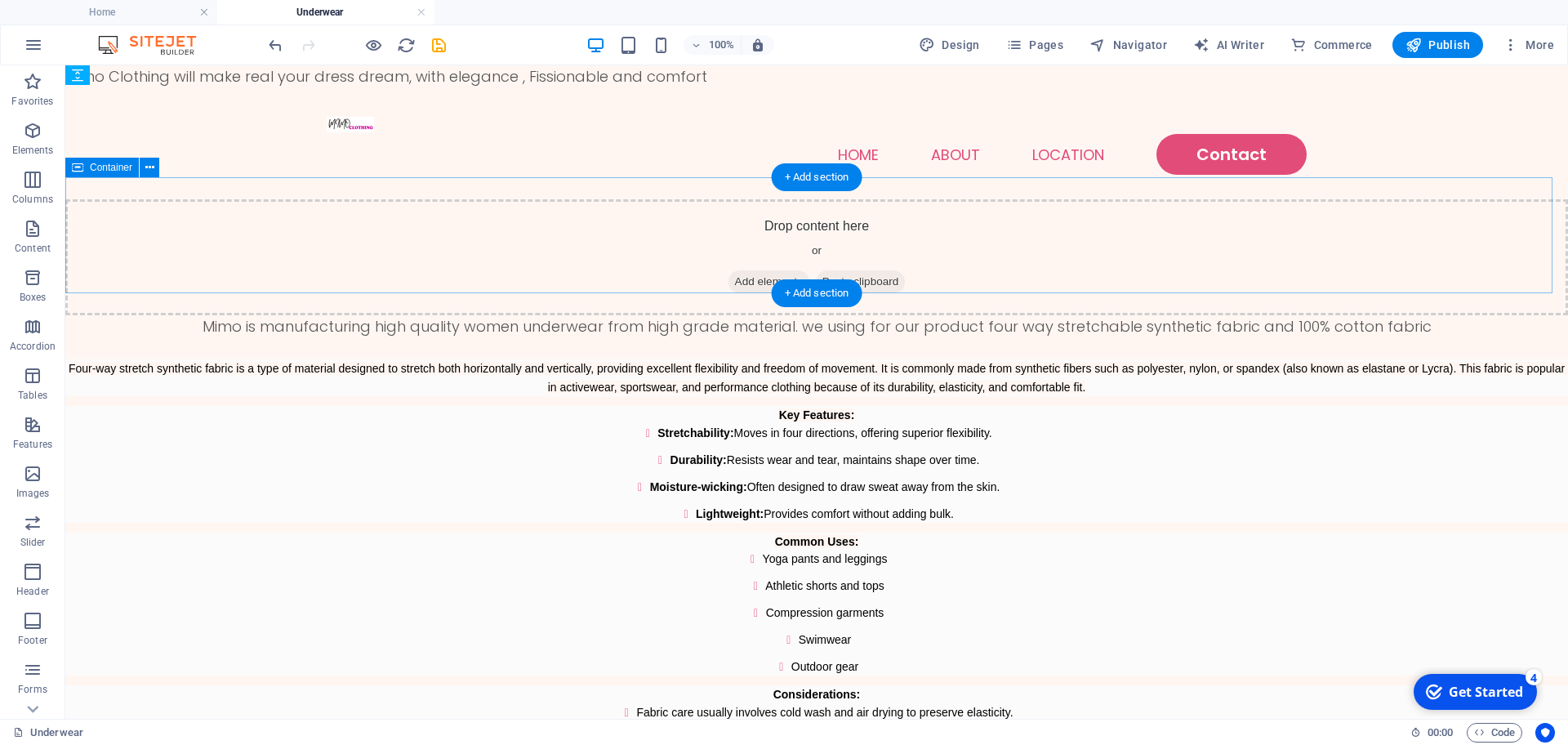
click at [638, 251] on div "Drop content here or Add elements Paste clipboard" at bounding box center [817, 257] width 1503 height 116
